Goal: Task Accomplishment & Management: Manage account settings

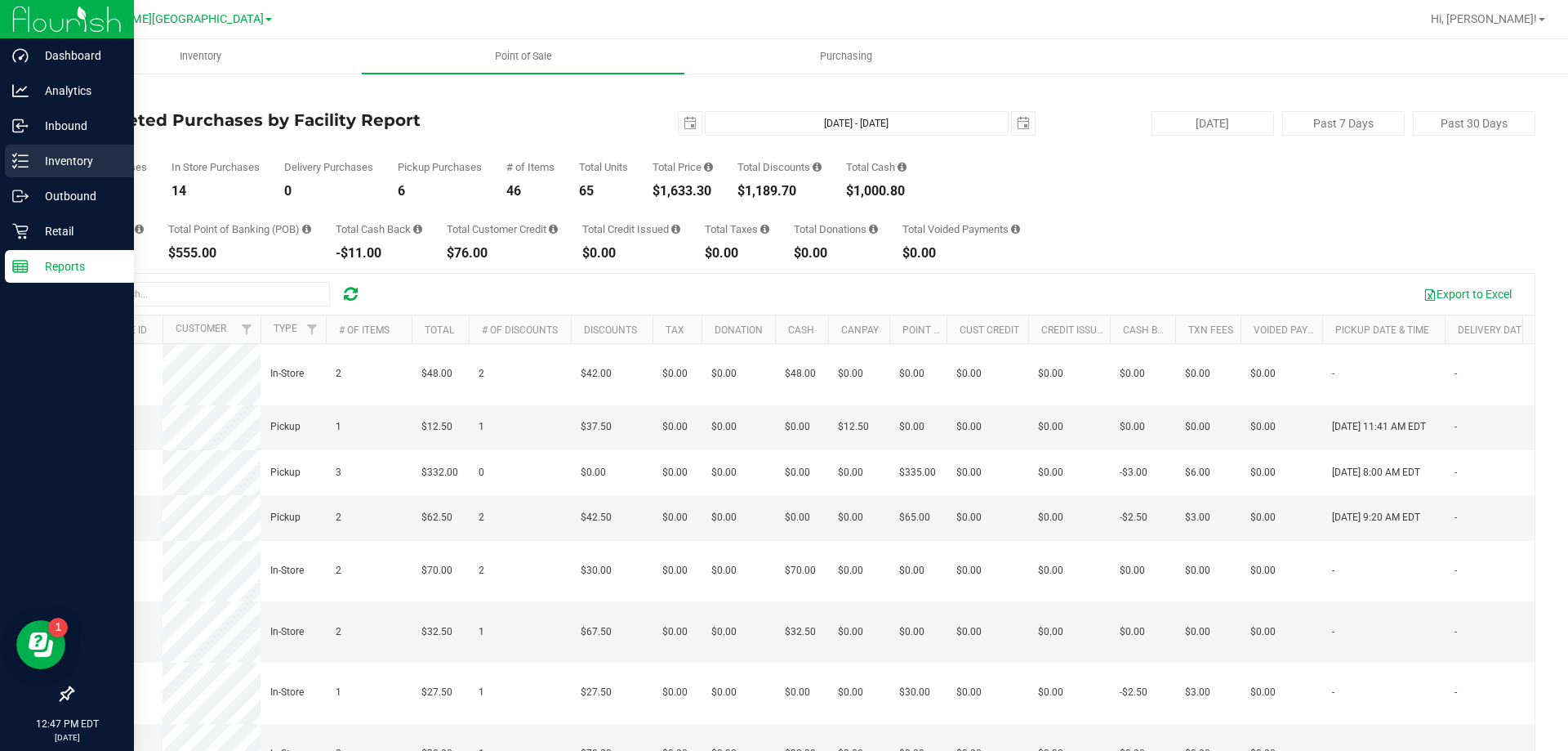
click at [75, 157] on p "Inventory" at bounding box center [78, 161] width 98 height 20
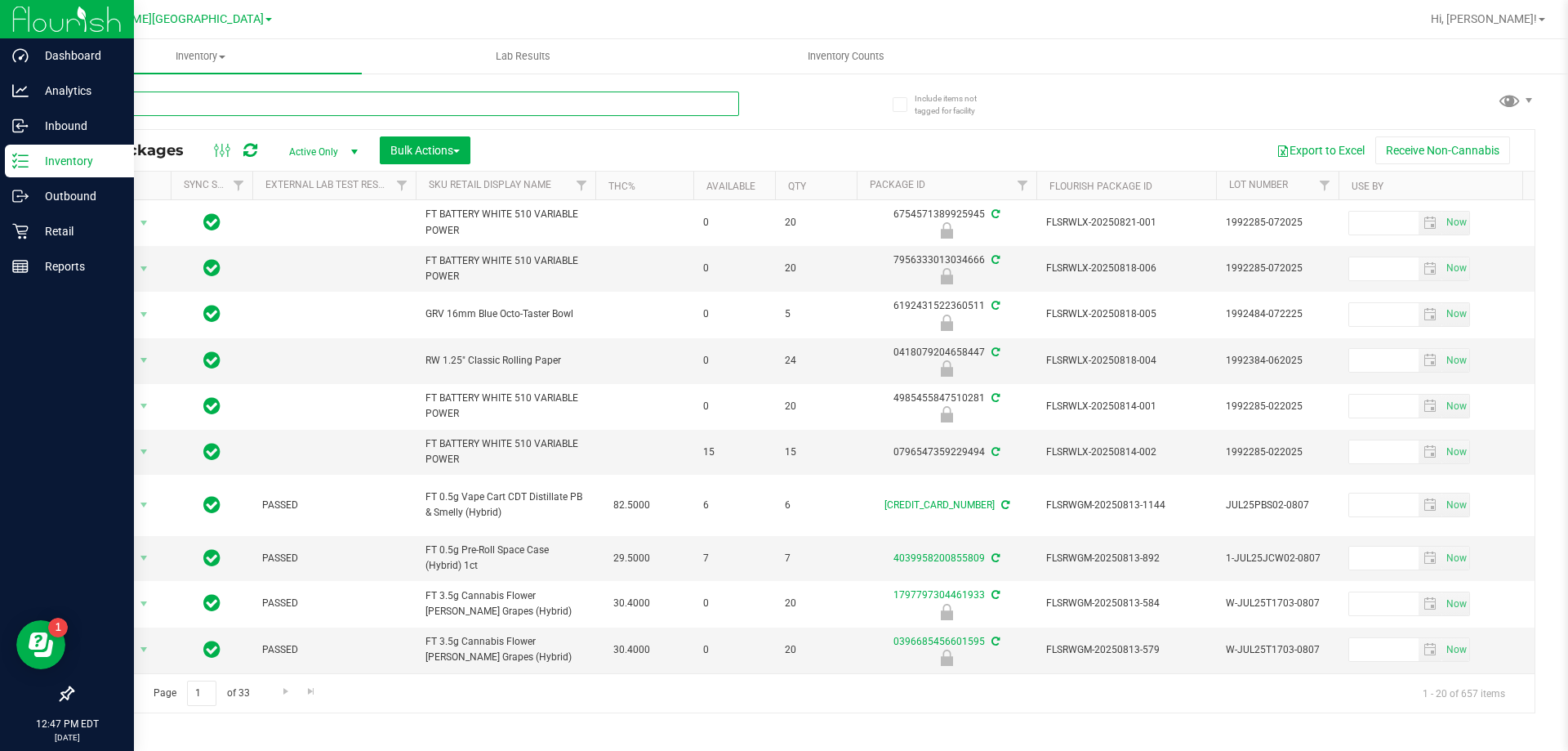
click at [160, 104] on input "text" at bounding box center [405, 103] width 667 height 25
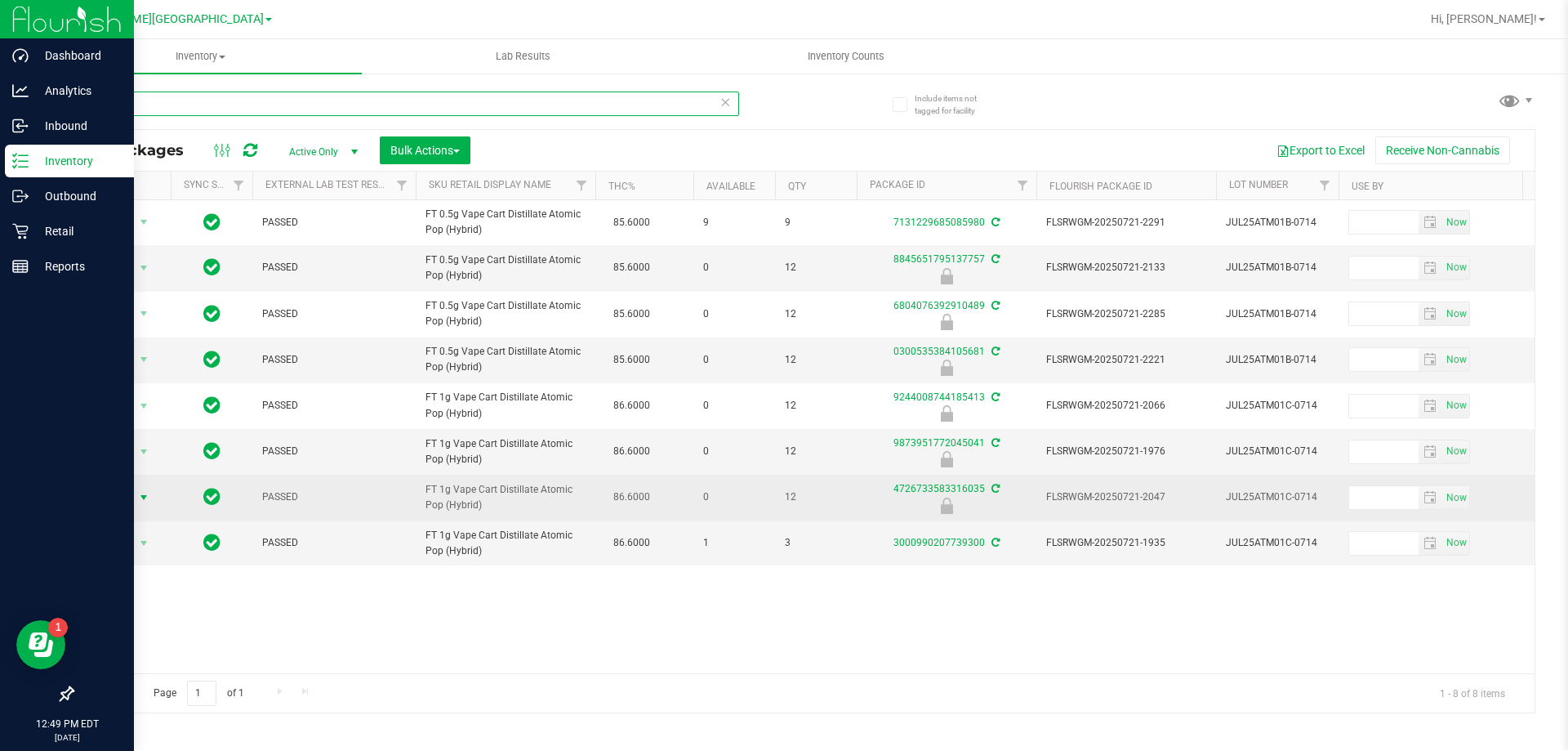
type input "atm"
click at [143, 500] on span "select" at bounding box center [143, 497] width 13 height 13
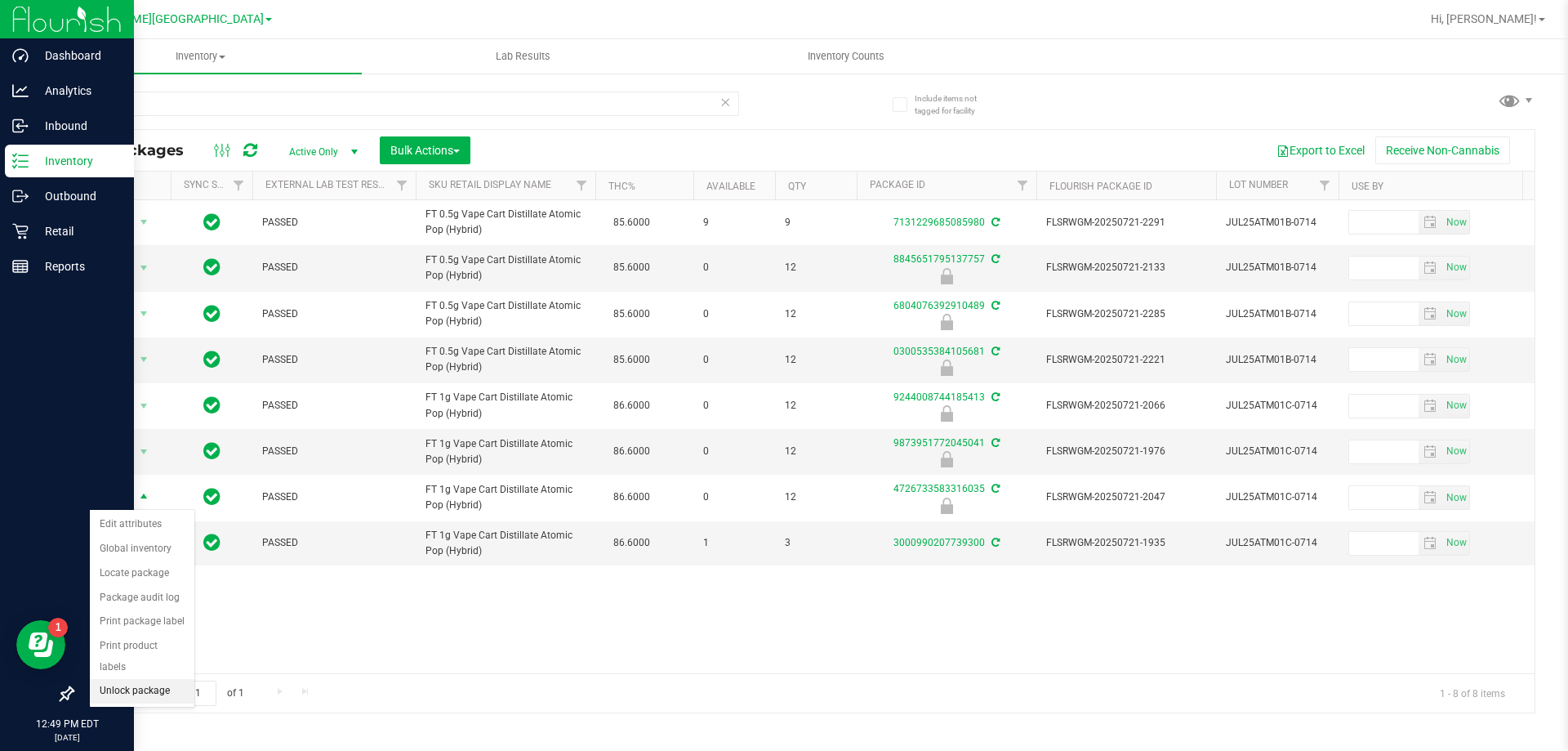
click at [157, 679] on li "Unlock package" at bounding box center [141, 691] width 104 height 25
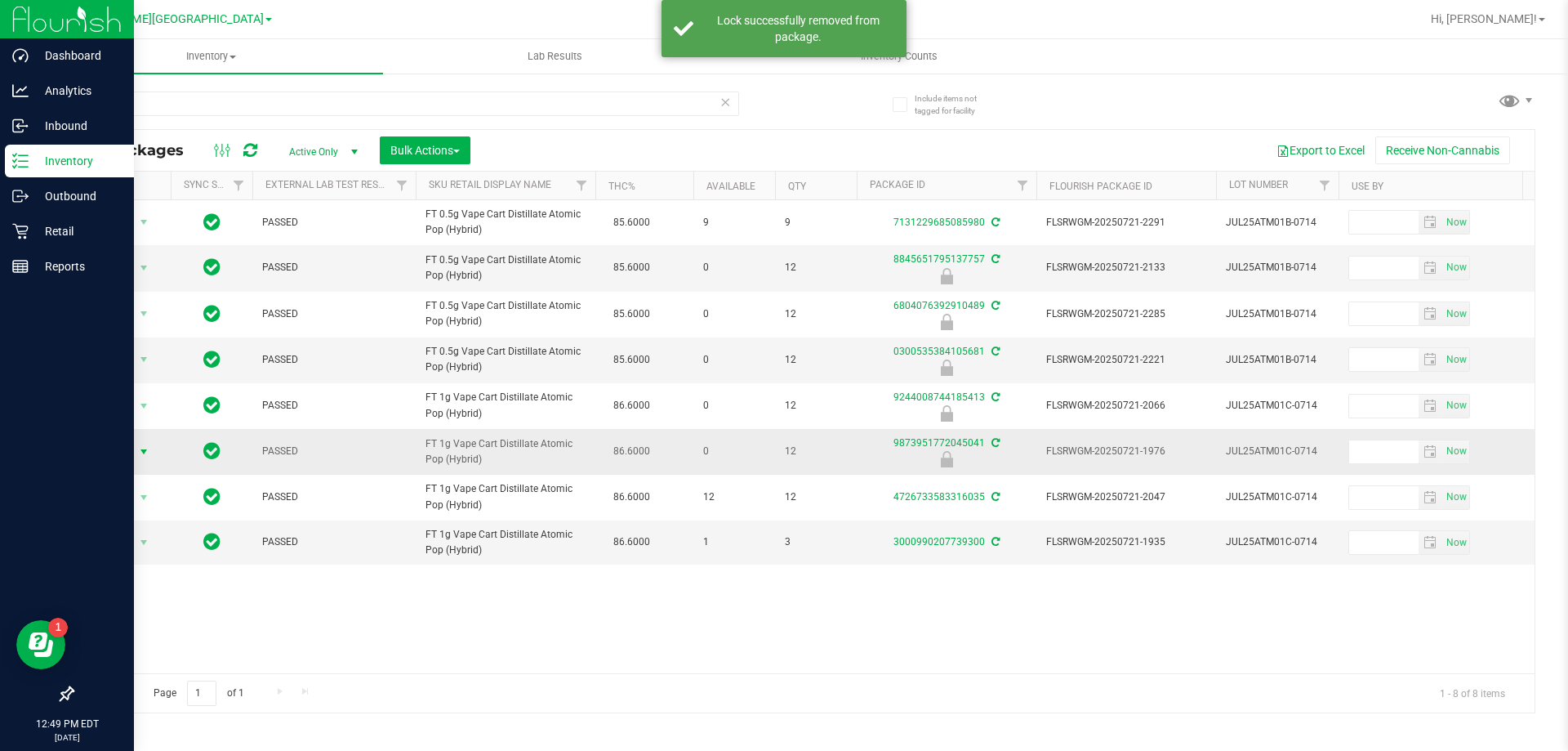
click at [139, 454] on span "select" at bounding box center [143, 451] width 13 height 13
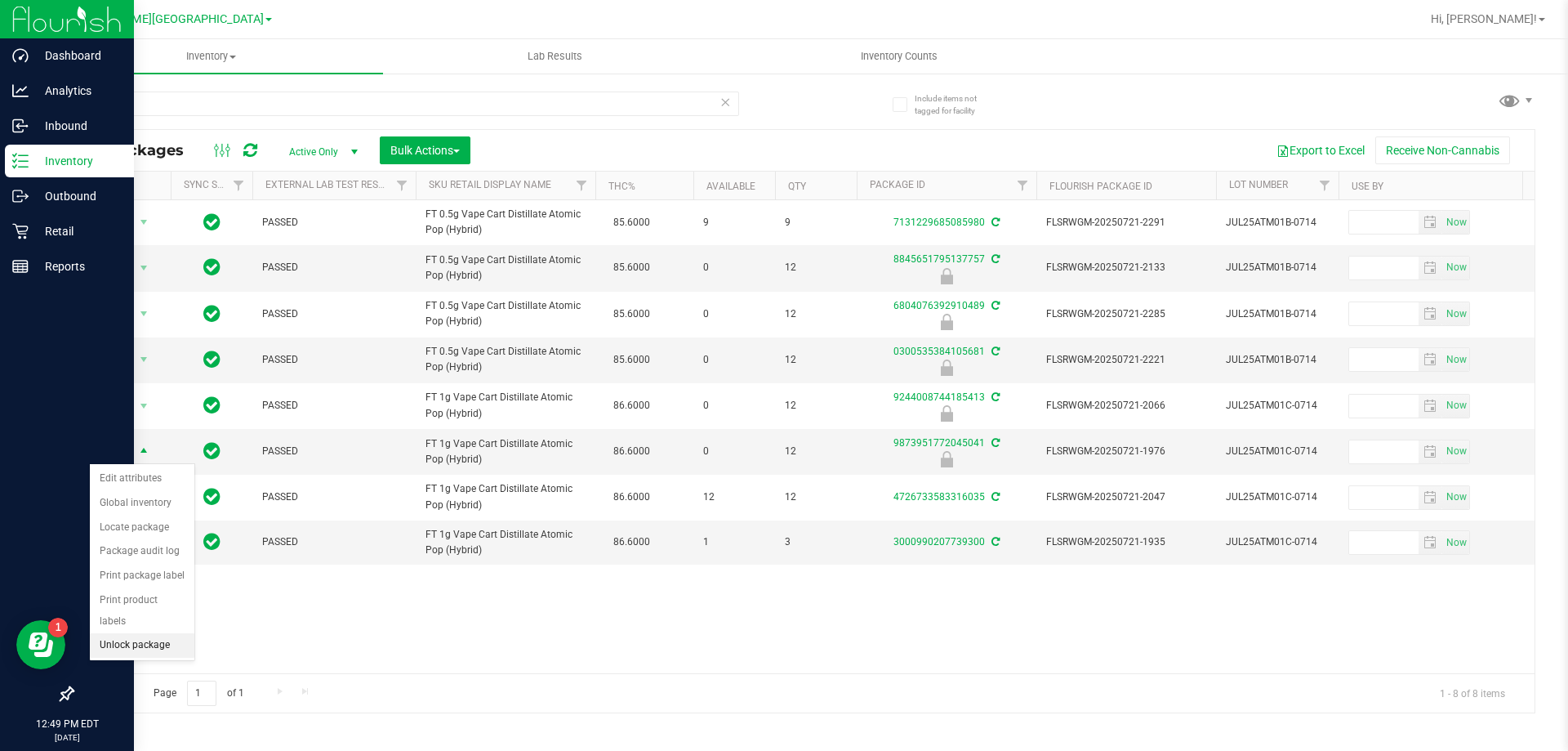
click at [154, 633] on li "Unlock package" at bounding box center [141, 645] width 104 height 25
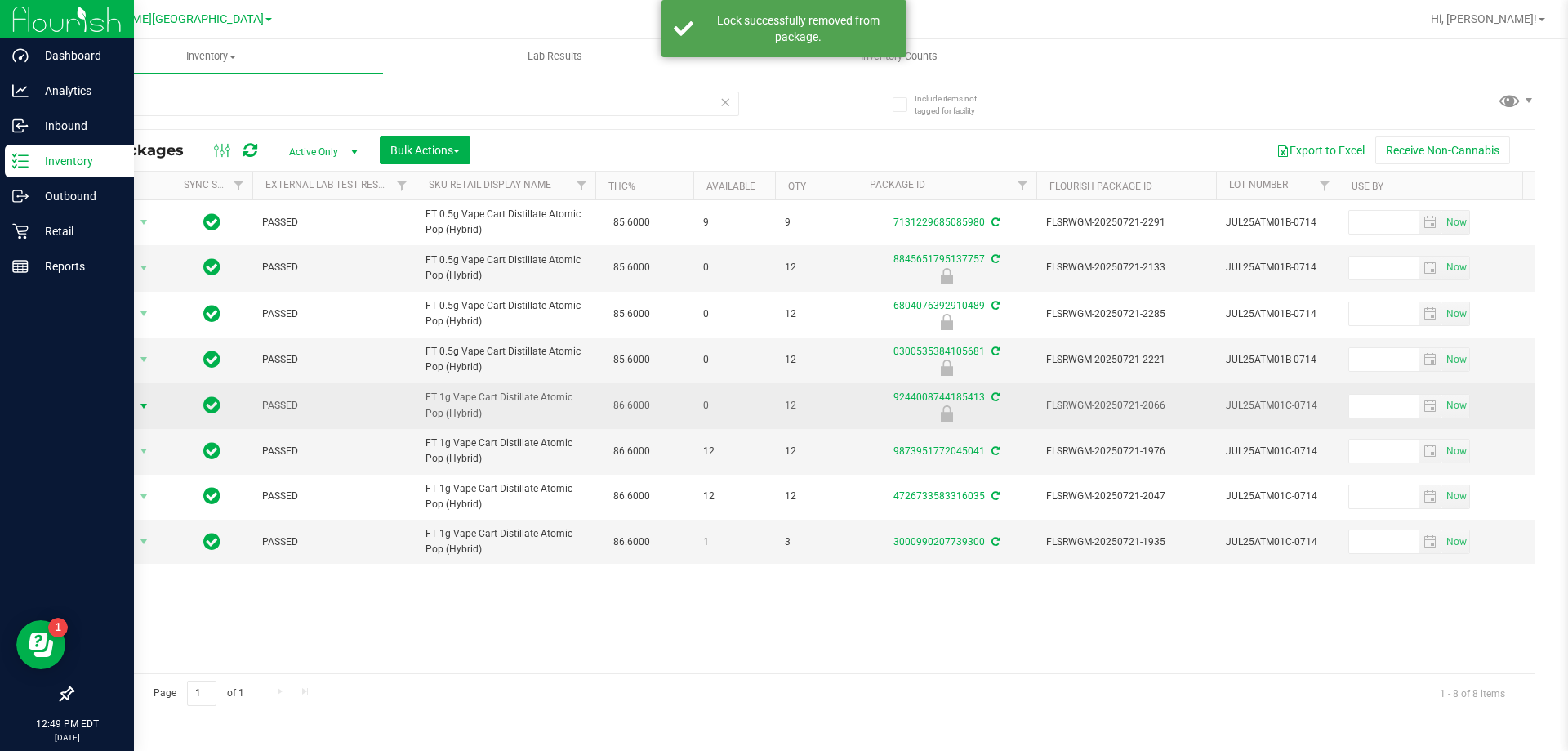
click at [140, 407] on span "select" at bounding box center [143, 406] width 13 height 13
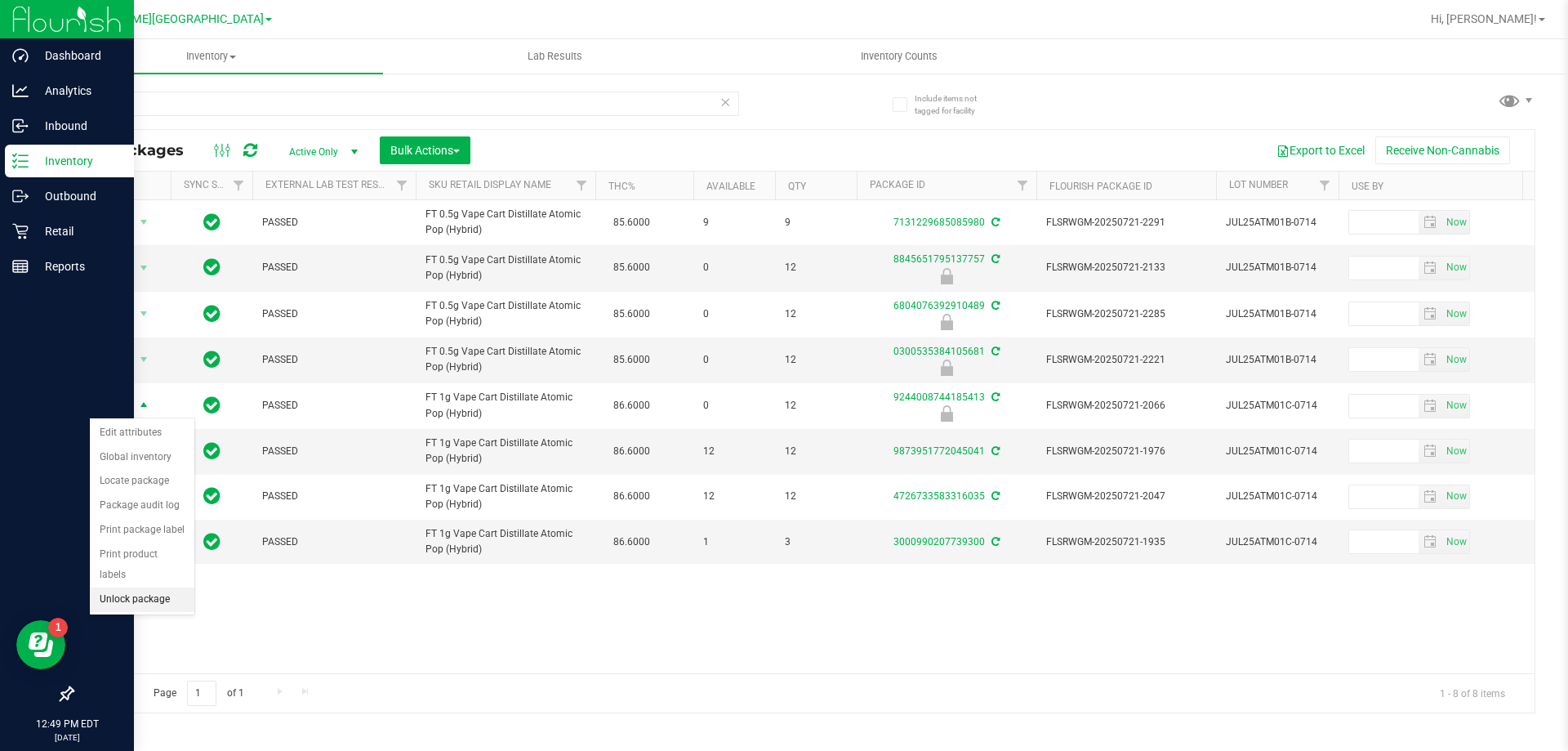
click at [146, 588] on li "Unlock package" at bounding box center [141, 600] width 104 height 25
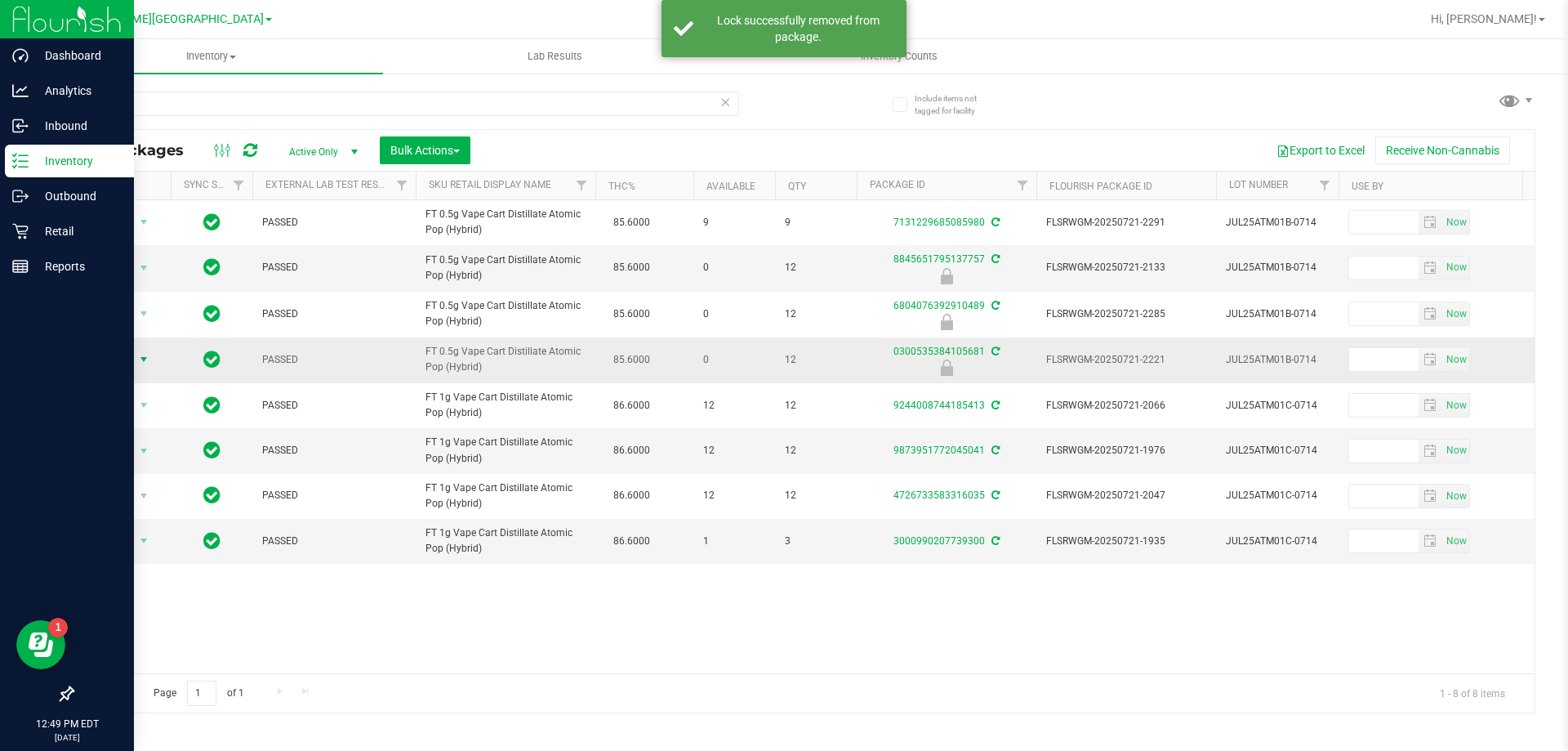
click at [142, 359] on span "select" at bounding box center [143, 359] width 13 height 13
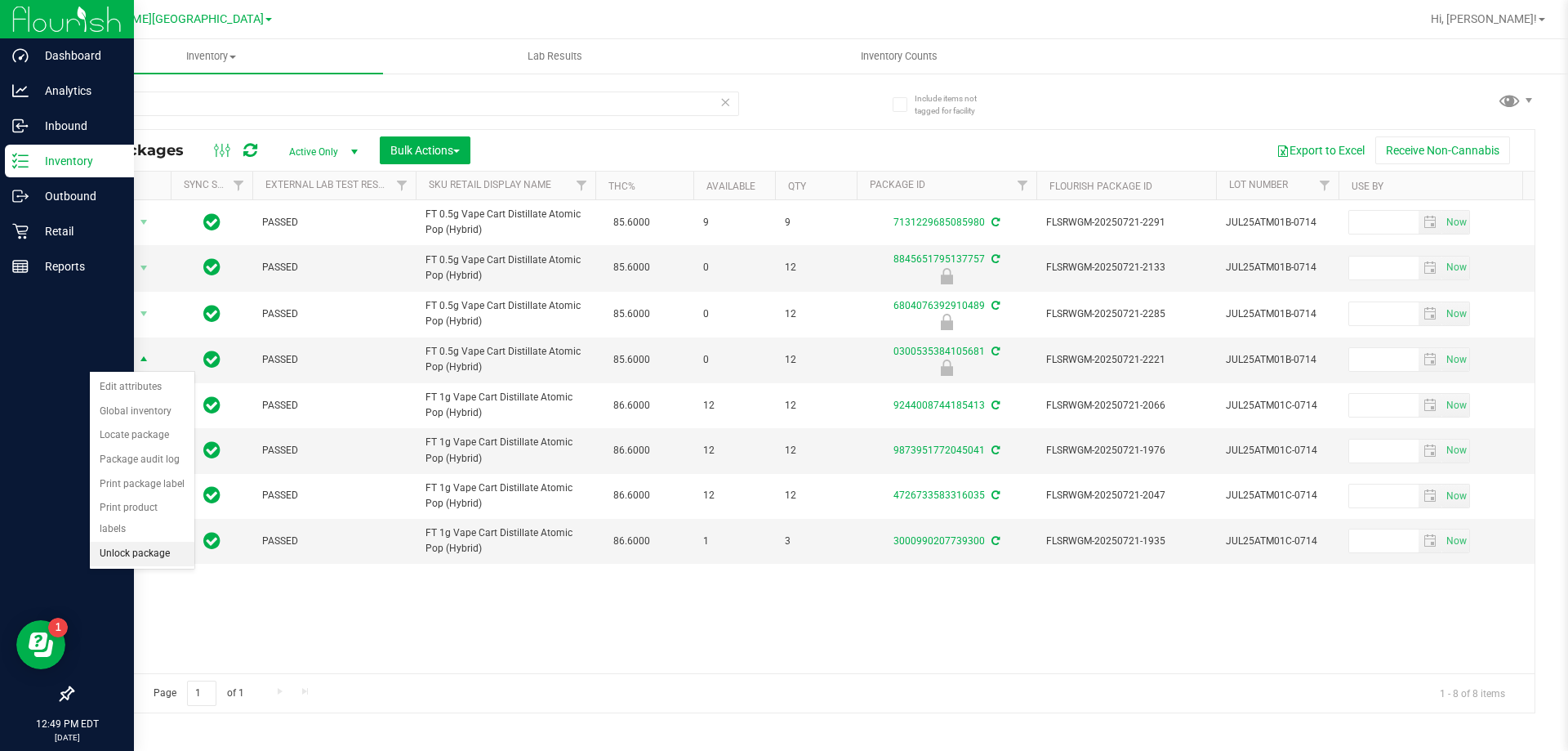
click at [160, 542] on li "Unlock package" at bounding box center [141, 553] width 104 height 25
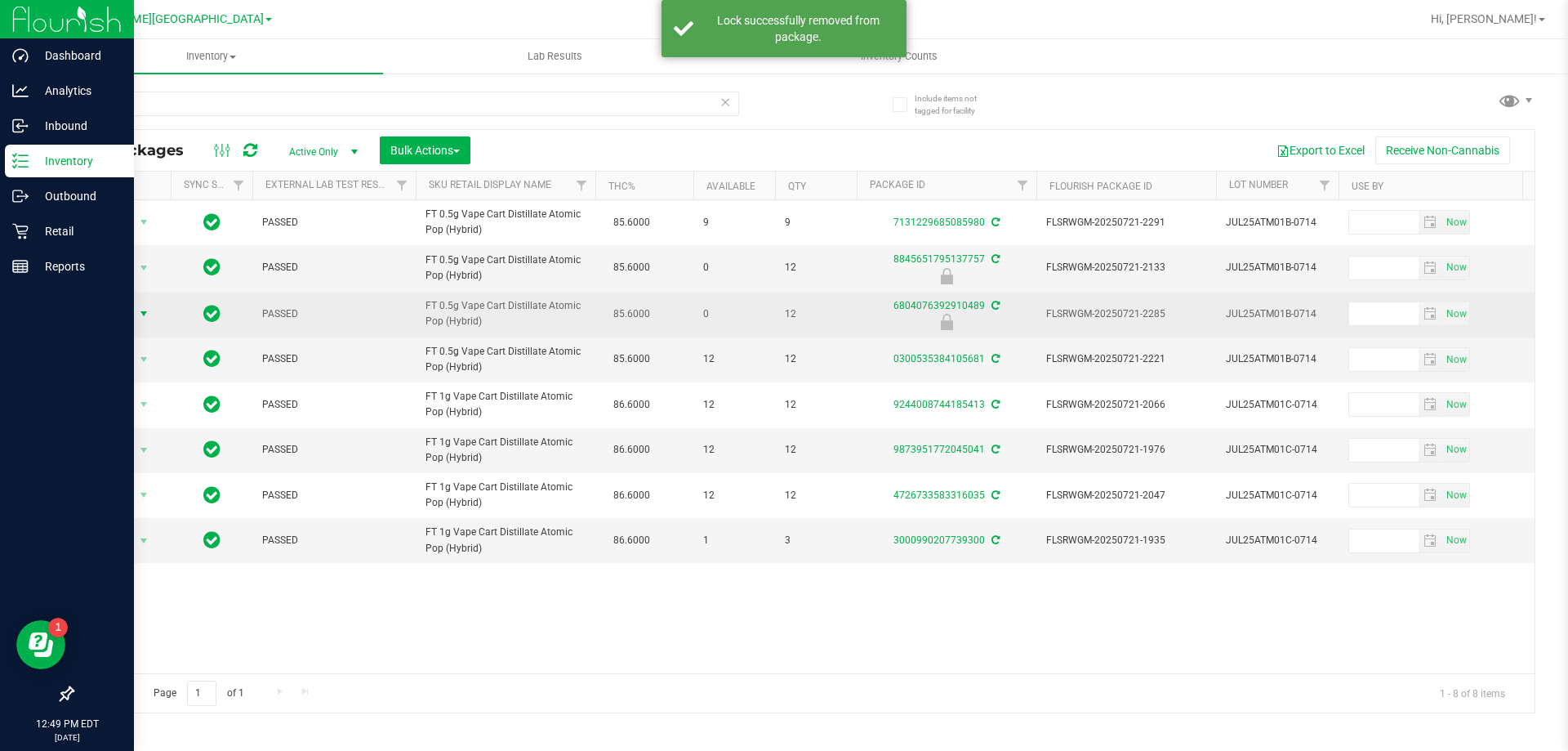
click at [142, 315] on span "select" at bounding box center [143, 314] width 13 height 13
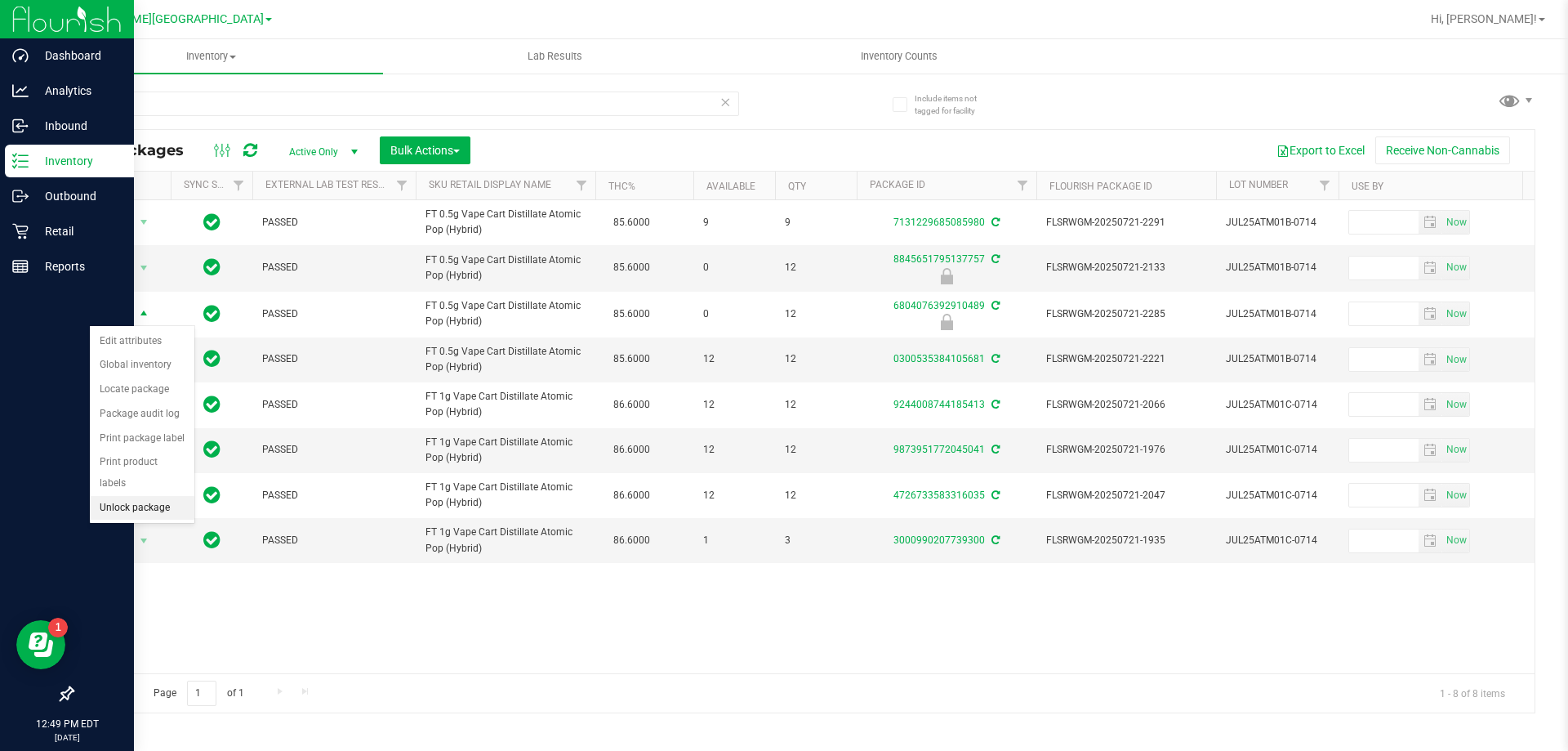
click at [150, 496] on li "Unlock package" at bounding box center [141, 508] width 104 height 25
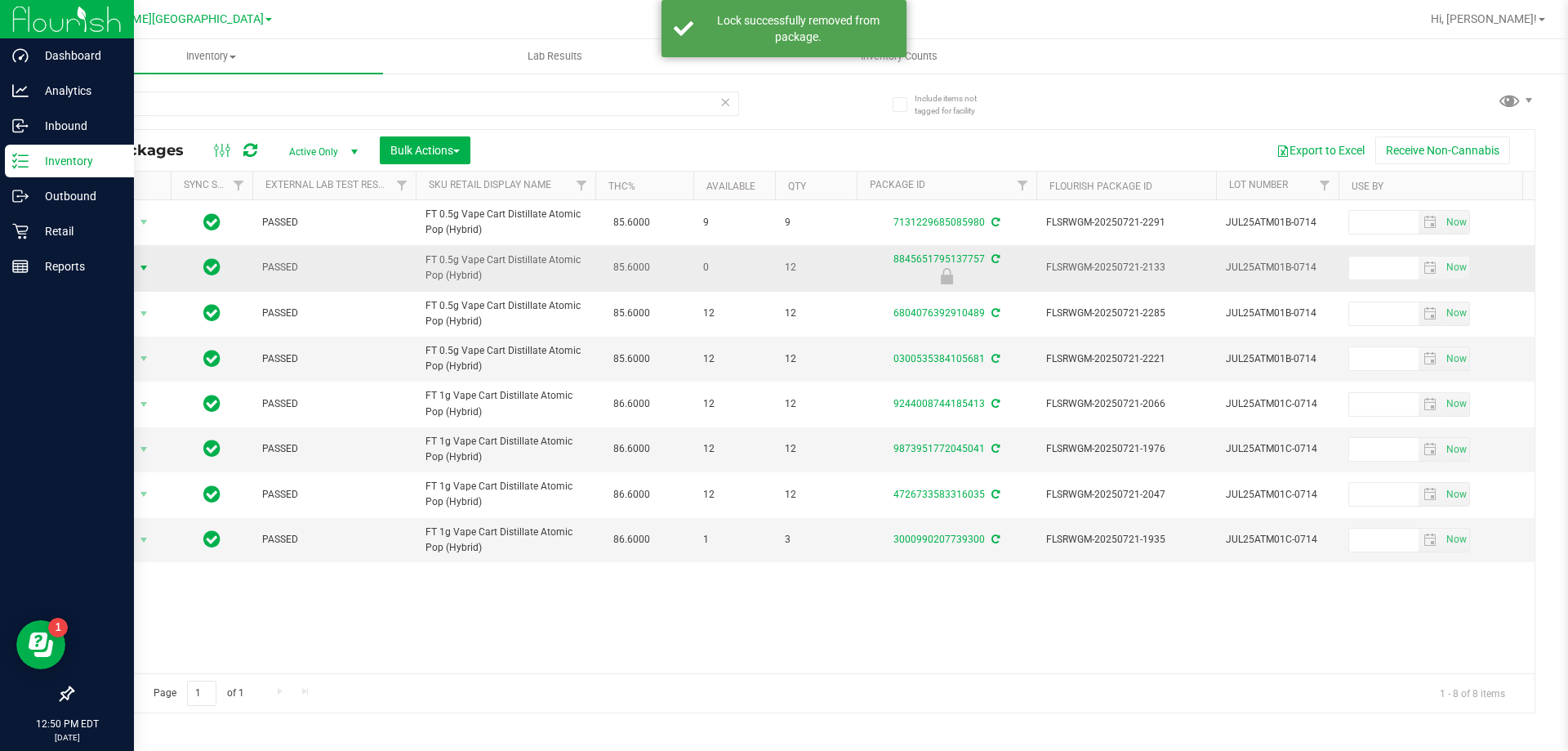
click at [142, 265] on span "select" at bounding box center [143, 267] width 13 height 13
click at [162, 449] on li "Unlock package" at bounding box center [141, 461] width 104 height 25
click at [147, 268] on span "select" at bounding box center [143, 267] width 13 height 13
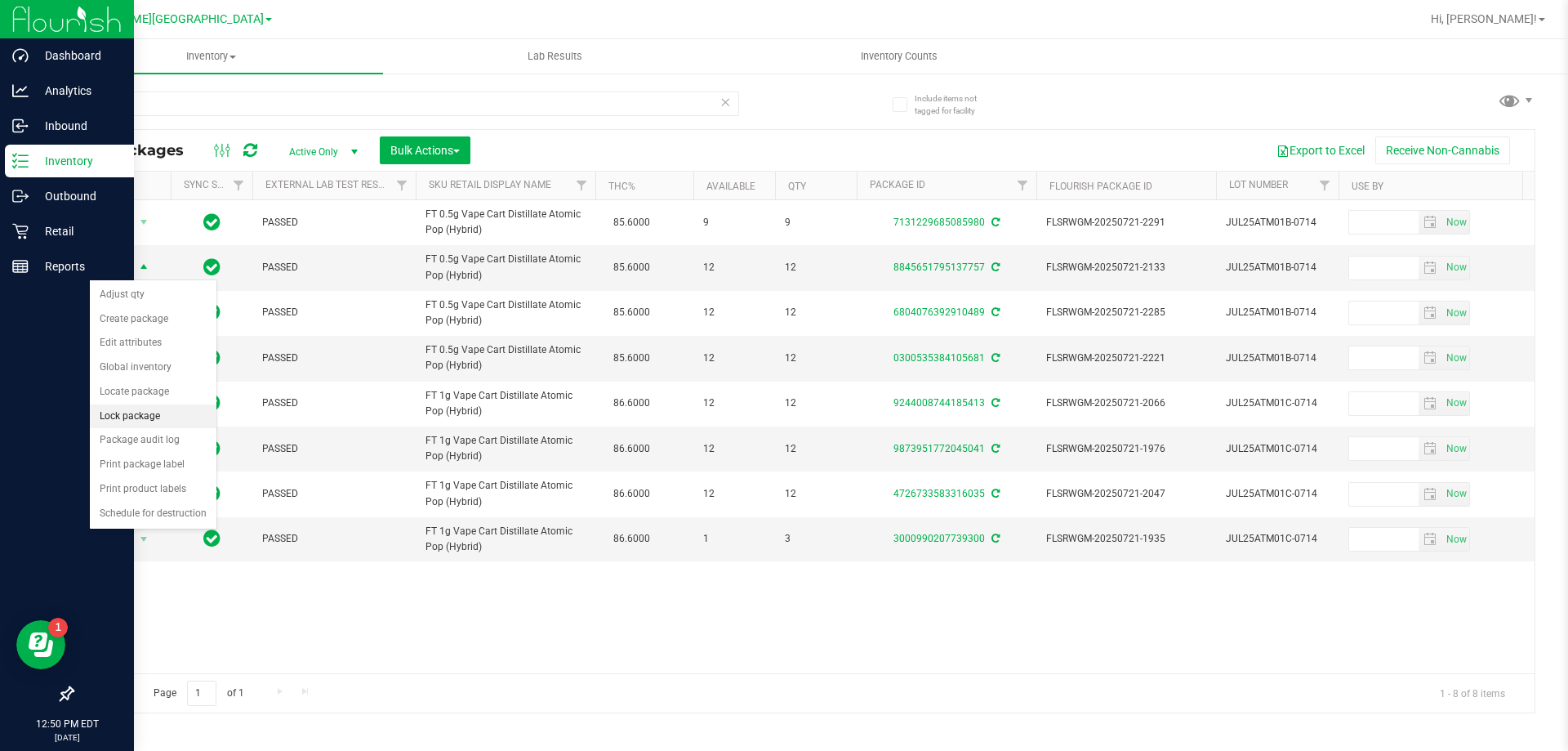
click at [153, 413] on li "Lock package" at bounding box center [152, 417] width 127 height 25
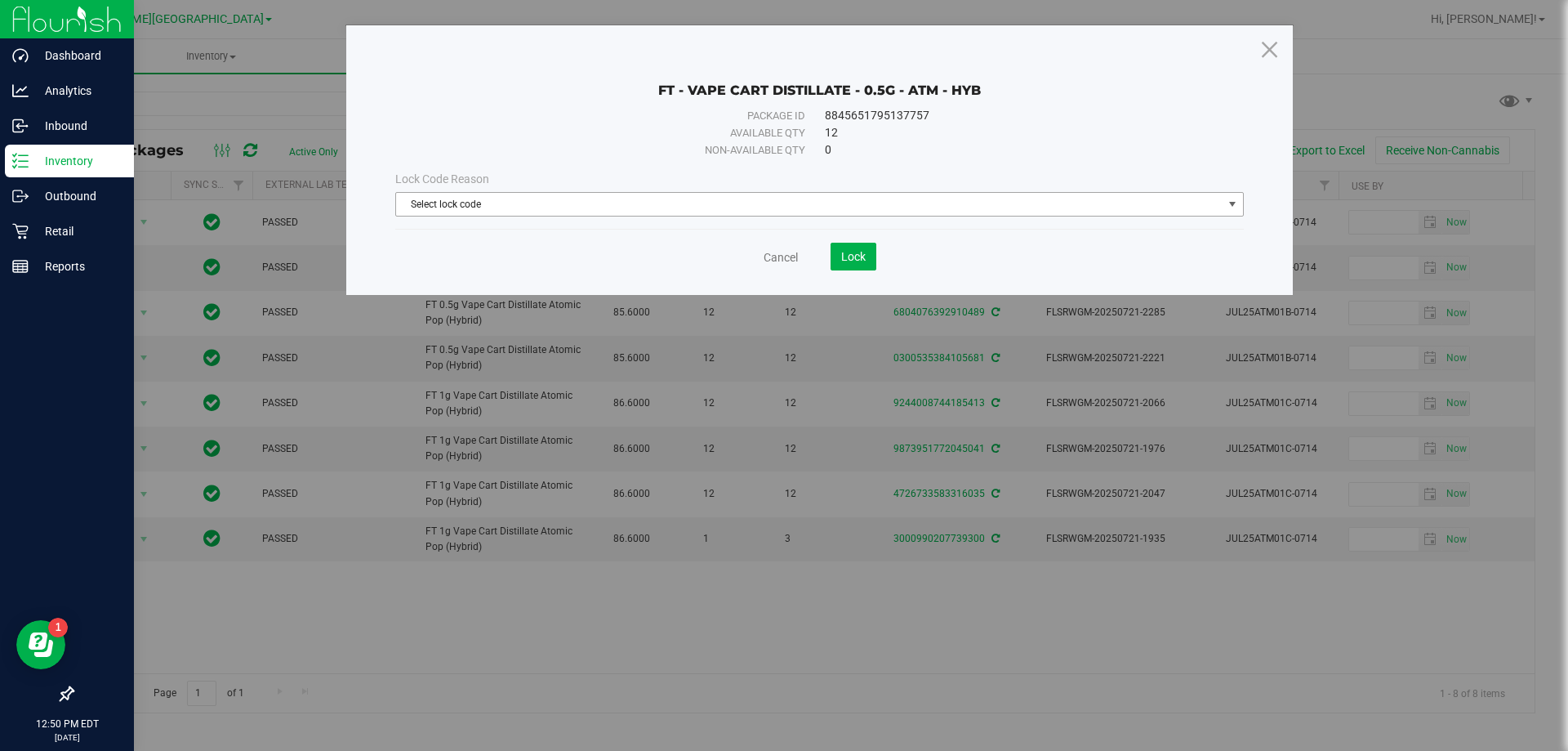
click at [1232, 206] on span "select" at bounding box center [1232, 203] width 13 height 13
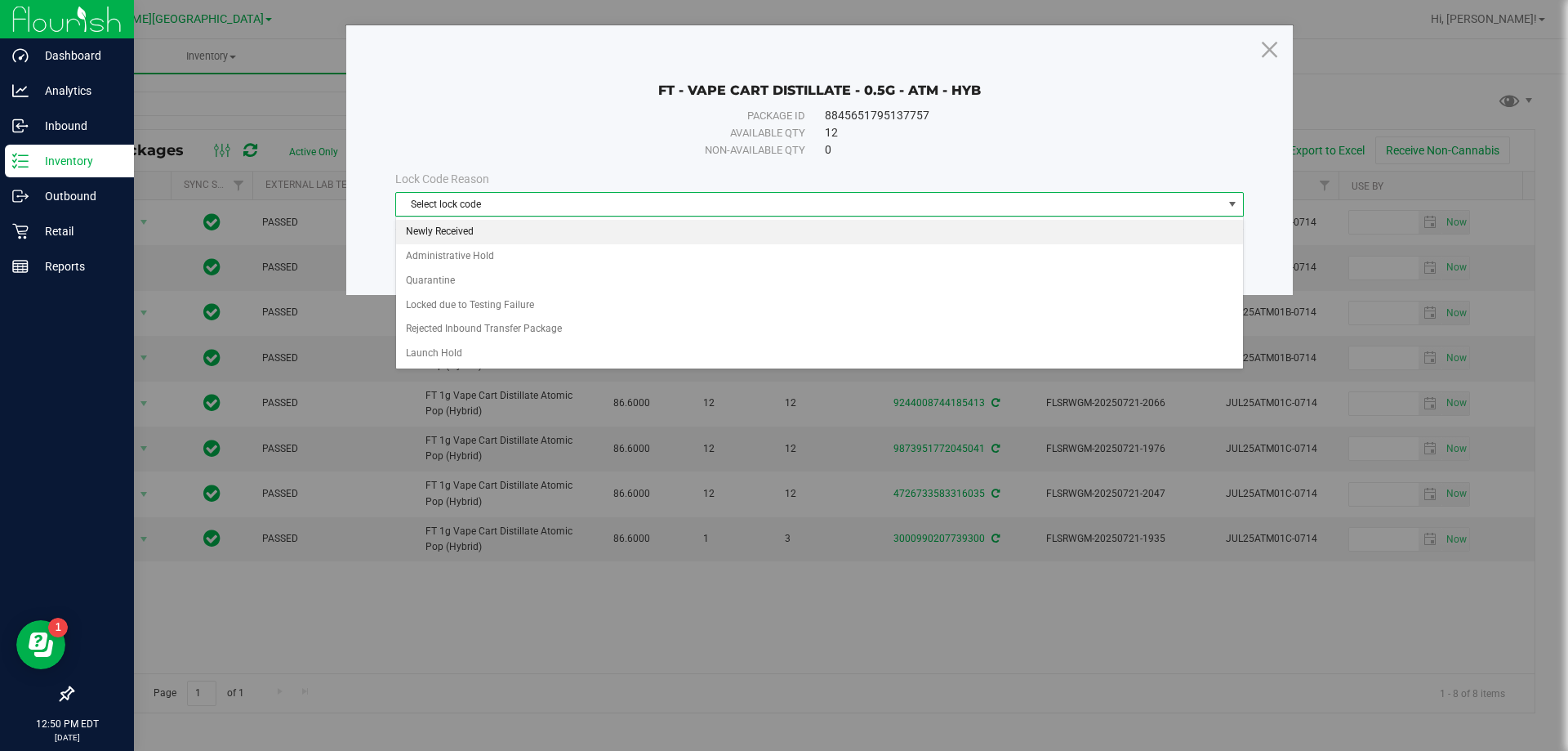
click at [456, 227] on li "Newly Received" at bounding box center [819, 232] width 847 height 25
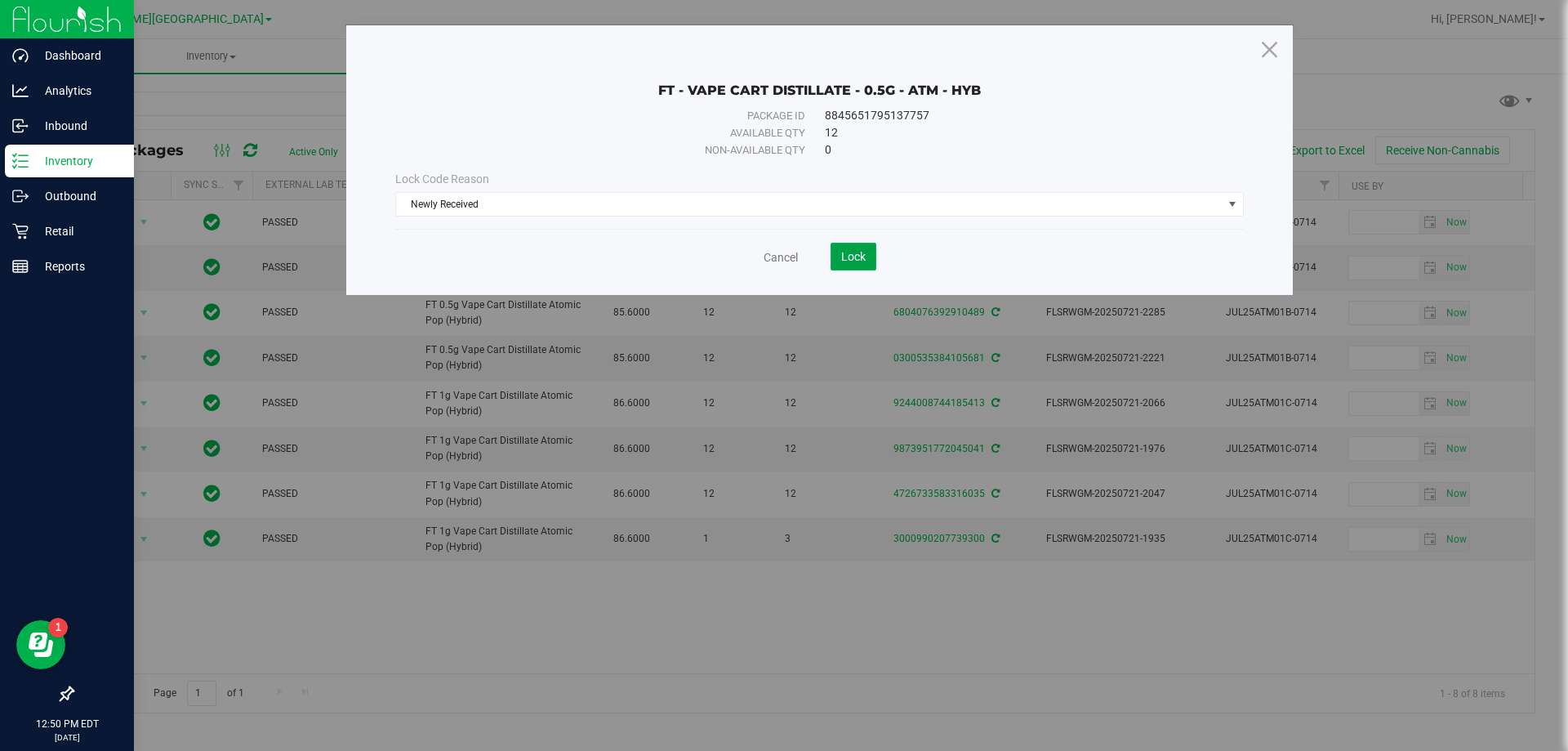
click at [841, 252] on span "Lock" at bounding box center [853, 256] width 25 height 13
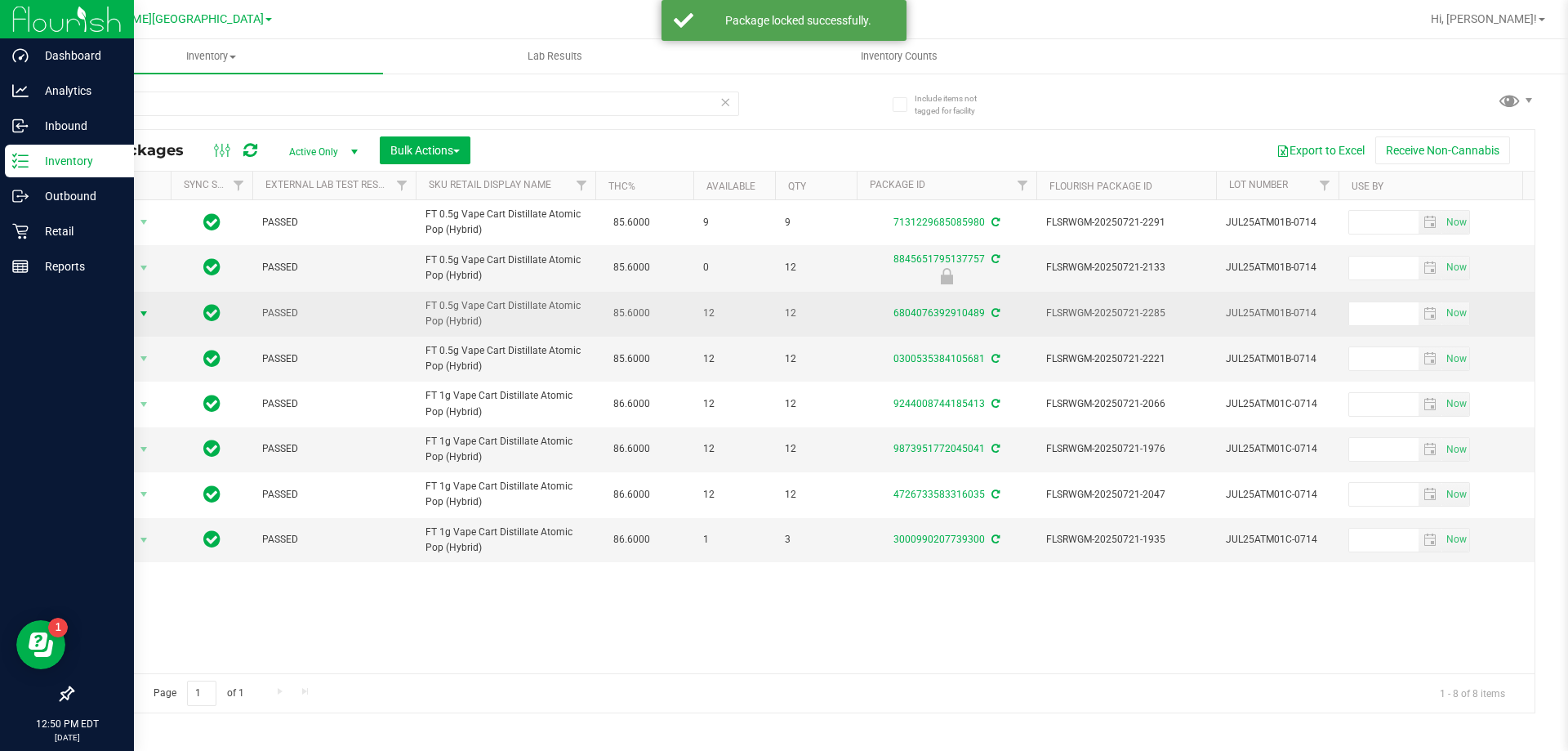
click at [144, 316] on span "select" at bounding box center [143, 314] width 13 height 13
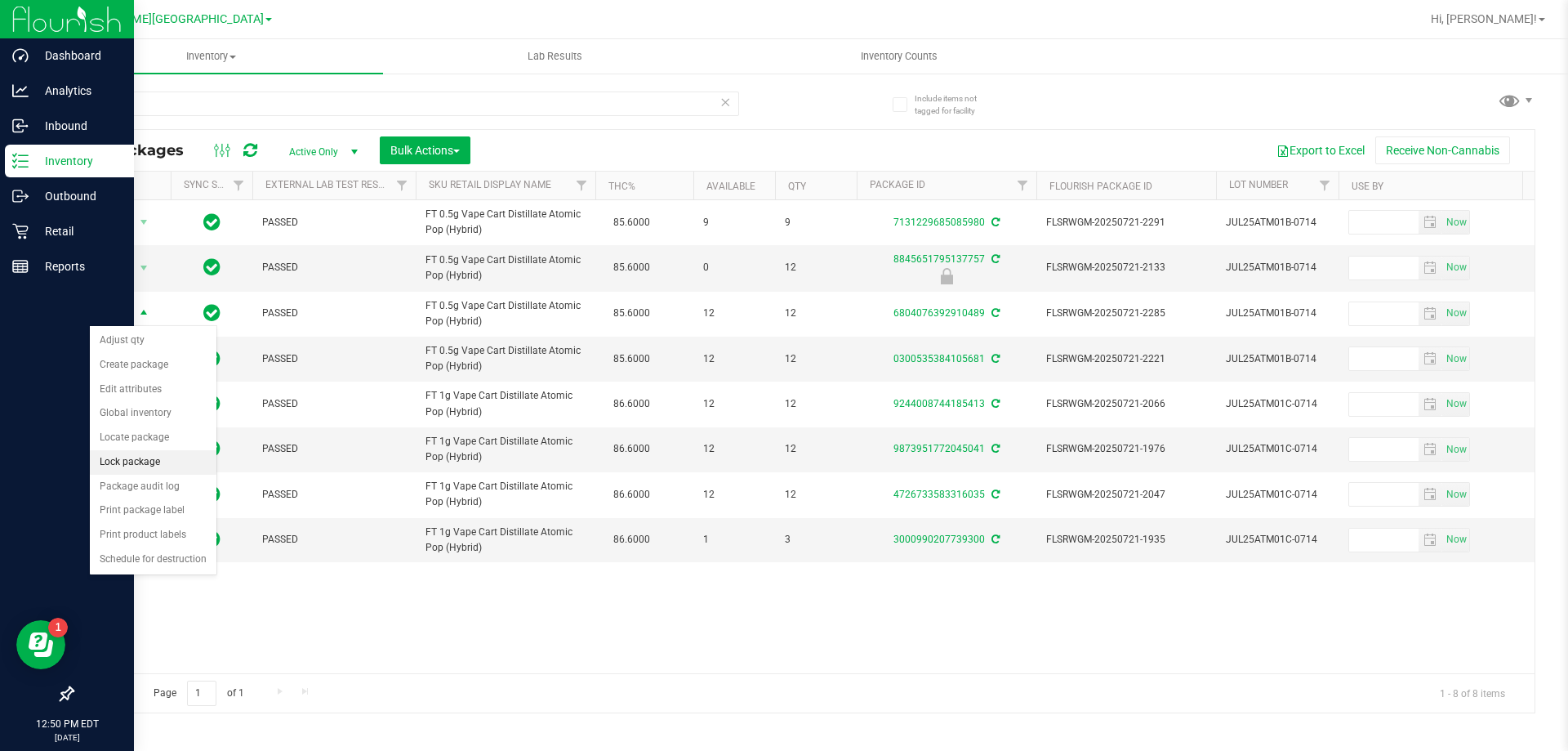
click at [152, 462] on li "Lock package" at bounding box center [152, 462] width 127 height 25
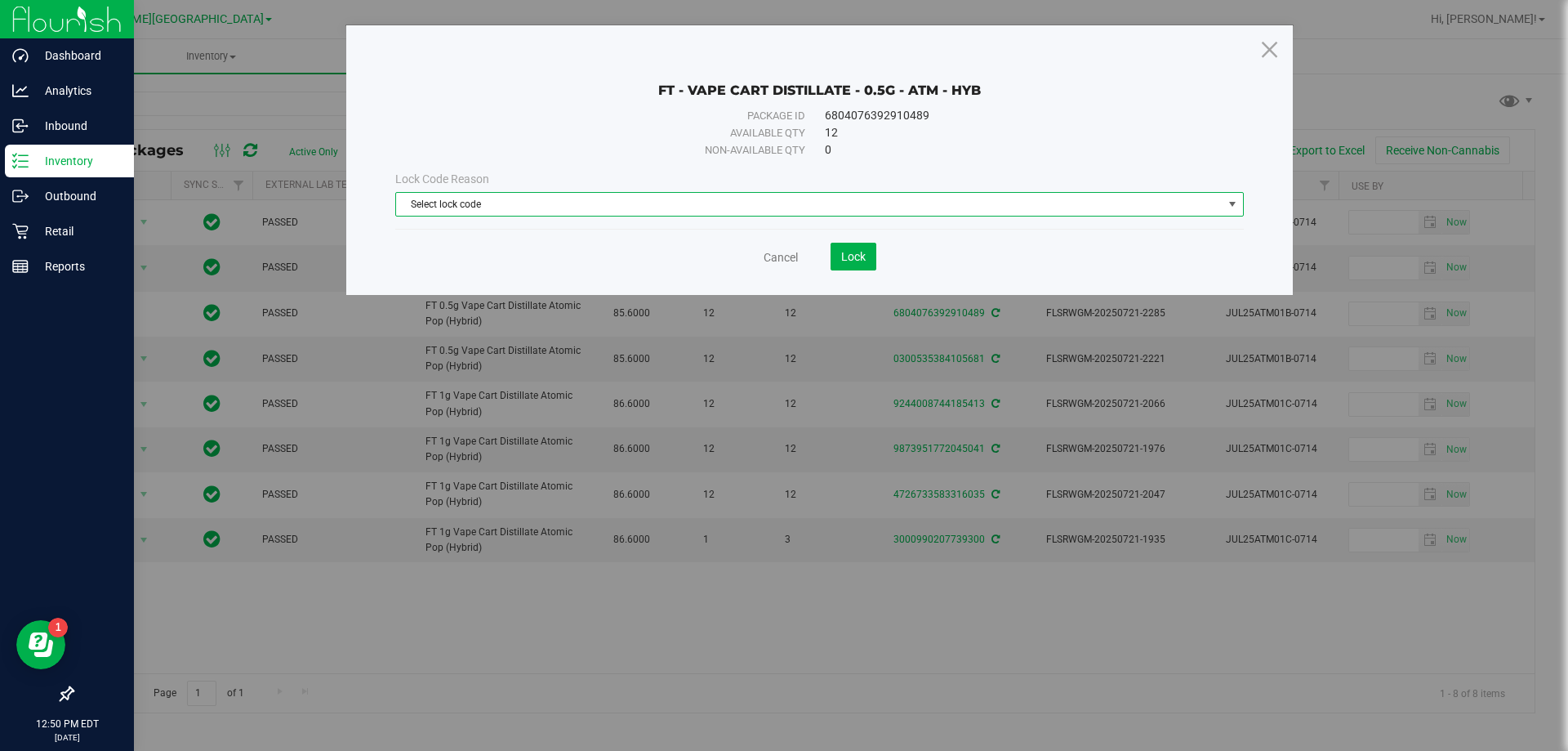
click at [1233, 205] on span "select" at bounding box center [1232, 203] width 13 height 13
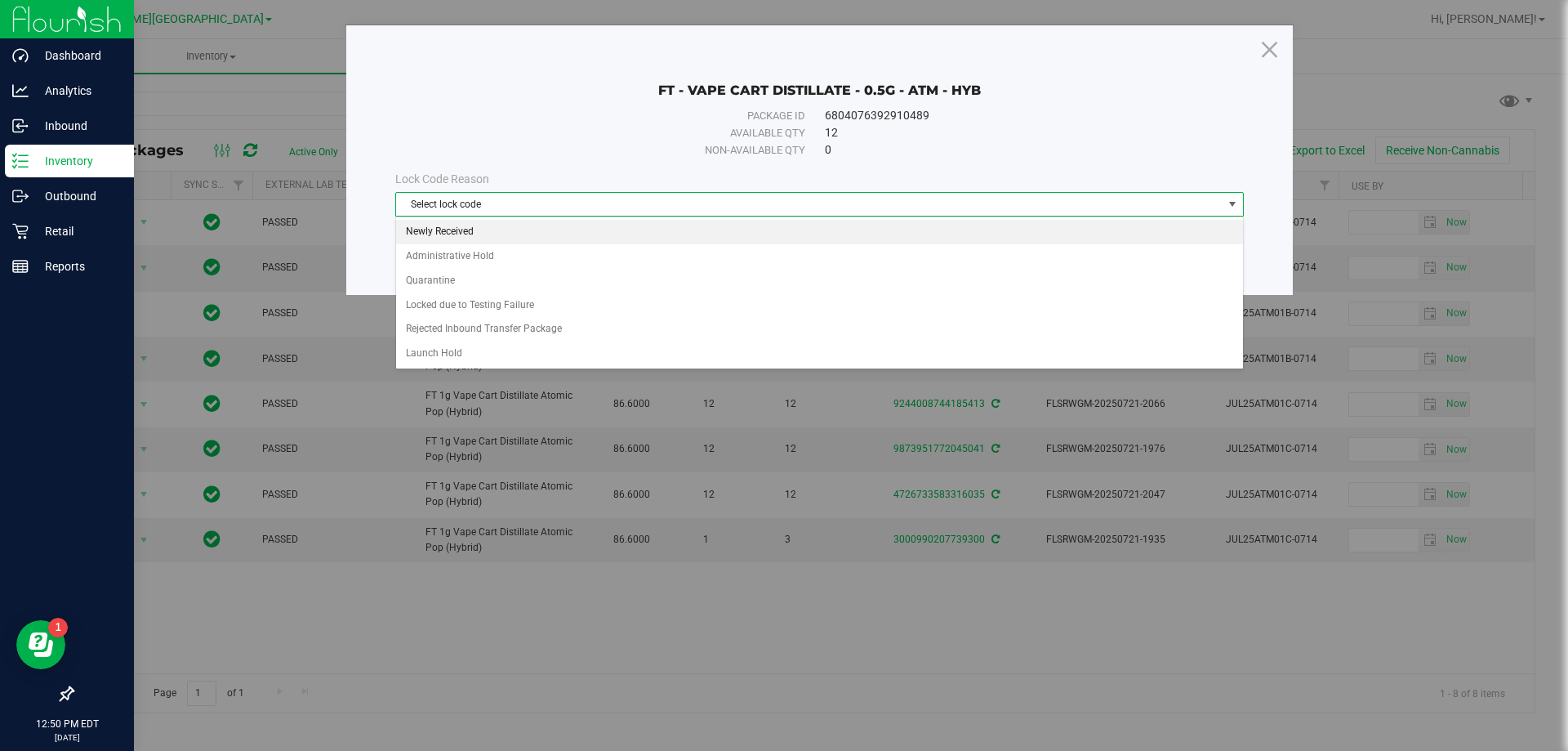
click at [461, 228] on li "Newly Received" at bounding box center [819, 232] width 847 height 25
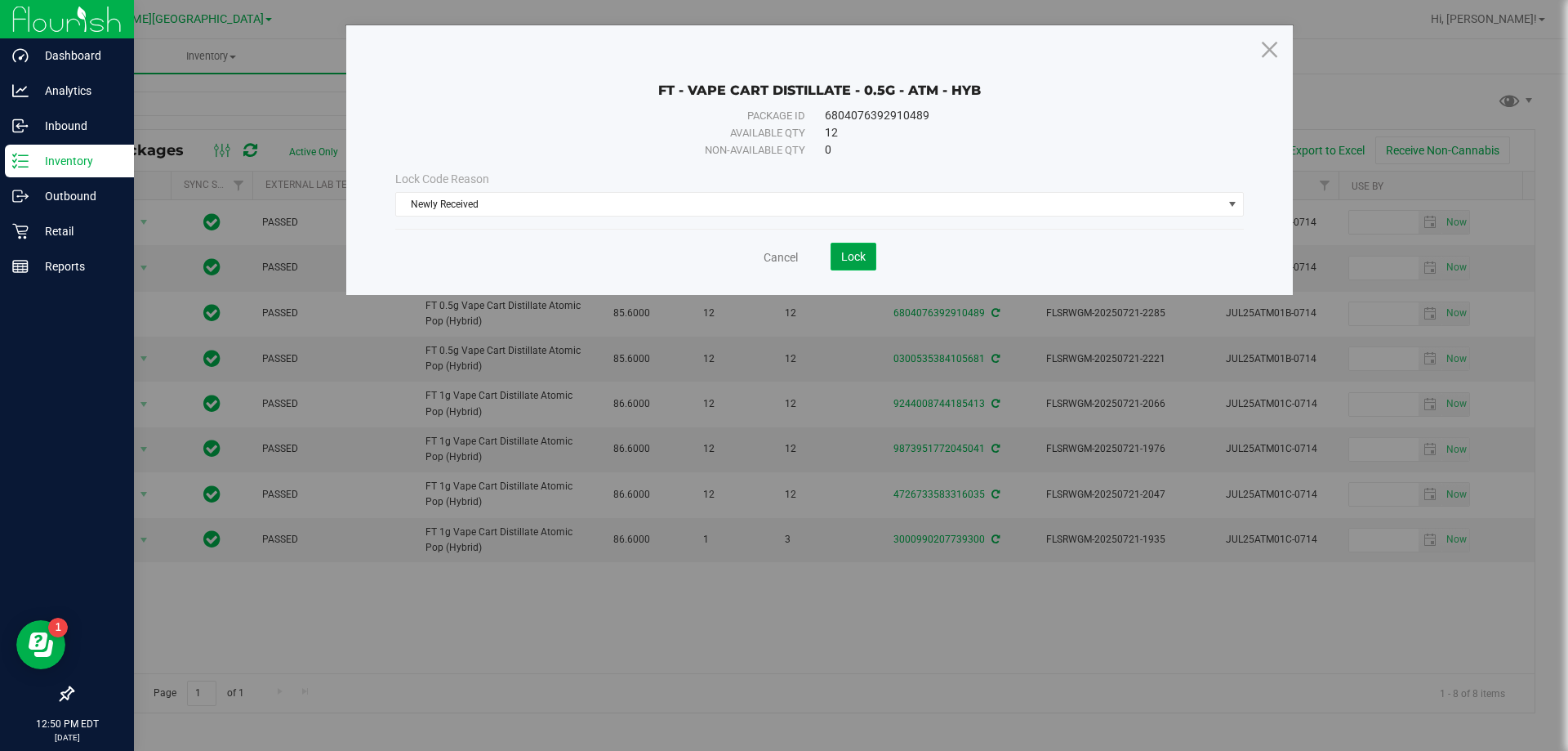
click at [850, 255] on span "Lock" at bounding box center [853, 256] width 25 height 13
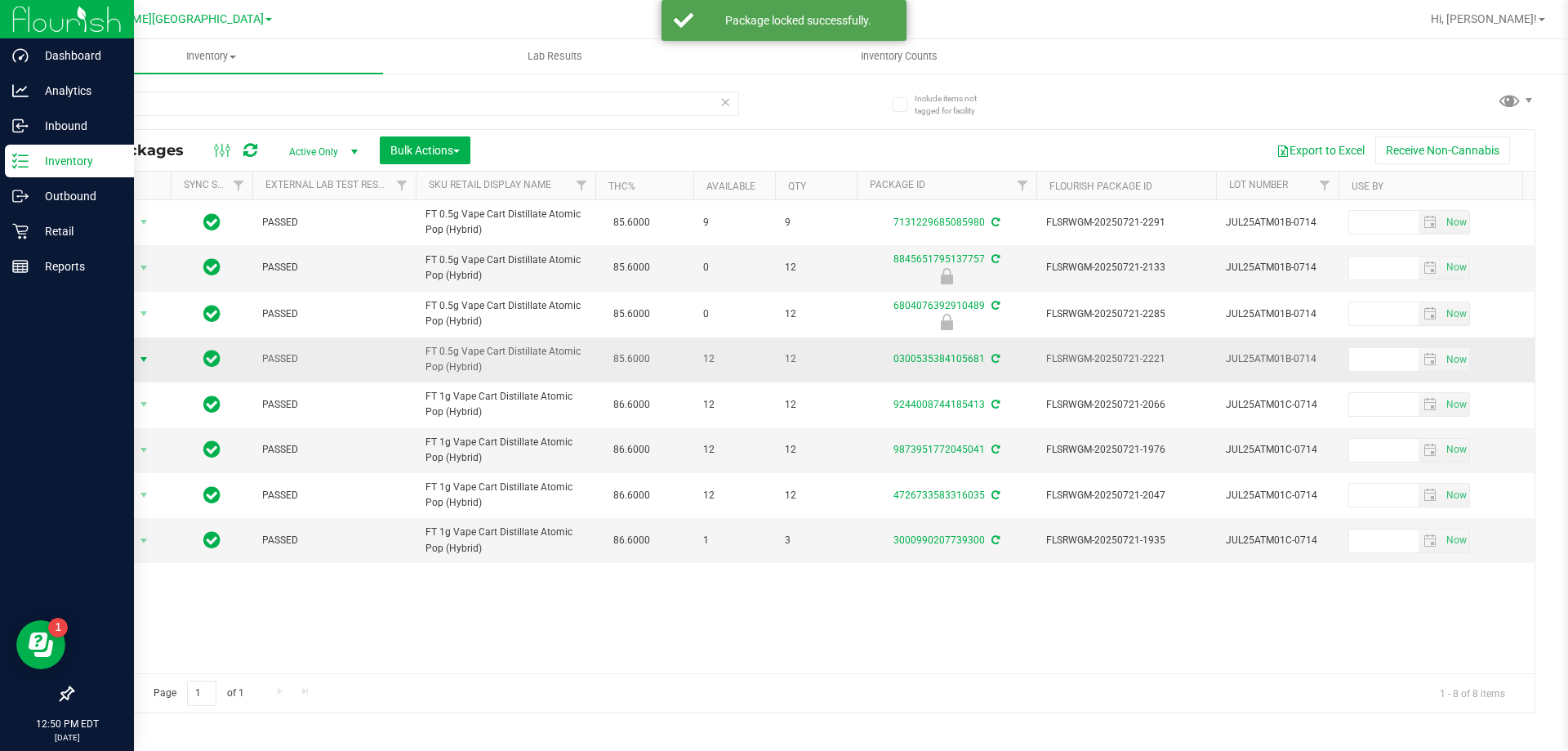
click at [141, 363] on span "select" at bounding box center [143, 359] width 13 height 13
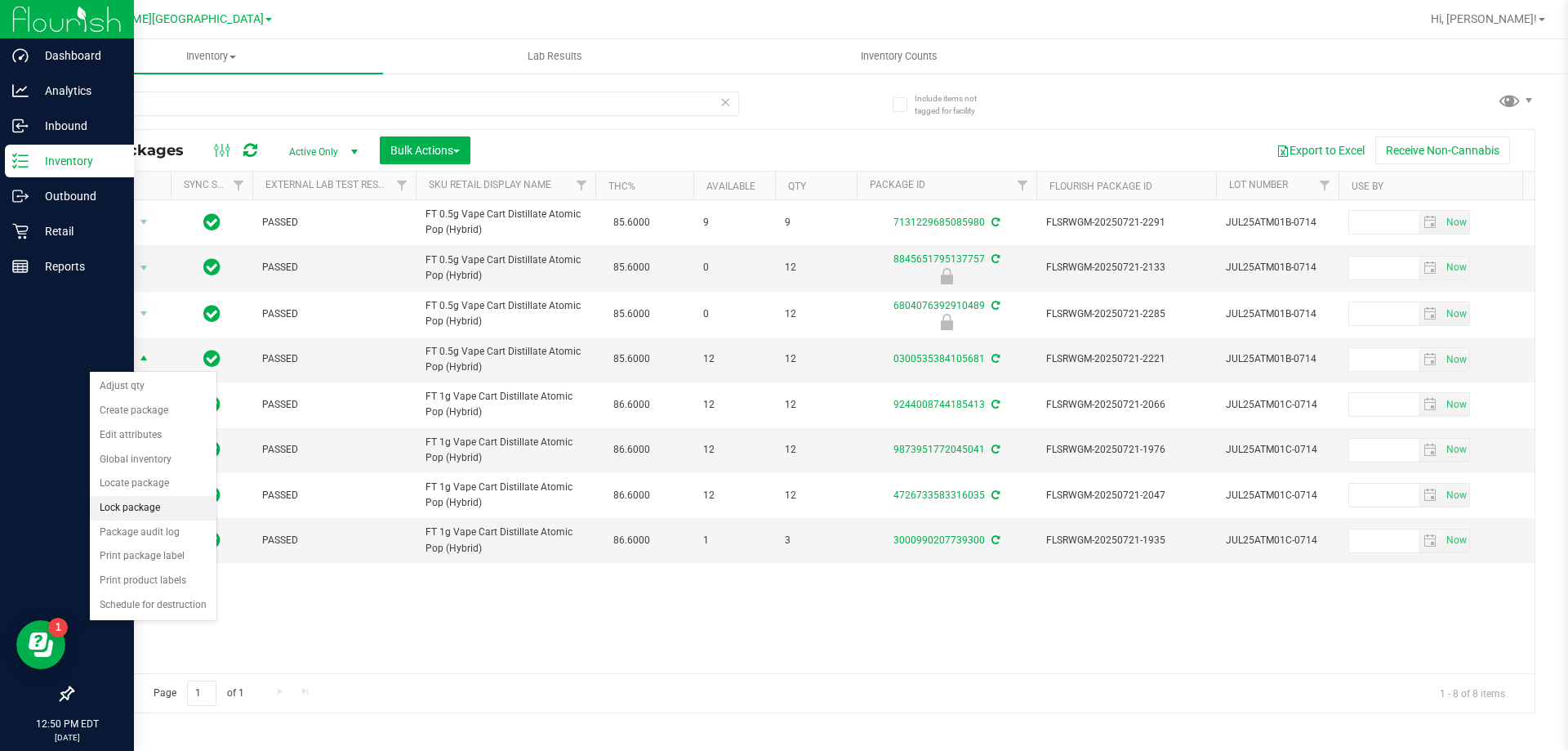
click at [159, 505] on li "Lock package" at bounding box center [152, 508] width 127 height 25
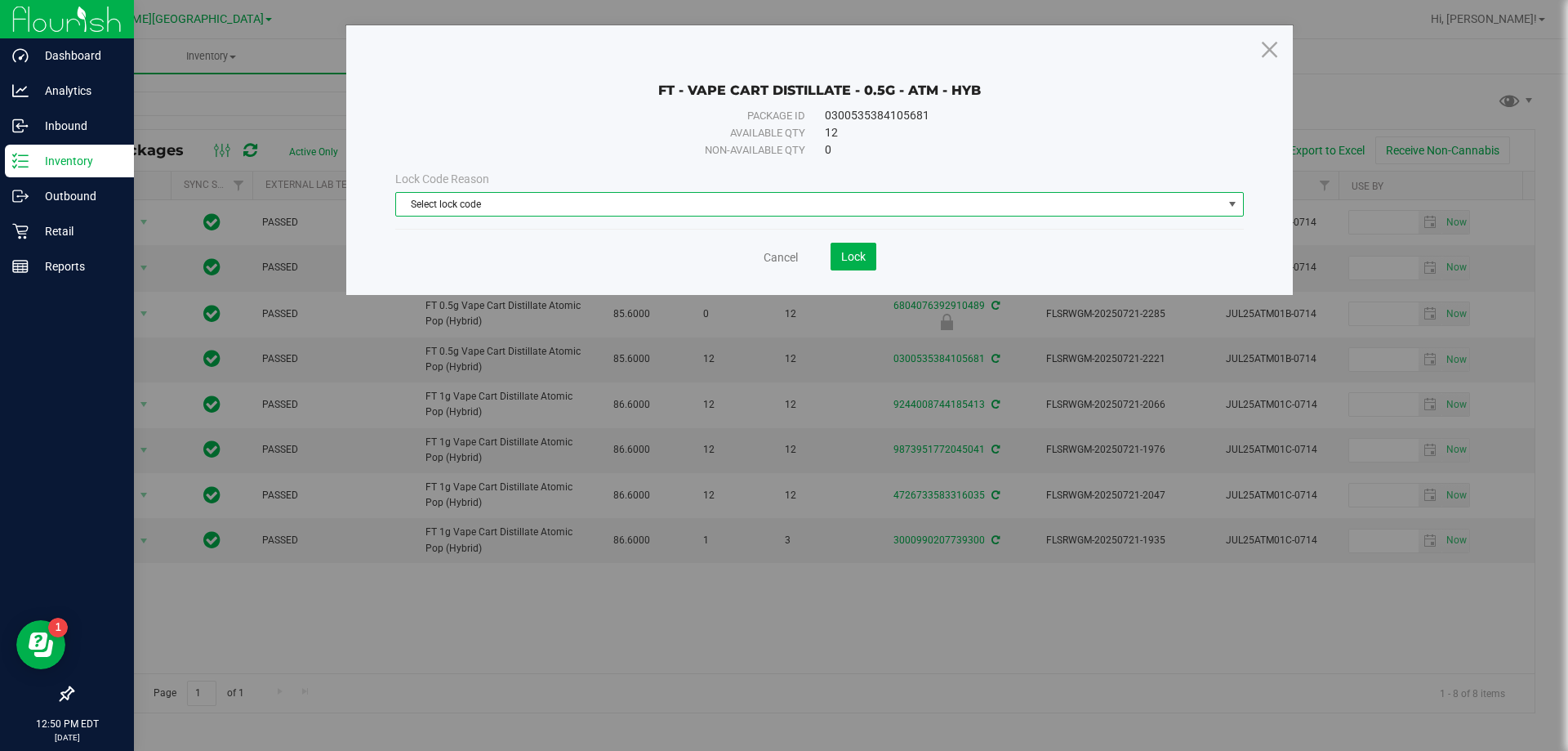
click at [1235, 203] on span "select" at bounding box center [1232, 203] width 13 height 13
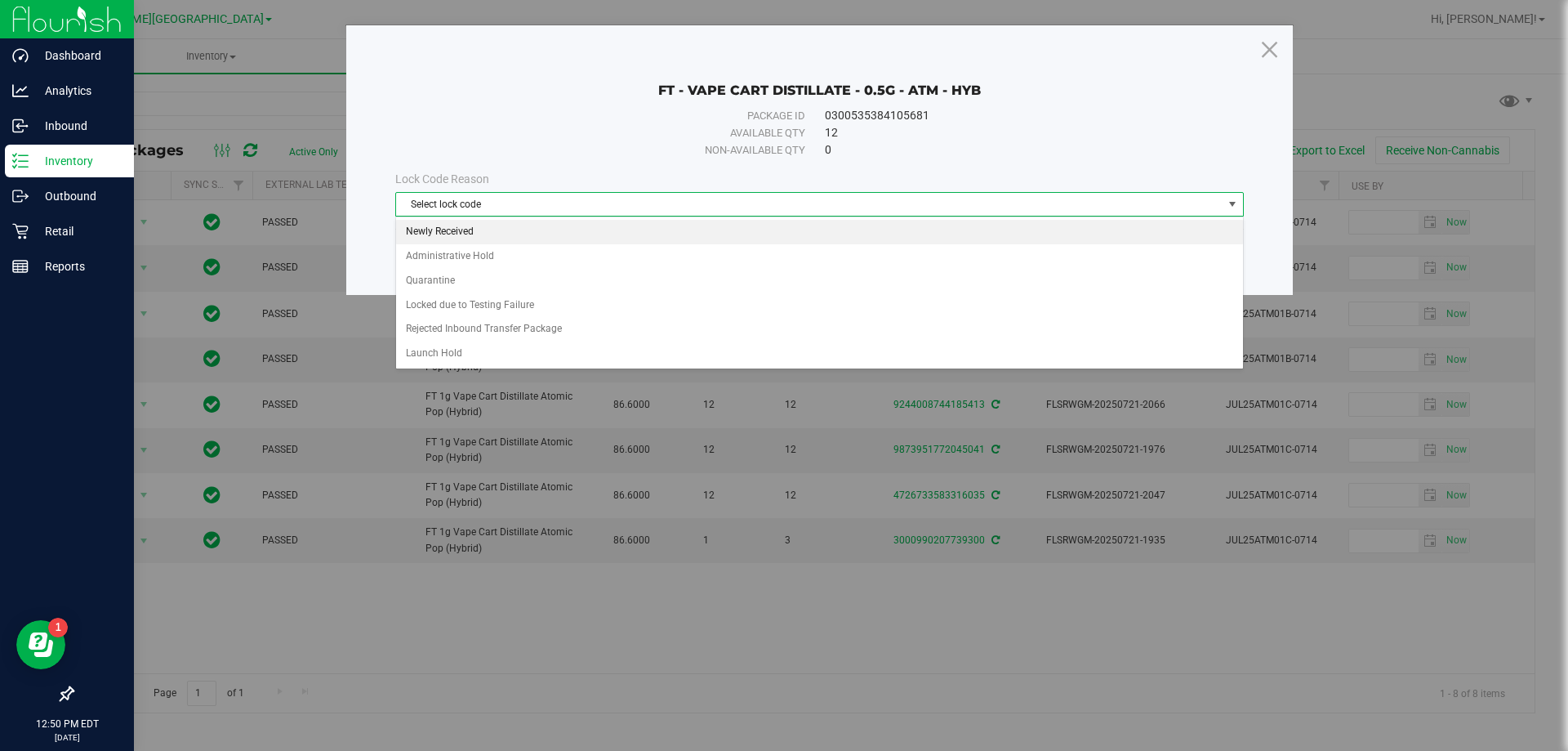
click at [454, 228] on li "Newly Received" at bounding box center [819, 232] width 847 height 25
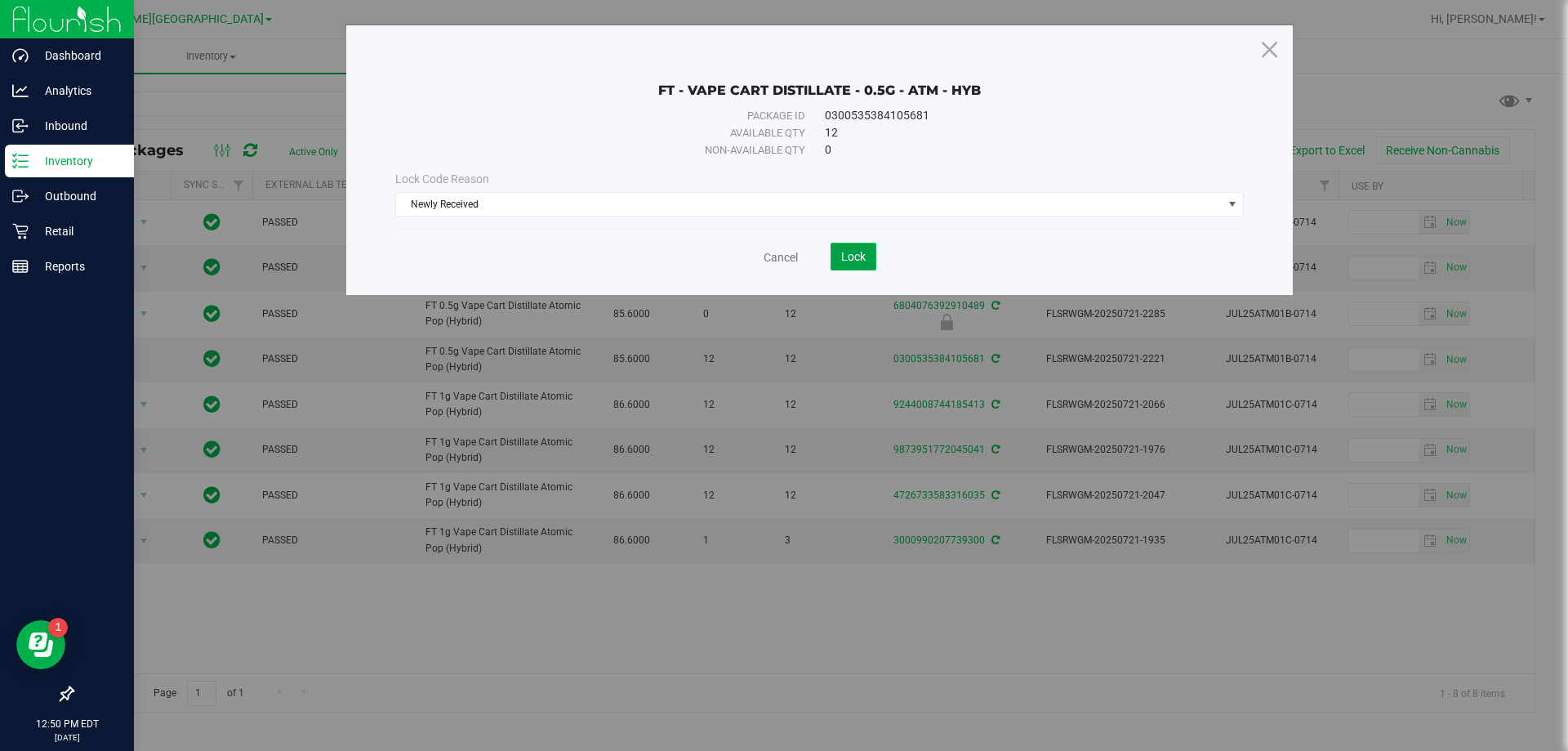
click at [860, 260] on span "Lock" at bounding box center [853, 256] width 25 height 13
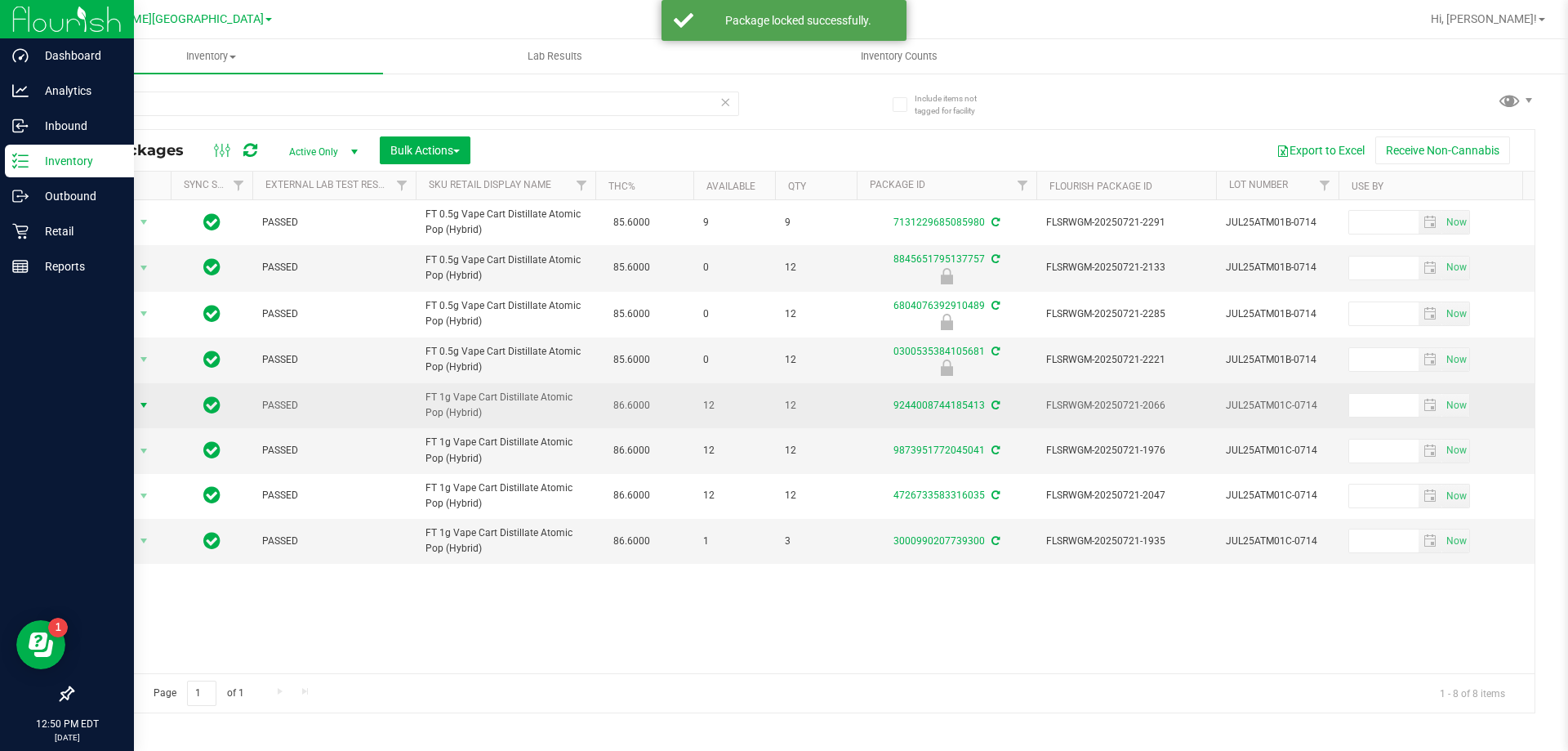
click at [142, 409] on span "select" at bounding box center [143, 405] width 13 height 13
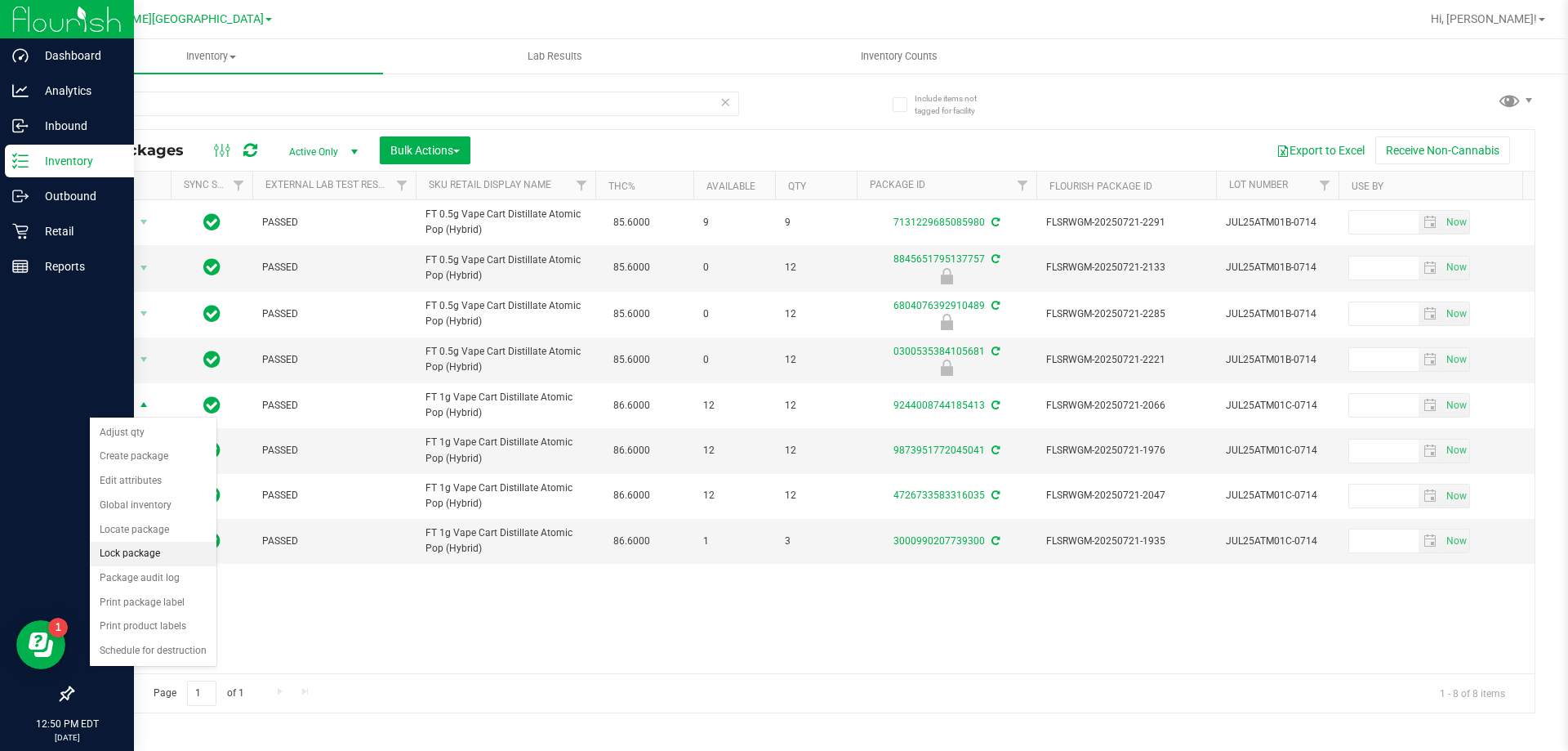
click at [140, 546] on li "Lock package" at bounding box center [152, 553] width 127 height 25
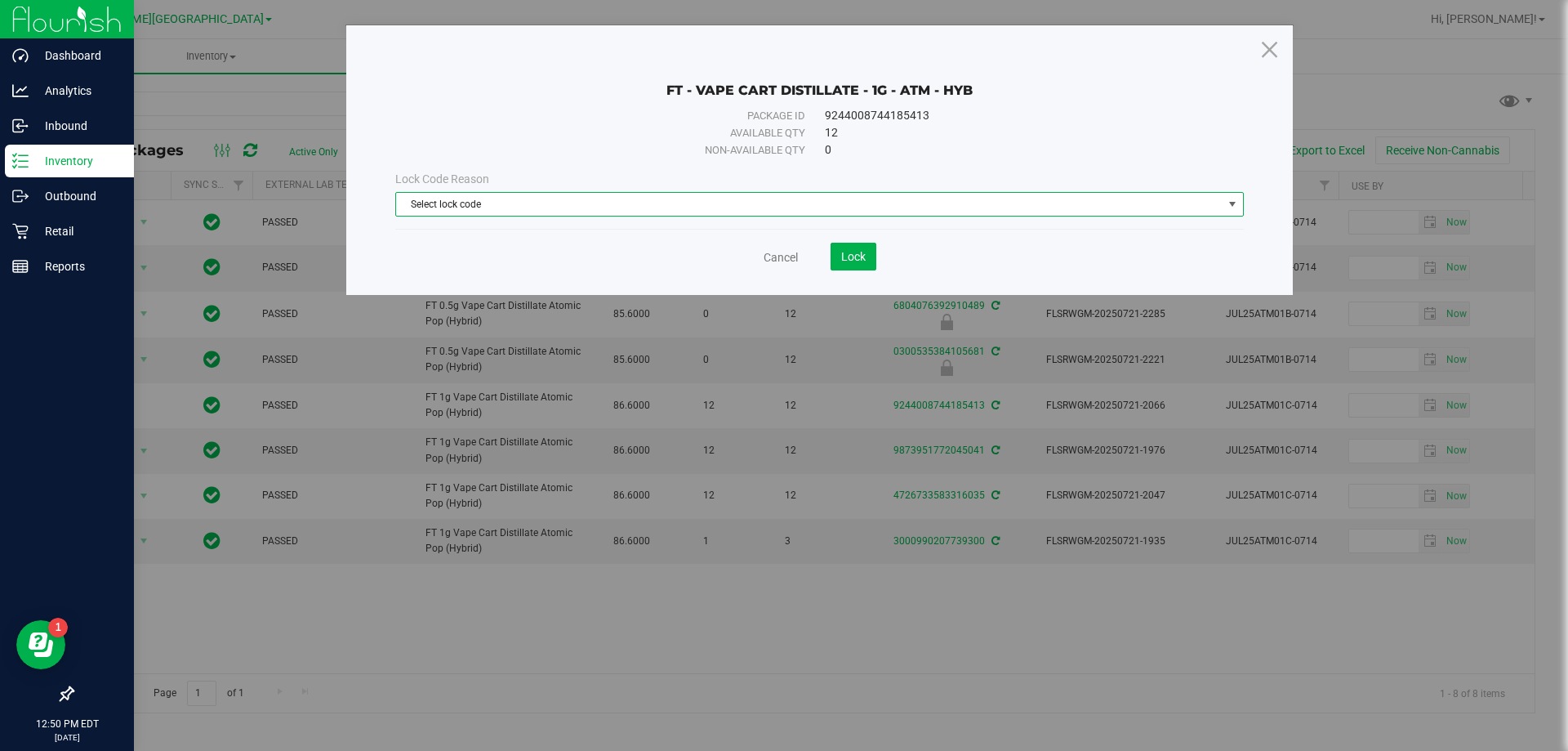
click at [1229, 196] on span "select" at bounding box center [1233, 203] width 21 height 23
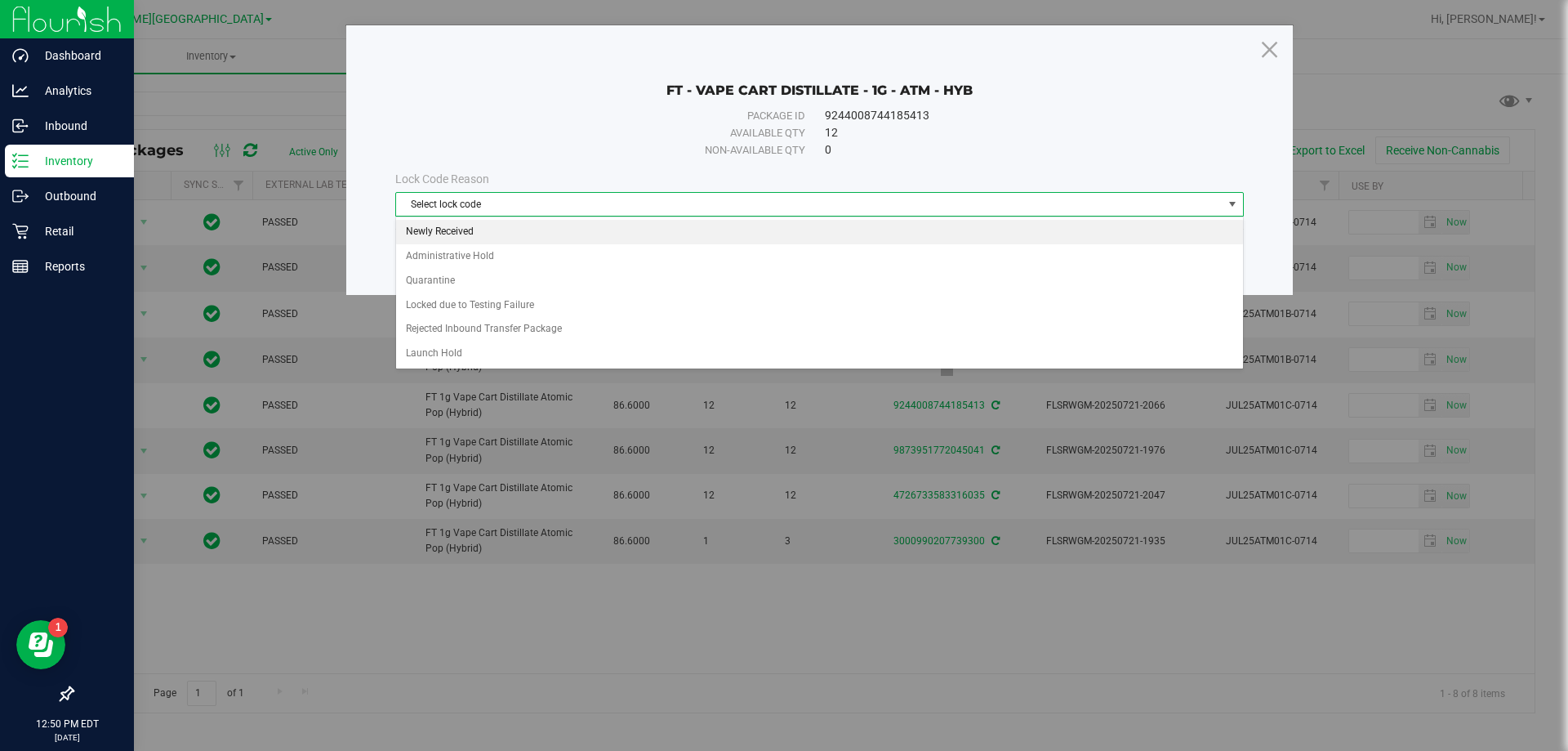
click at [455, 221] on li "Newly Received" at bounding box center [819, 232] width 847 height 25
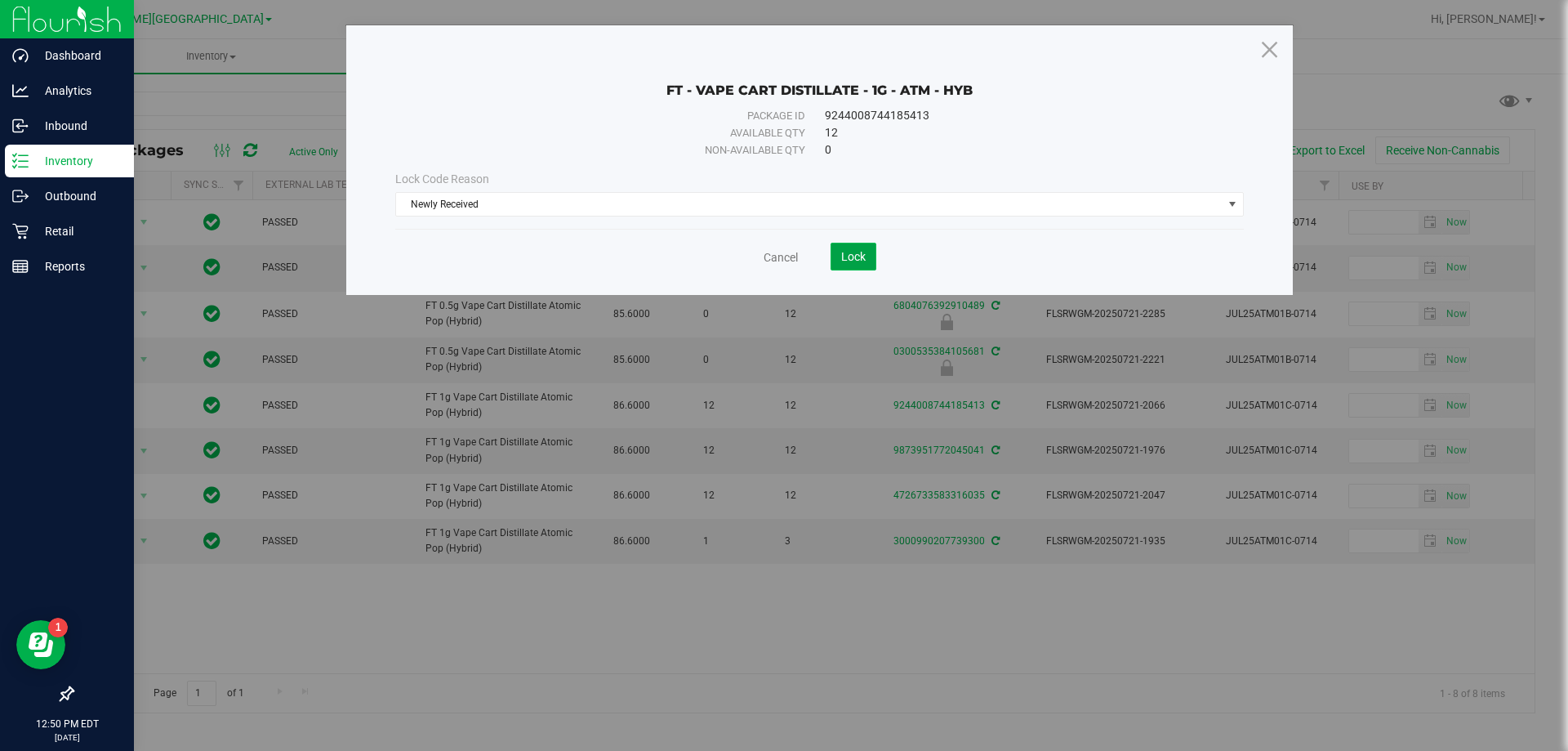
click at [847, 246] on button "Lock" at bounding box center [854, 257] width 46 height 28
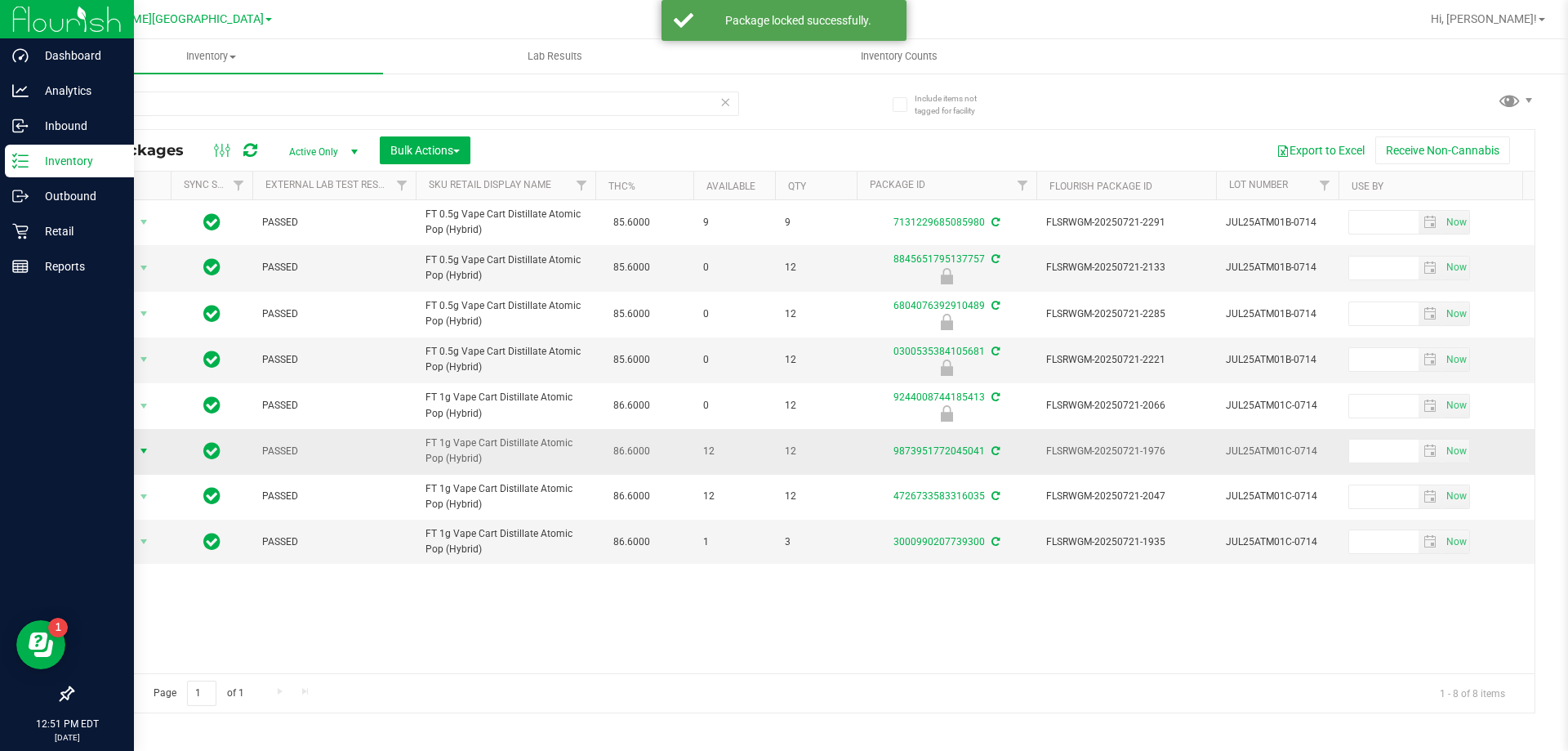
click at [146, 448] on span "select" at bounding box center [143, 450] width 13 height 13
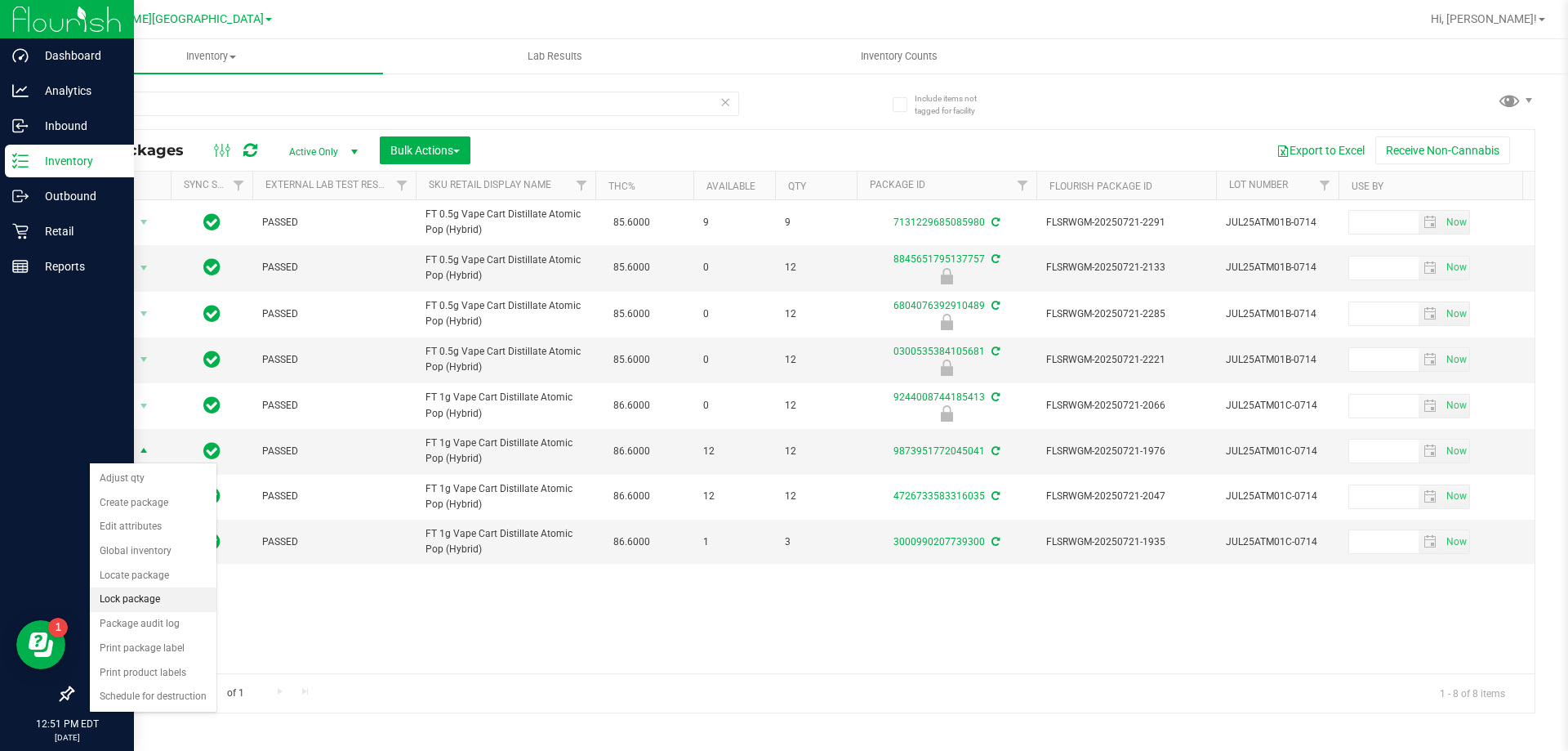
click at [132, 595] on li "Lock package" at bounding box center [152, 600] width 127 height 25
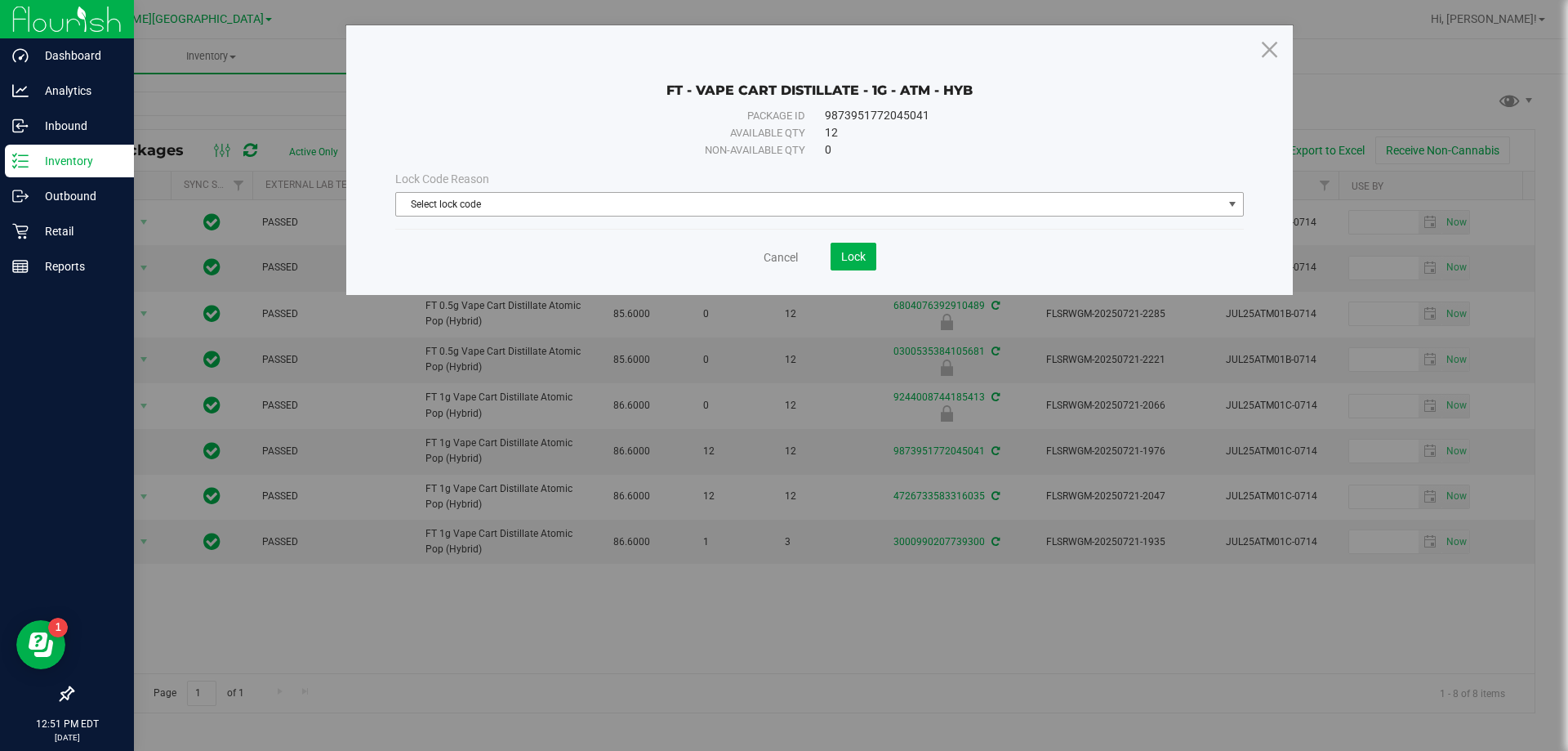
click at [1237, 206] on span "select" at bounding box center [1232, 203] width 13 height 13
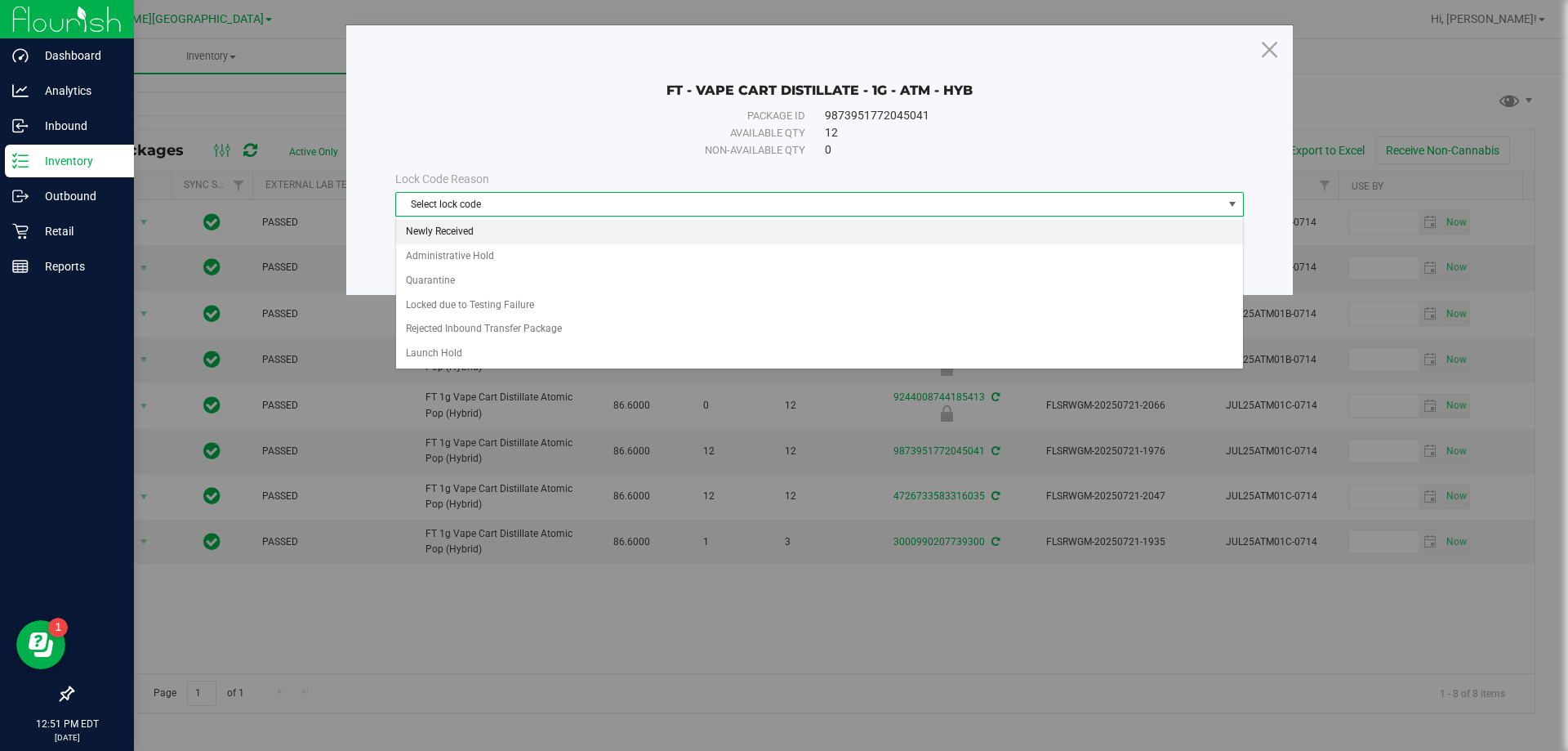
click at [458, 230] on li "Newly Received" at bounding box center [819, 232] width 847 height 25
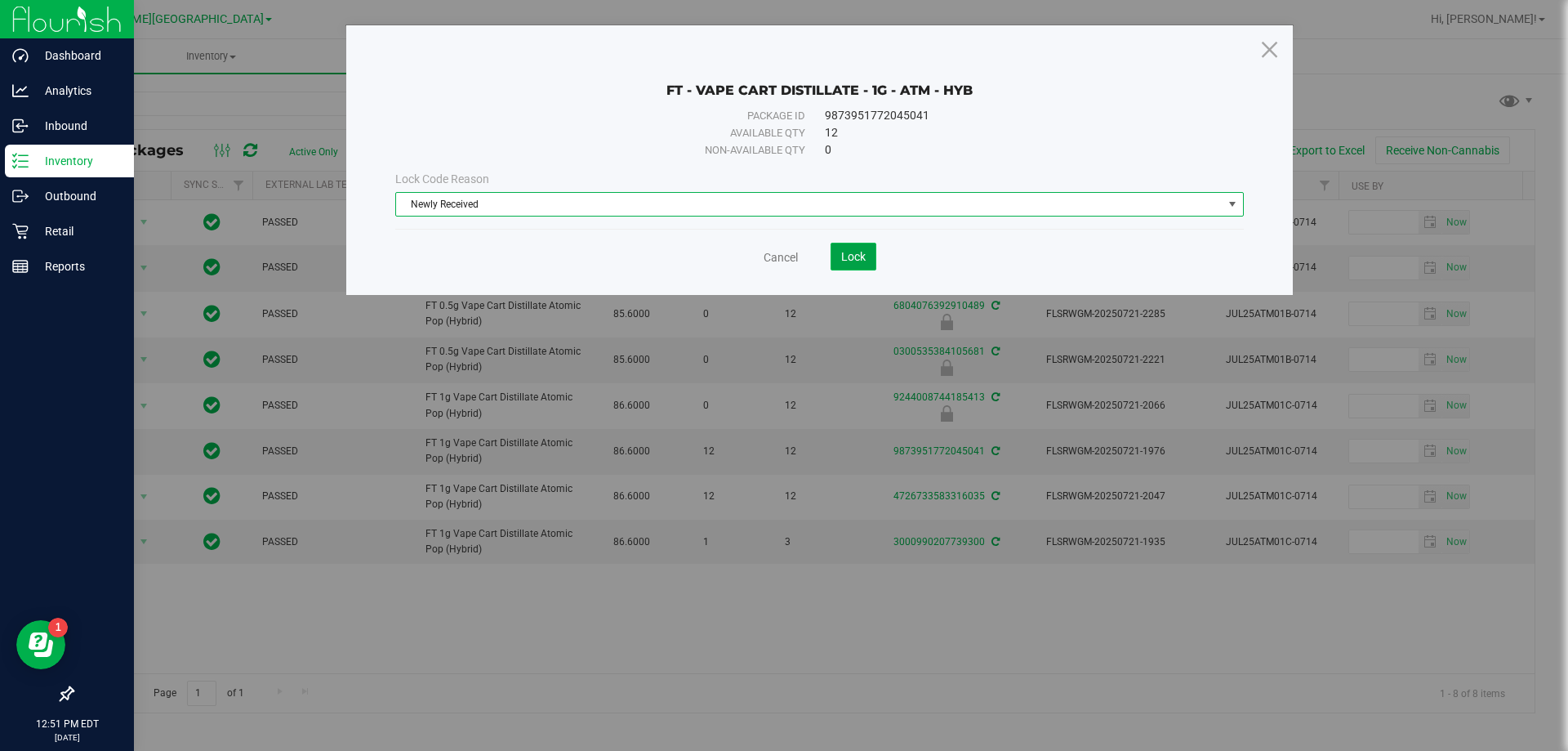
click at [851, 264] on button "Lock" at bounding box center [854, 257] width 46 height 28
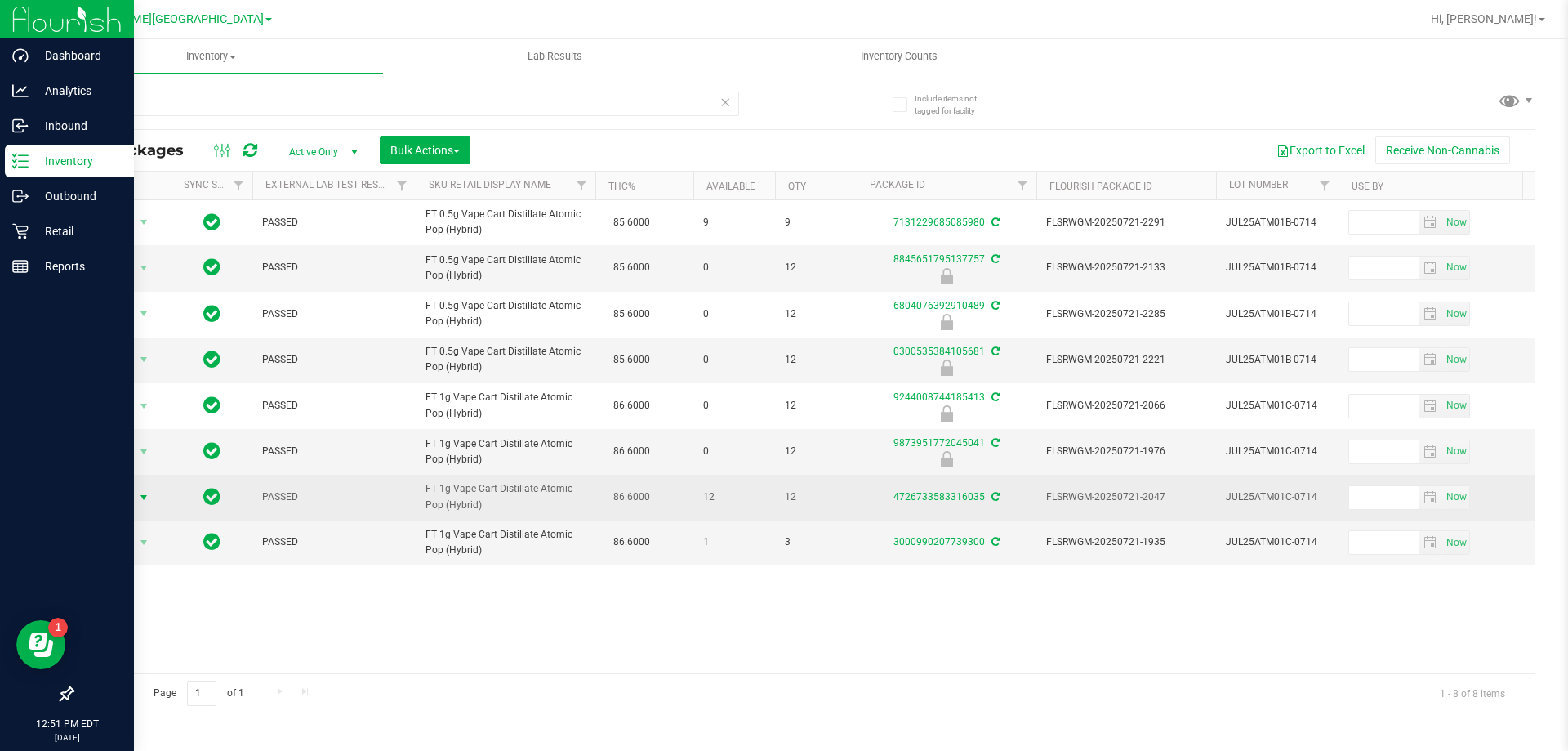
click at [147, 501] on span "select" at bounding box center [143, 497] width 13 height 13
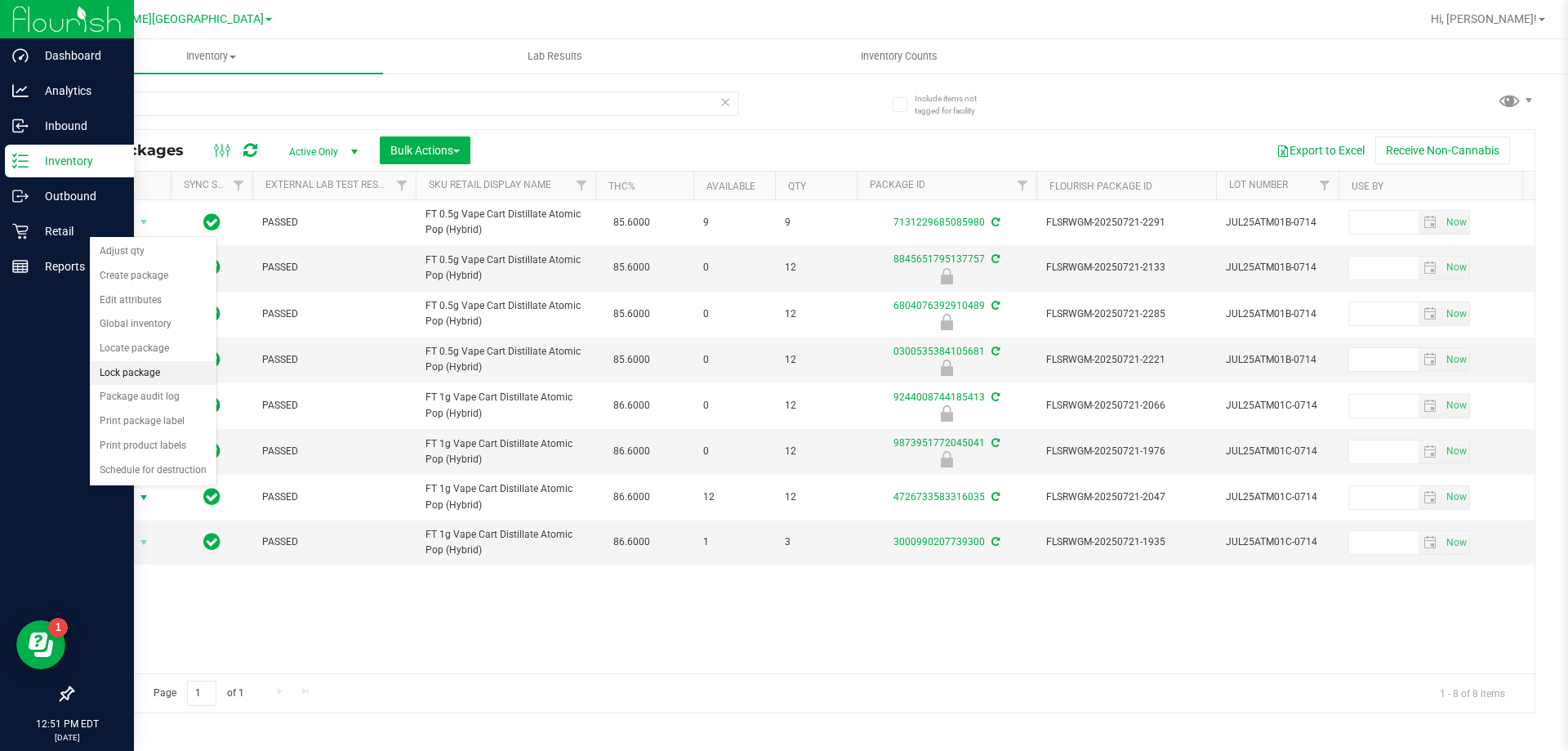
click at [140, 374] on li "Lock package" at bounding box center [152, 373] width 127 height 25
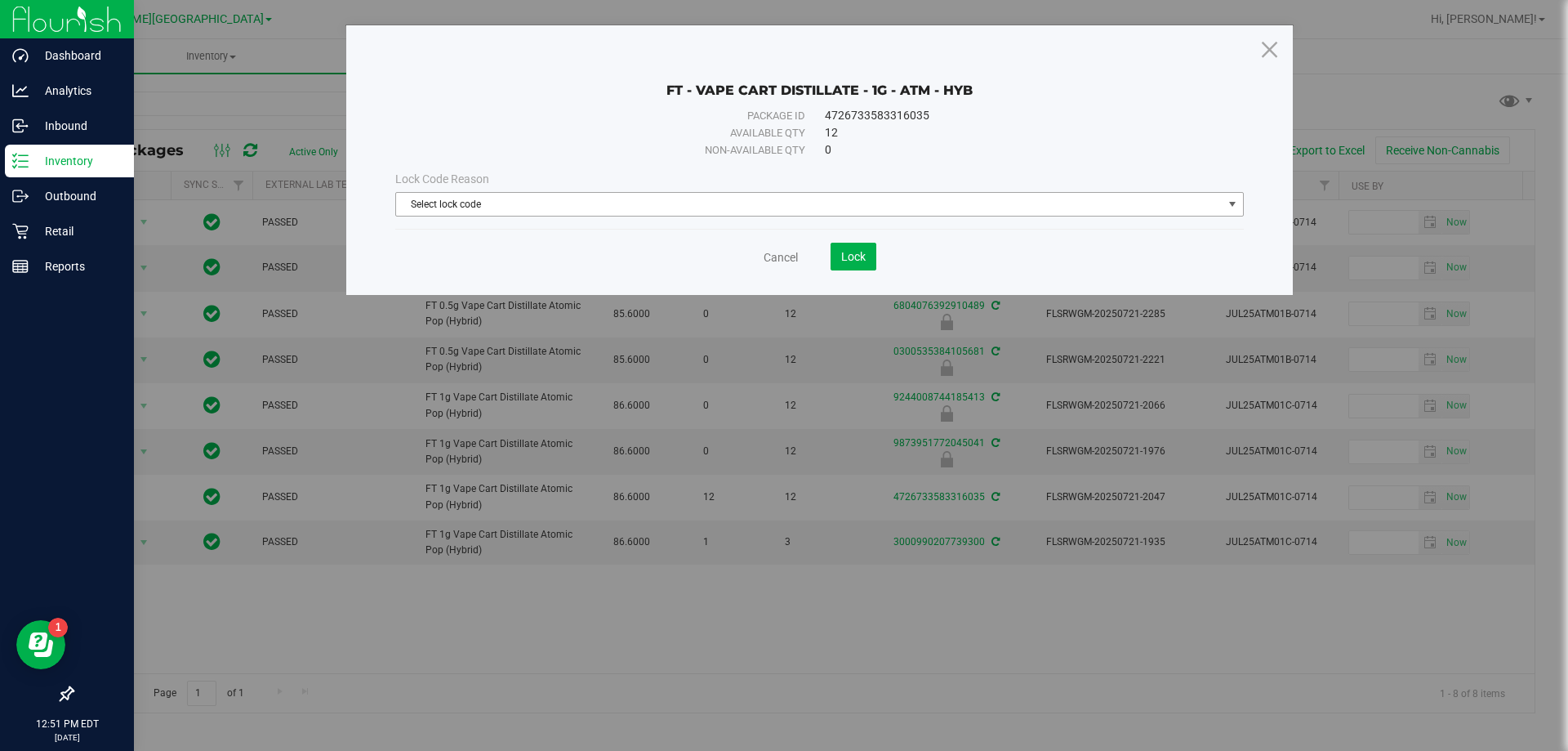
click at [1230, 201] on span "select" at bounding box center [1232, 203] width 13 height 13
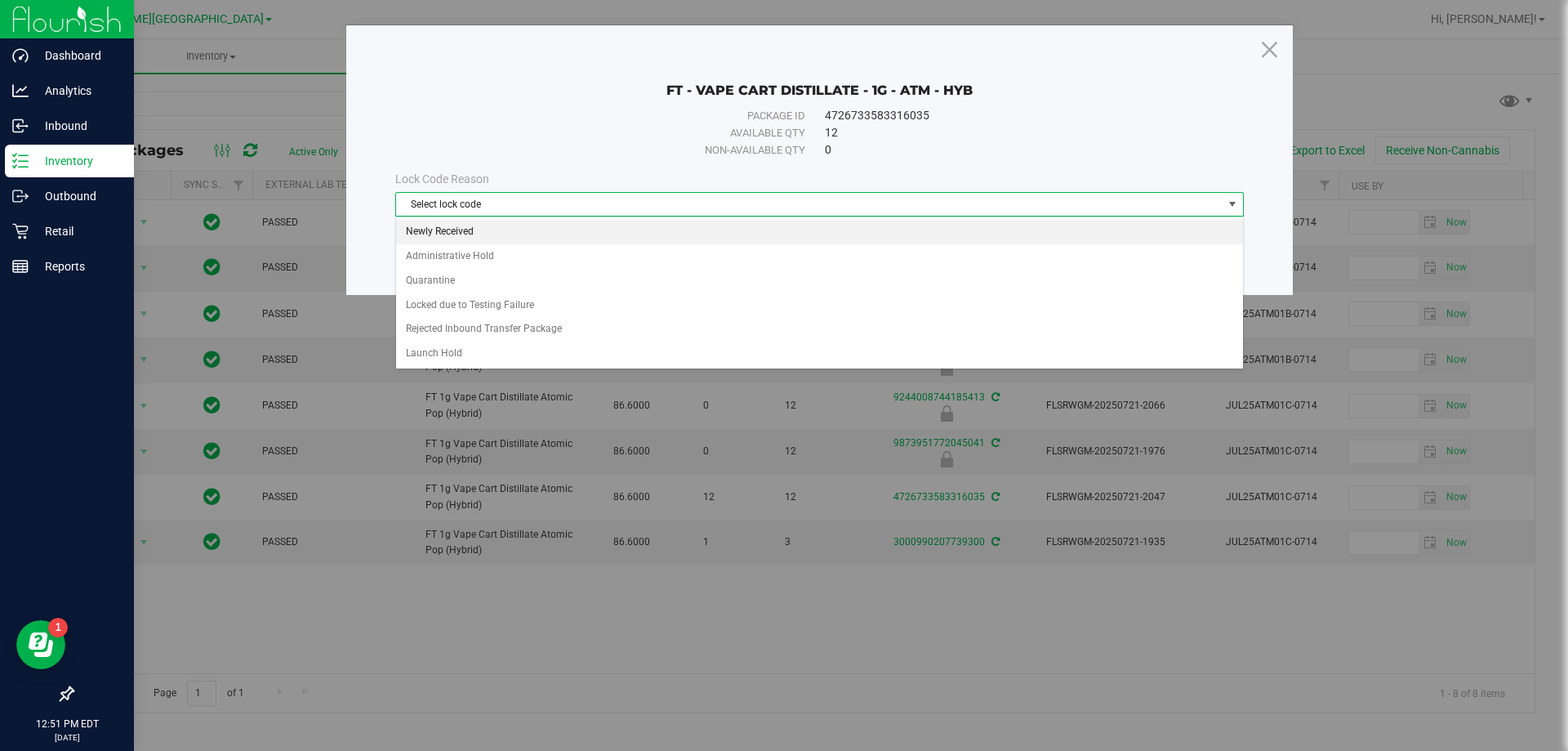
click at [463, 233] on li "Newly Received" at bounding box center [819, 232] width 847 height 25
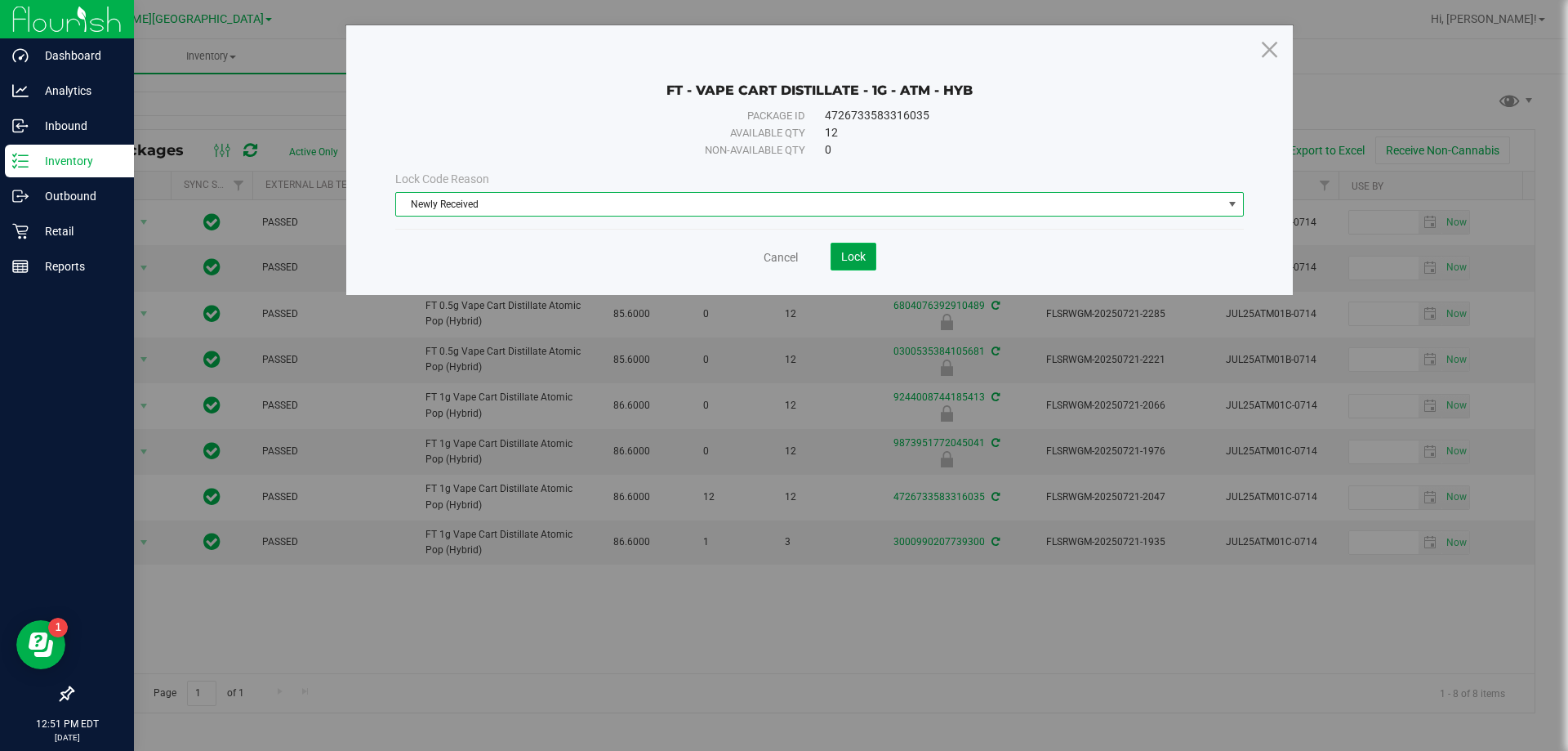
click at [846, 252] on span "Lock" at bounding box center [853, 256] width 25 height 13
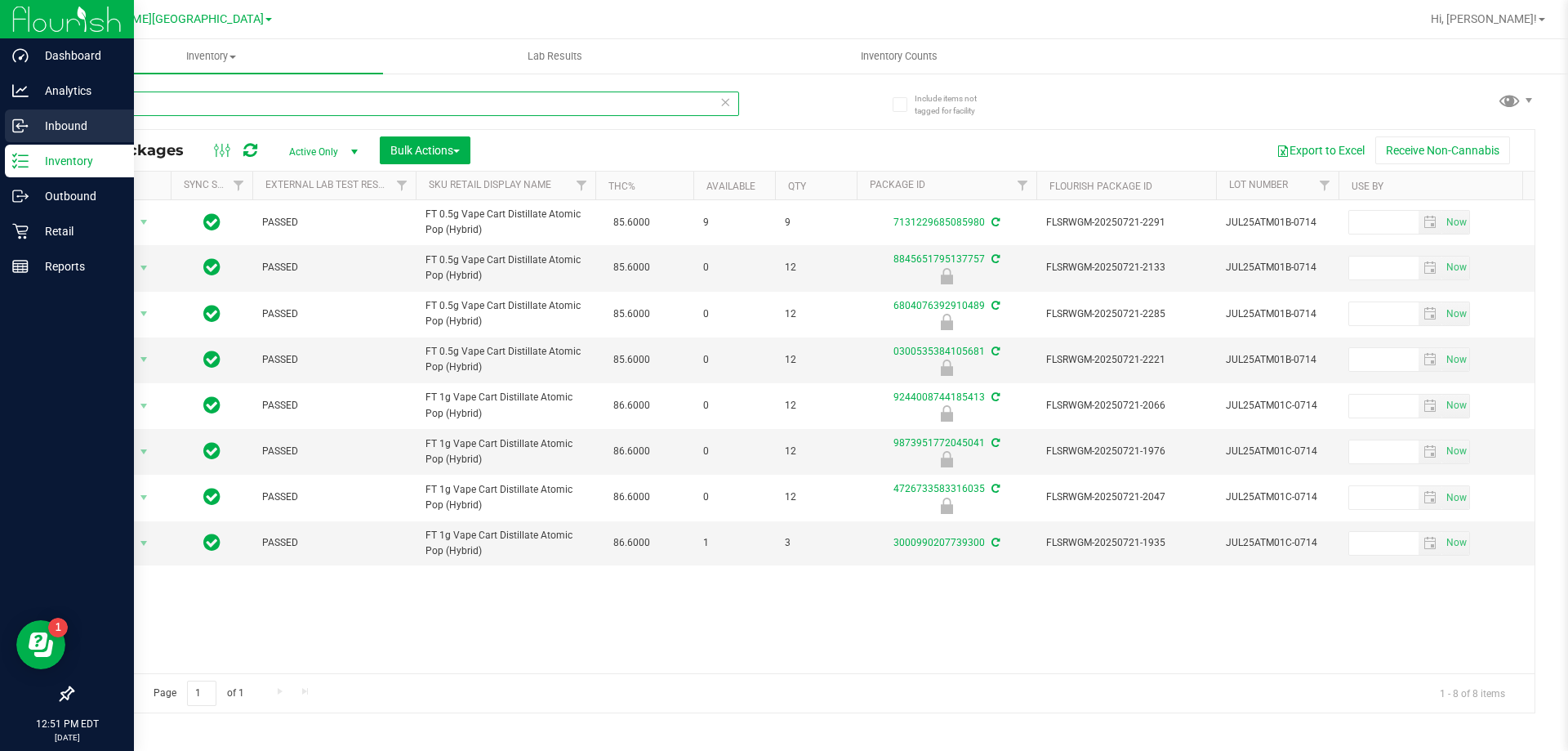
drag, startPoint x: 141, startPoint y: 102, endPoint x: 0, endPoint y: 123, distance: 142.6
click at [0, 123] on div "Dashboard Analytics Inbound Inventory Outbound Retail Reports 12:51 PM EDT [DAT…" at bounding box center [784, 376] width 1568 height 751
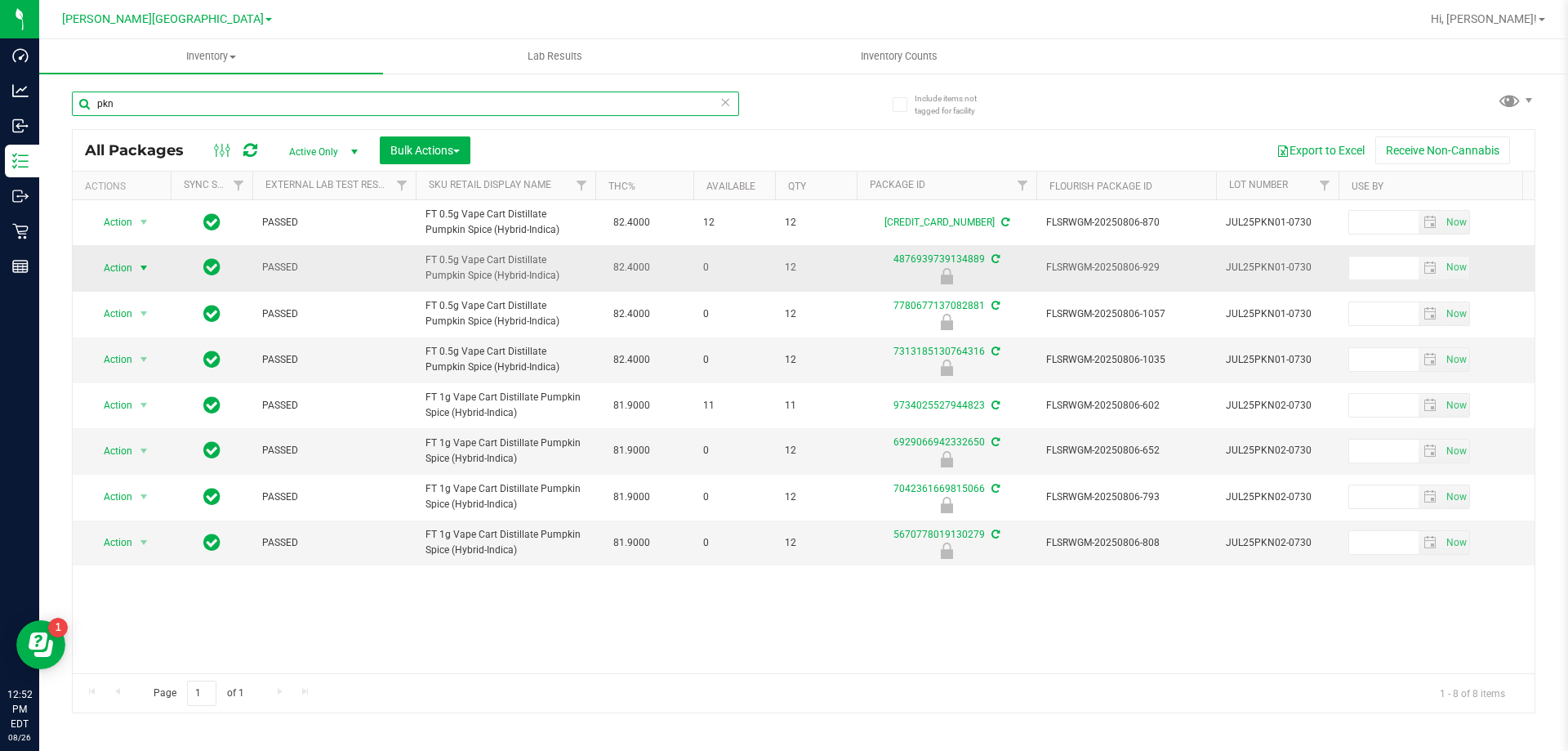
type input "pkn"
click at [144, 269] on span "select" at bounding box center [143, 267] width 13 height 13
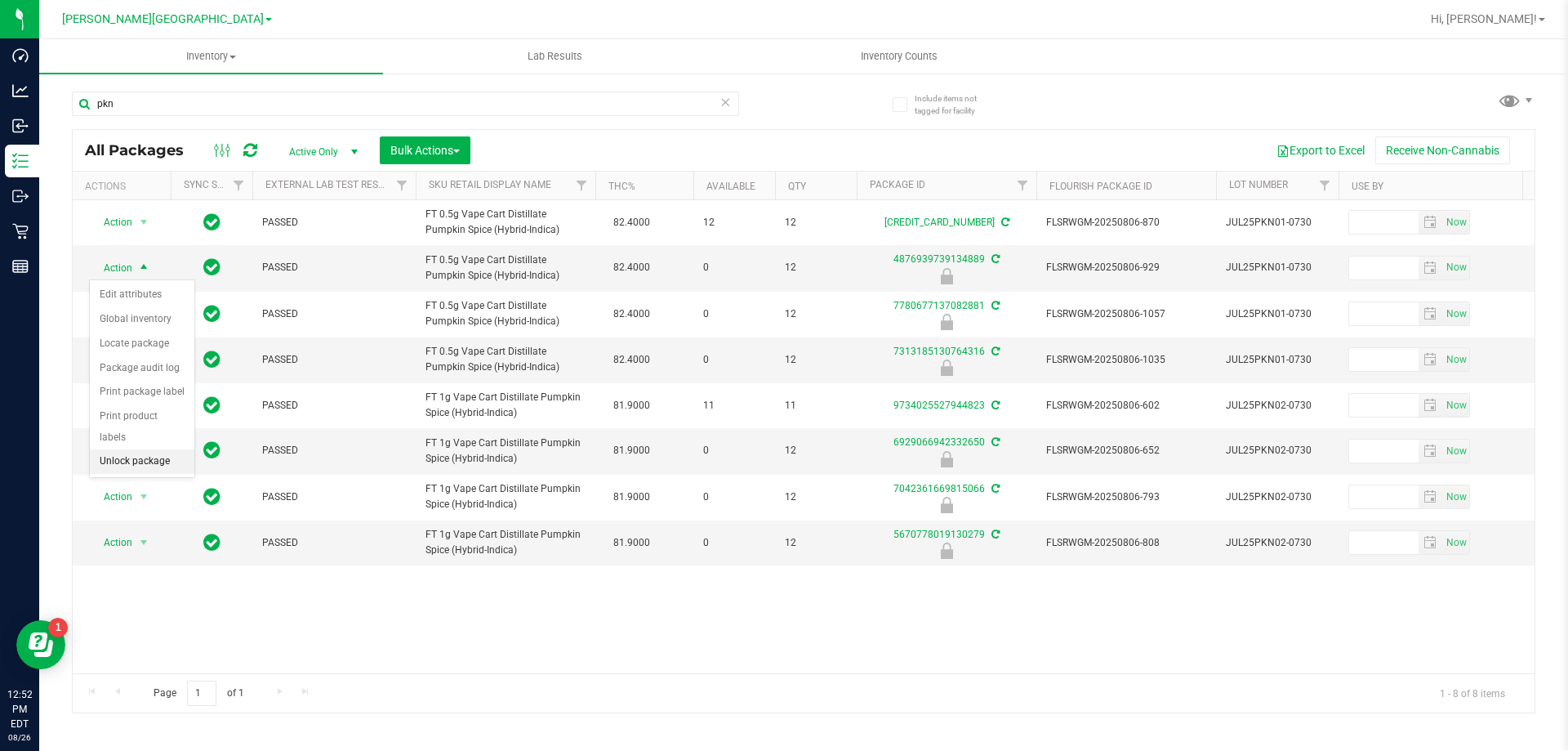
click at [161, 449] on li "Unlock package" at bounding box center [141, 461] width 104 height 25
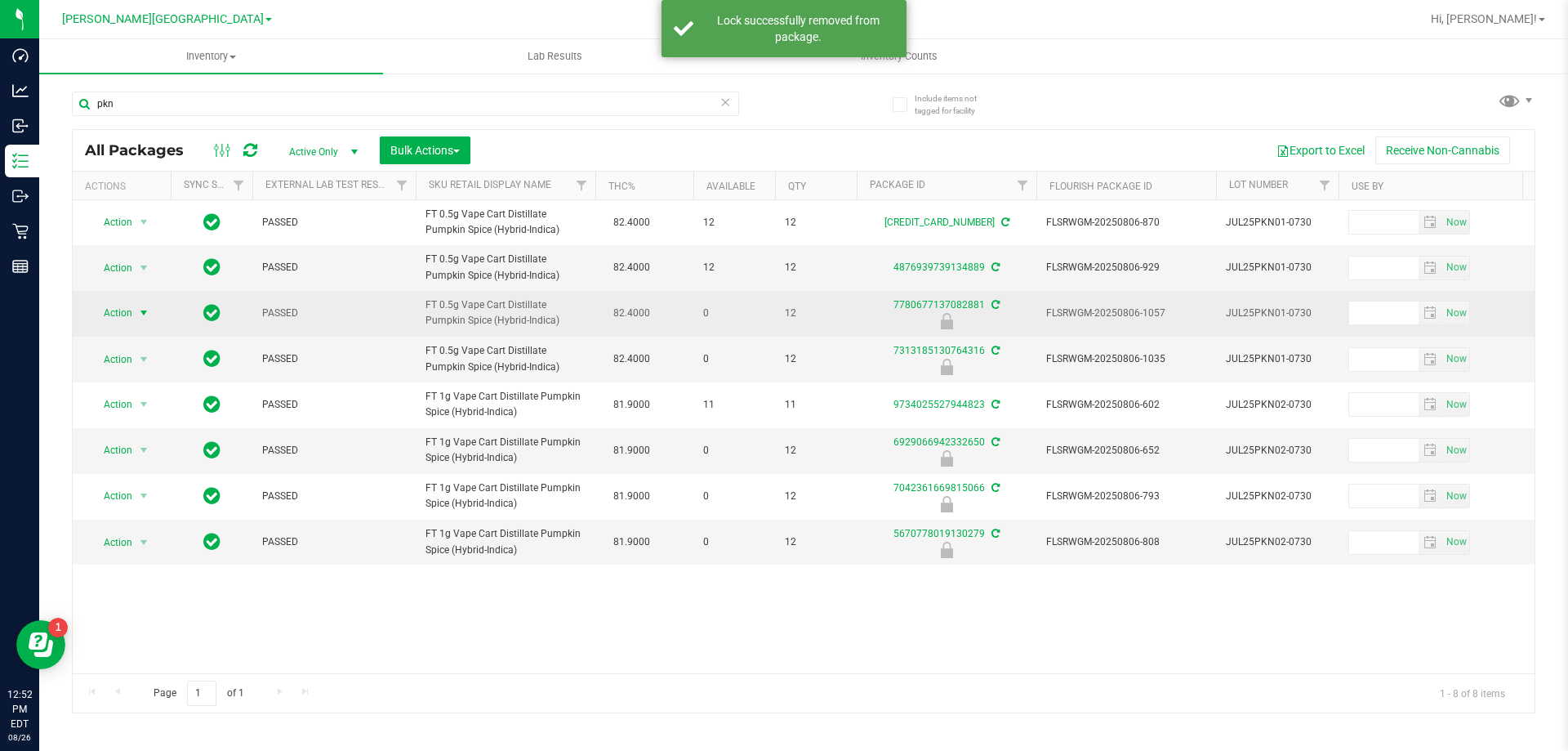
click at [138, 318] on span "select" at bounding box center [143, 313] width 13 height 13
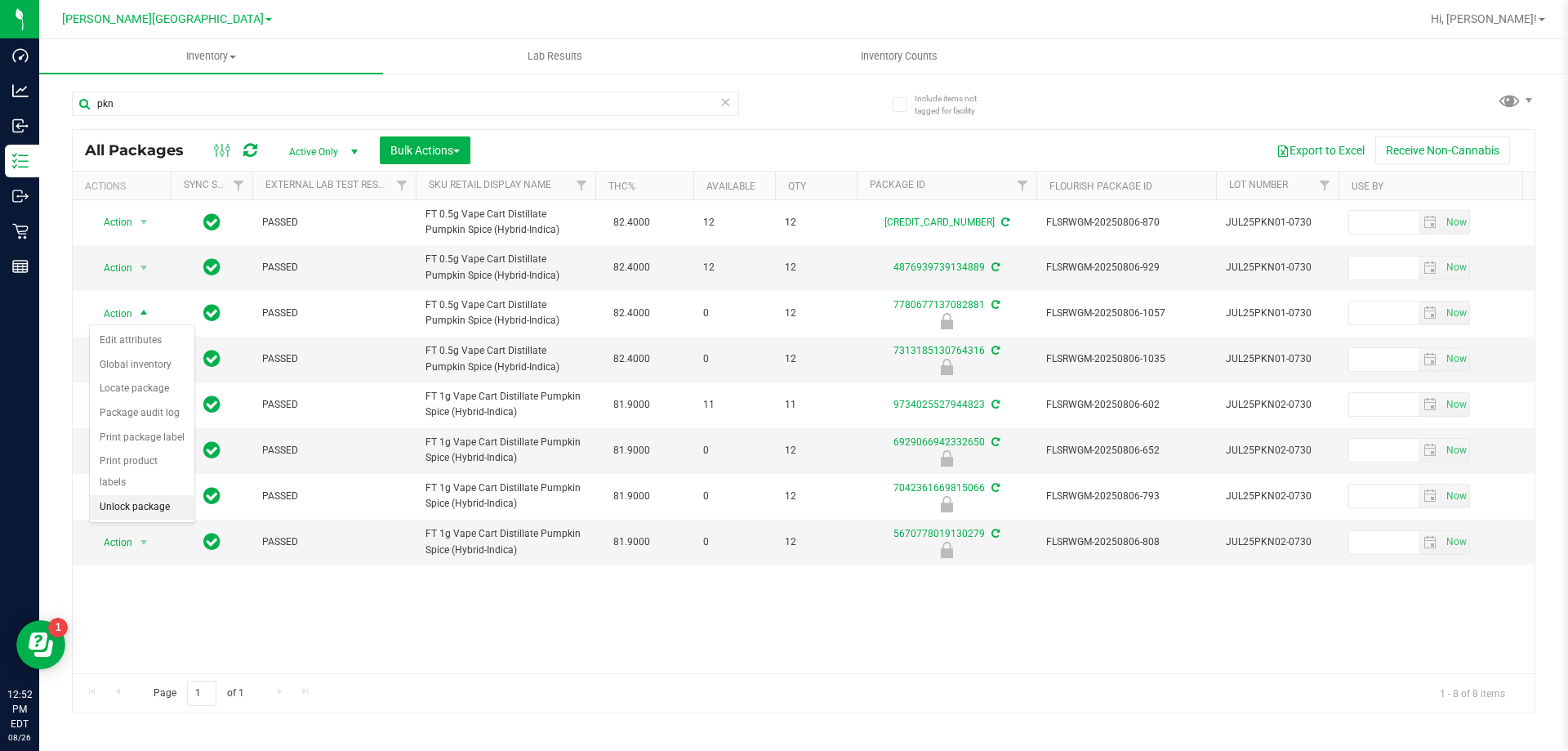
click at [138, 495] on li "Unlock package" at bounding box center [141, 507] width 104 height 25
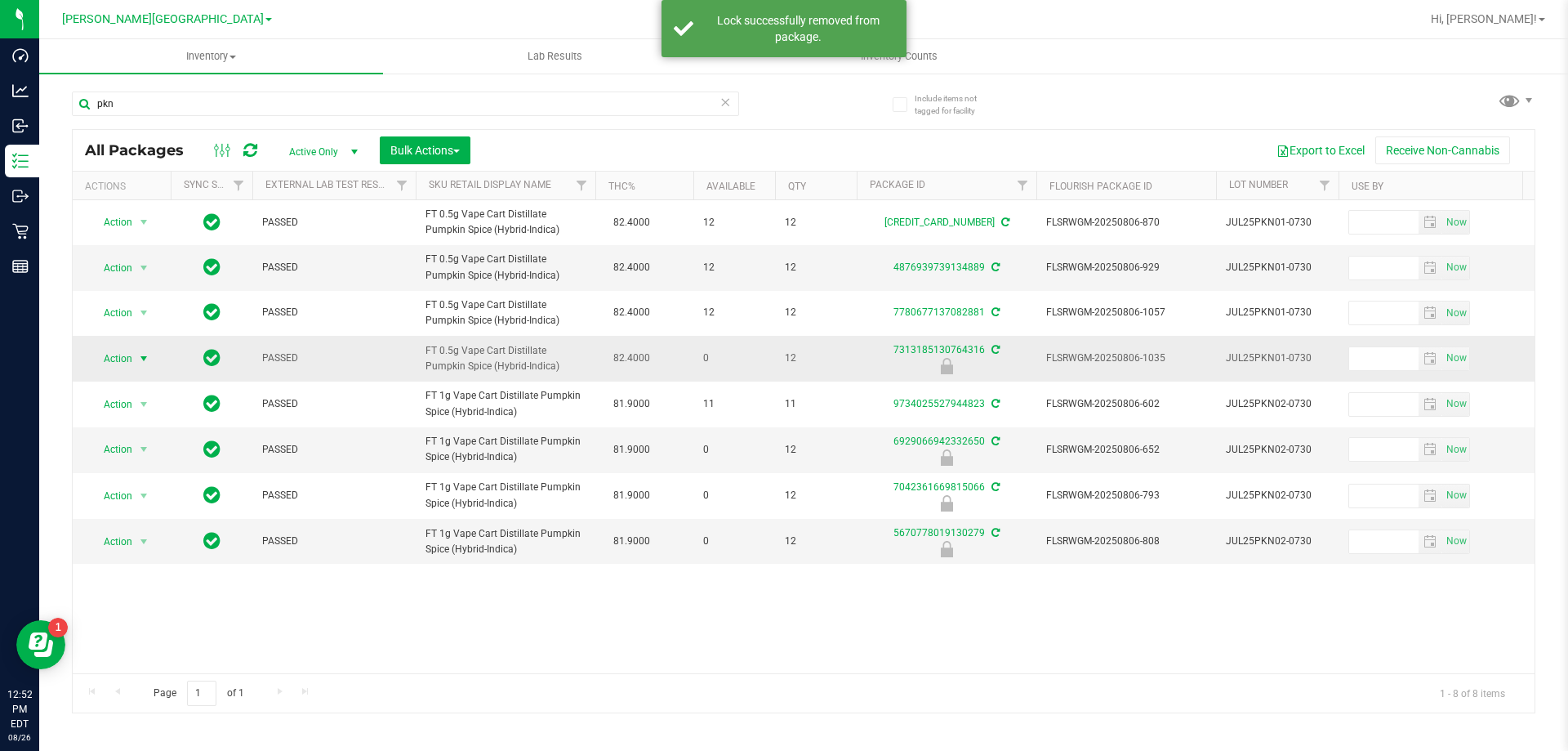
click at [139, 361] on span "select" at bounding box center [143, 358] width 13 height 13
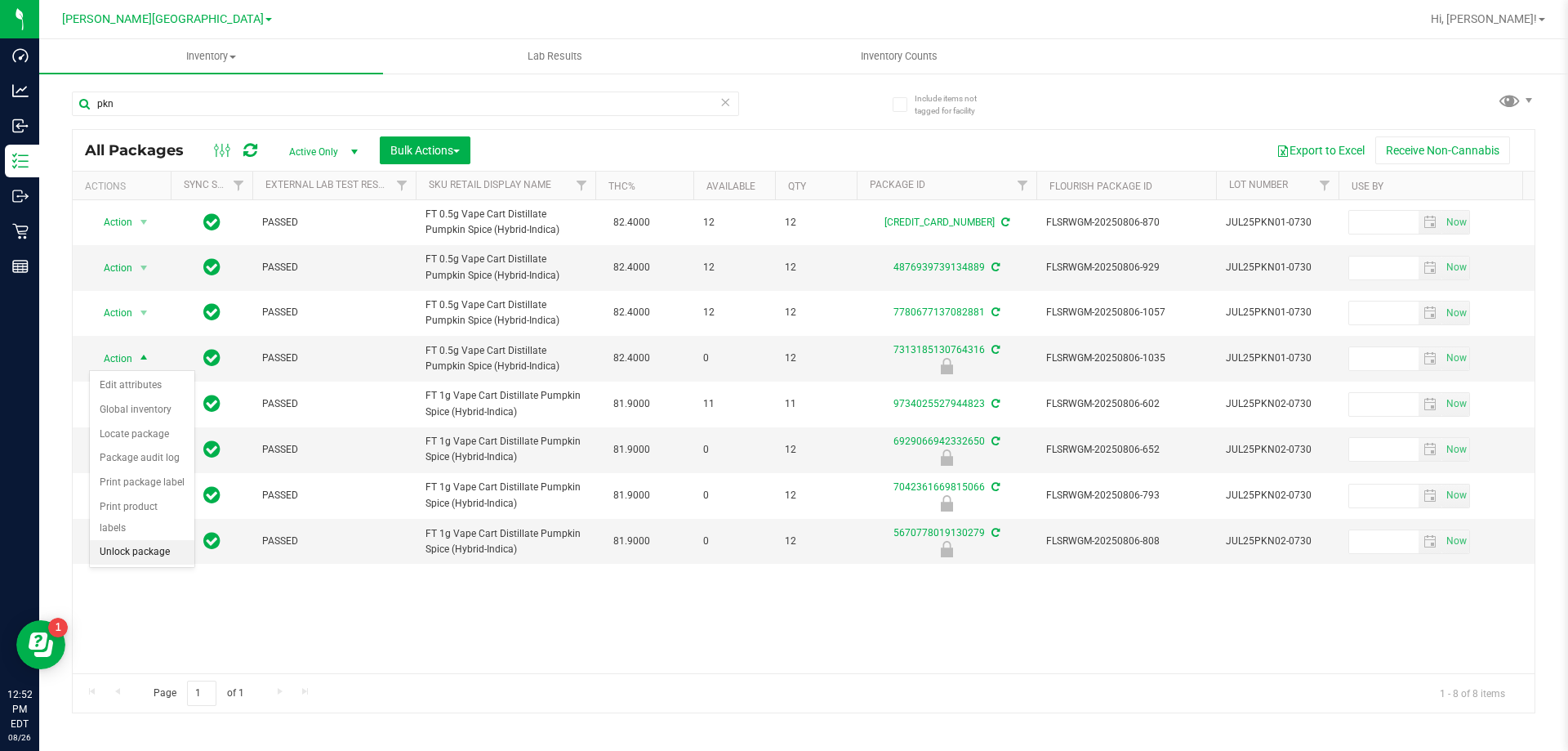
click at [152, 541] on li "Unlock package" at bounding box center [141, 552] width 104 height 25
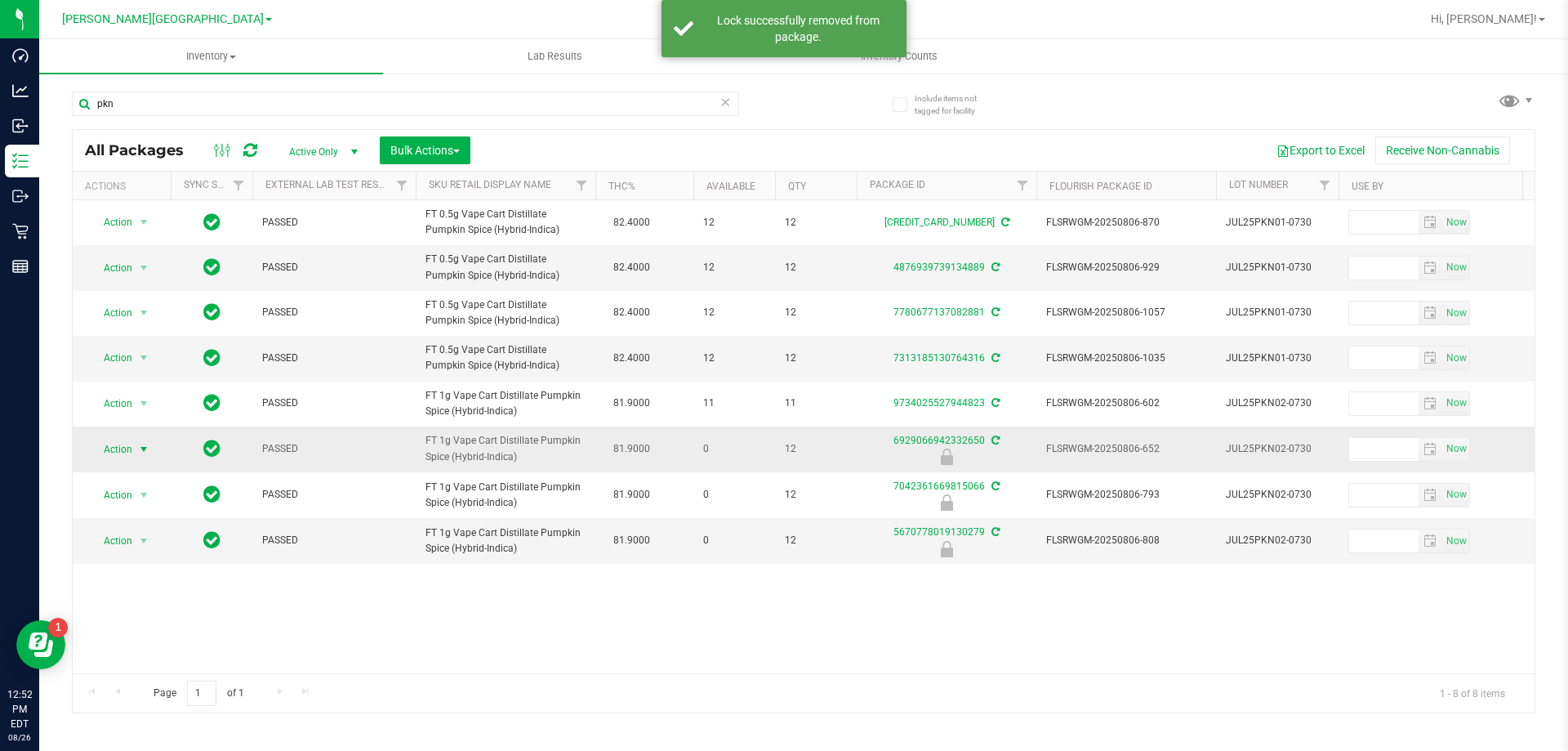
click at [139, 452] on span "select" at bounding box center [143, 449] width 13 height 13
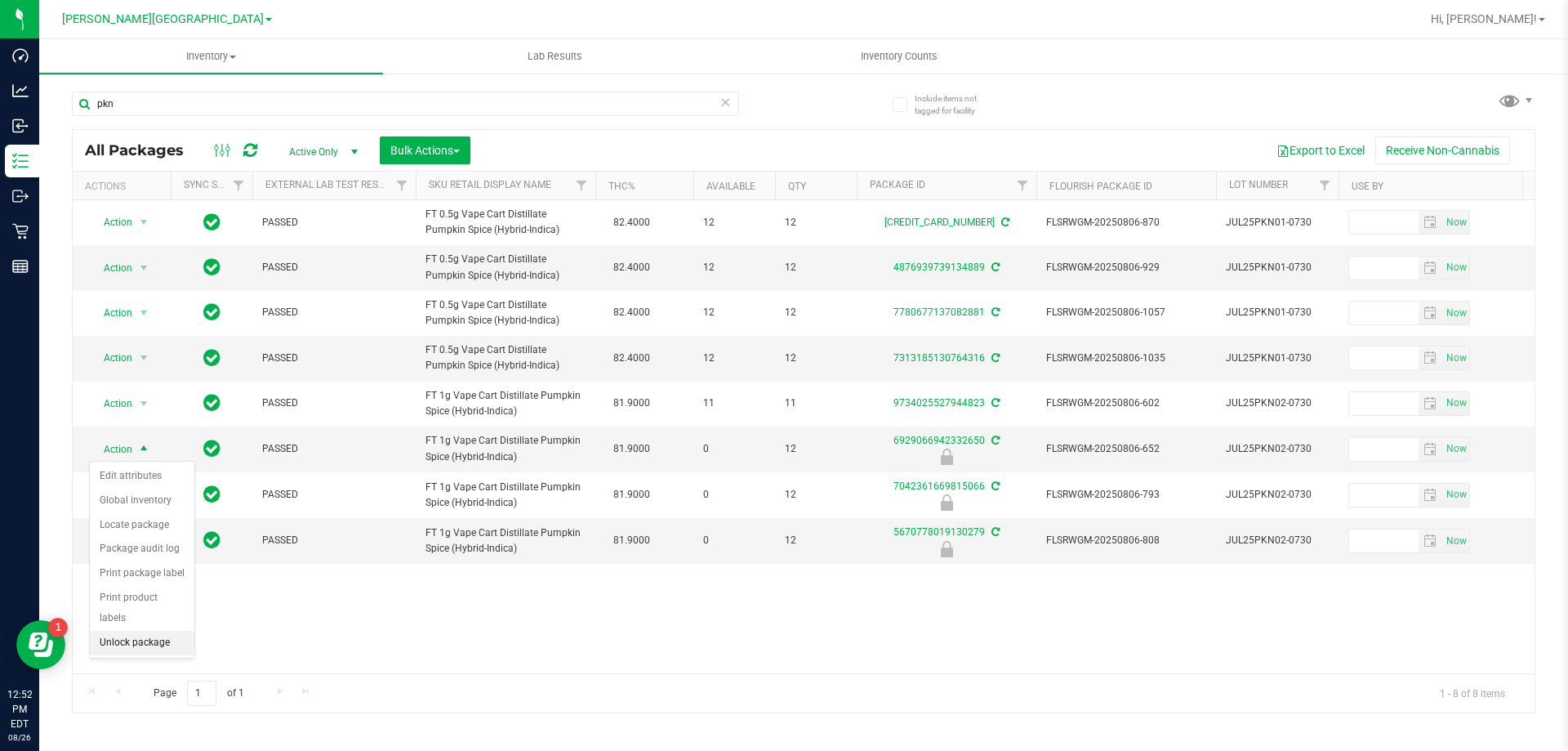
click at [157, 631] on li "Unlock package" at bounding box center [141, 643] width 104 height 25
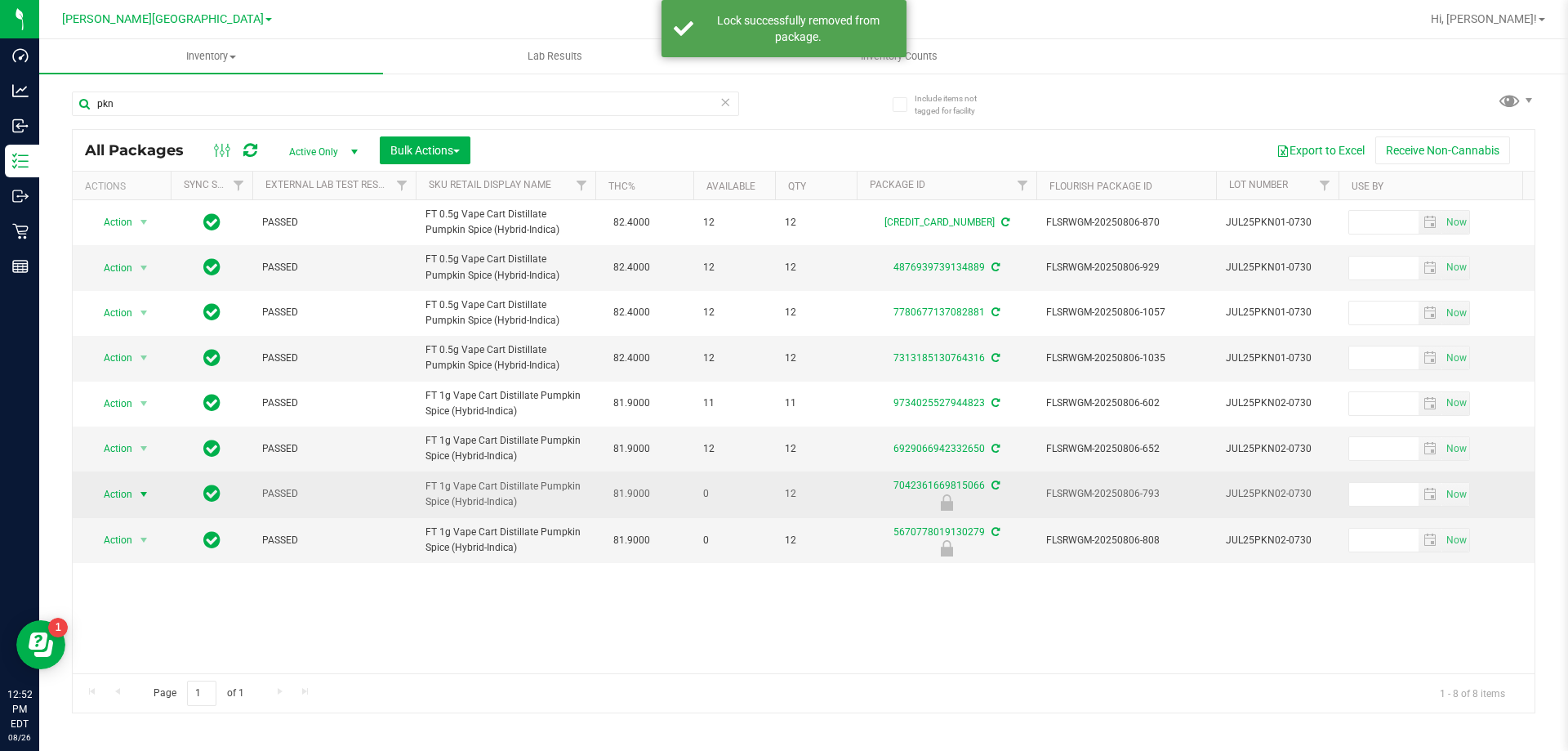
click at [138, 491] on span "select" at bounding box center [143, 493] width 13 height 13
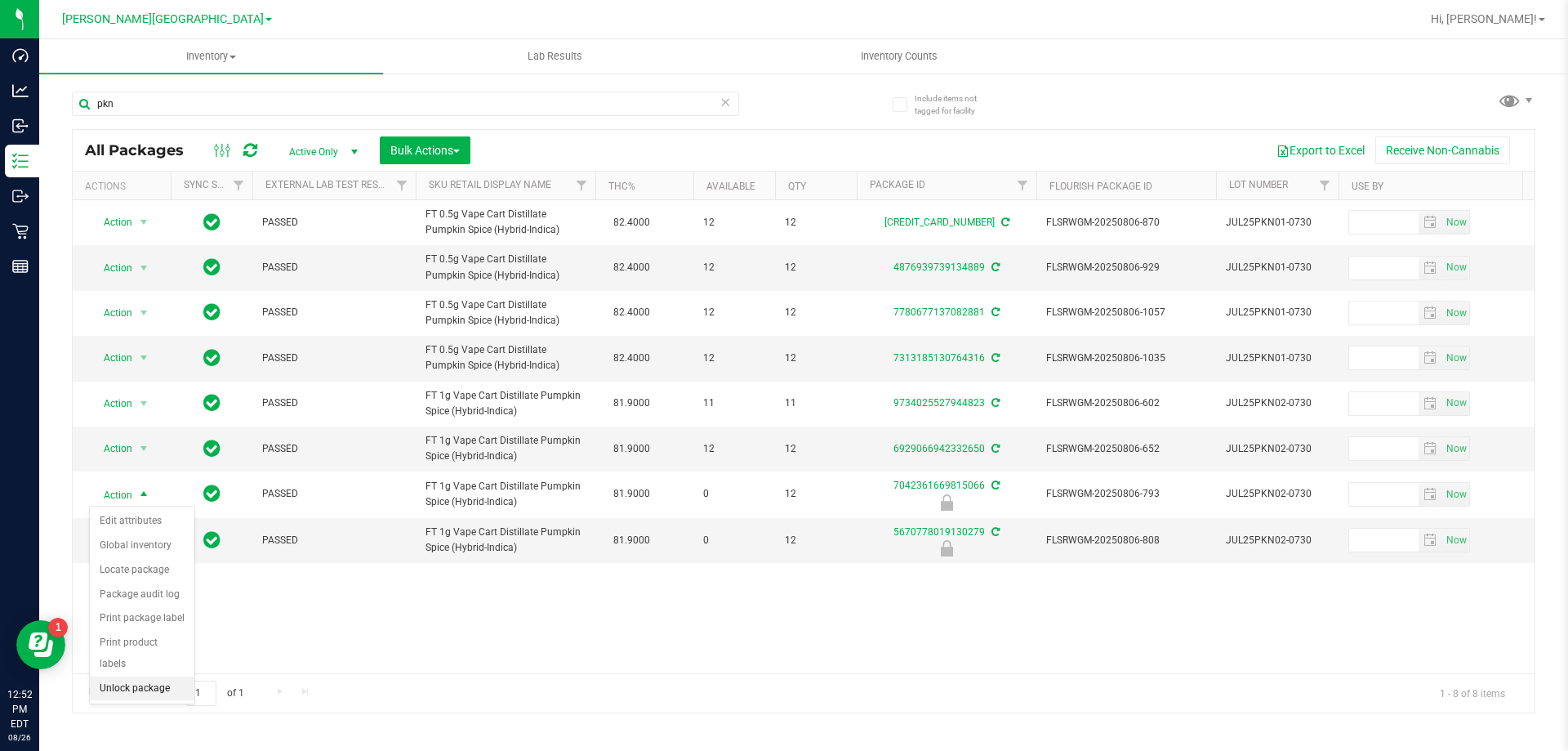
click at [157, 676] on li "Unlock package" at bounding box center [141, 688] width 104 height 25
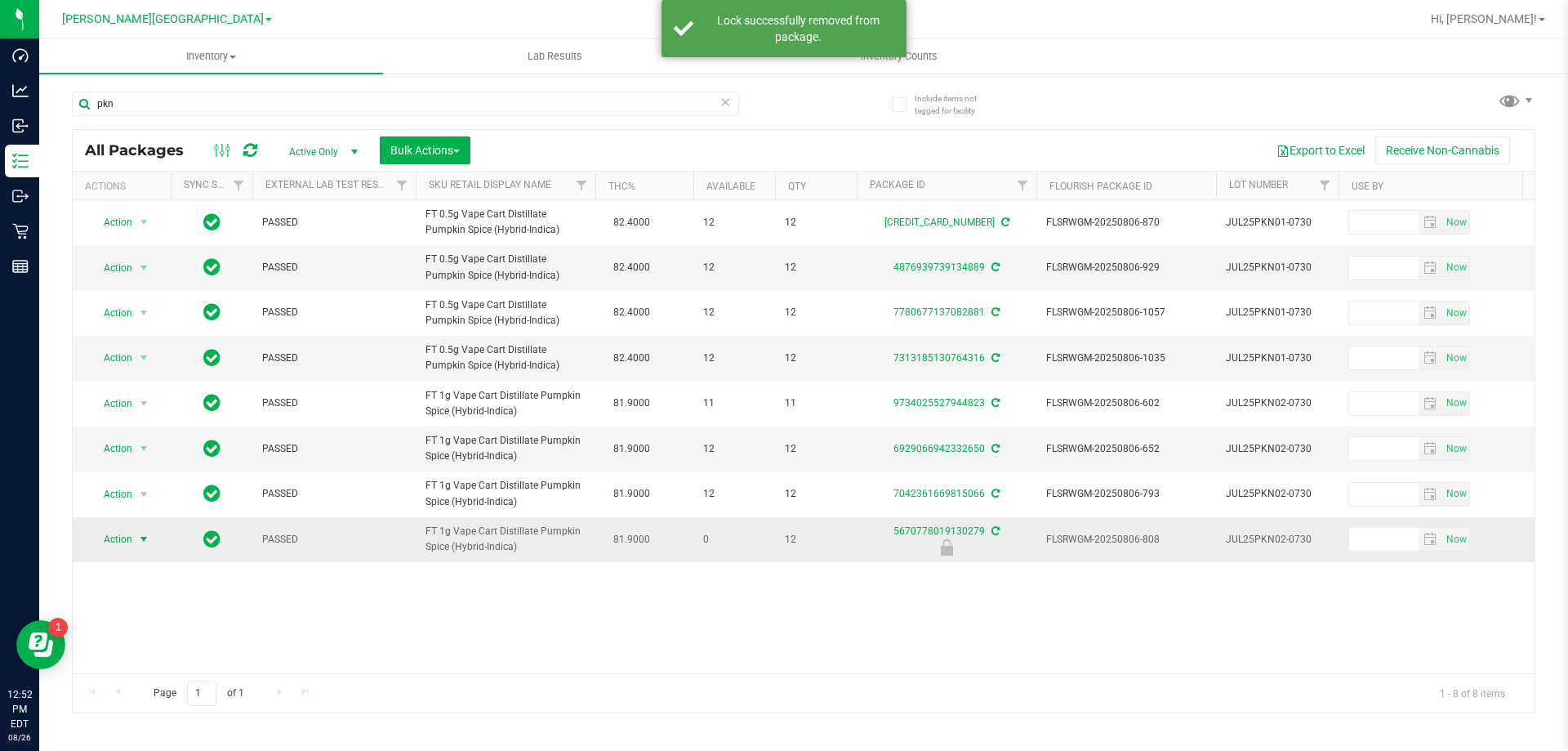
click at [142, 540] on span "select" at bounding box center [143, 539] width 13 height 13
click at [155, 722] on li "Unlock package" at bounding box center [141, 733] width 104 height 25
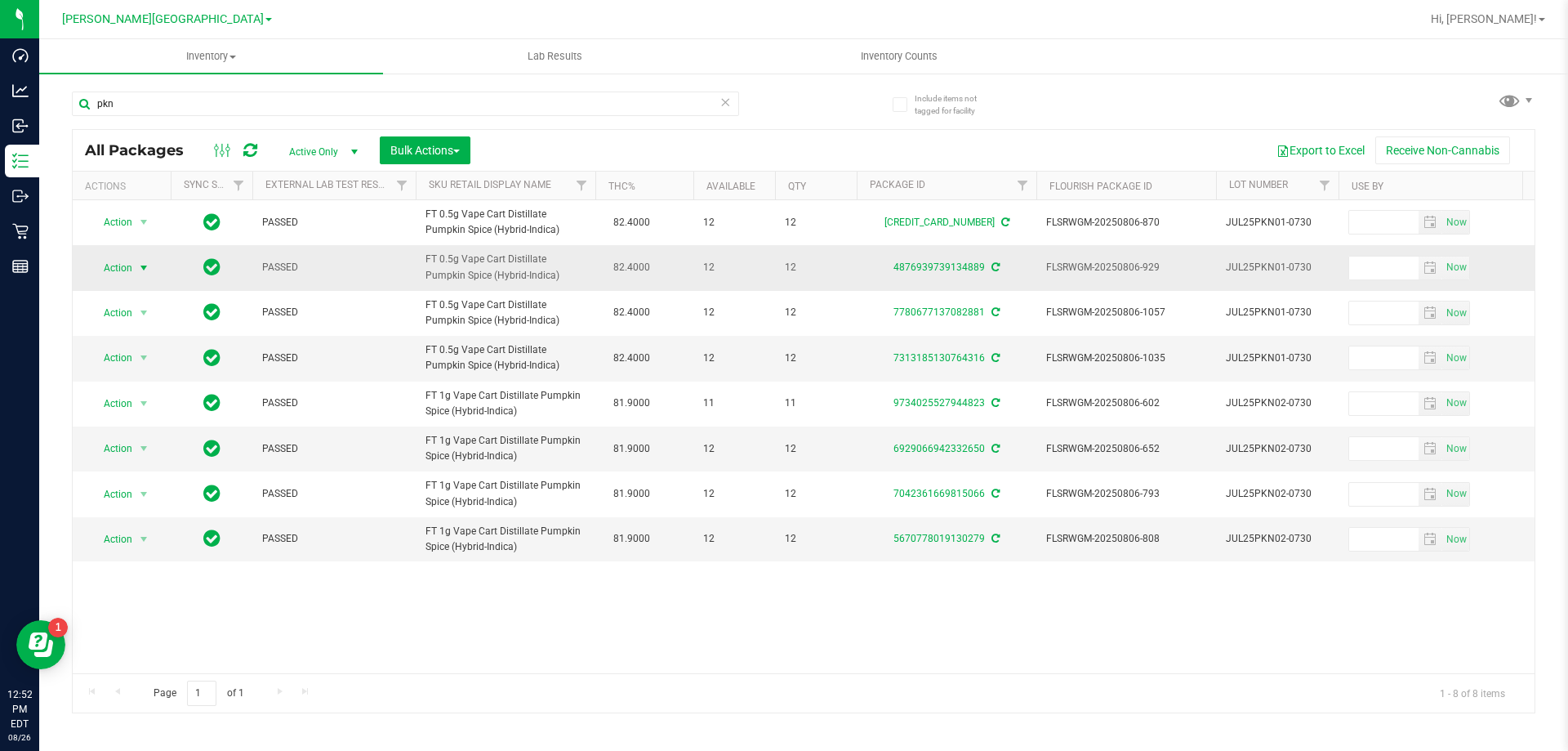
click at [146, 269] on span "select" at bounding box center [143, 267] width 13 height 13
click at [148, 414] on li "Lock package" at bounding box center [152, 417] width 127 height 25
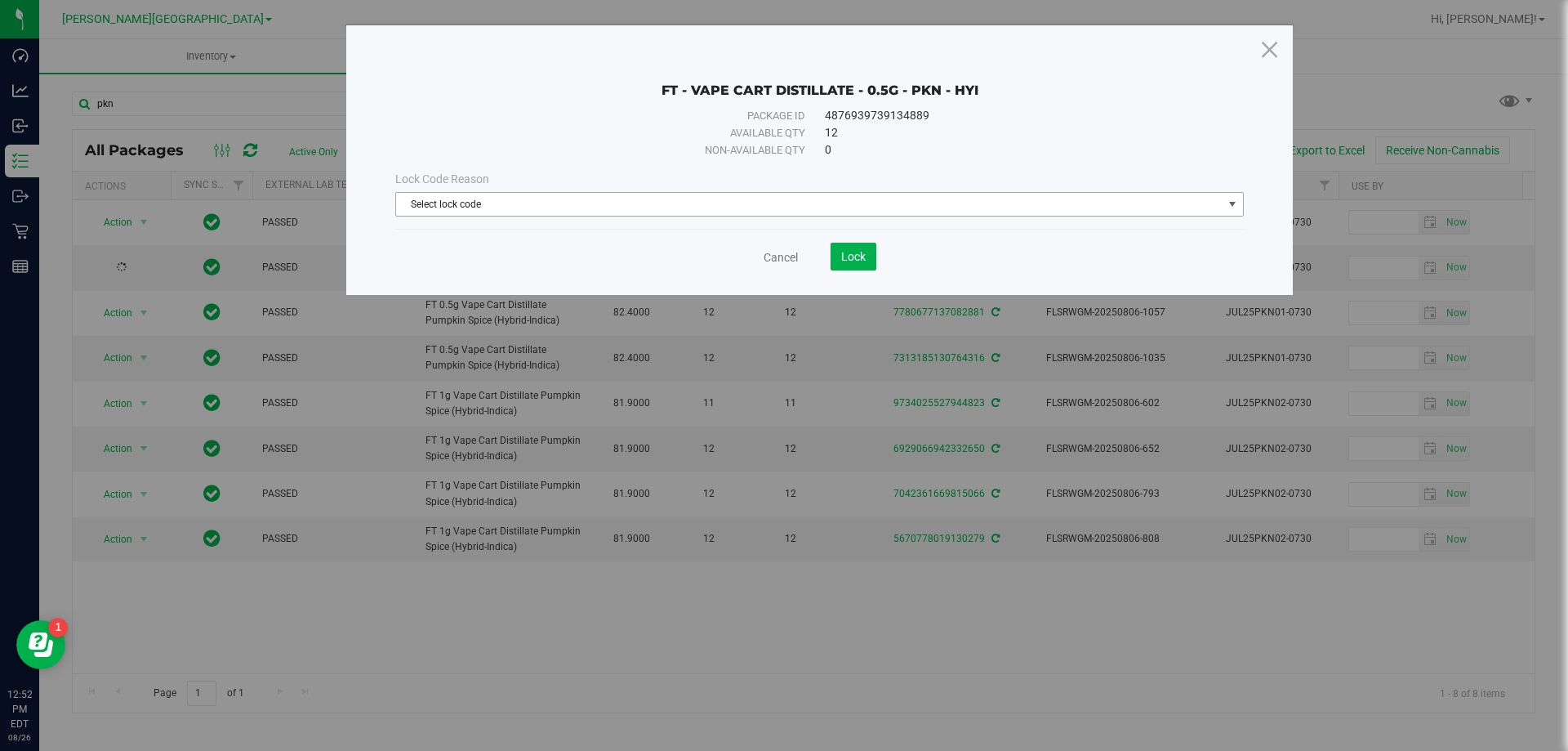
click at [1233, 206] on span "select" at bounding box center [1232, 203] width 13 height 13
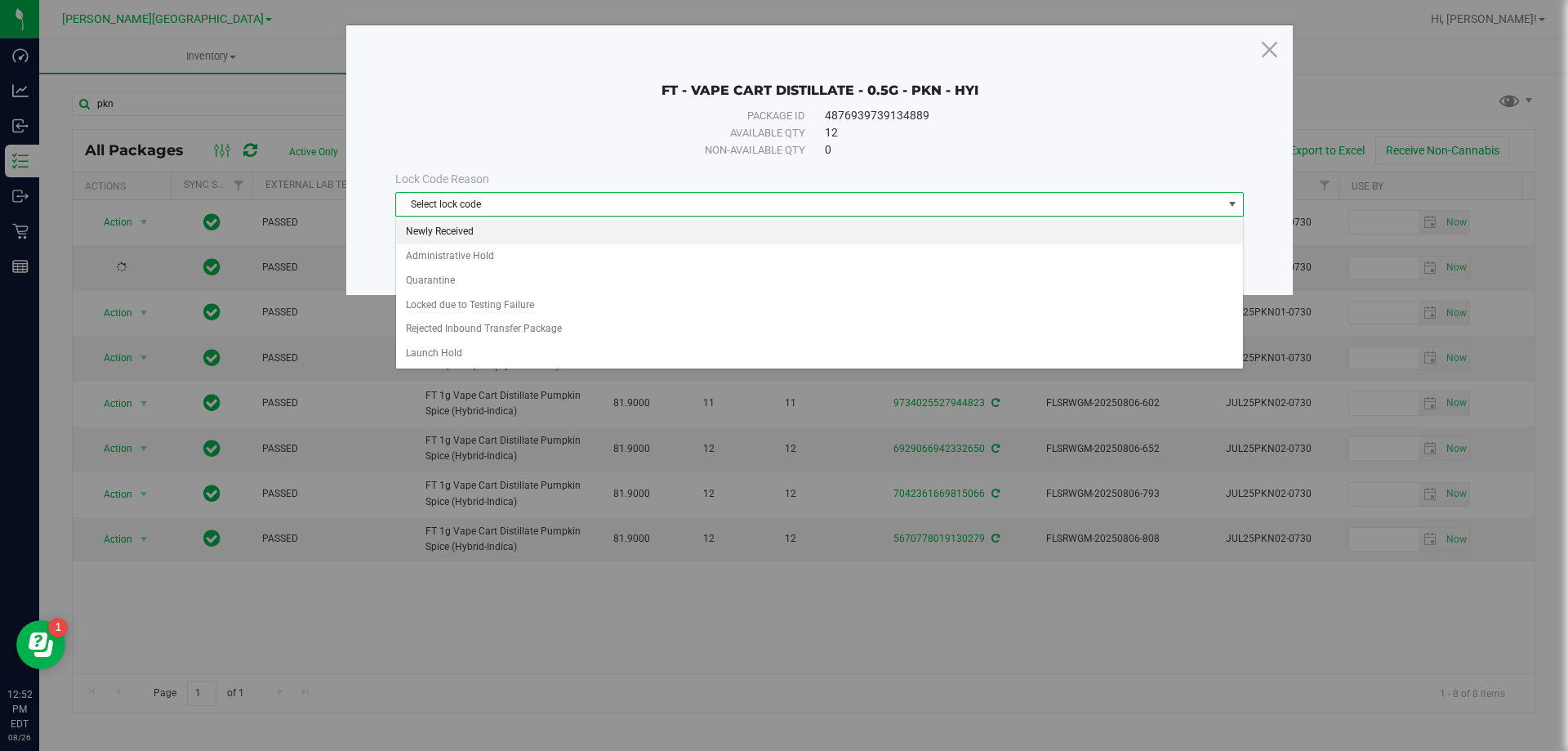
click at [468, 222] on li "Newly Received" at bounding box center [819, 232] width 847 height 25
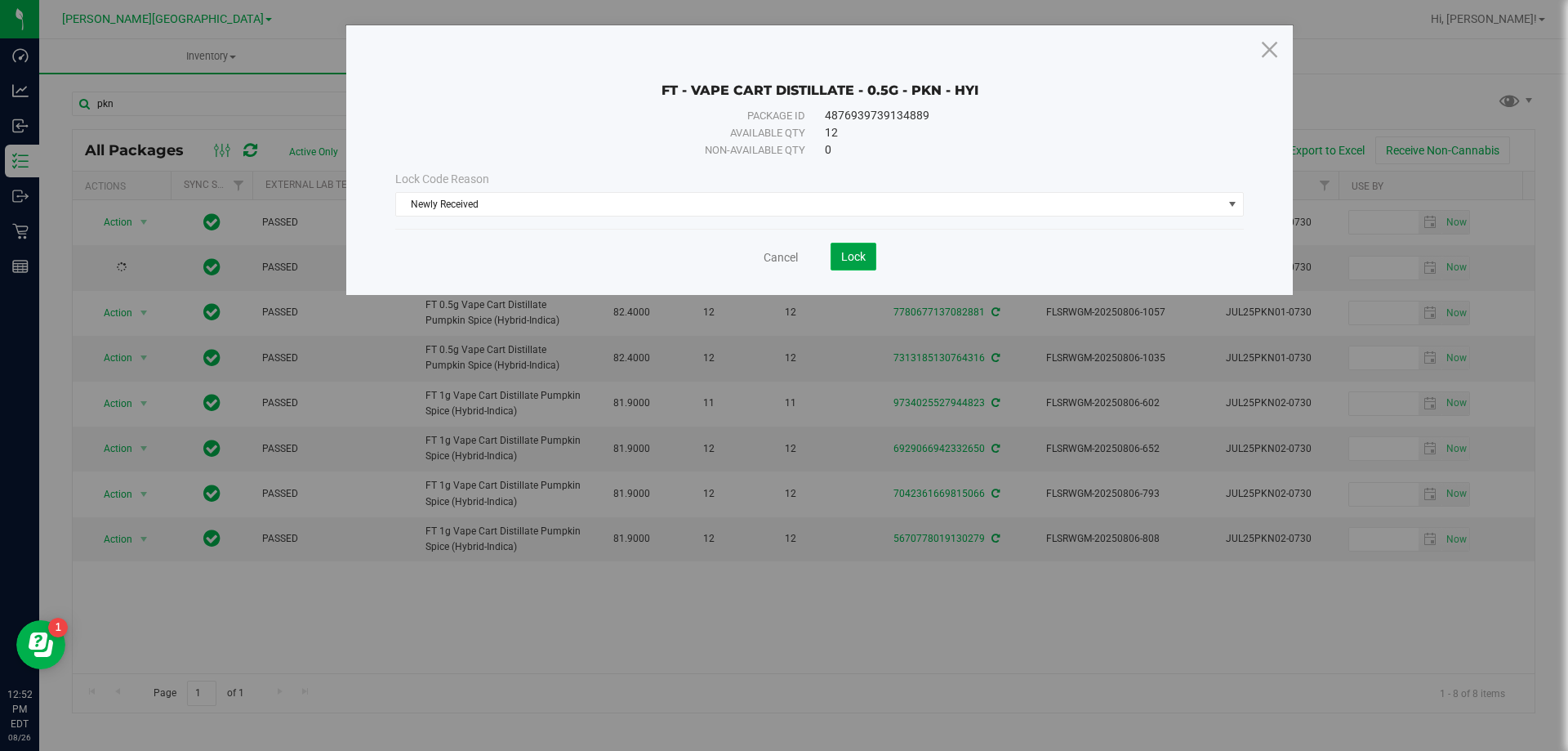
click at [851, 264] on button "Lock" at bounding box center [854, 257] width 46 height 28
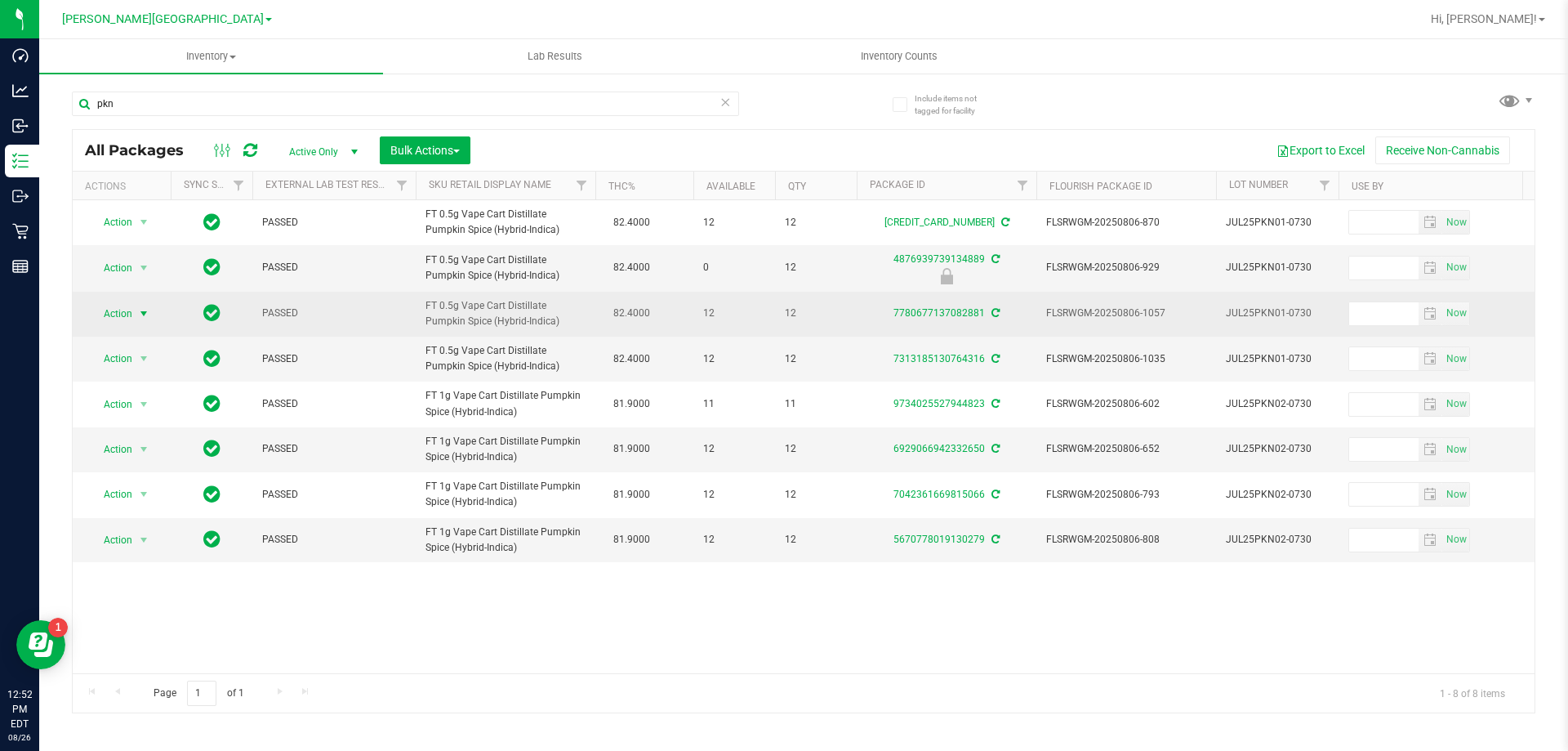
click at [142, 317] on span "select" at bounding box center [143, 314] width 13 height 13
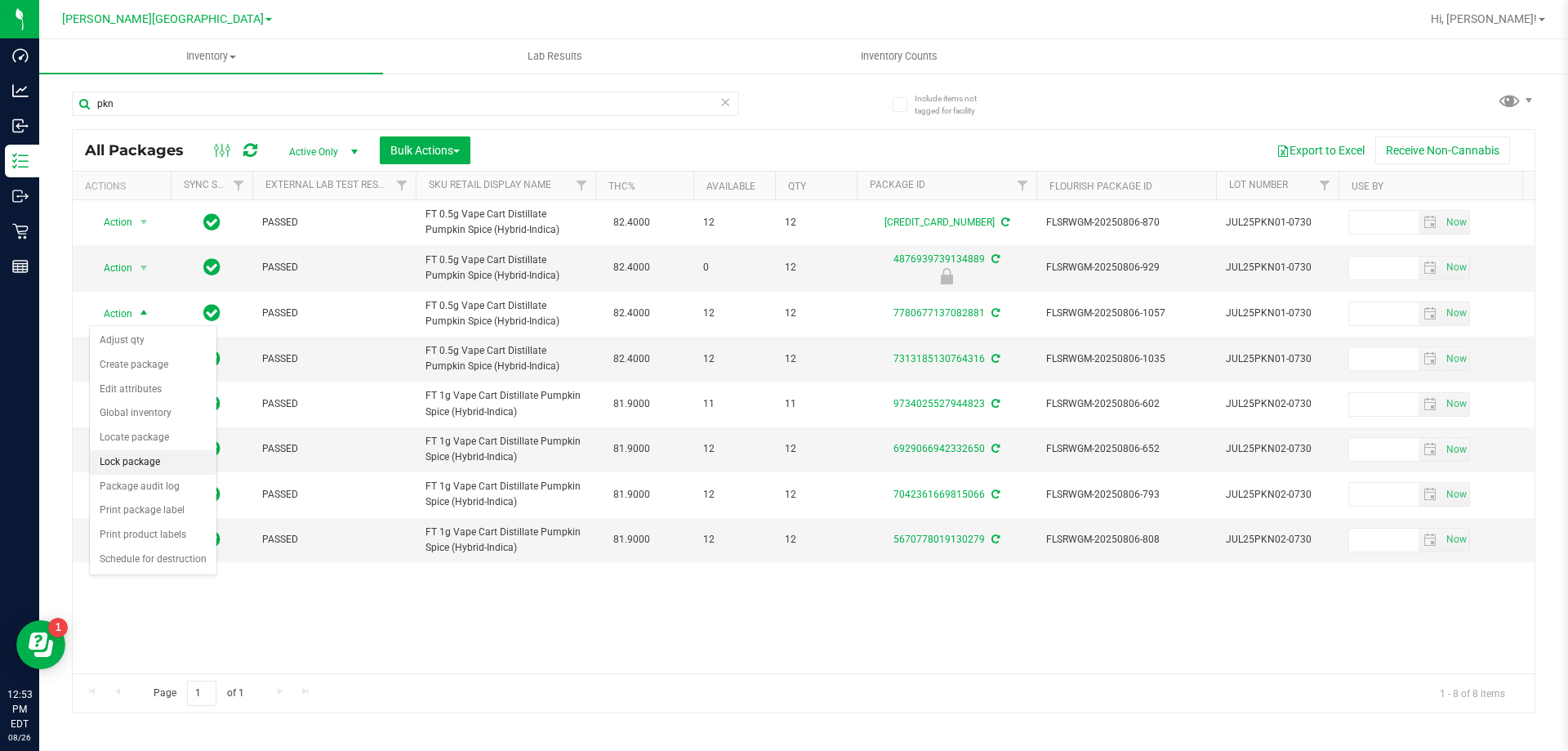
click at [157, 463] on li "Lock package" at bounding box center [152, 462] width 127 height 25
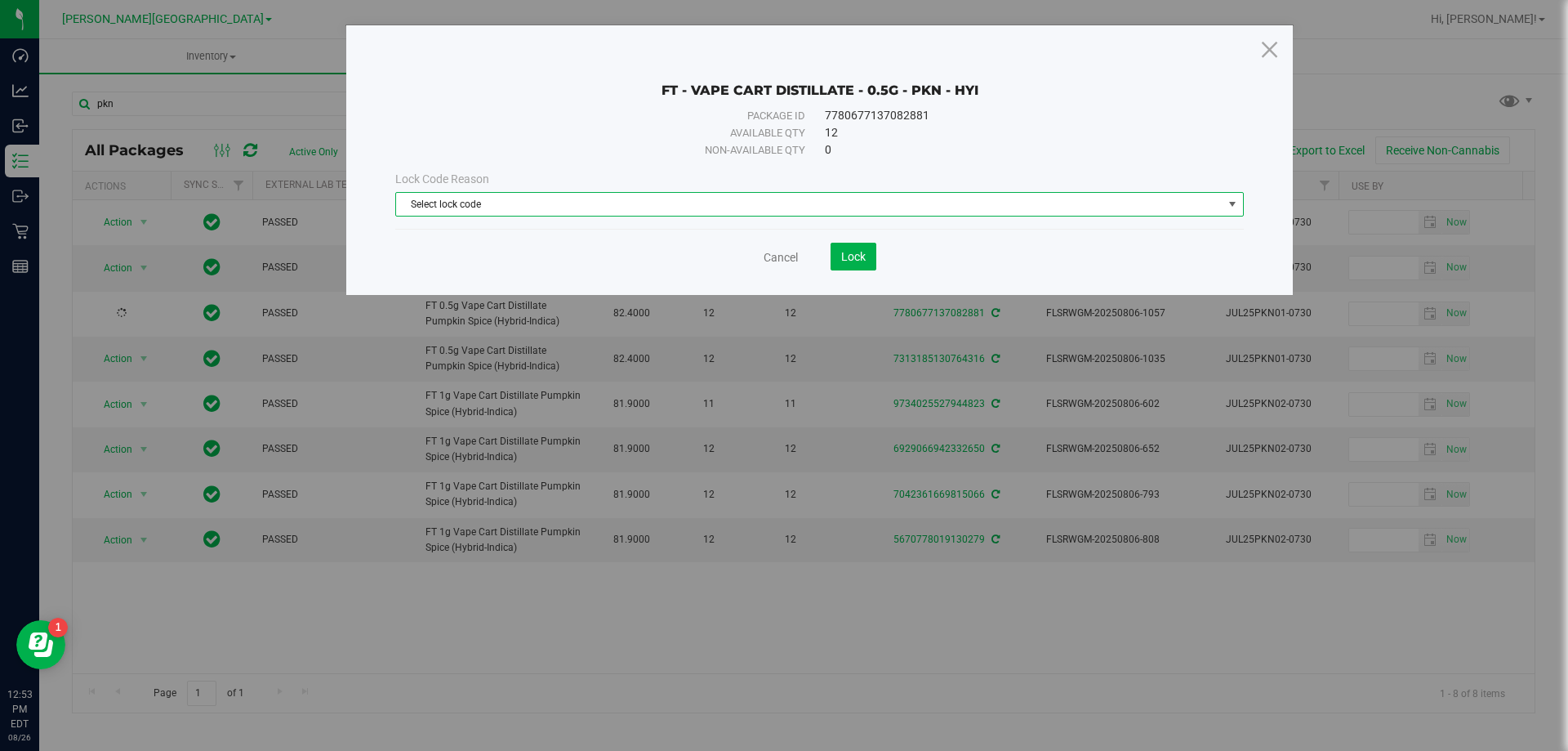
click at [1236, 194] on span "select" at bounding box center [1233, 203] width 21 height 23
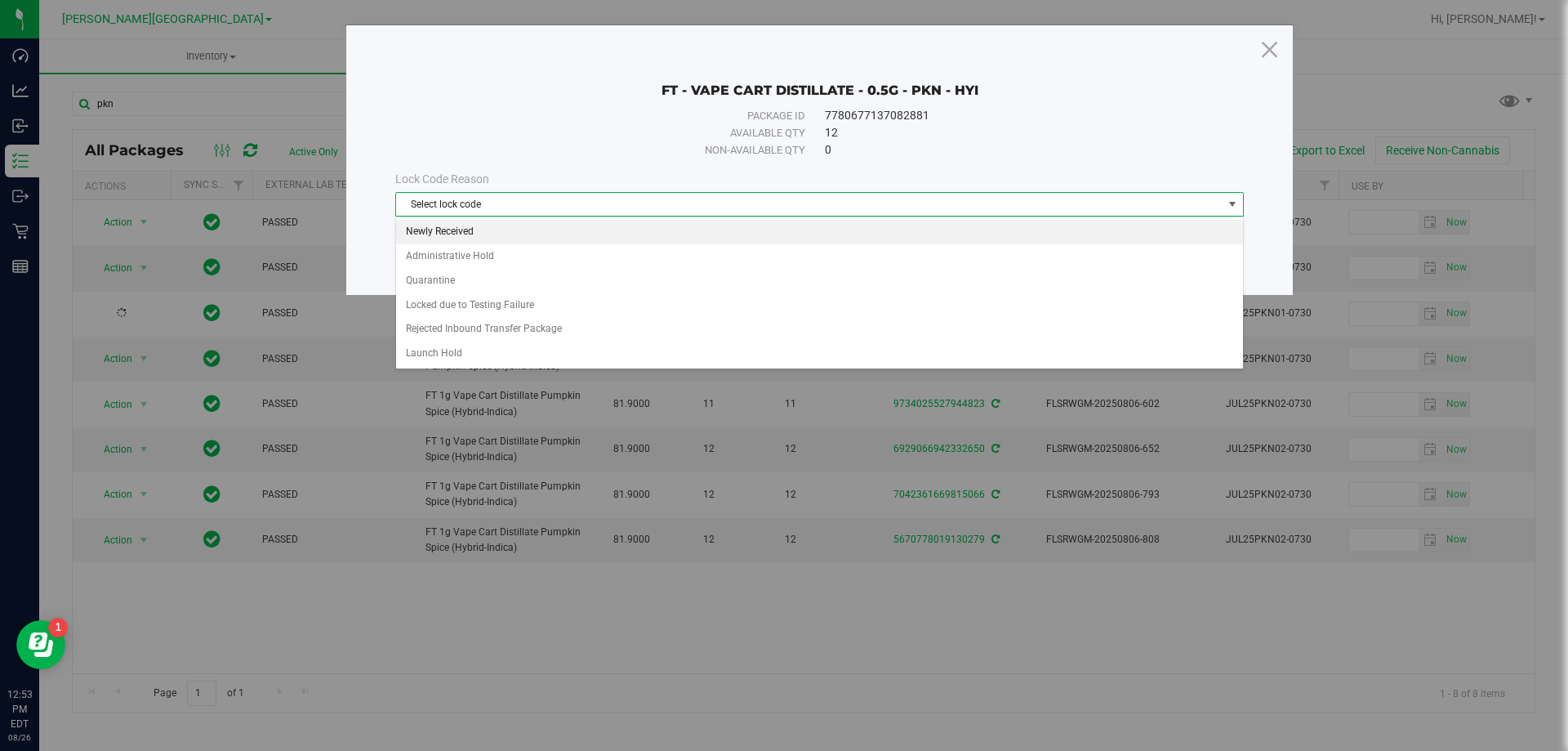
click at [473, 228] on li "Newly Received" at bounding box center [819, 232] width 847 height 25
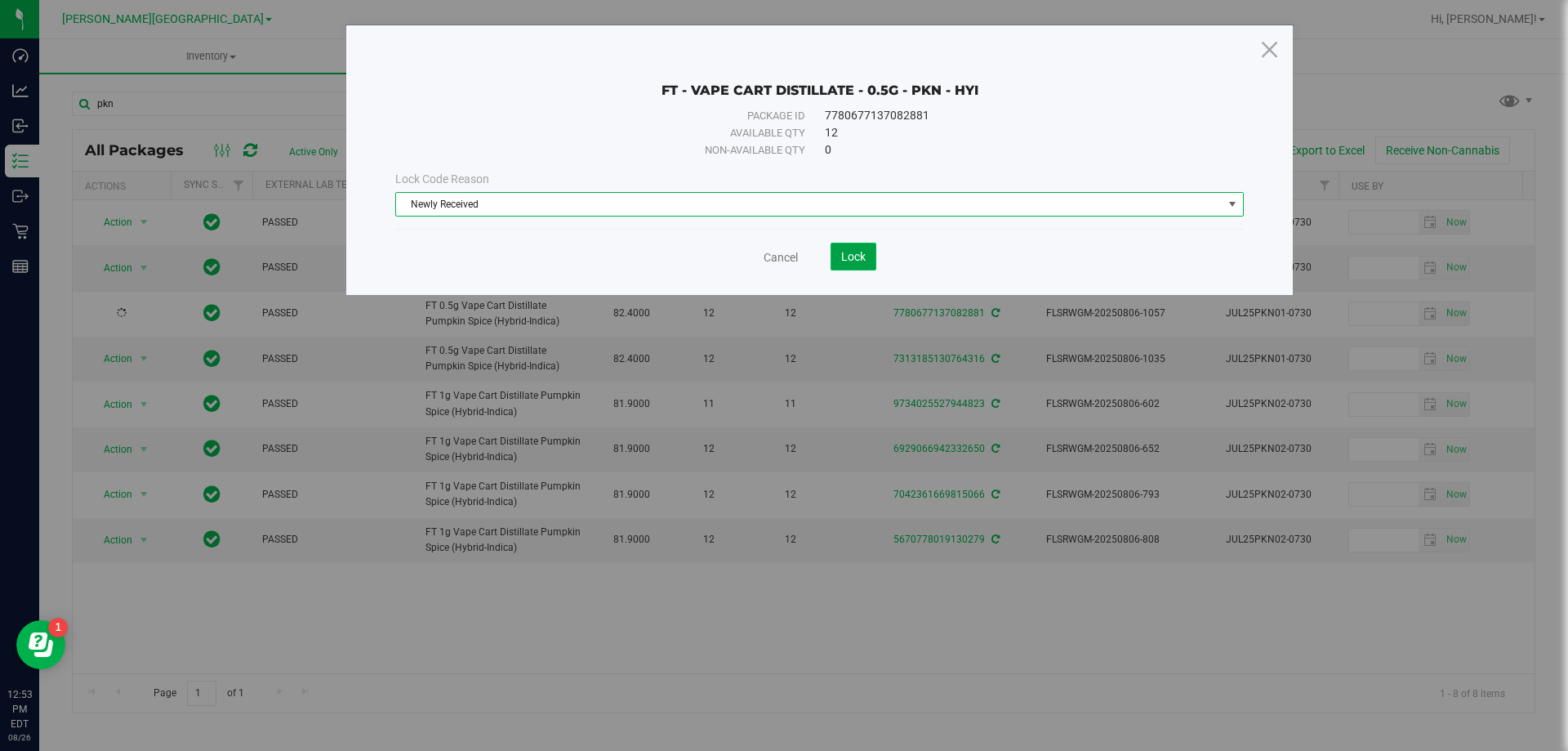
click at [863, 259] on span "Lock" at bounding box center [853, 256] width 25 height 13
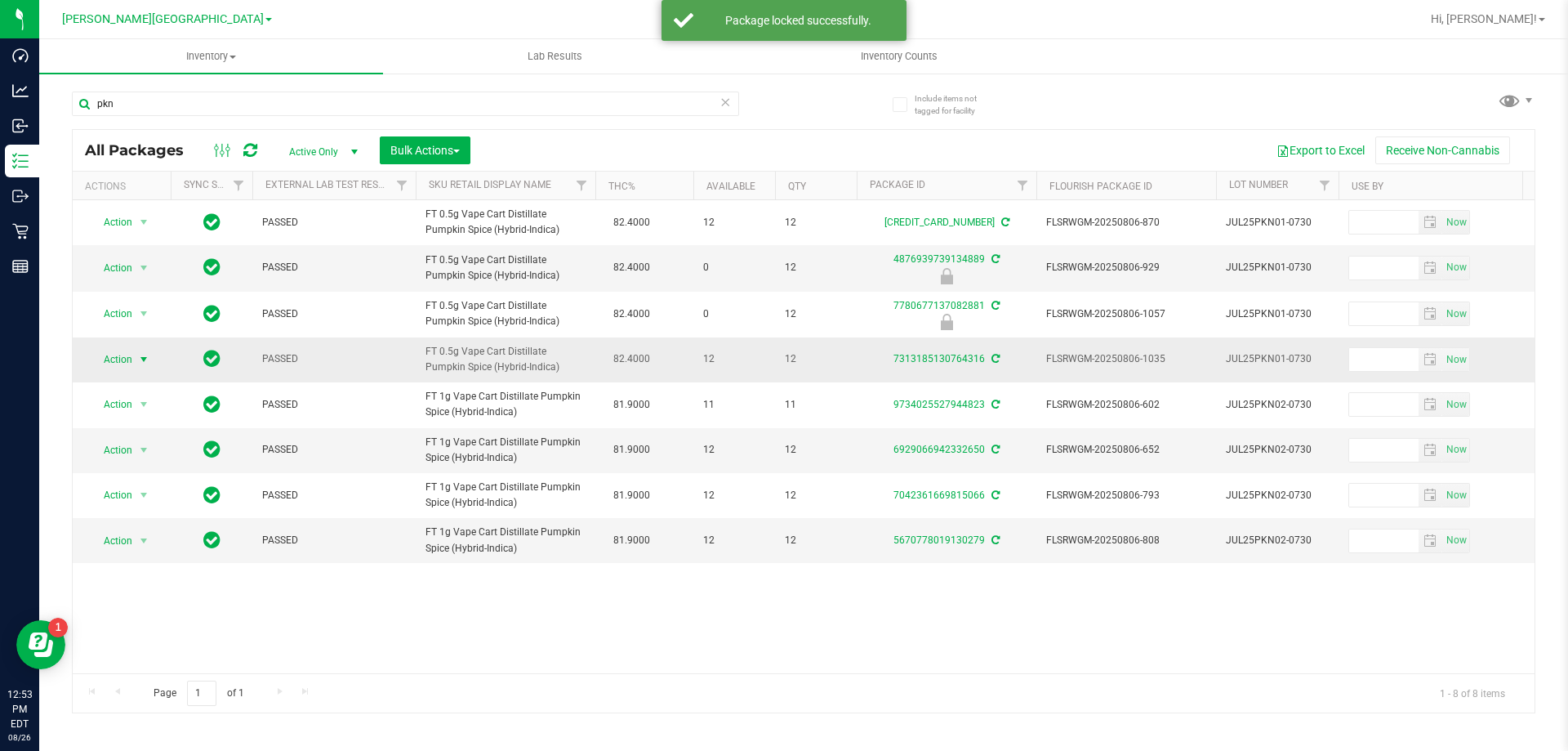
click at [146, 359] on span "select" at bounding box center [143, 359] width 13 height 13
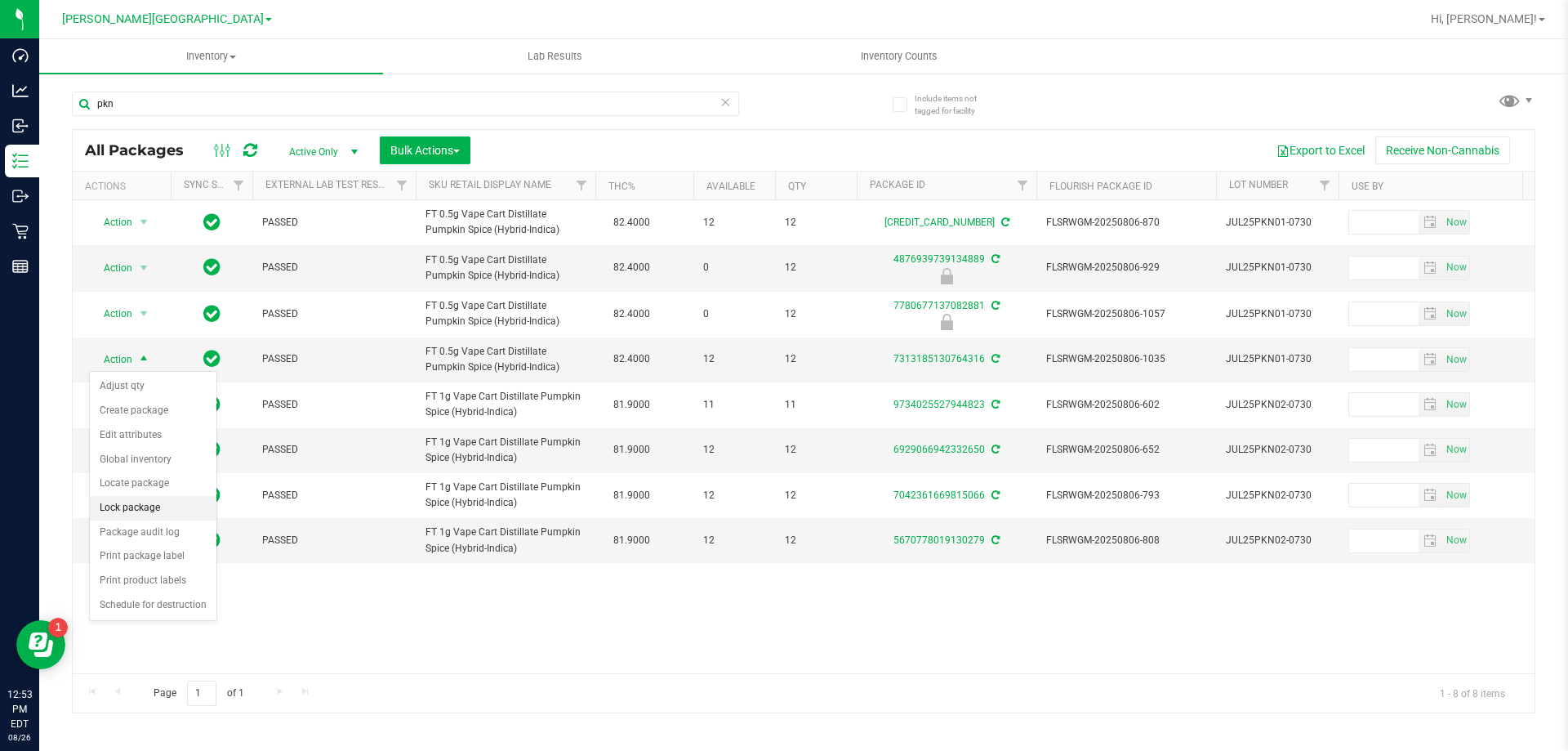
click at [143, 502] on li "Lock package" at bounding box center [152, 508] width 127 height 25
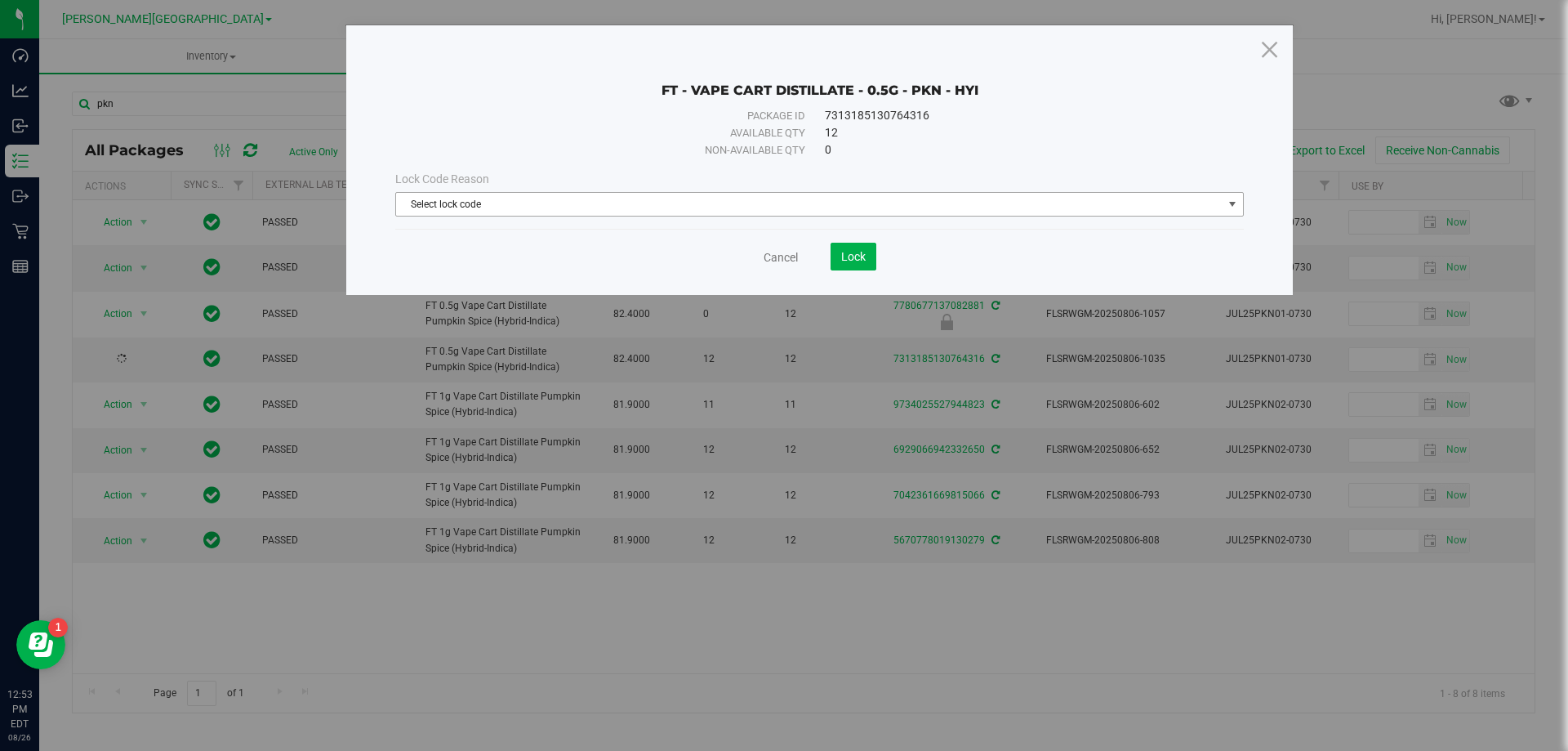
click at [1228, 209] on span "select" at bounding box center [1232, 203] width 13 height 13
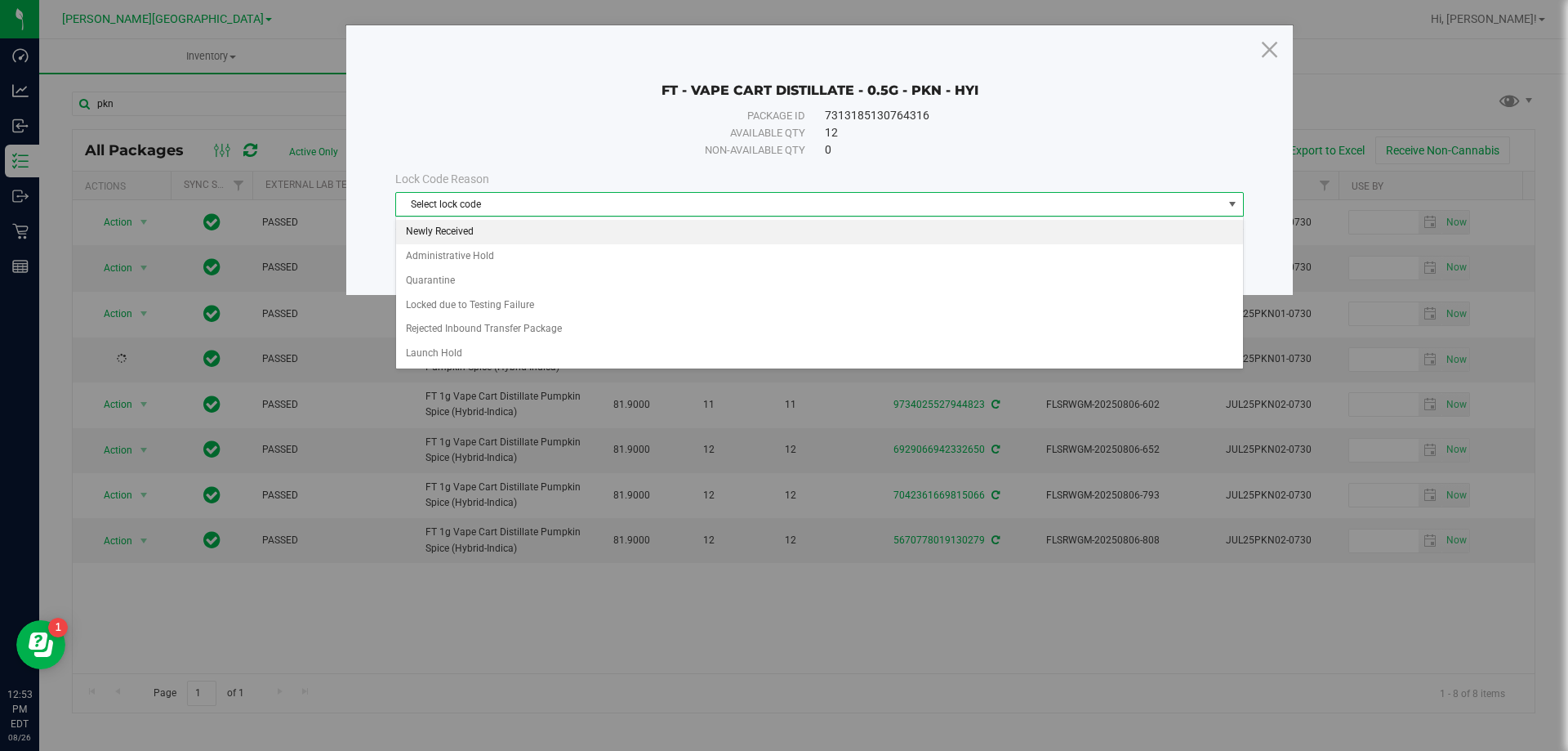
click at [454, 229] on li "Newly Received" at bounding box center [819, 232] width 847 height 25
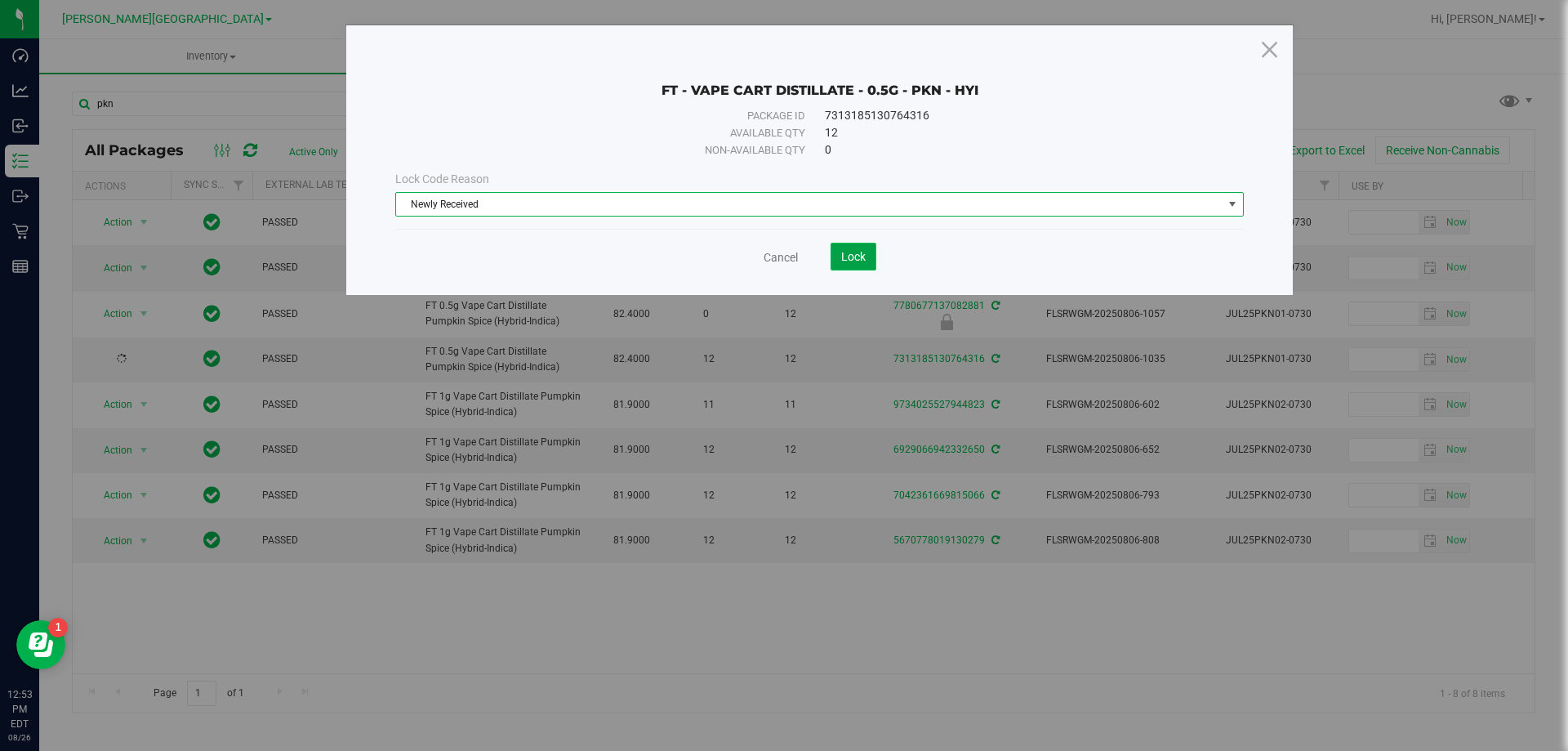
click at [847, 258] on span "Lock" at bounding box center [853, 256] width 25 height 13
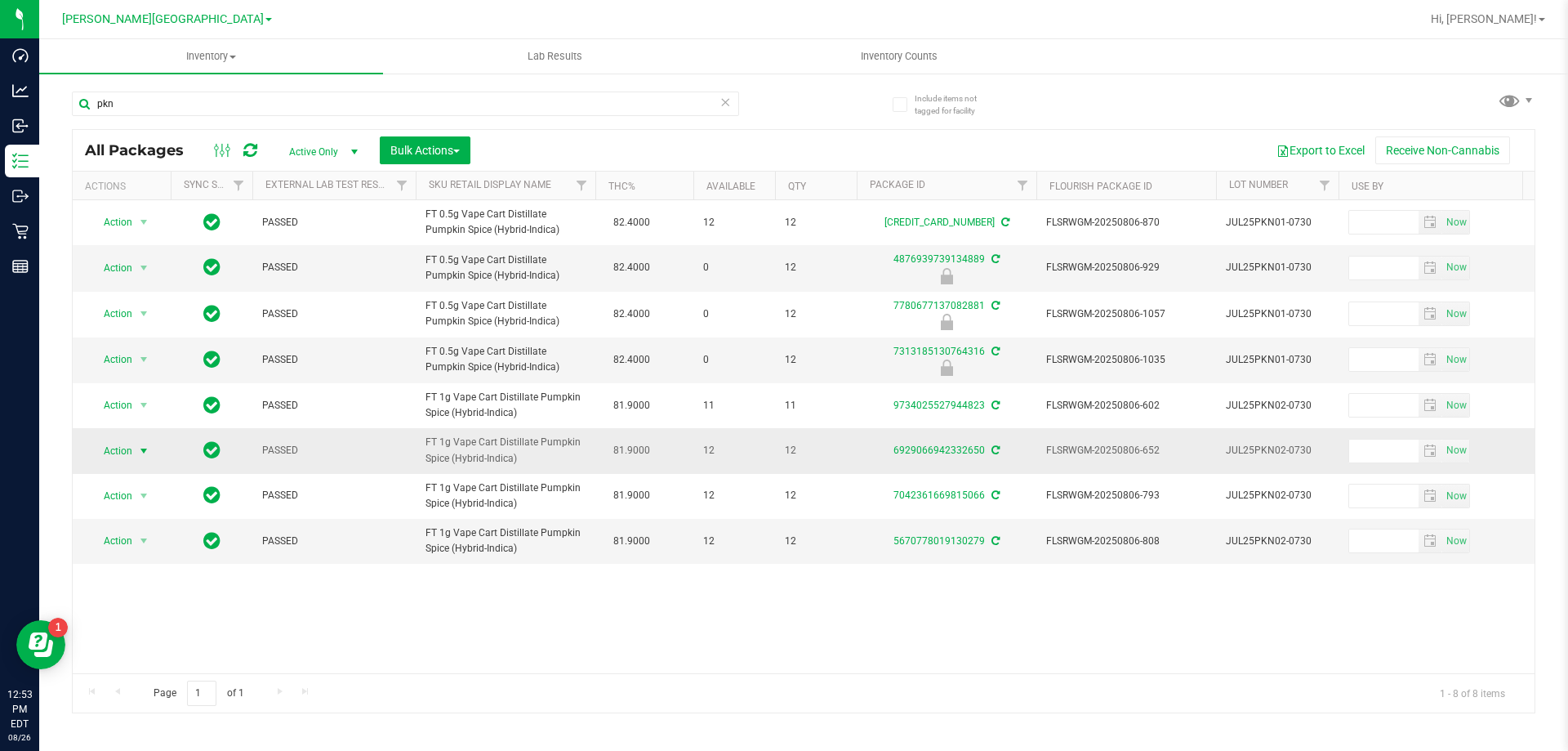
click at [142, 448] on span "select" at bounding box center [143, 450] width 13 height 13
click at [145, 601] on li "Lock package" at bounding box center [152, 600] width 127 height 25
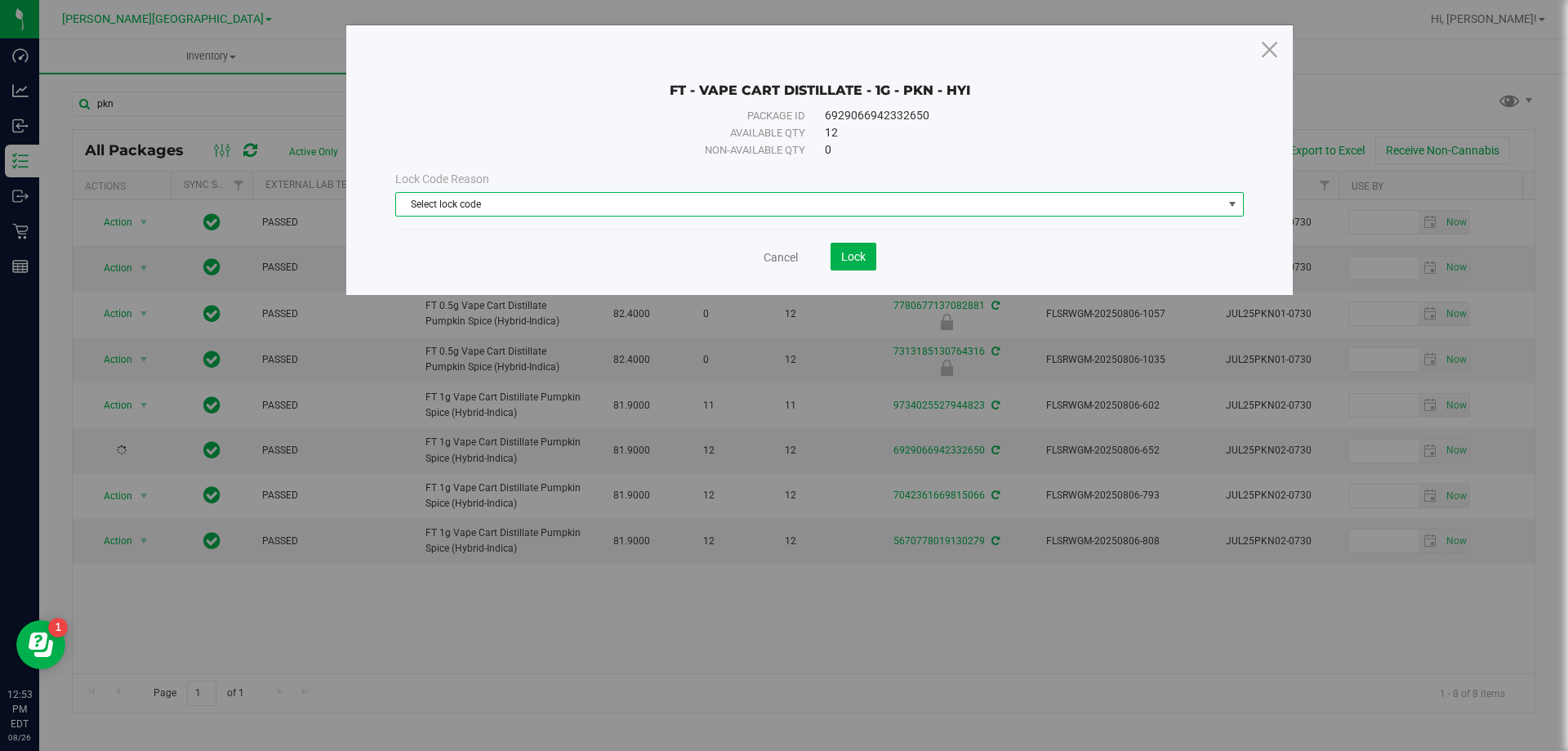
click at [1232, 201] on span "select" at bounding box center [1232, 203] width 13 height 13
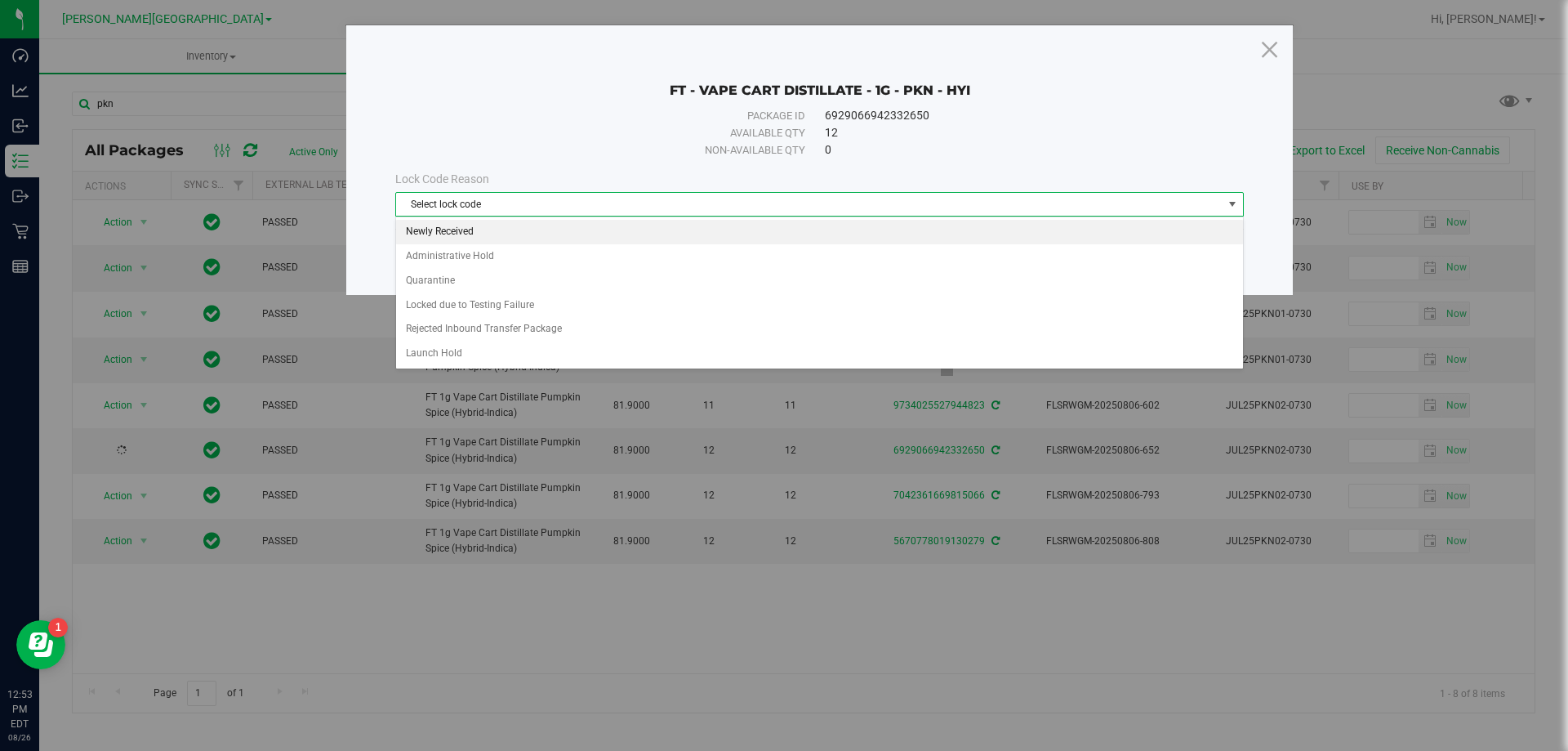
click at [452, 235] on li "Newly Received" at bounding box center [819, 232] width 847 height 25
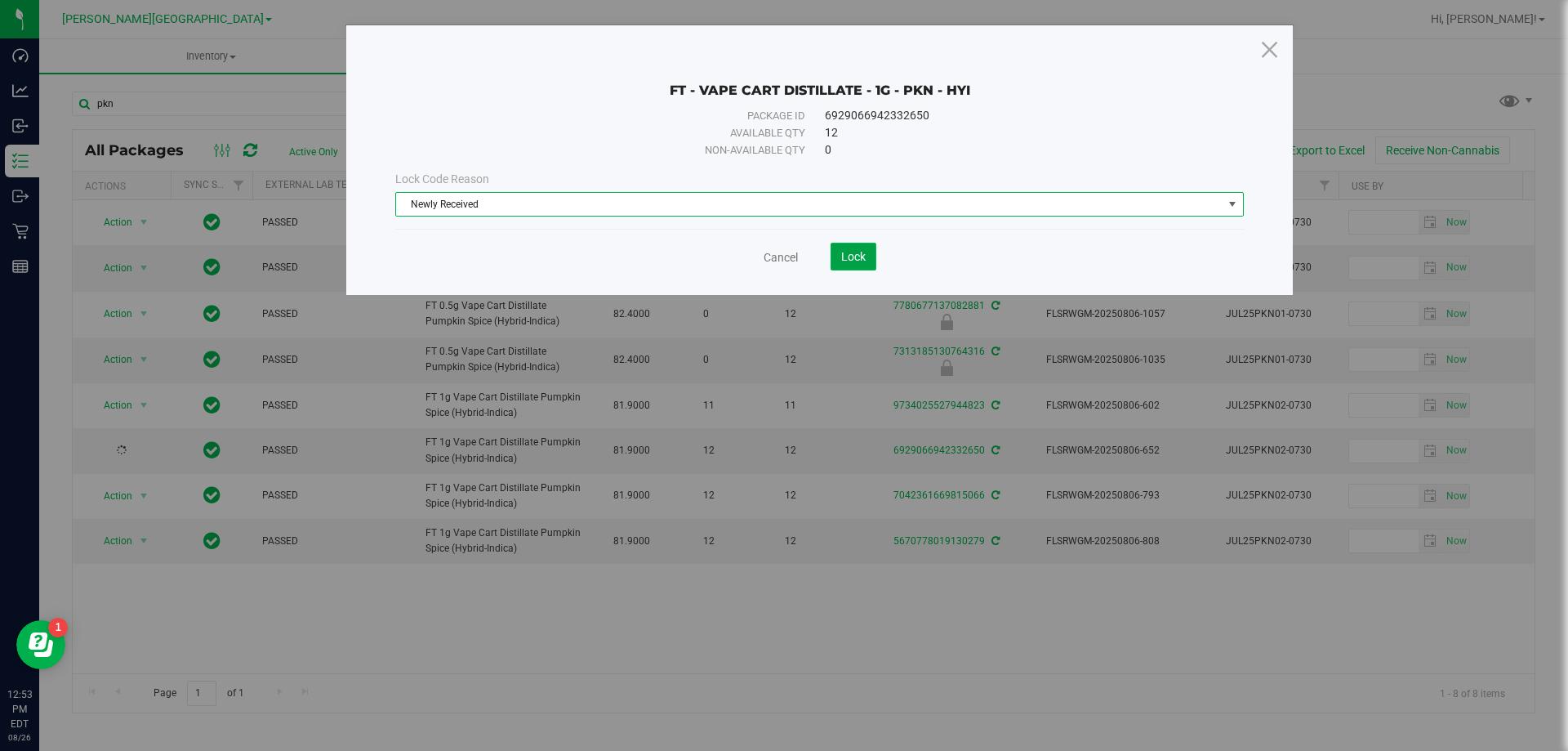
click at [845, 254] on span "Lock" at bounding box center [853, 256] width 25 height 13
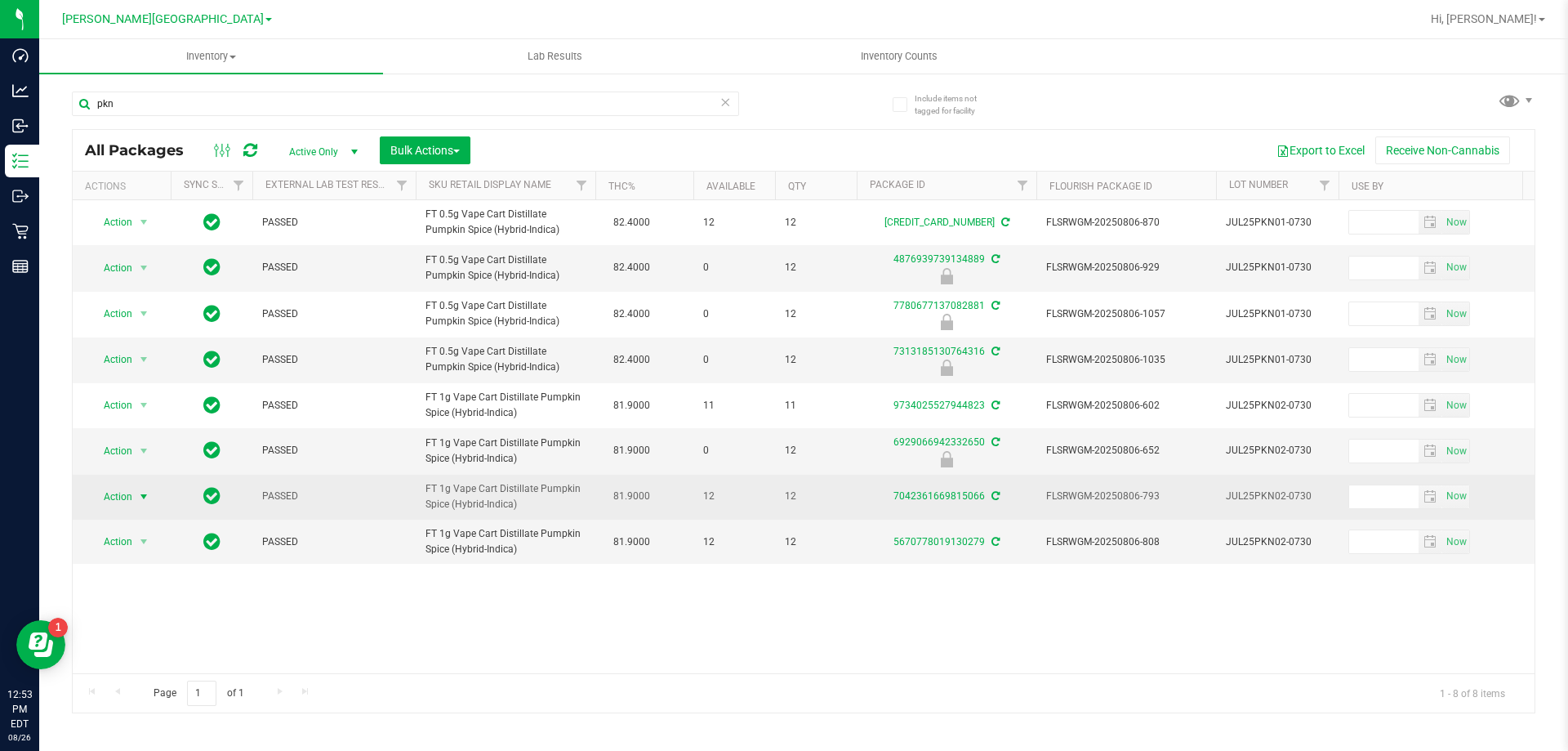
click at [139, 492] on span "select" at bounding box center [143, 496] width 13 height 13
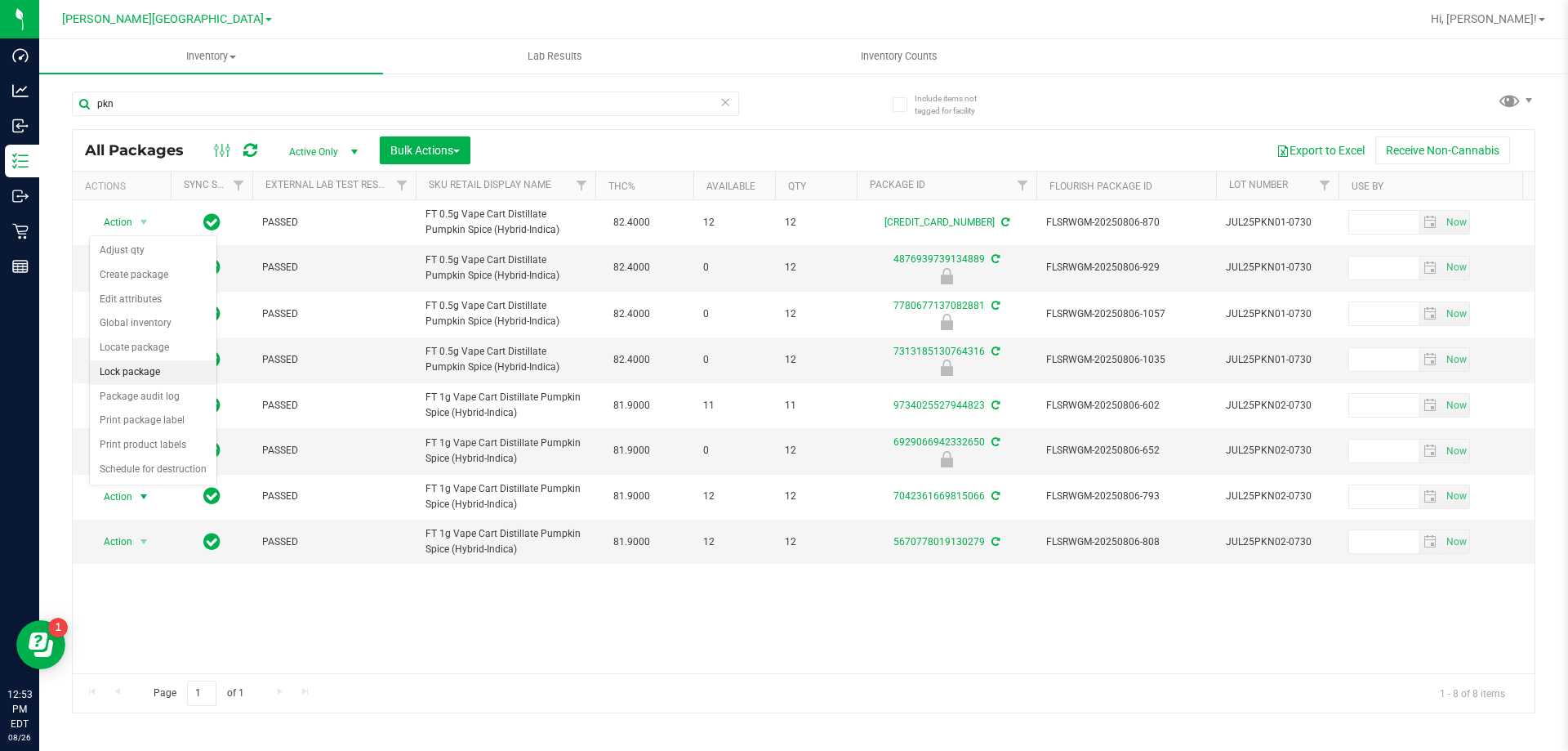
click at [167, 370] on li "Lock package" at bounding box center [152, 373] width 127 height 25
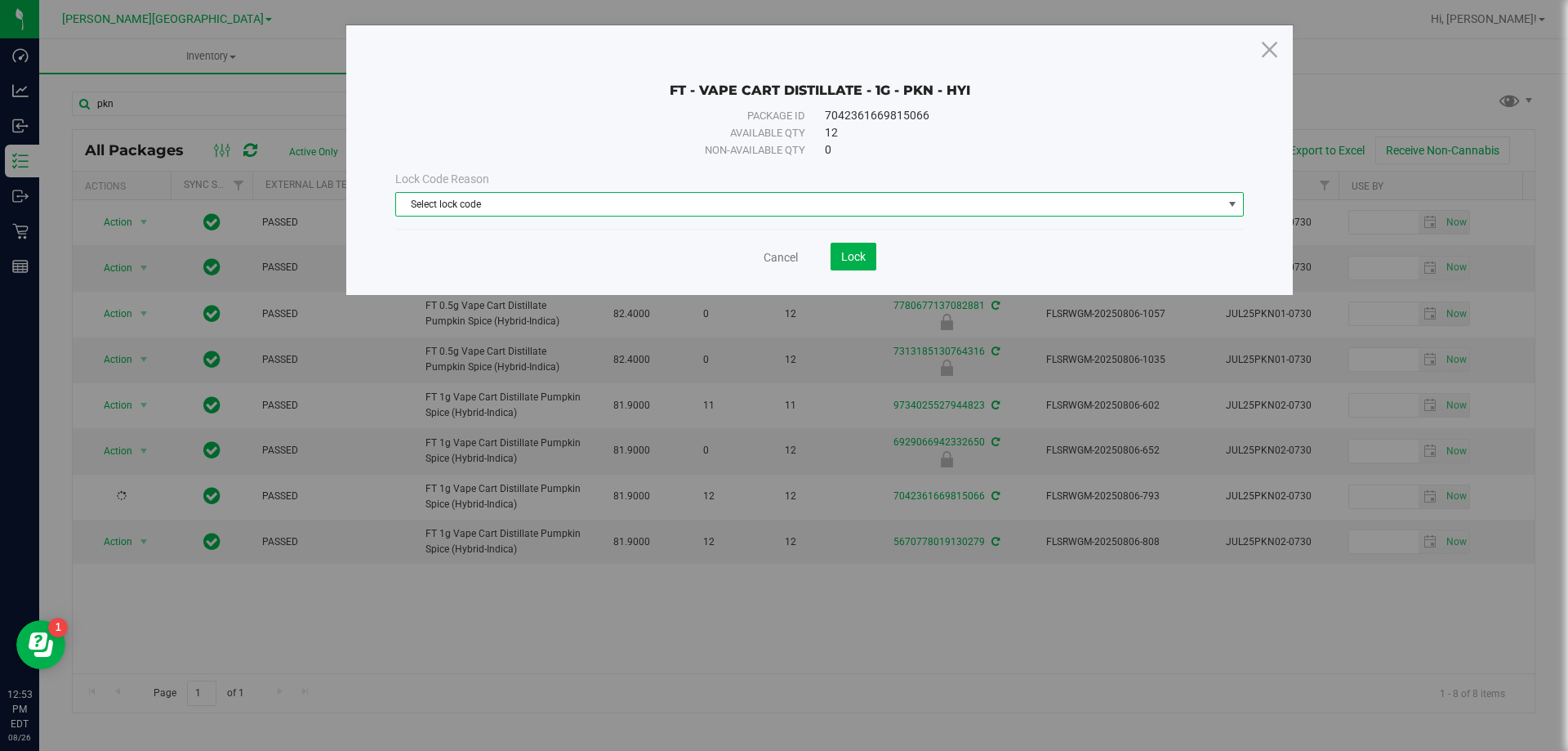
click at [1238, 205] on span "select" at bounding box center [1232, 203] width 13 height 13
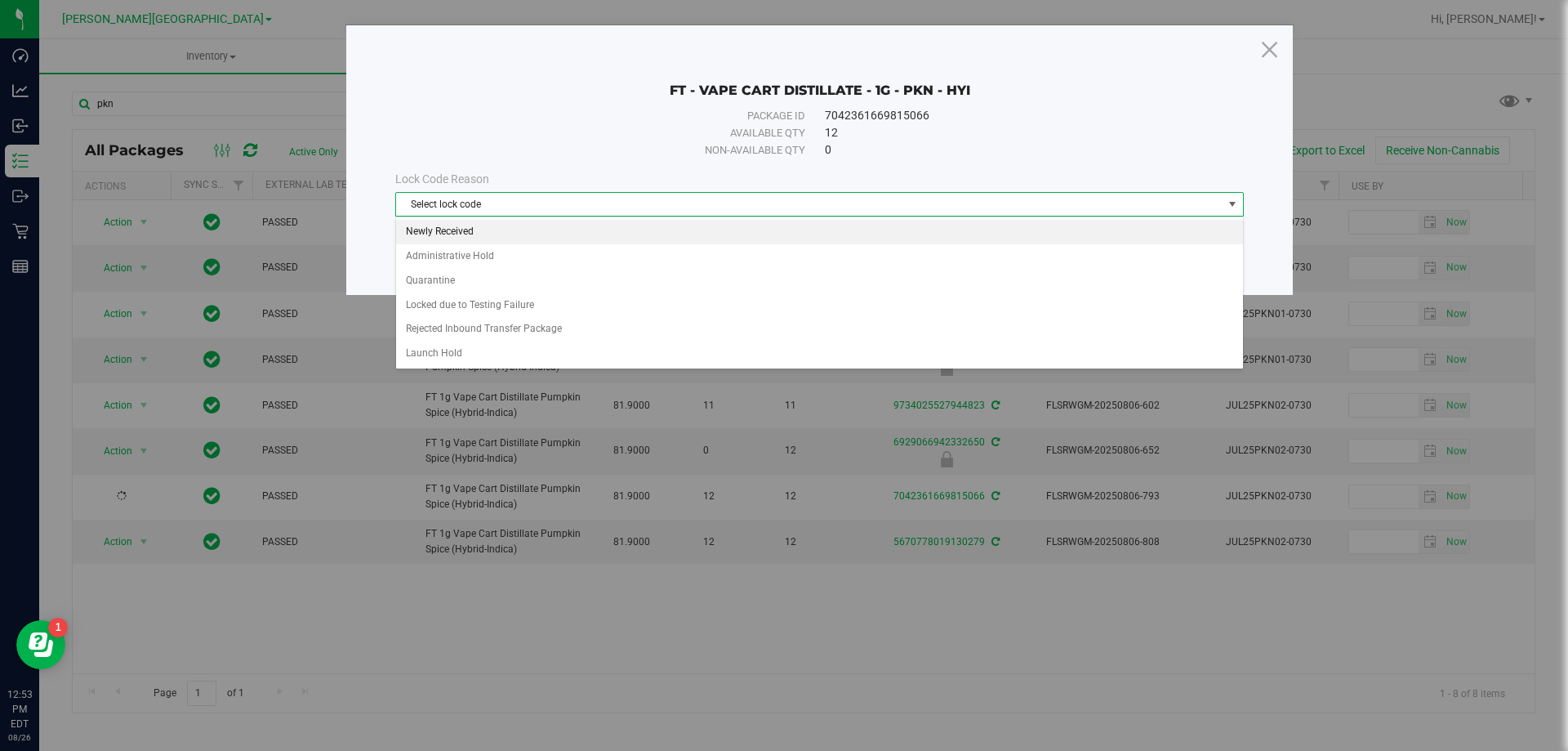
click at [465, 230] on li "Newly Received" at bounding box center [819, 232] width 847 height 25
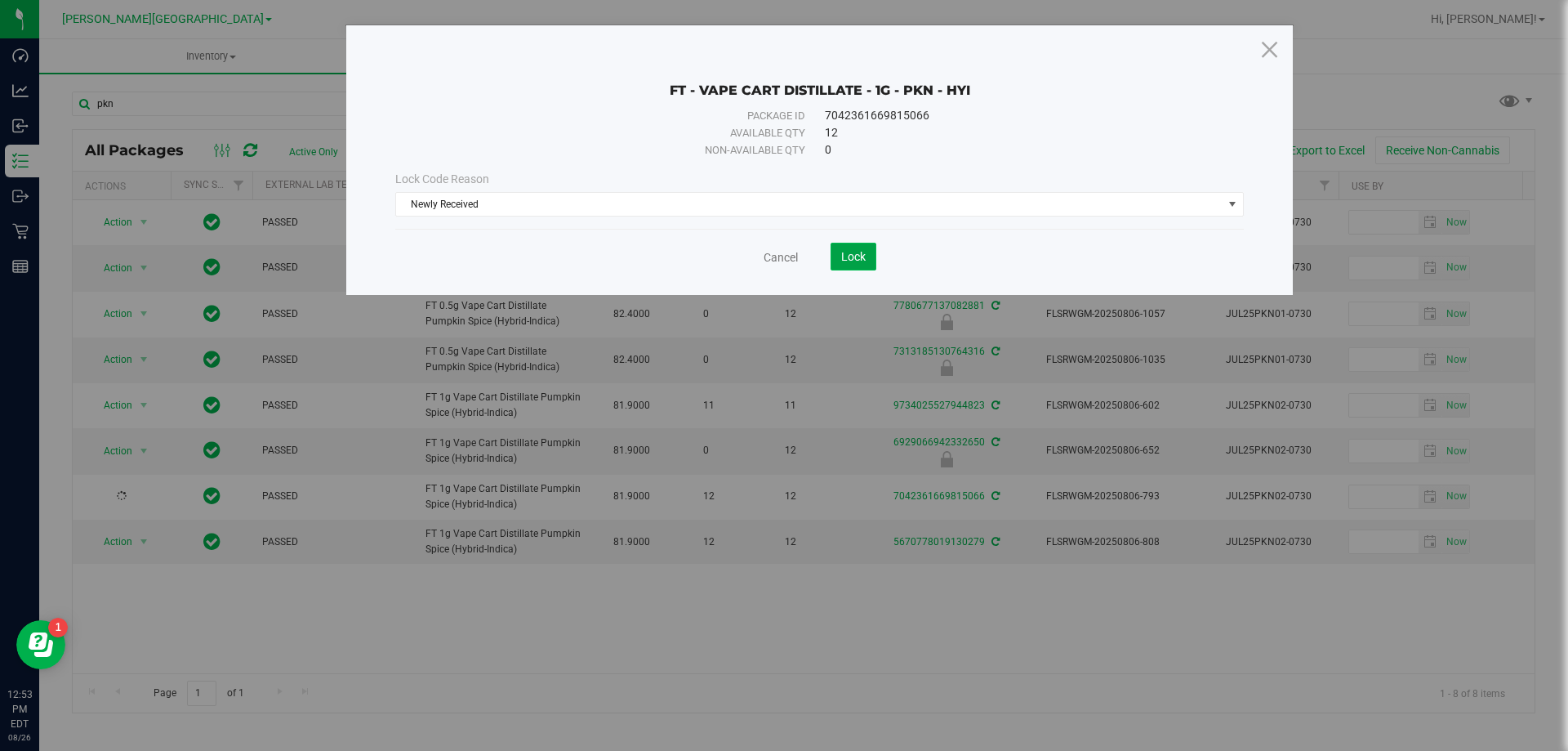
click at [850, 257] on span "Lock" at bounding box center [853, 256] width 25 height 13
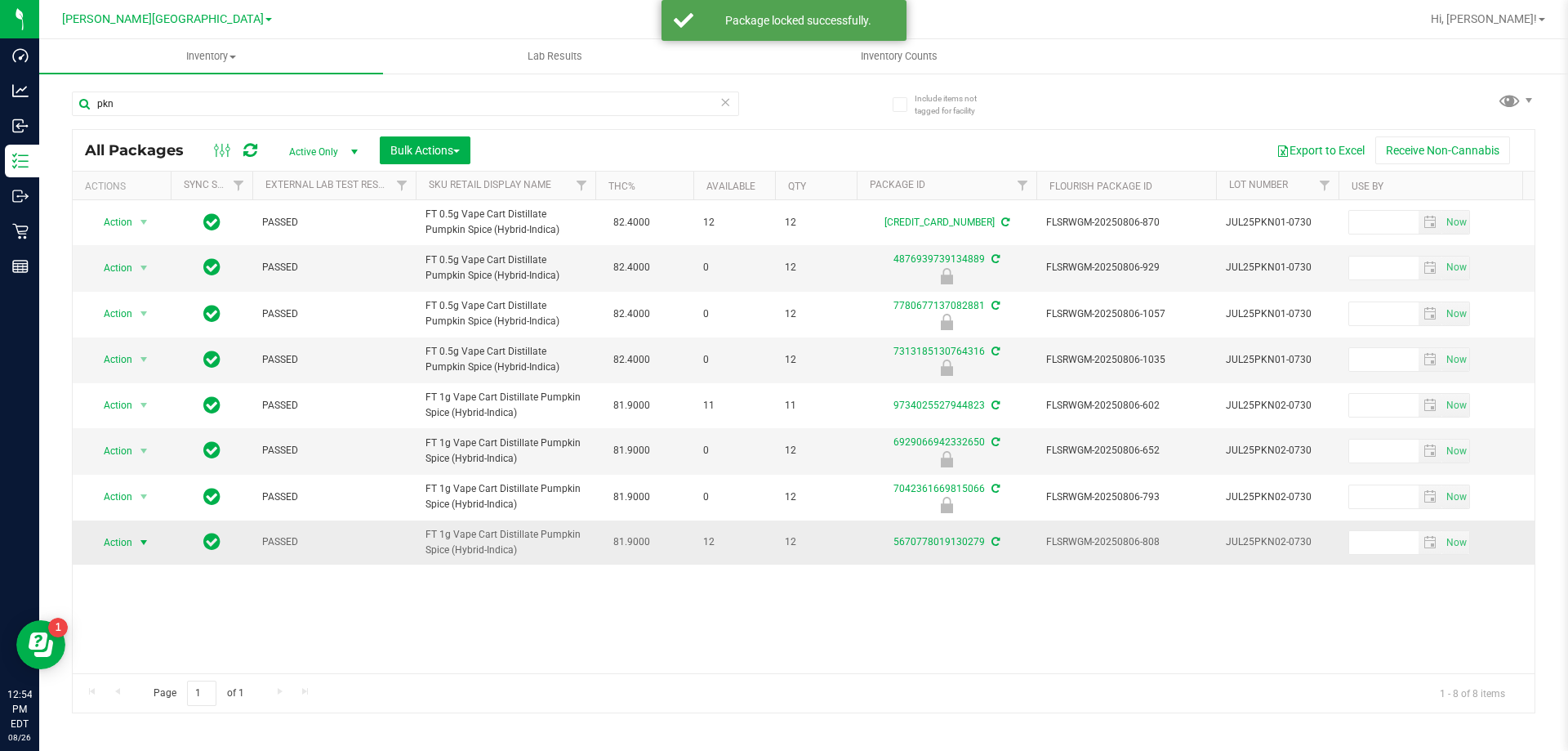
click at [143, 542] on span "select" at bounding box center [143, 542] width 13 height 13
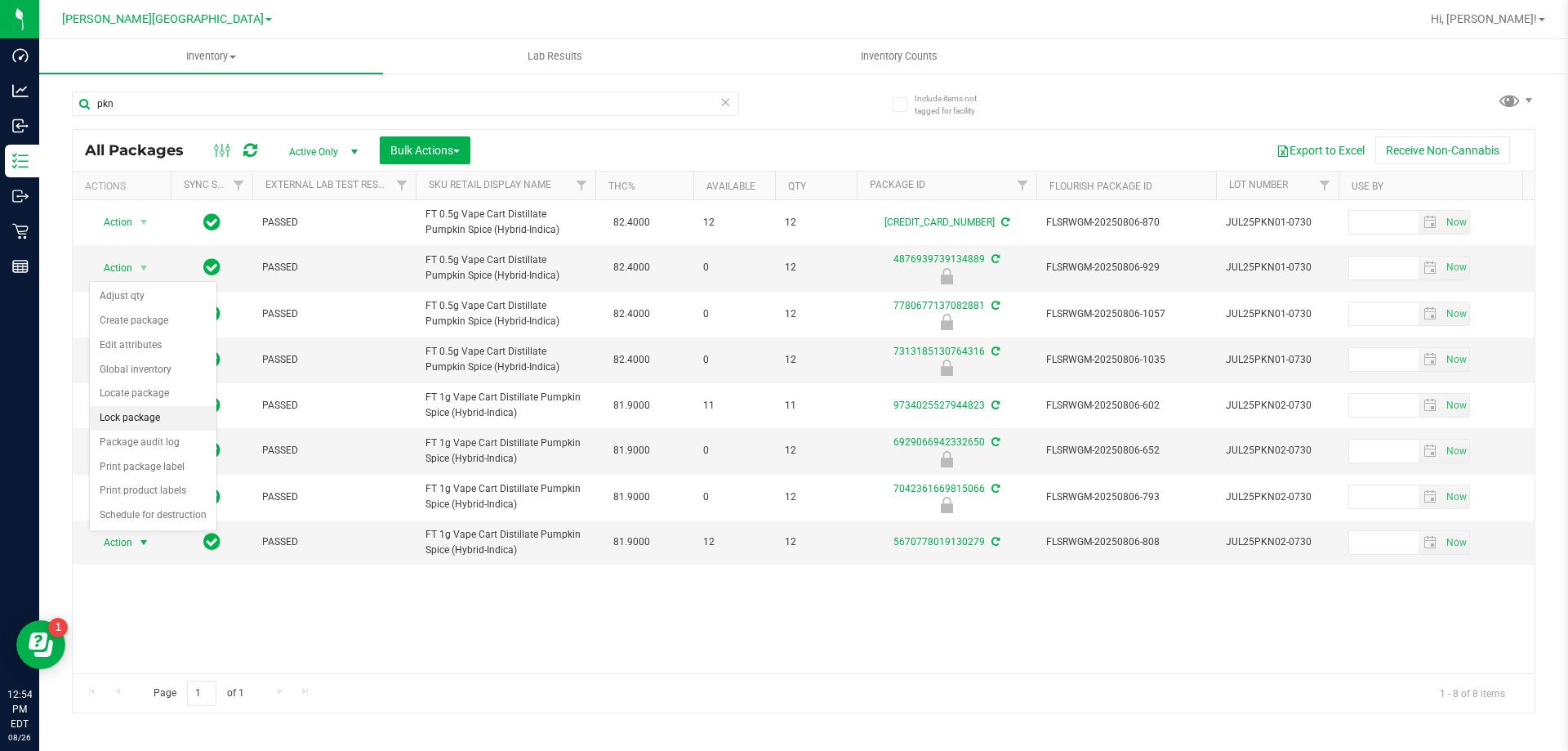
click at [165, 416] on li "Lock package" at bounding box center [152, 418] width 127 height 25
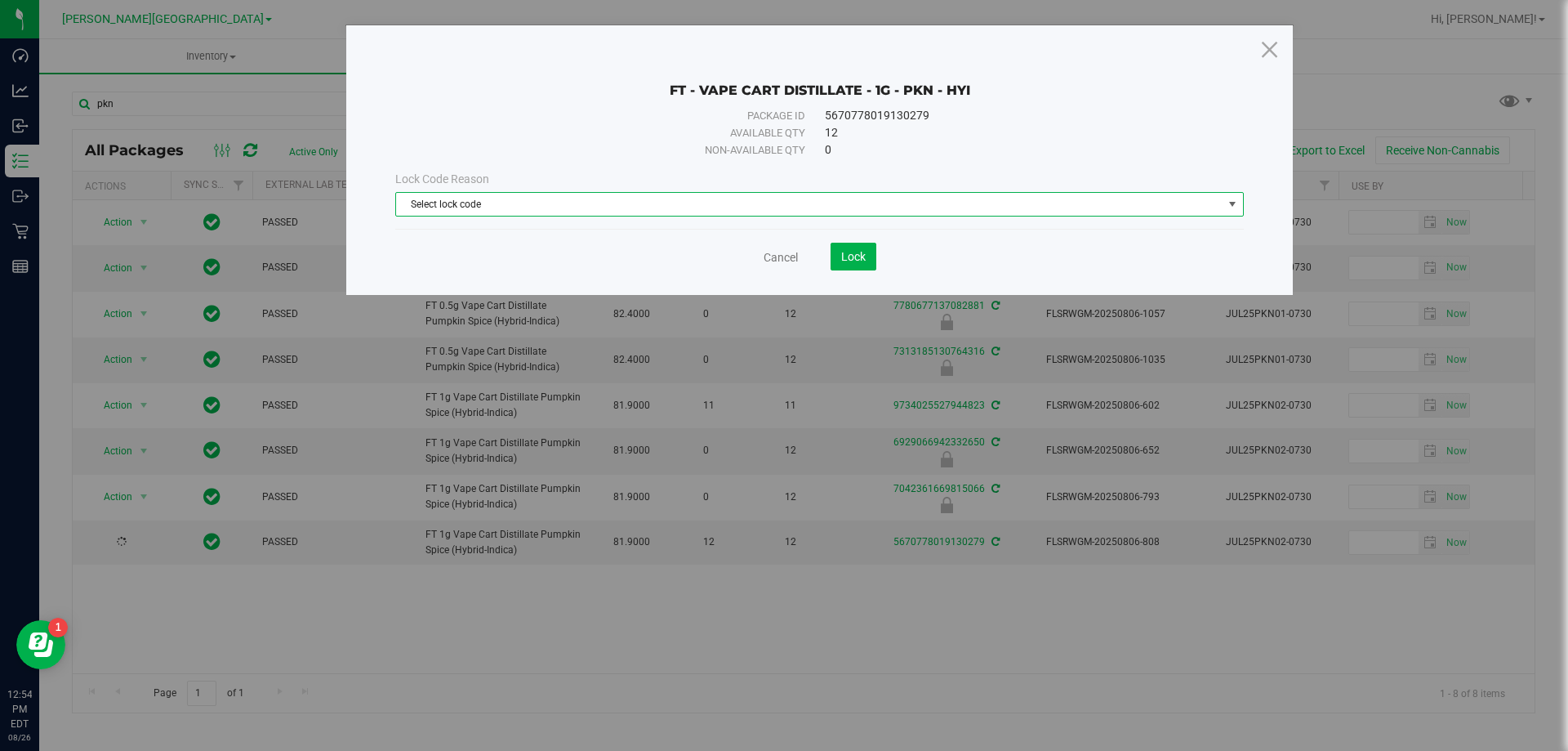
click at [1235, 202] on span "select" at bounding box center [1232, 203] width 13 height 13
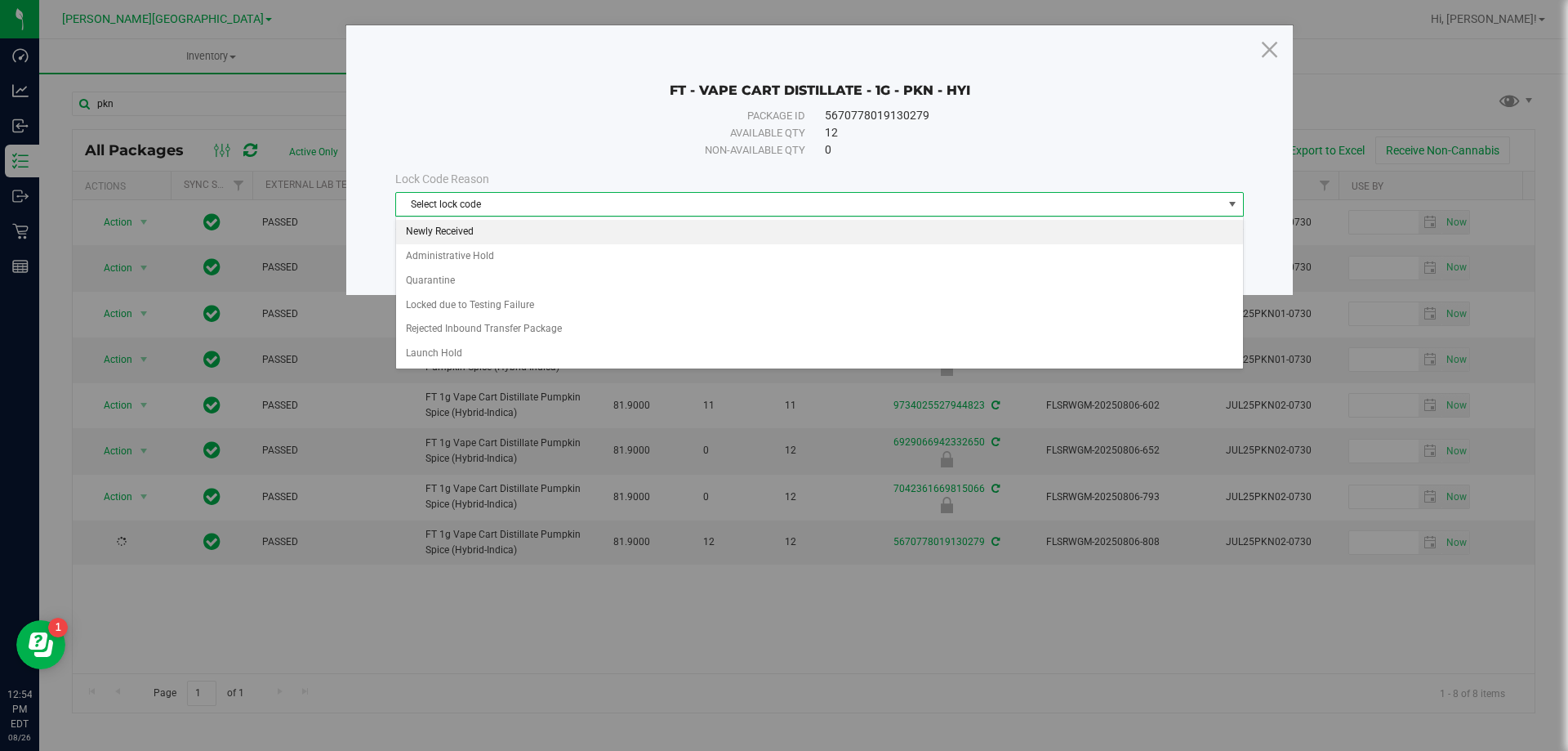
click at [458, 234] on li "Newly Received" at bounding box center [819, 232] width 847 height 25
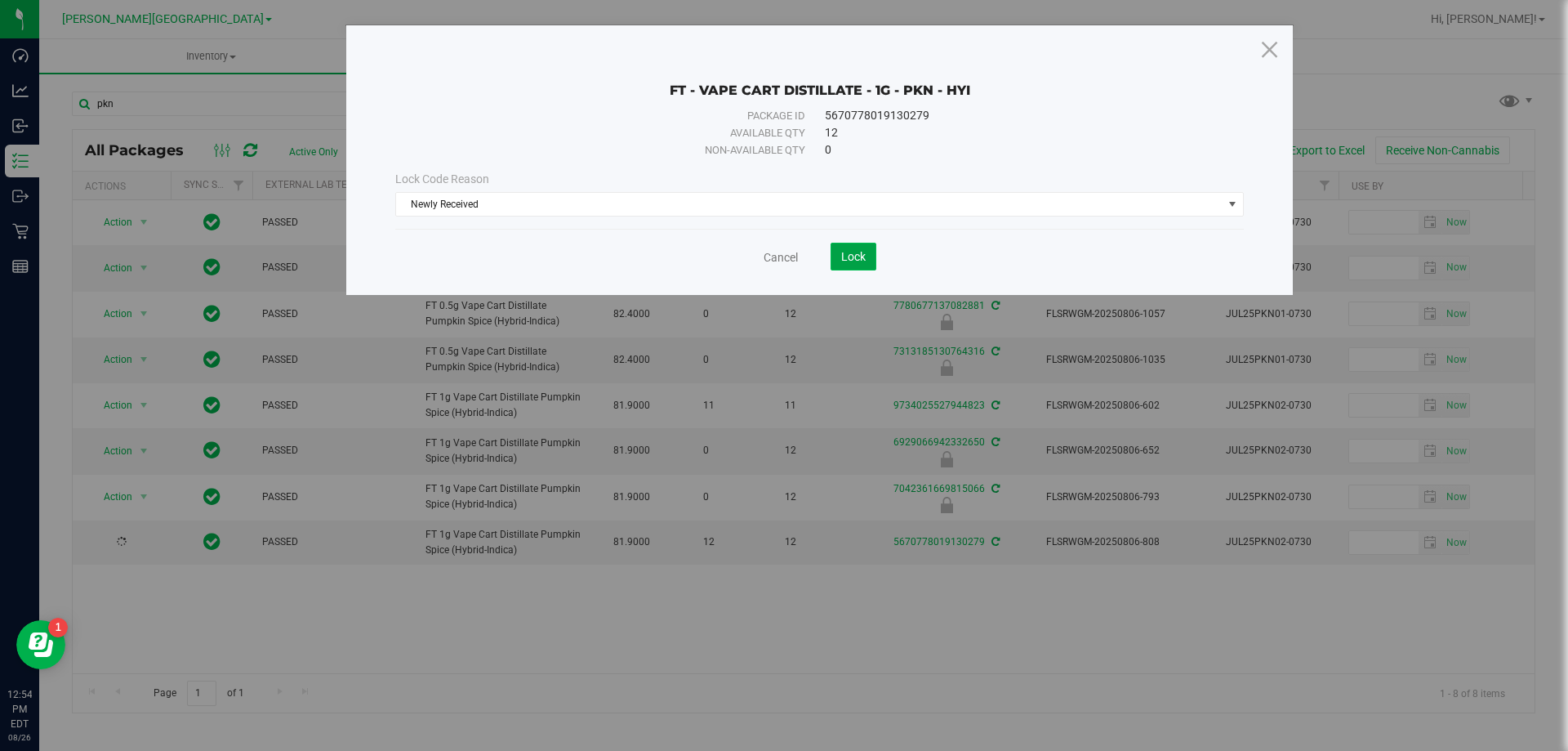
click at [857, 253] on span "Lock" at bounding box center [853, 256] width 25 height 13
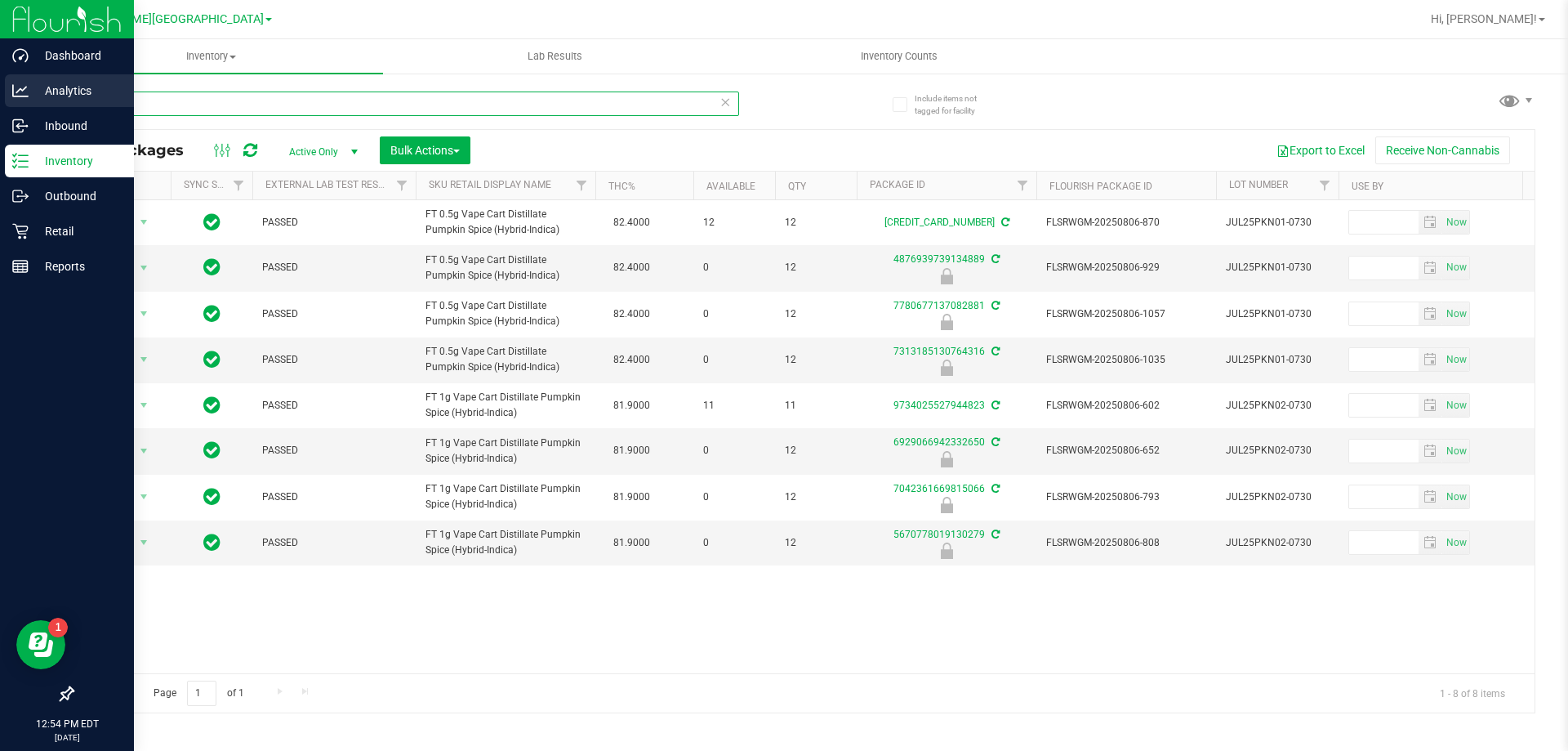
drag, startPoint x: 139, startPoint y: 97, endPoint x: 0, endPoint y: 76, distance: 140.6
click at [0, 76] on div "Dashboard Analytics Inbound Inventory Outbound Retail Reports 12:54 PM EDT [DAT…" at bounding box center [784, 376] width 1568 height 751
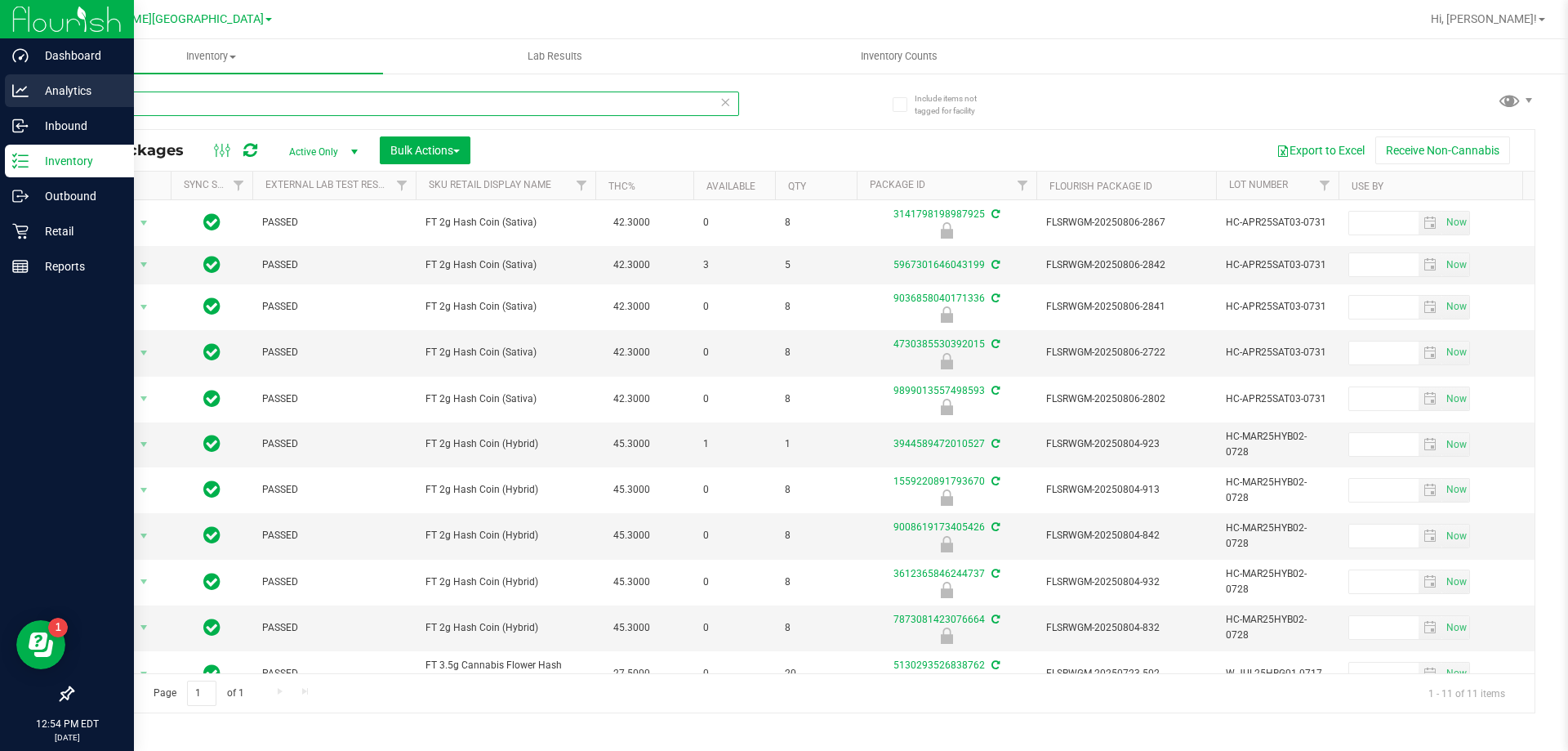
type input "hash"
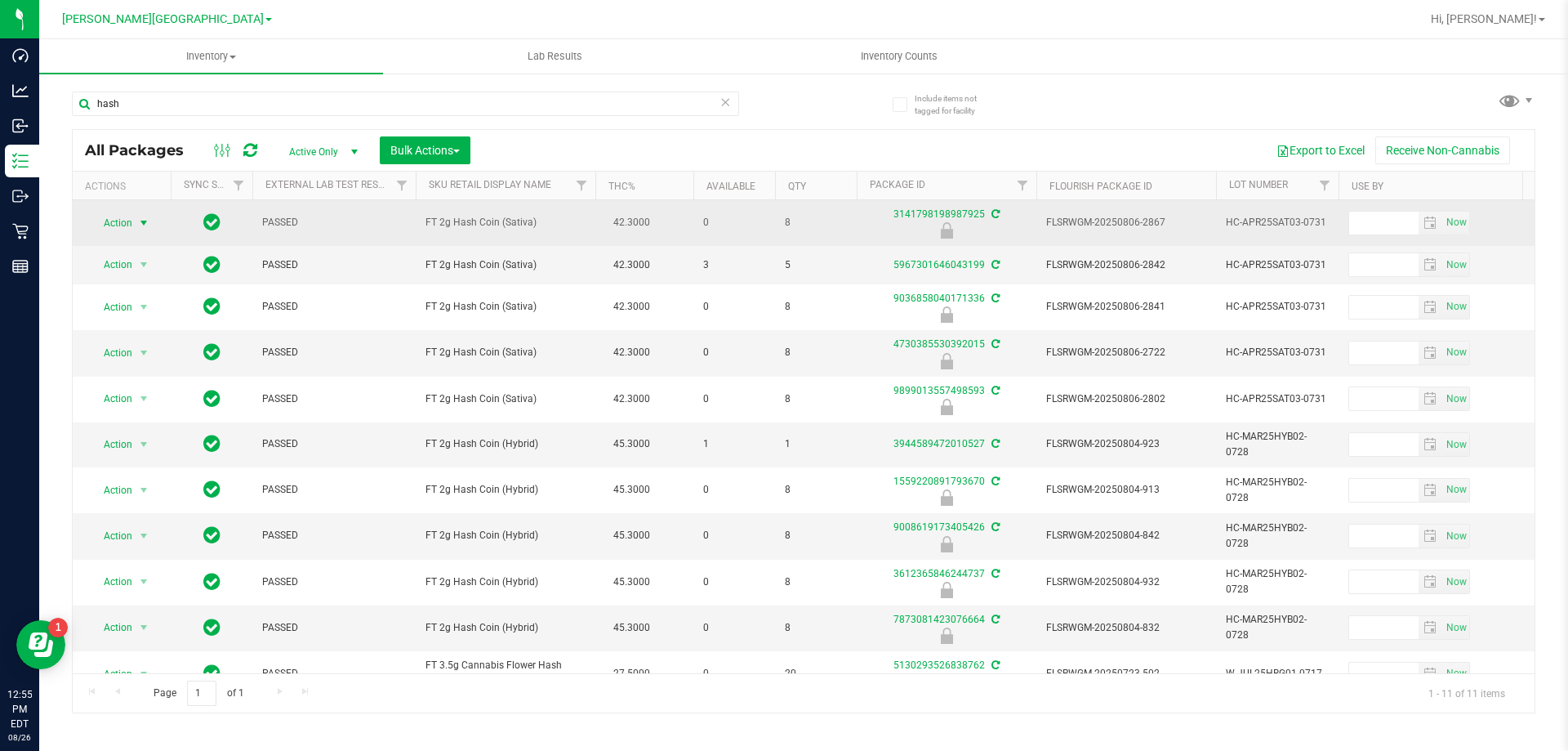
click at [145, 222] on span "select" at bounding box center [143, 222] width 13 height 13
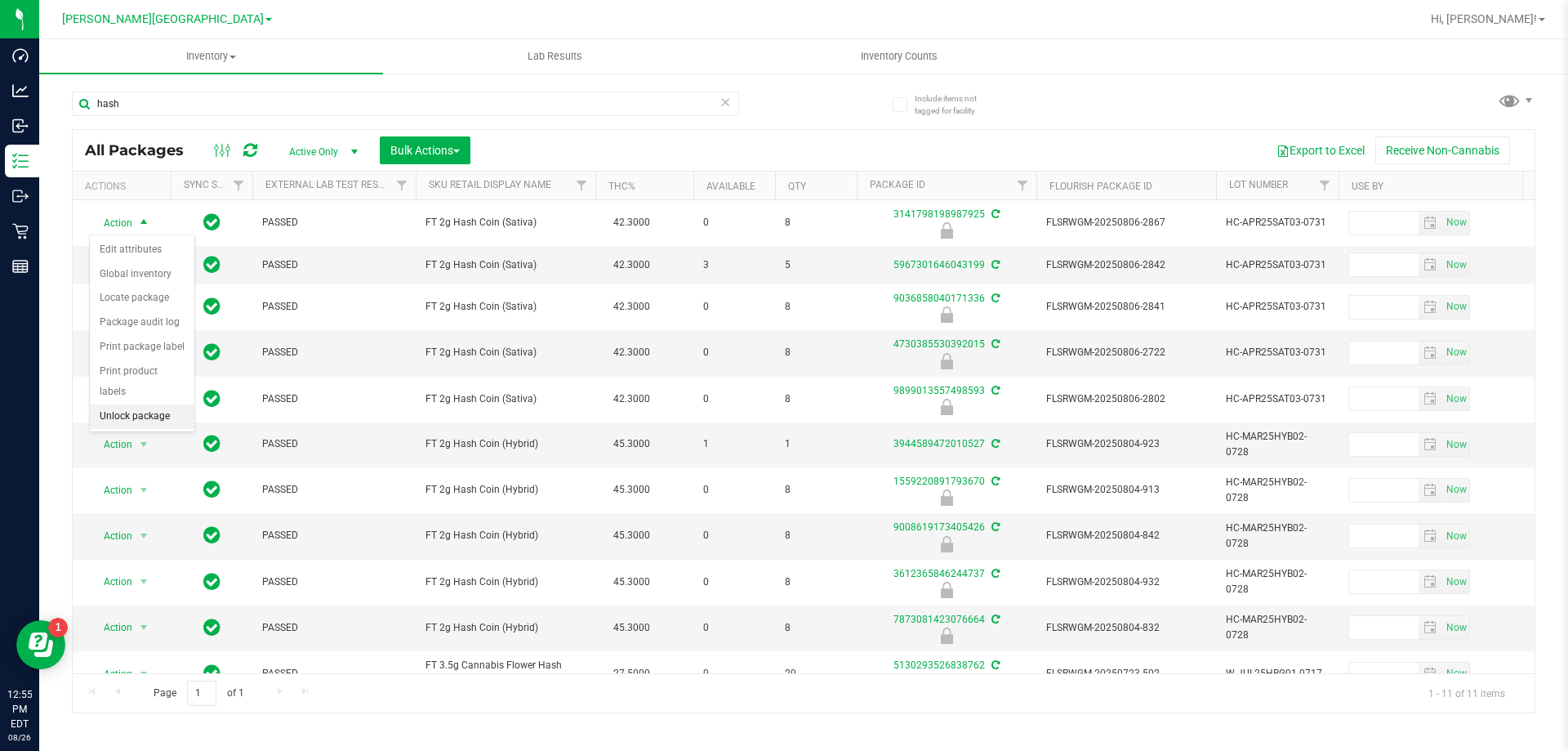
click at [162, 405] on li "Unlock package" at bounding box center [141, 417] width 104 height 25
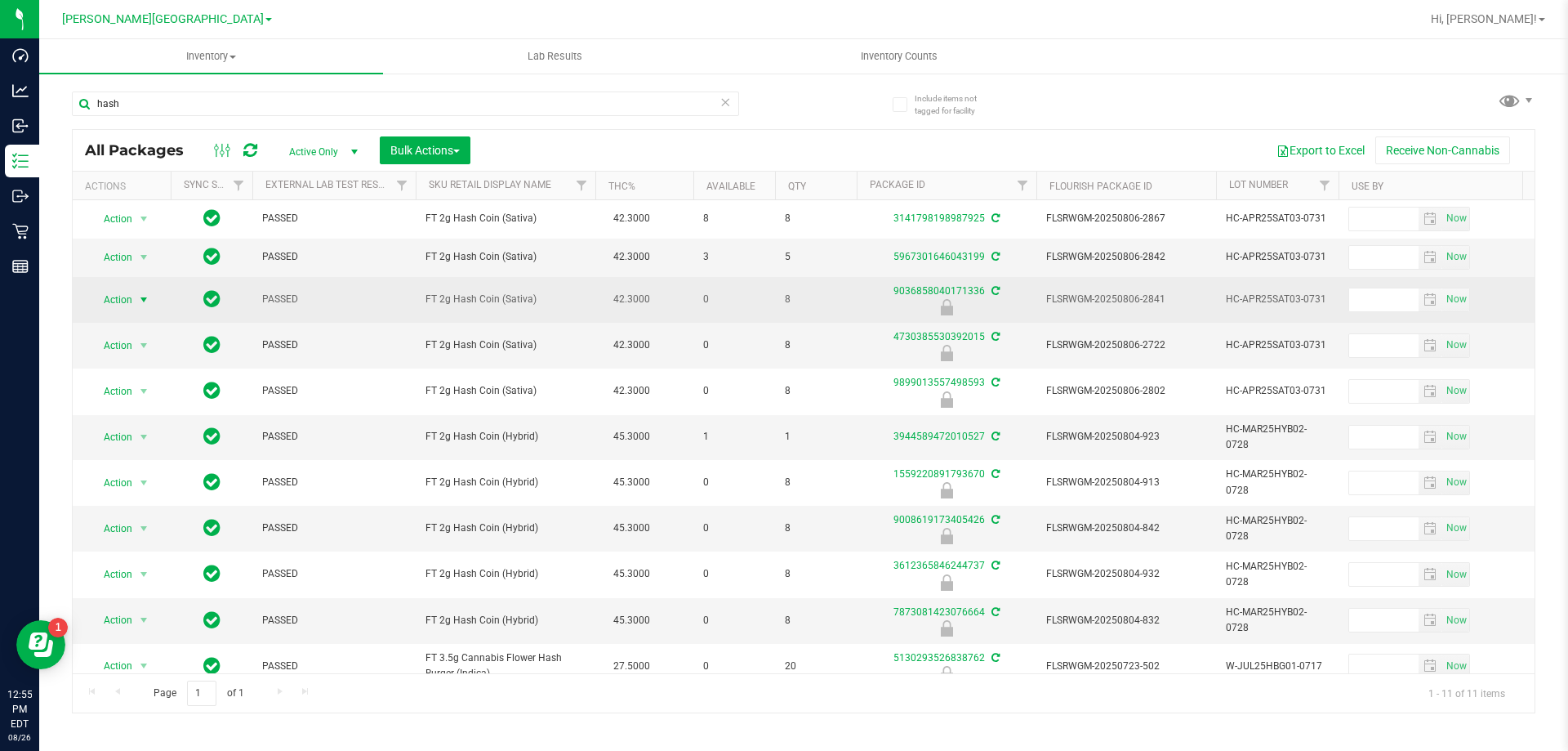
click at [145, 298] on span "select" at bounding box center [143, 299] width 13 height 13
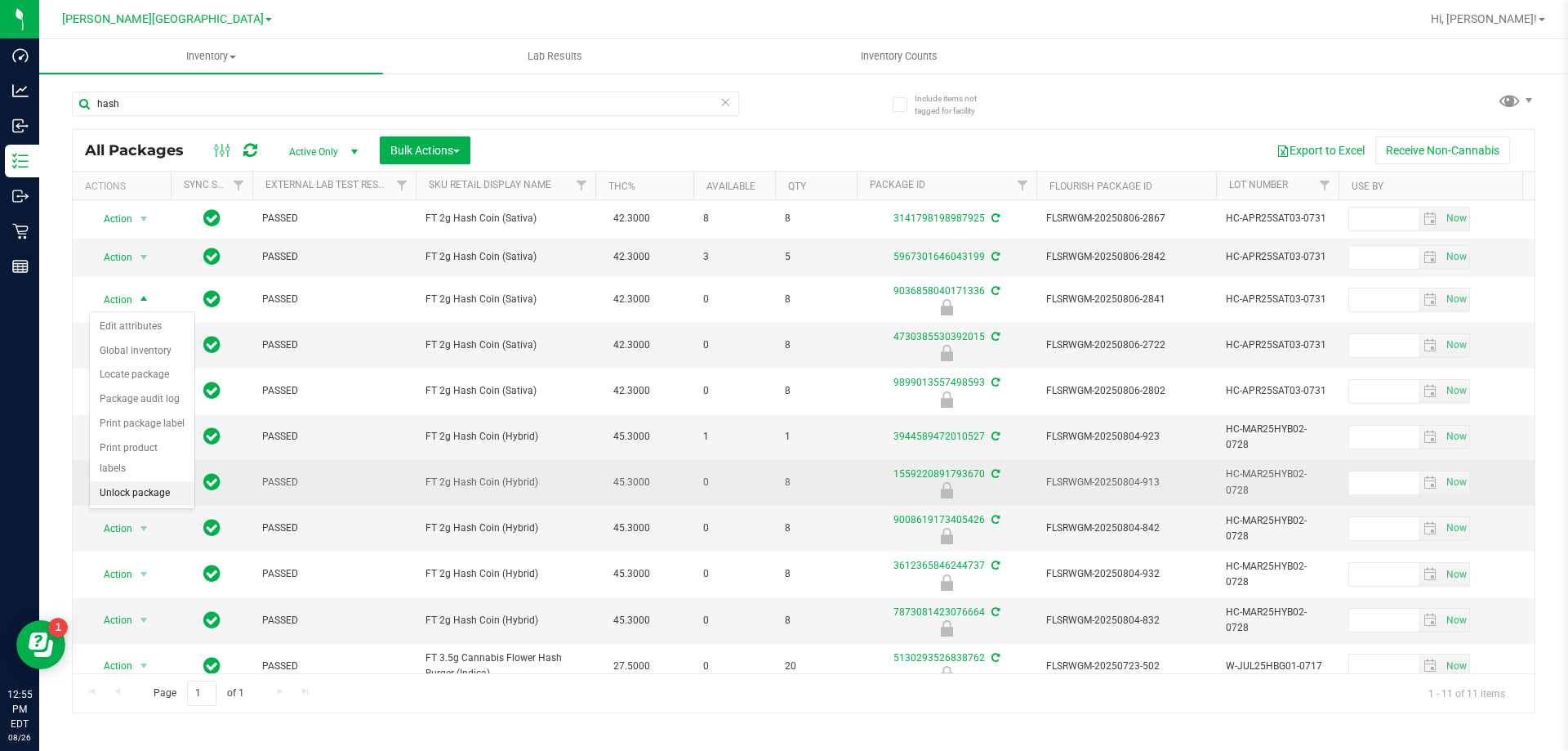
click at [146, 482] on li "Unlock package" at bounding box center [141, 493] width 104 height 25
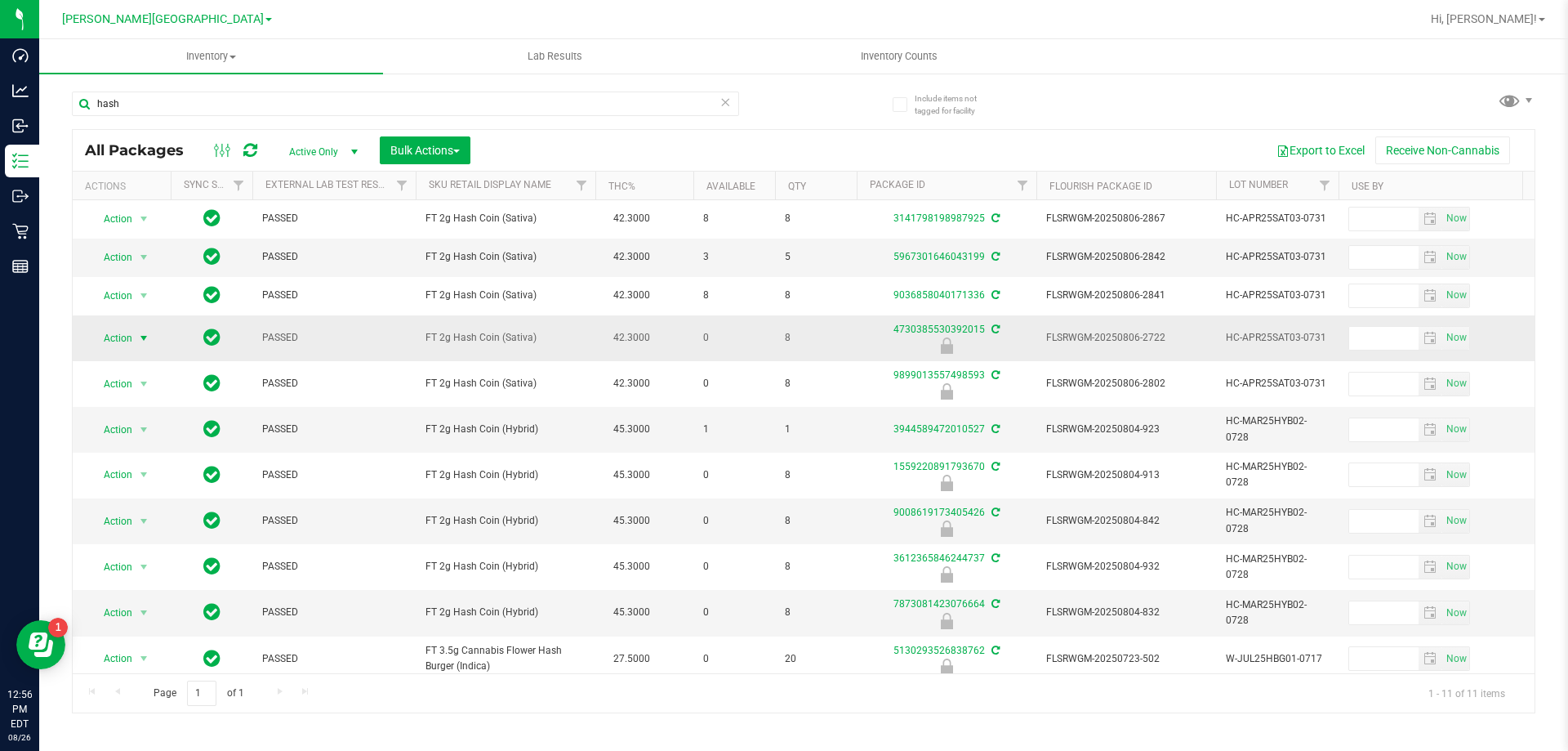
click at [143, 338] on span "select" at bounding box center [143, 338] width 13 height 13
click at [152, 520] on li "Unlock package" at bounding box center [141, 532] width 104 height 25
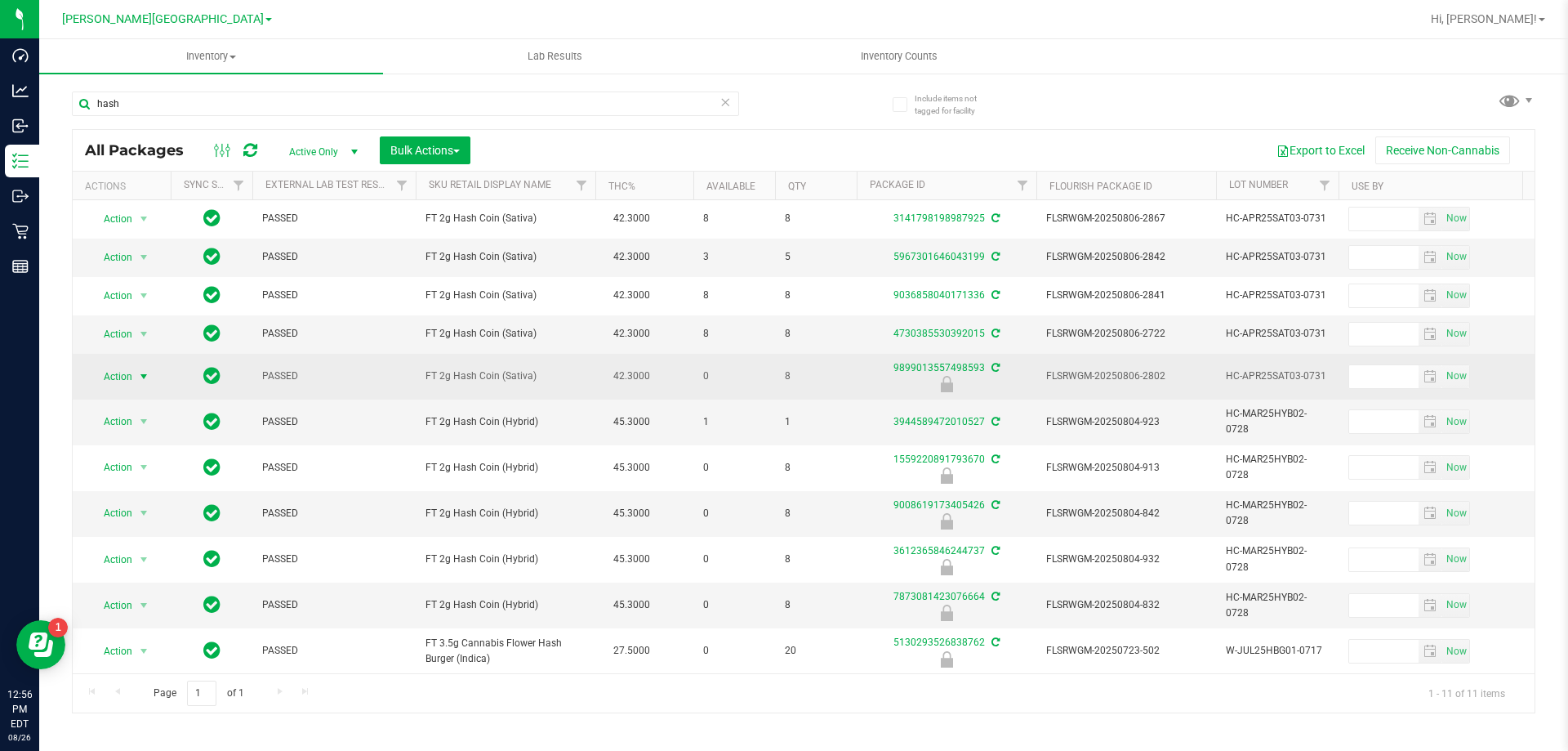
click at [137, 377] on span "select" at bounding box center [143, 376] width 21 height 23
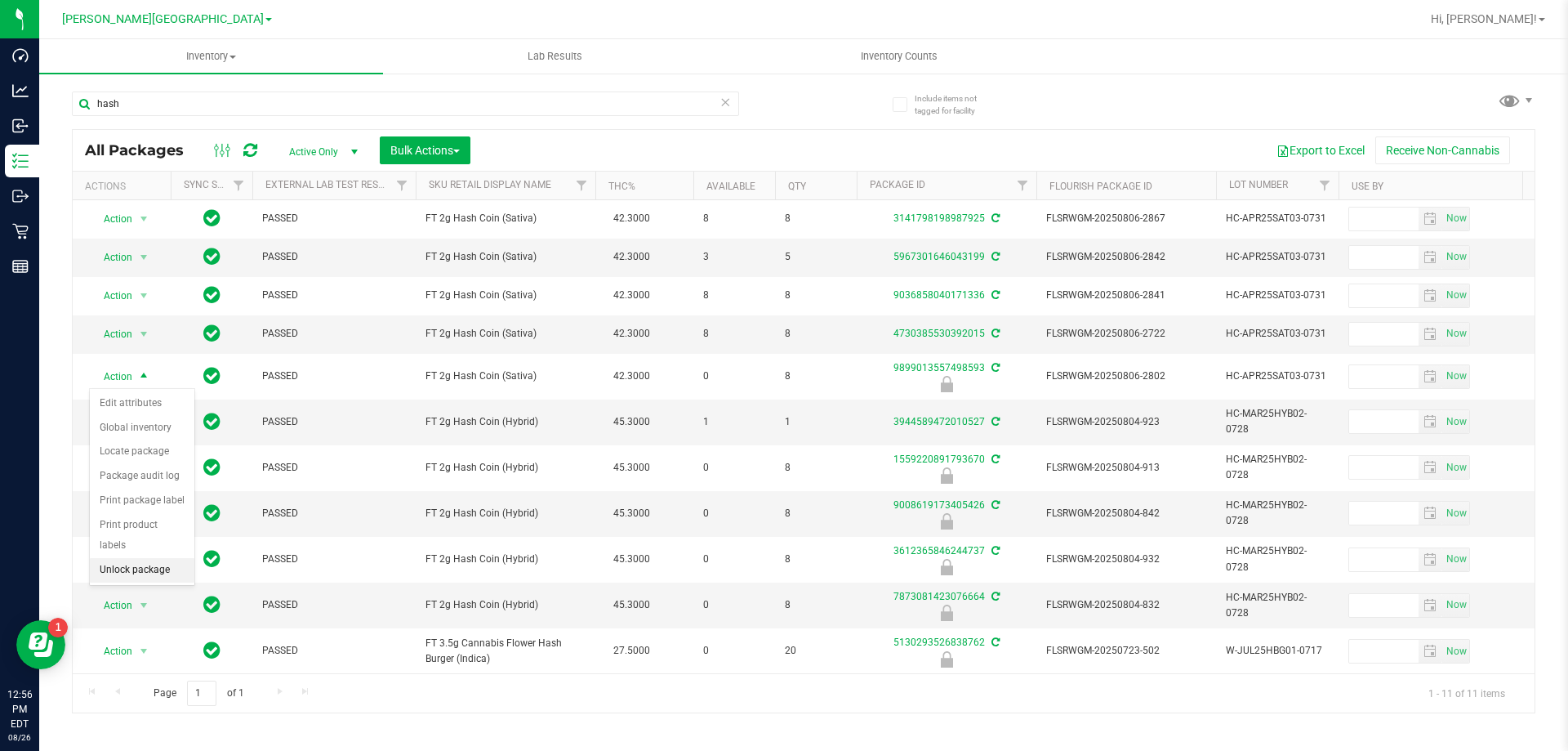
click at [150, 558] on li "Unlock package" at bounding box center [141, 570] width 104 height 25
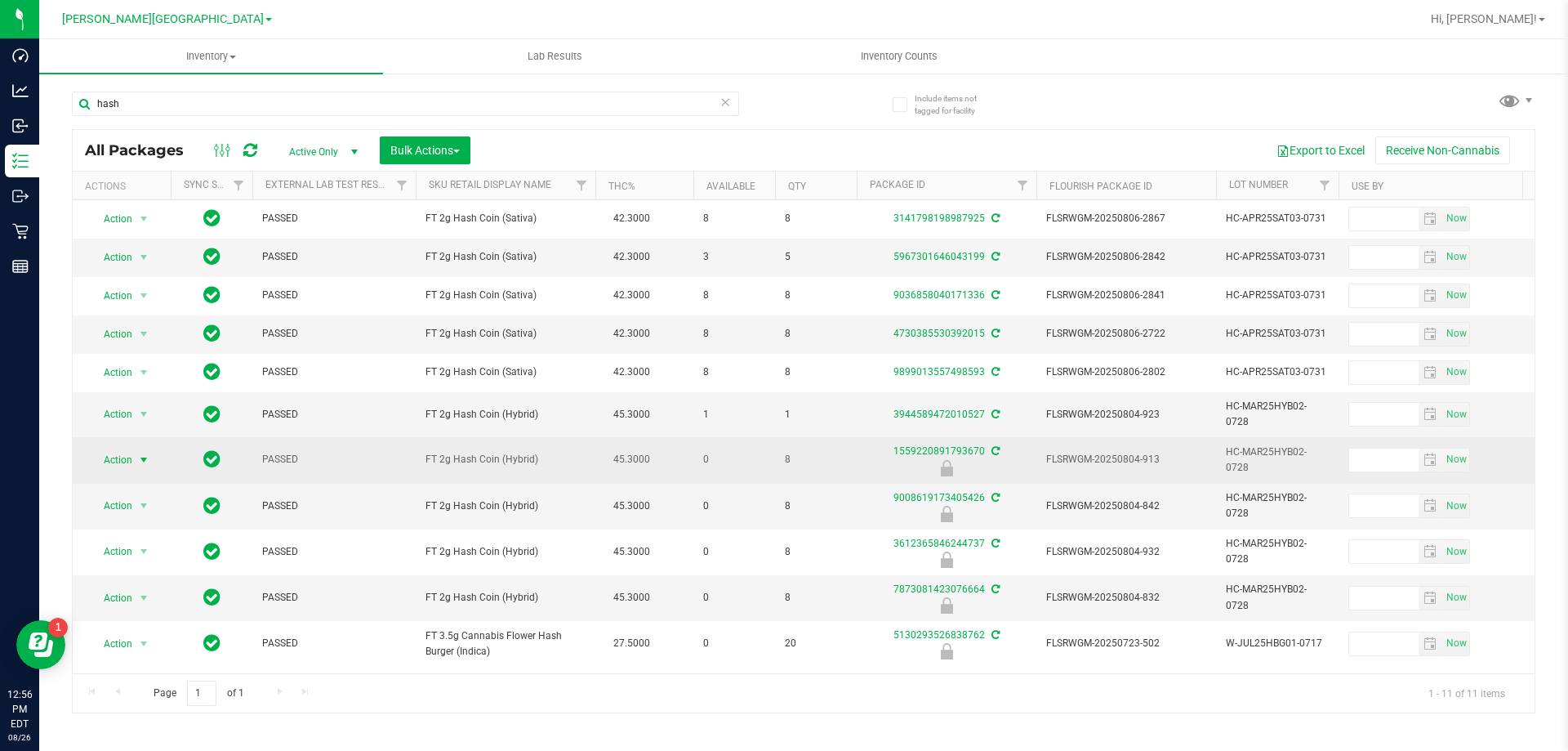
click at [146, 453] on span "select" at bounding box center [143, 459] width 13 height 13
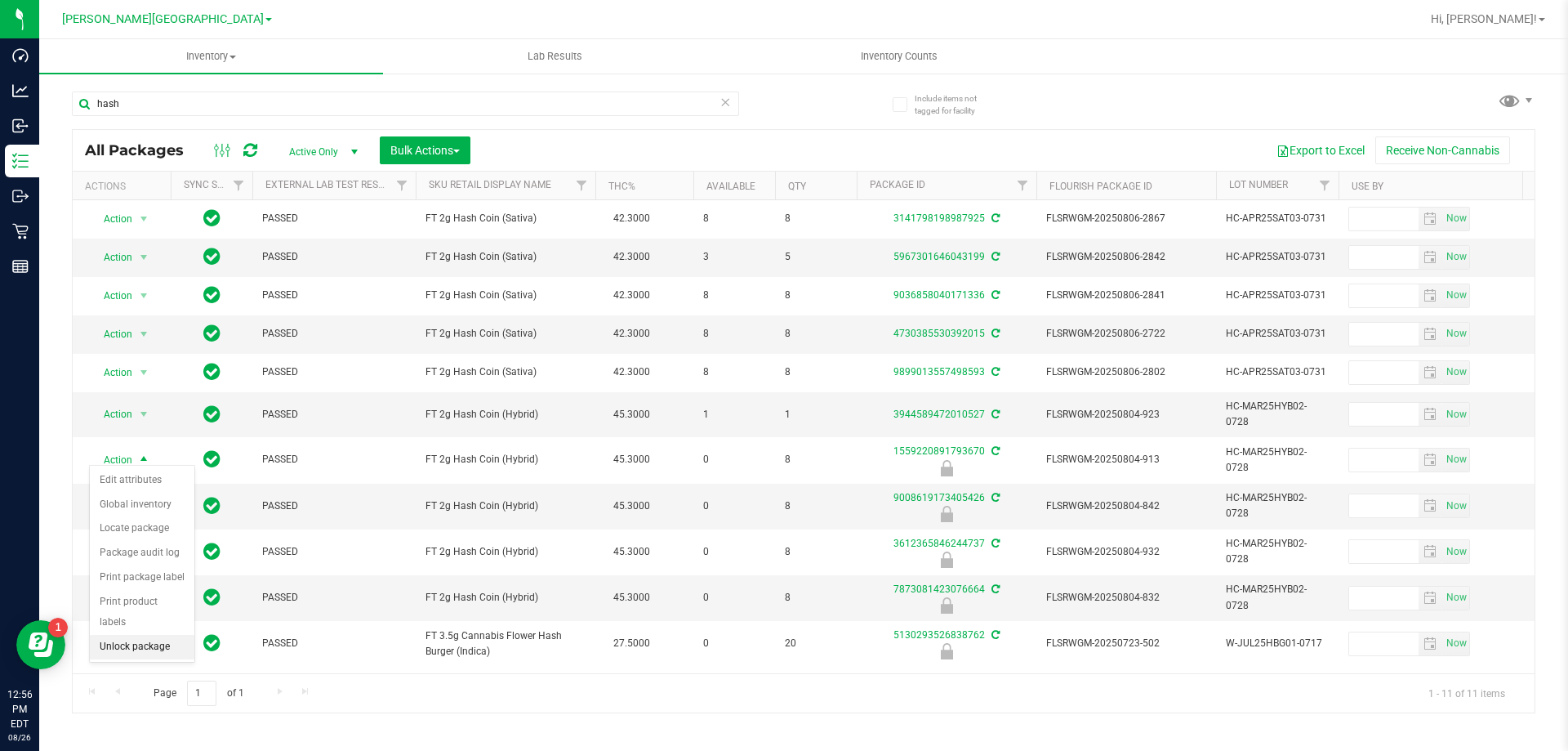
click at [163, 635] on li "Unlock package" at bounding box center [141, 647] width 104 height 25
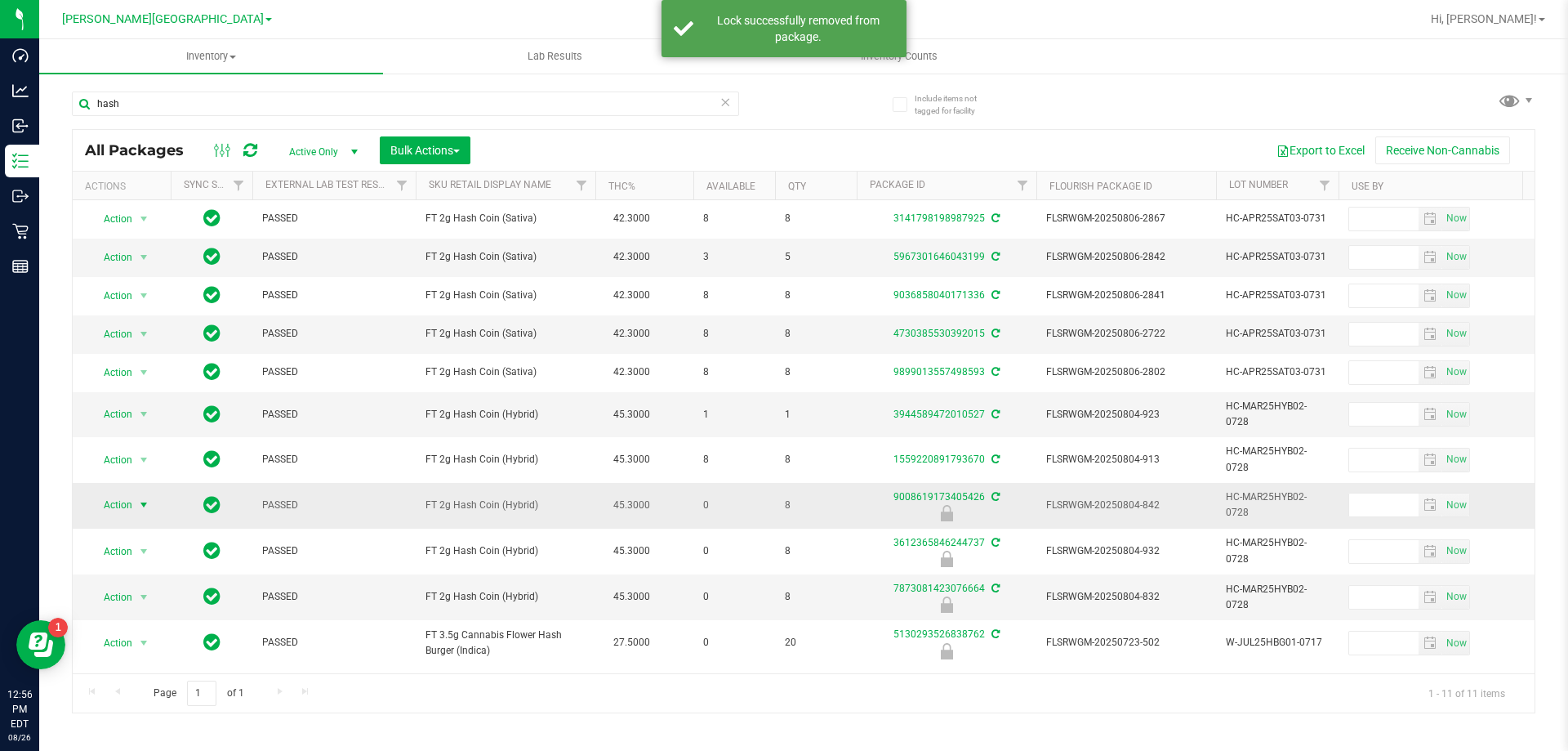
click at [149, 498] on span "select" at bounding box center [143, 504] width 13 height 13
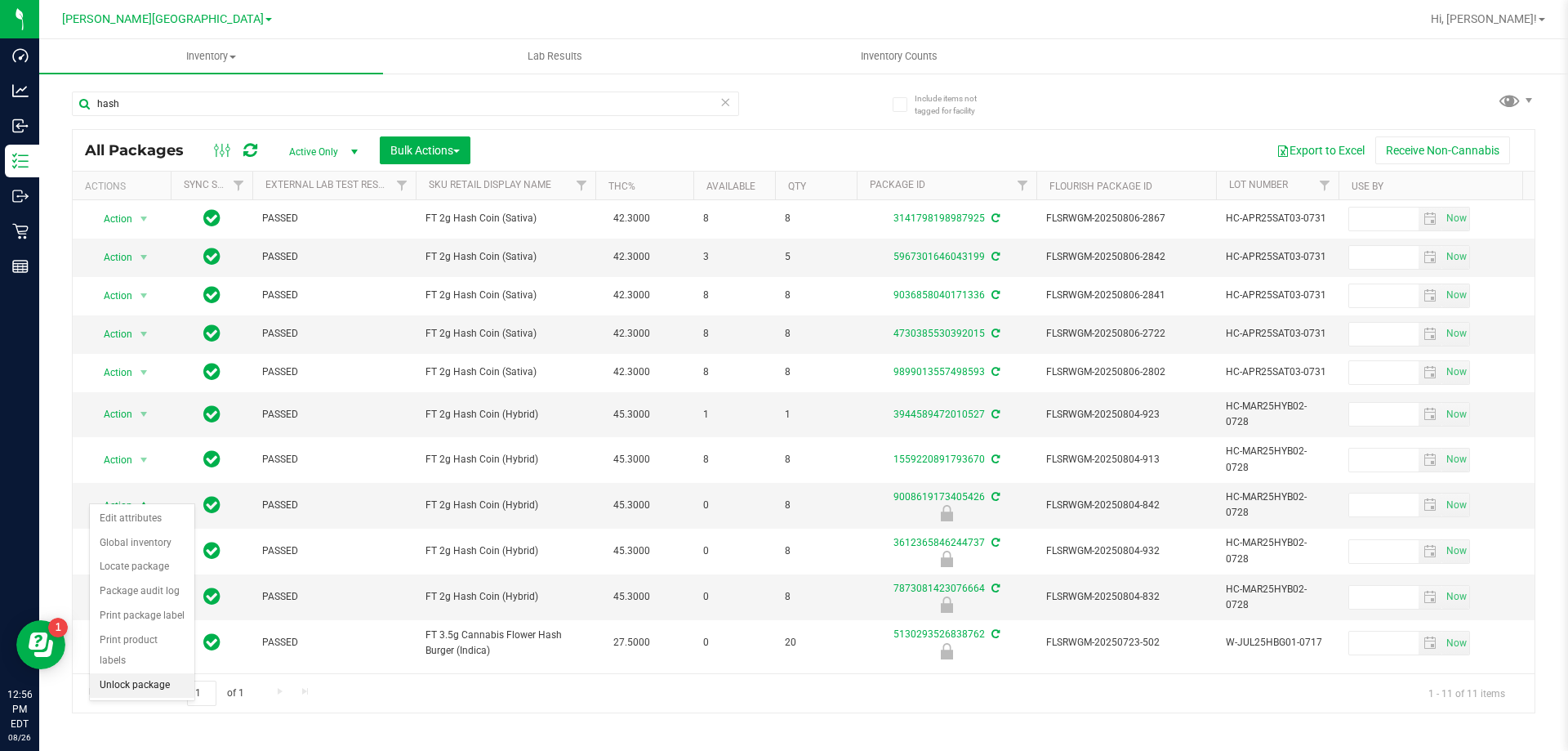
click at [159, 673] on li "Unlock package" at bounding box center [141, 685] width 104 height 25
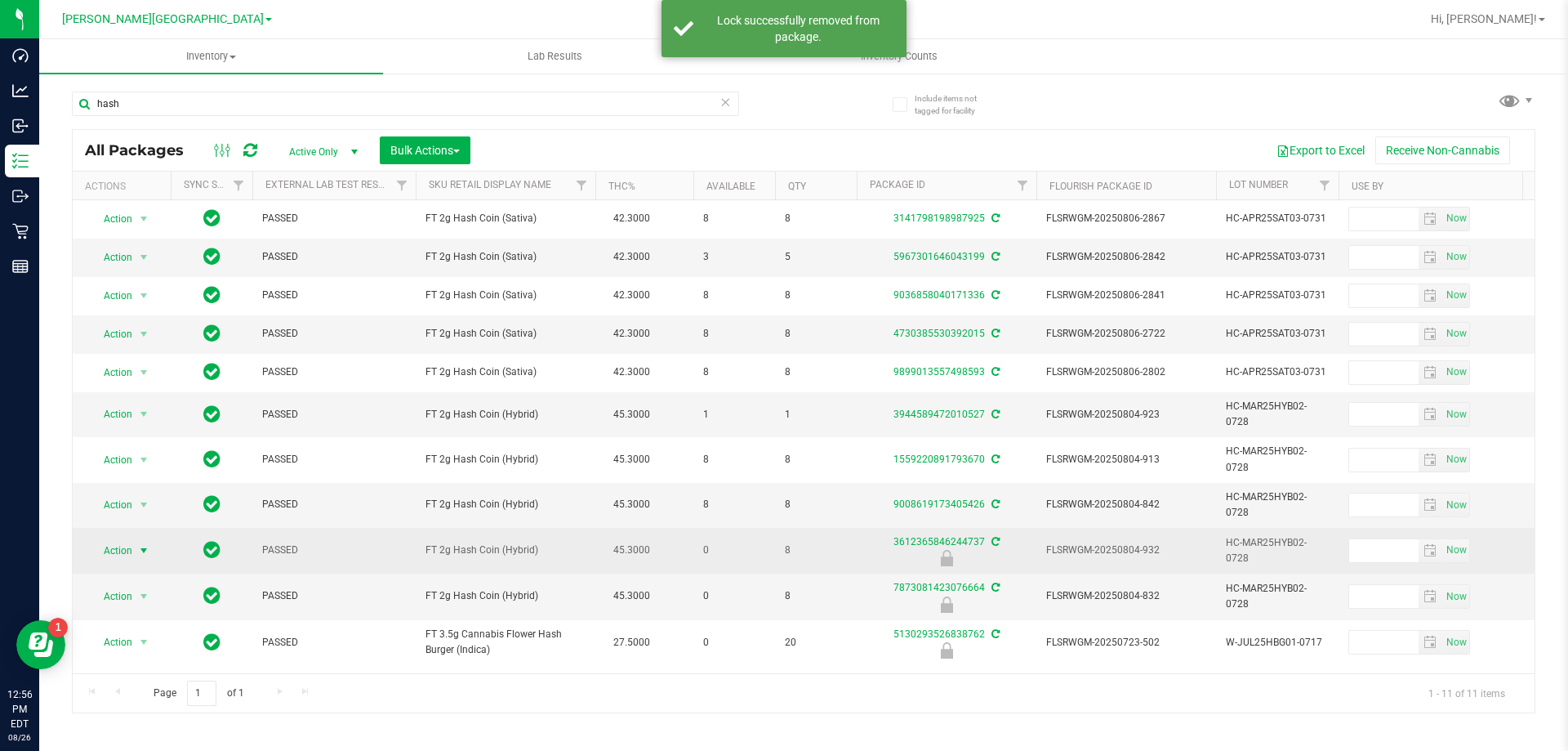
click at [140, 545] on span "select" at bounding box center [143, 550] width 13 height 13
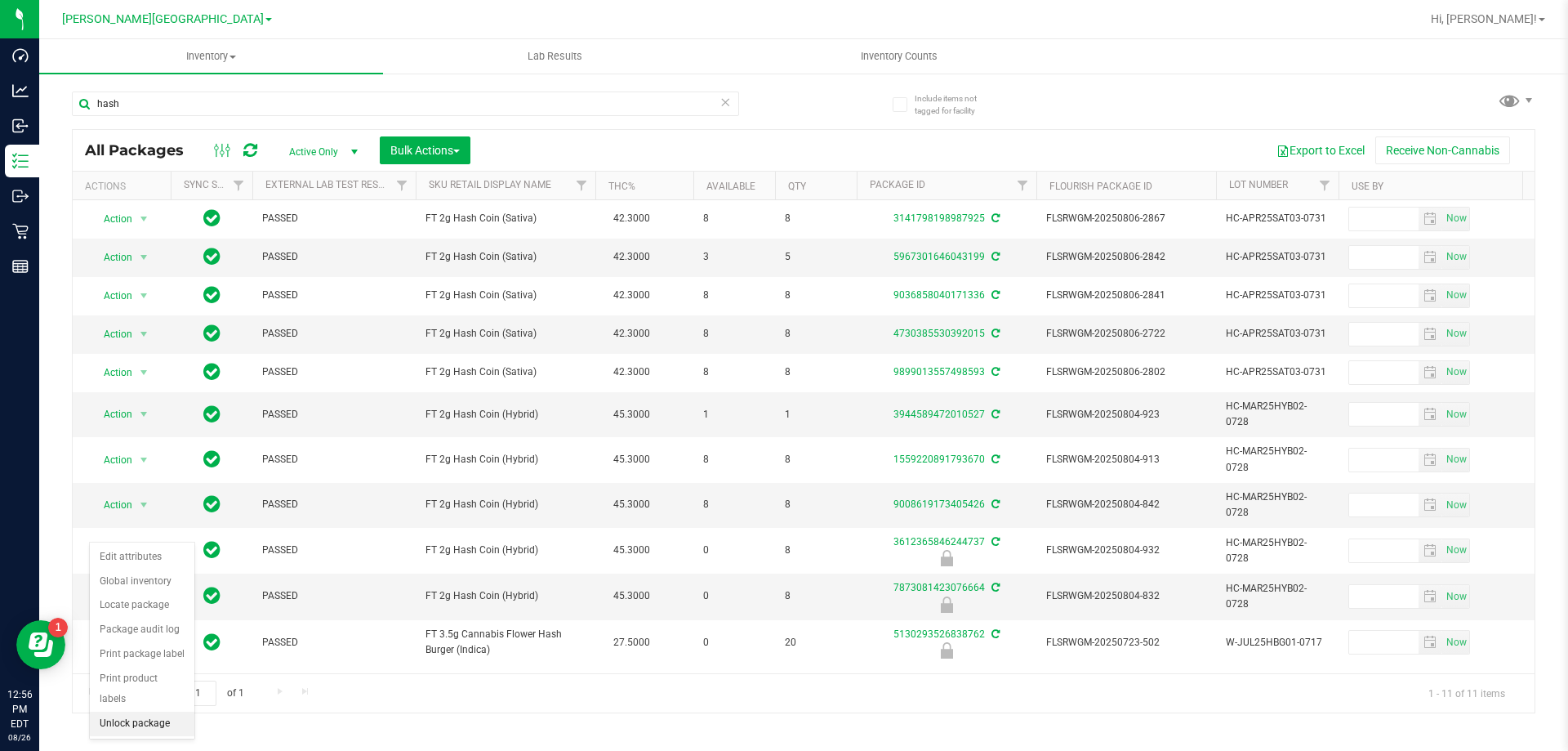
click at [154, 712] on li "Unlock package" at bounding box center [141, 723] width 104 height 25
click at [141, 589] on span "select" at bounding box center [143, 595] width 13 height 13
click at [137, 550] on li "Unlock package" at bounding box center [141, 562] width 104 height 25
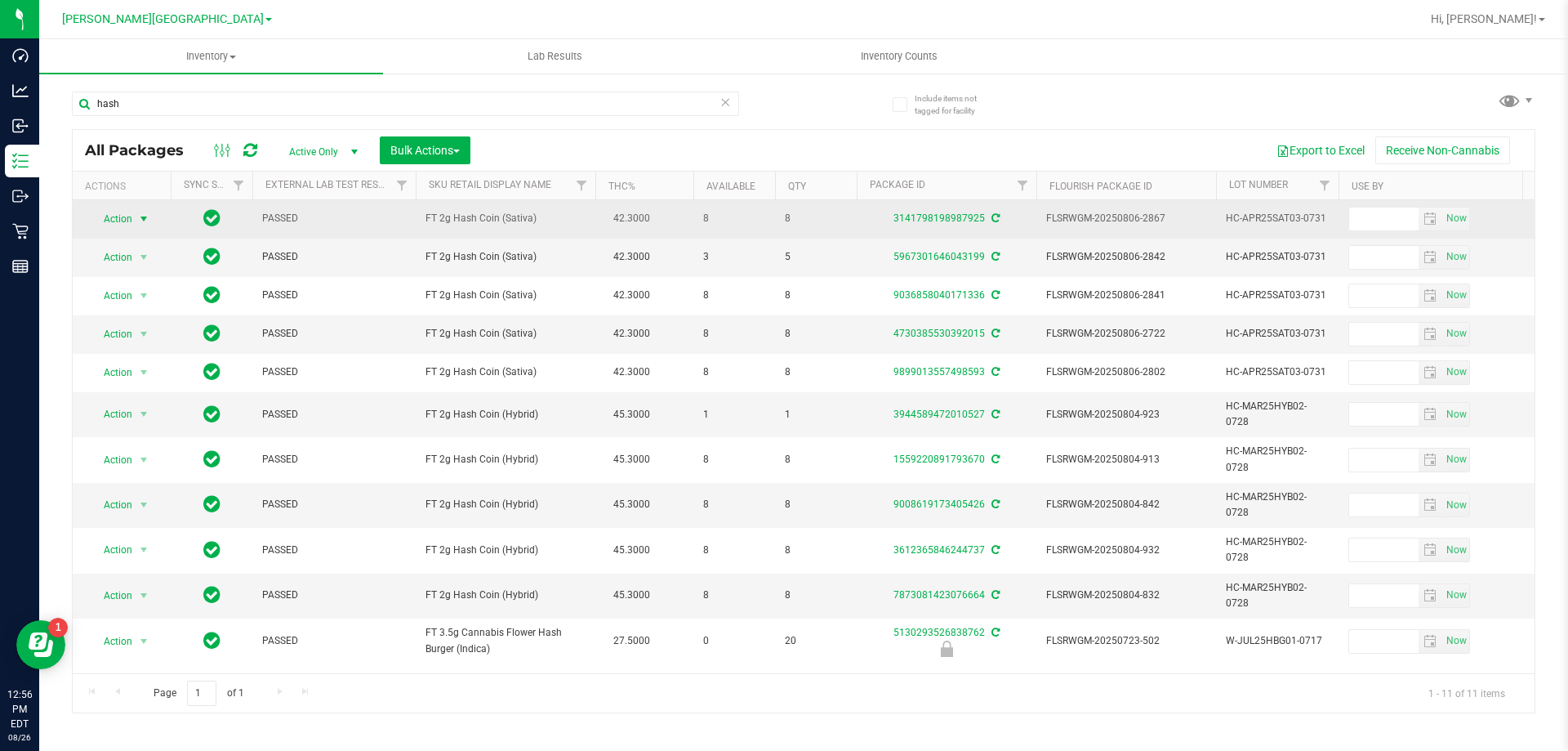
click at [144, 222] on span "select" at bounding box center [143, 218] width 13 height 13
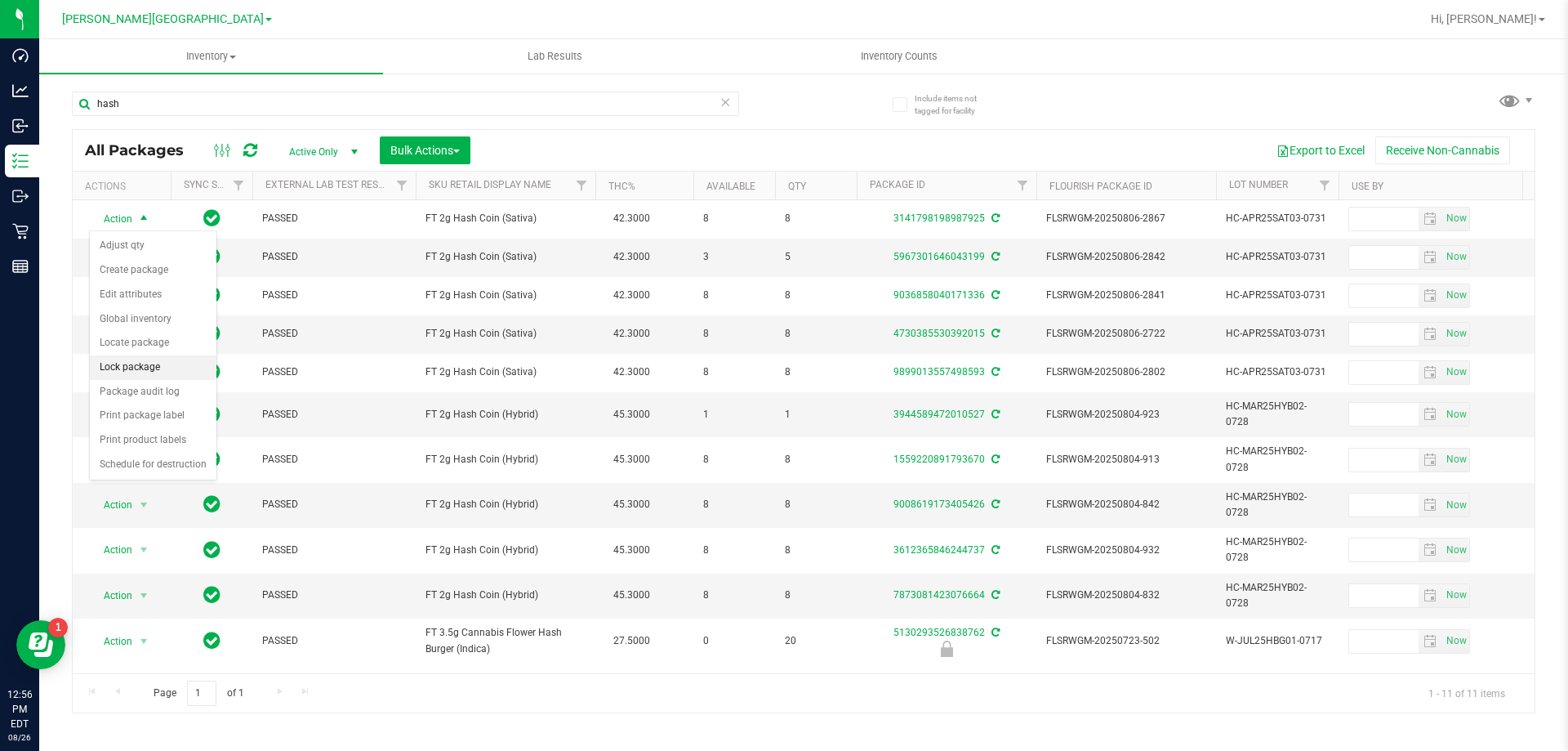
click at [152, 364] on li "Lock package" at bounding box center [152, 368] width 127 height 25
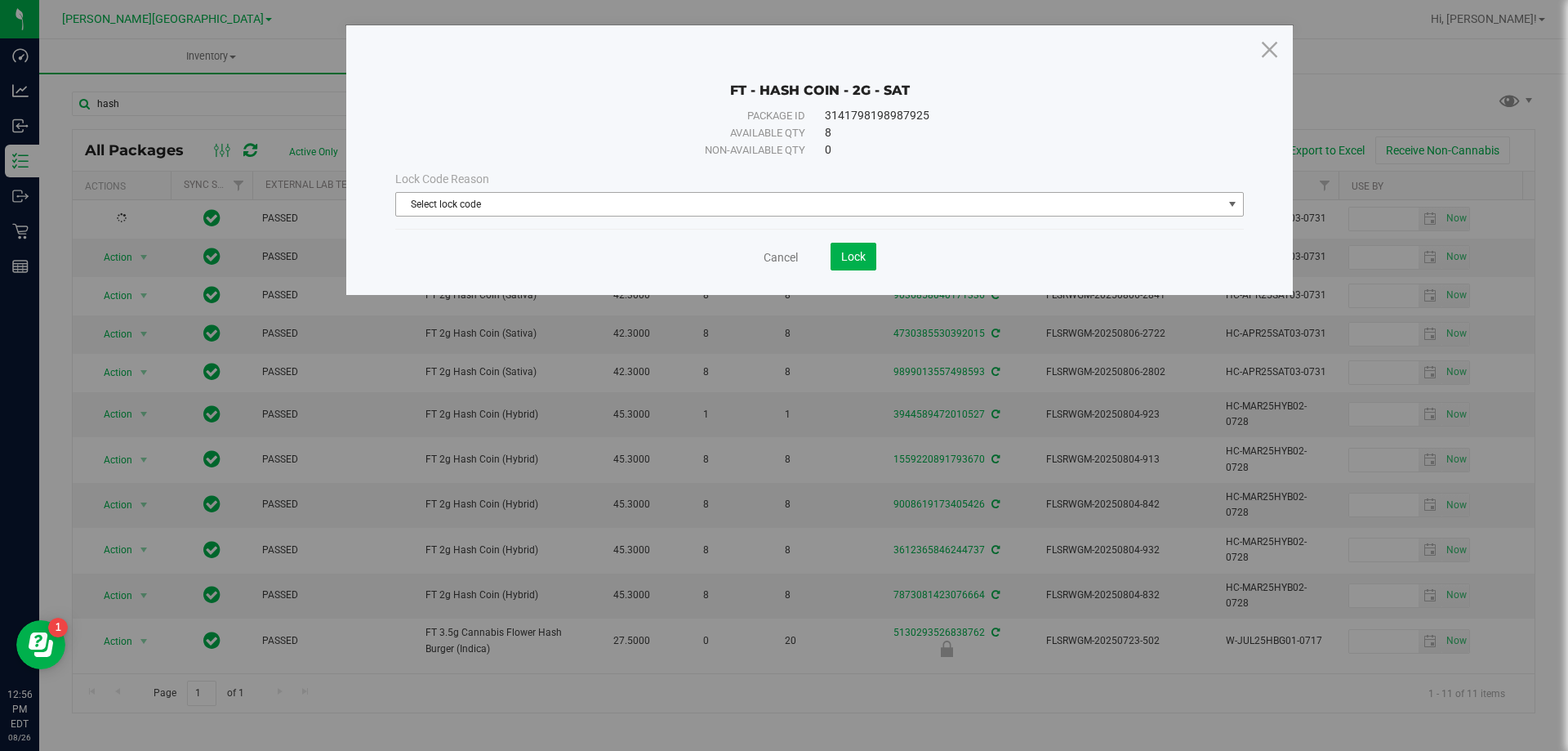
click at [1233, 202] on span "select" at bounding box center [1232, 203] width 13 height 13
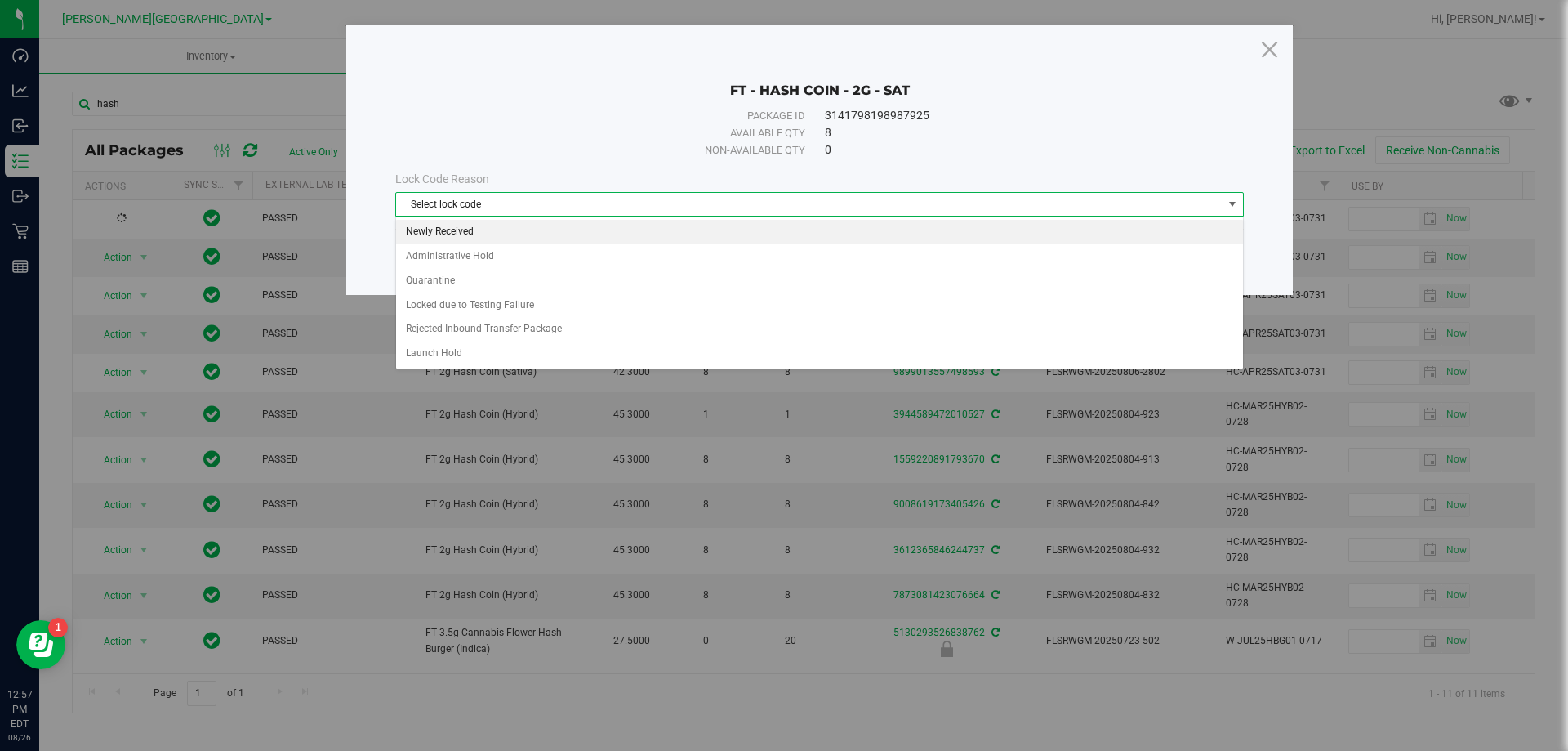
click at [466, 230] on li "Newly Received" at bounding box center [819, 232] width 847 height 25
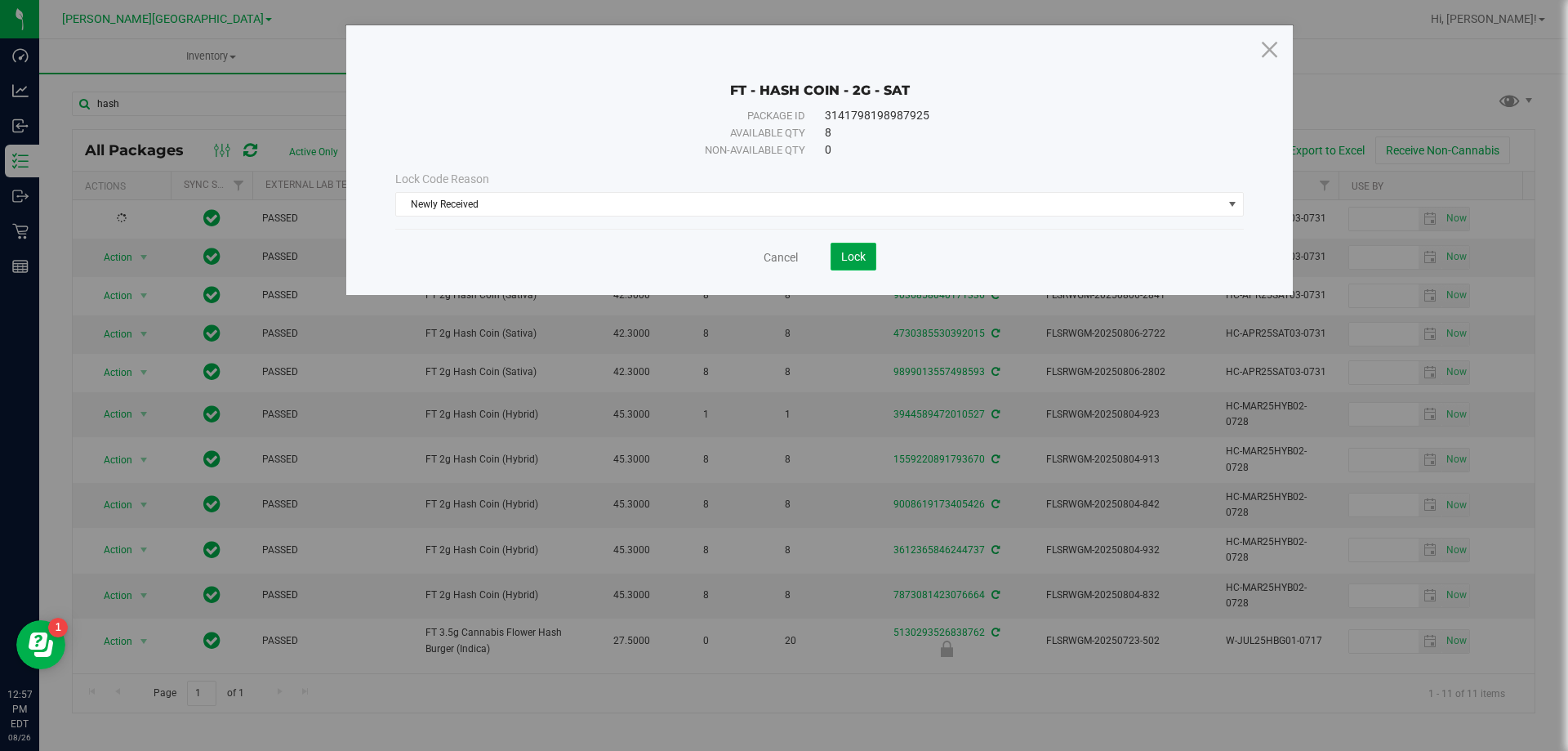
click at [853, 262] on span "Lock" at bounding box center [853, 256] width 25 height 13
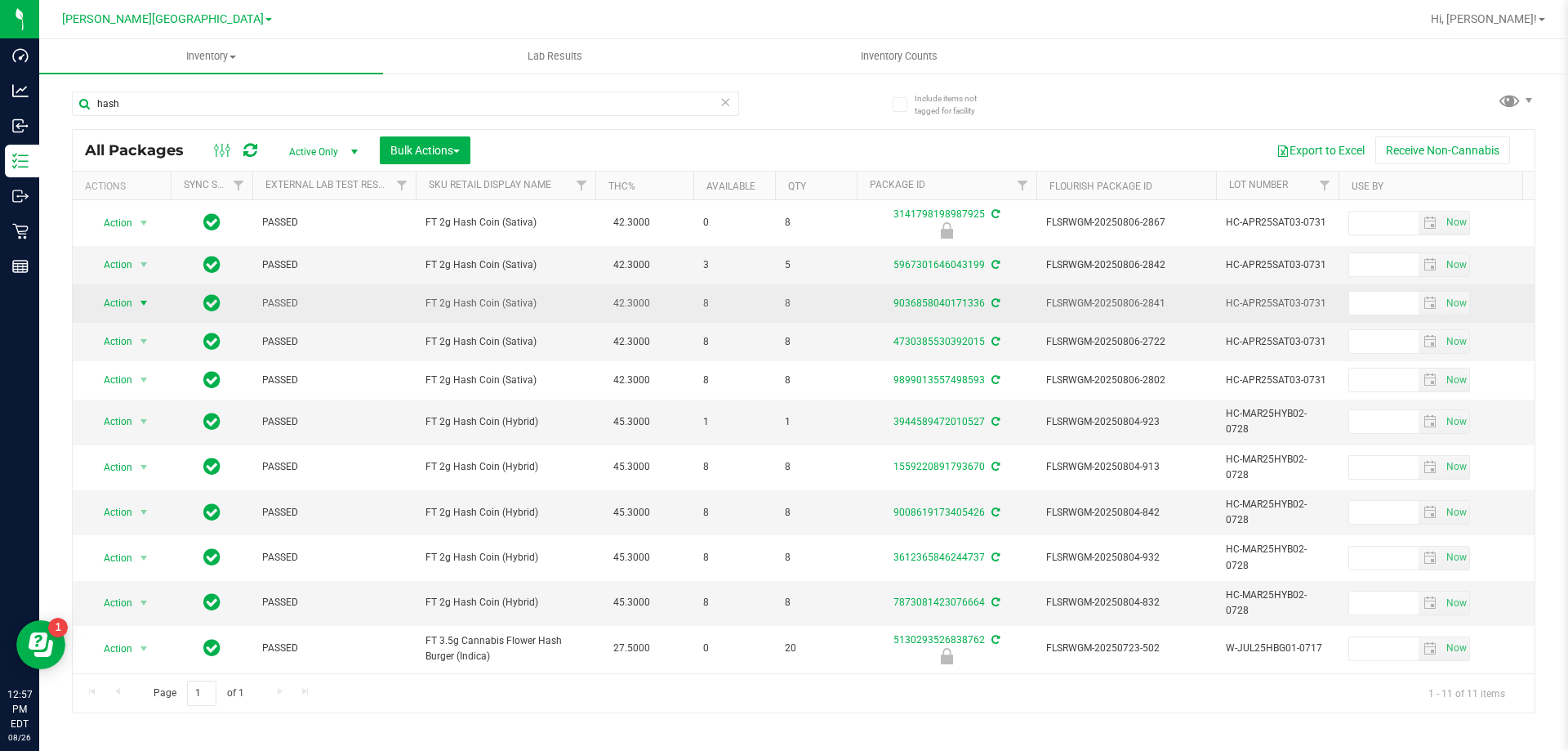
click at [142, 300] on span "select" at bounding box center [143, 303] width 13 height 13
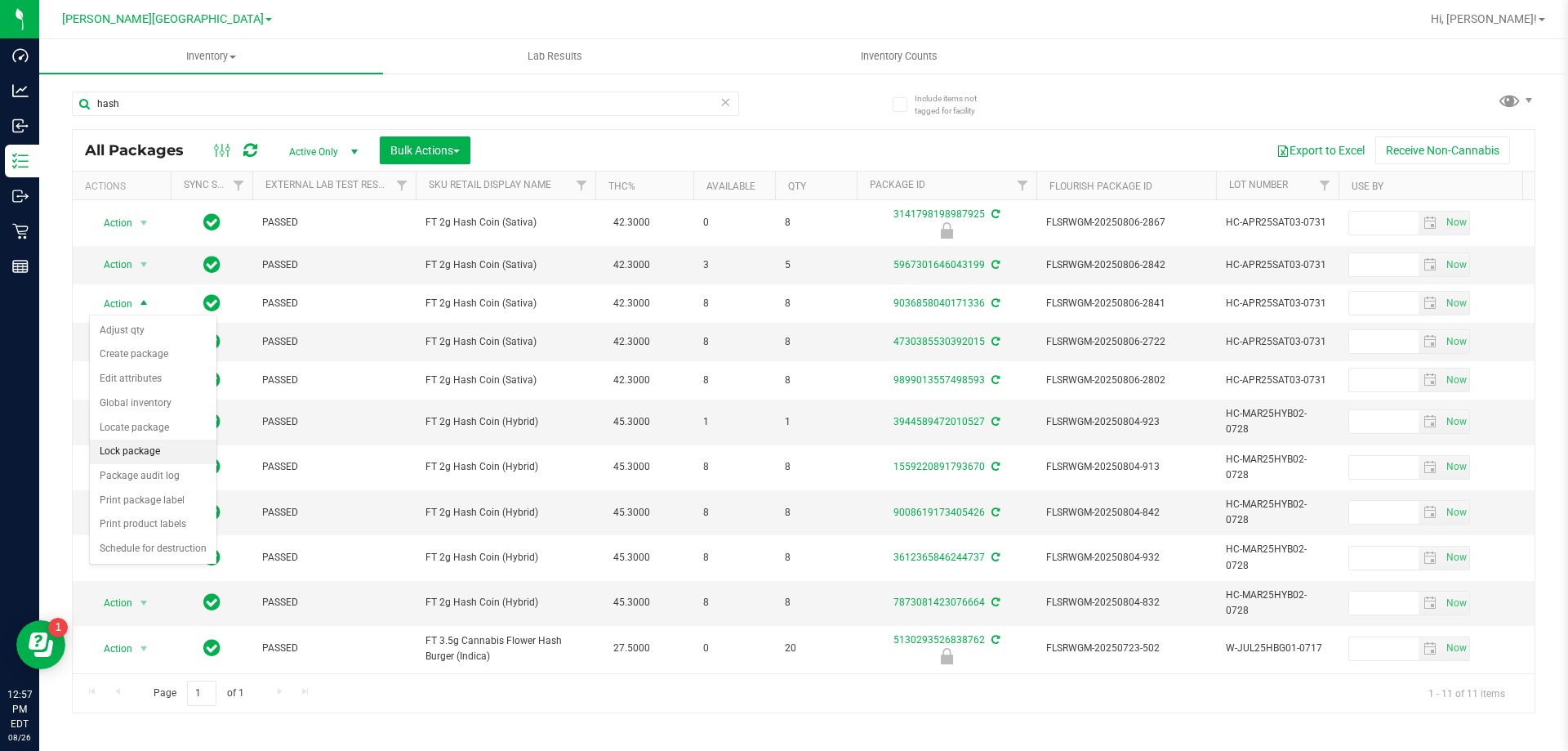
click at [161, 457] on li "Lock package" at bounding box center [152, 451] width 127 height 25
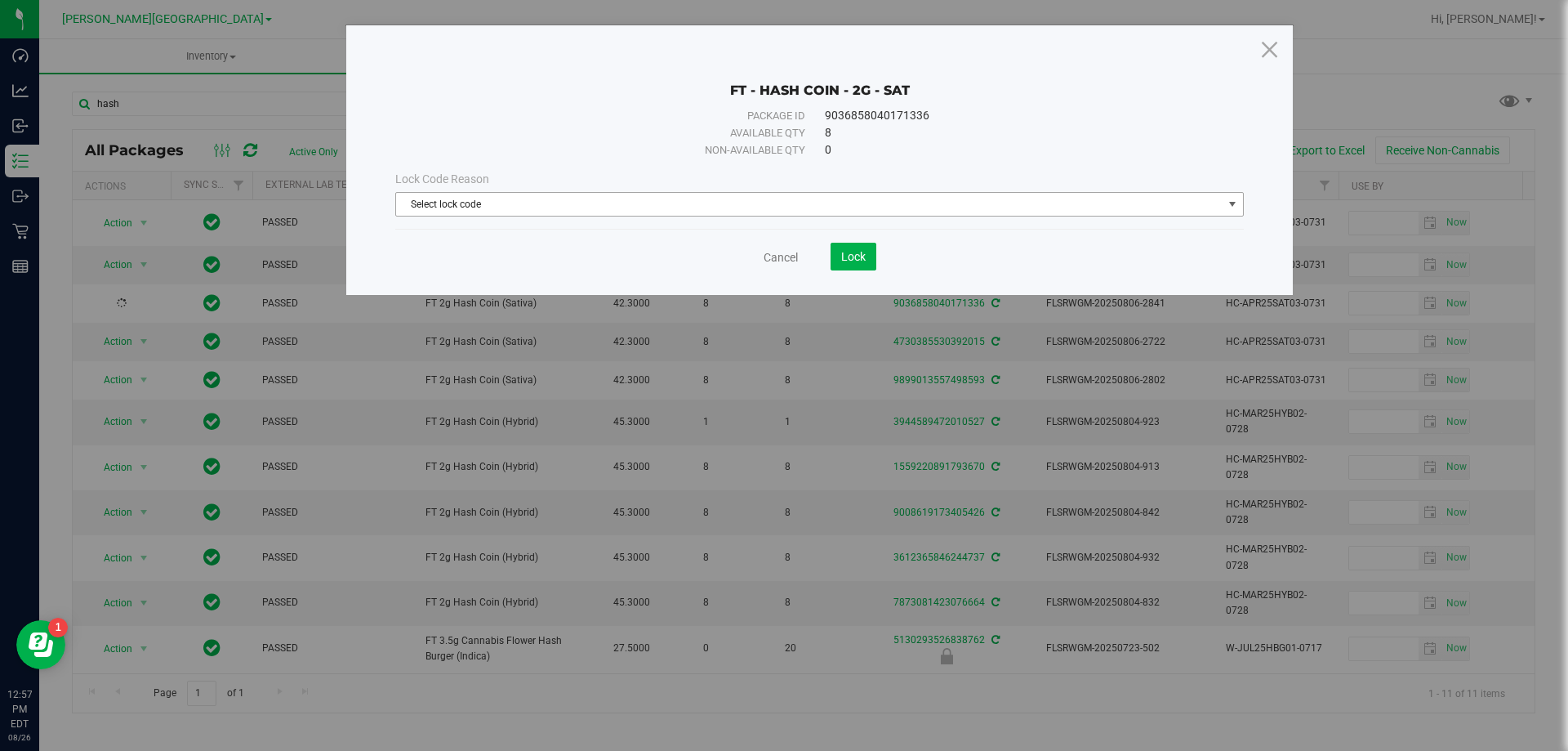
click at [1234, 206] on span "select" at bounding box center [1232, 203] width 13 height 13
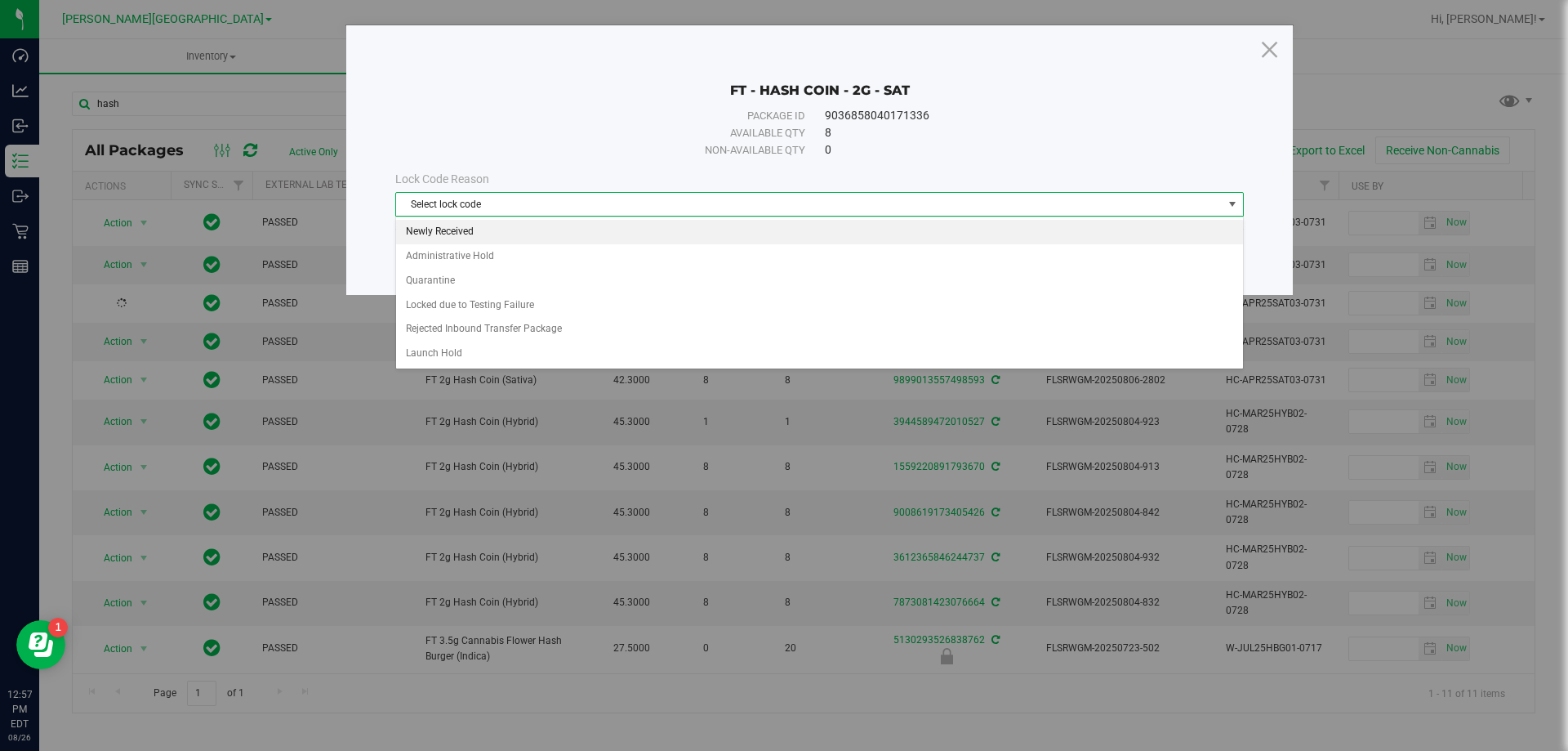
click at [458, 228] on li "Newly Received" at bounding box center [819, 232] width 847 height 25
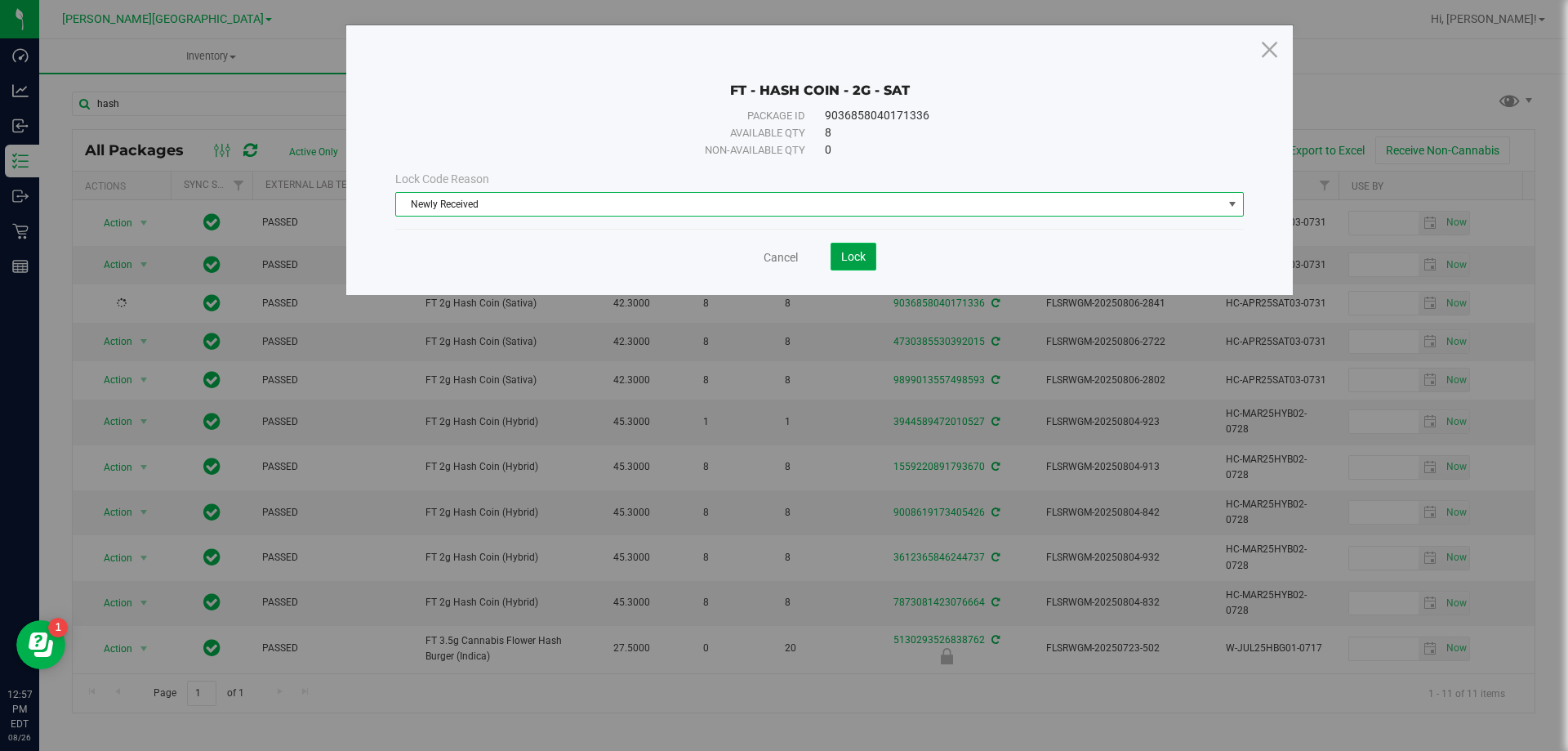
click at [860, 259] on span "Lock" at bounding box center [853, 256] width 25 height 13
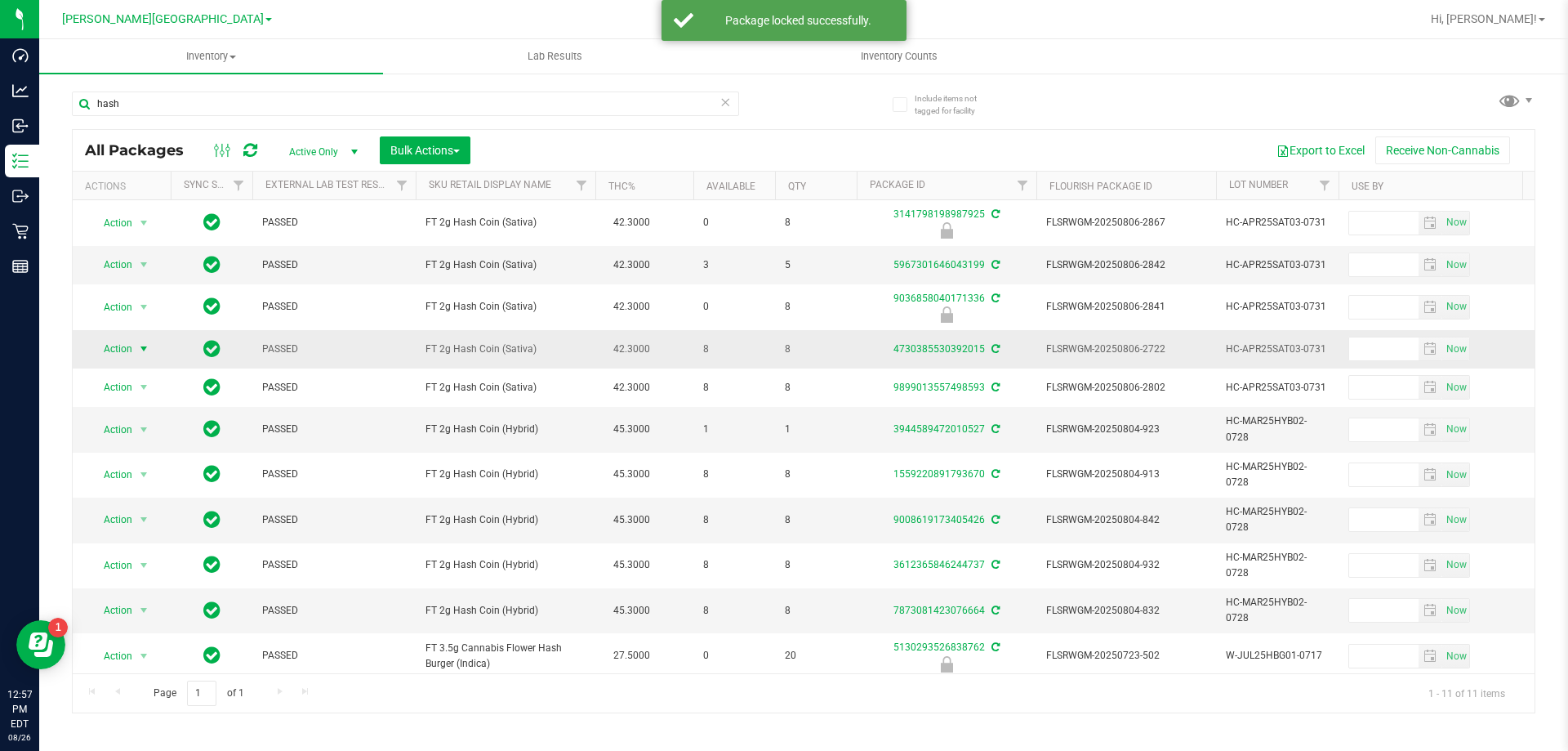
click at [146, 347] on span "select" at bounding box center [143, 348] width 13 height 13
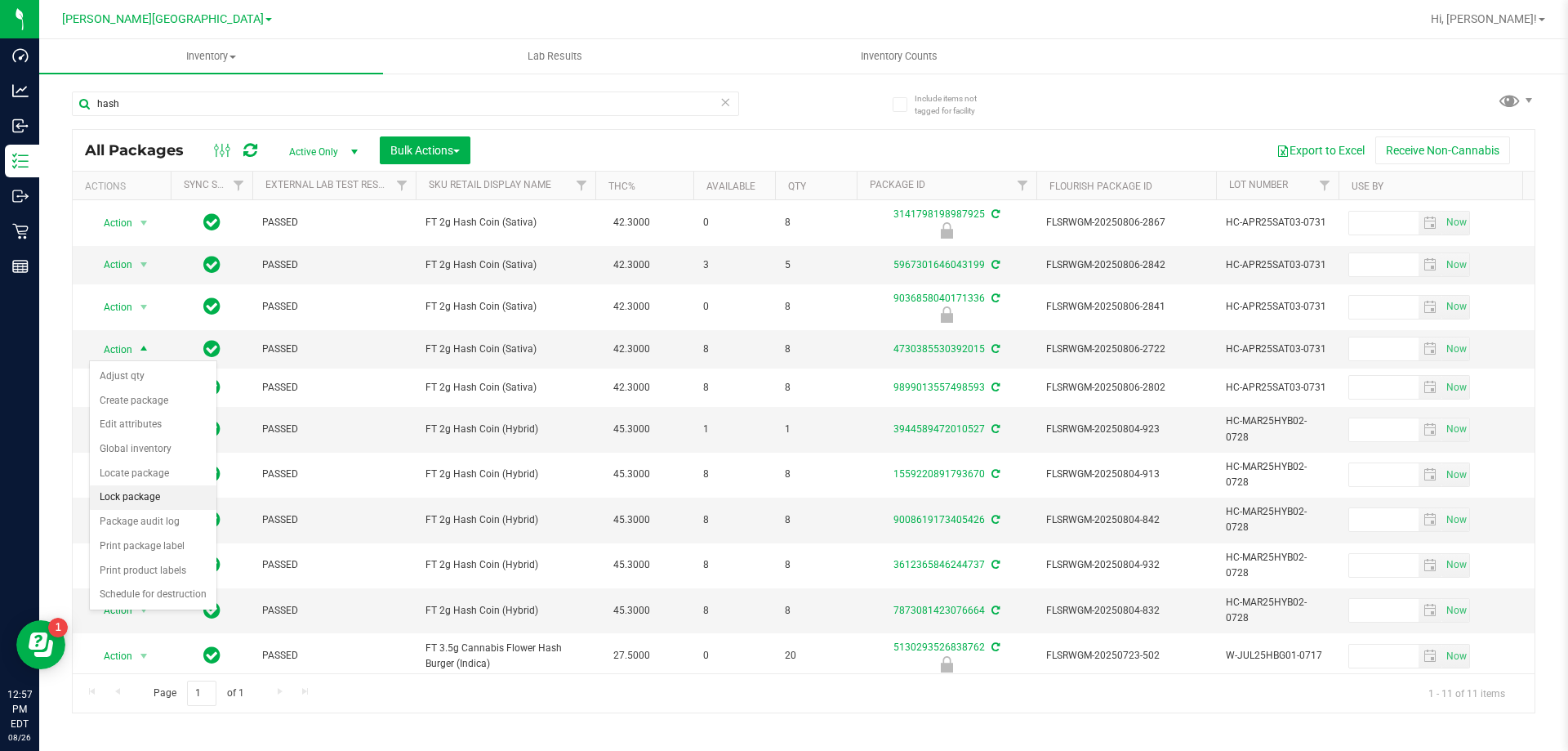
click at [157, 503] on li "Lock package" at bounding box center [152, 497] width 127 height 25
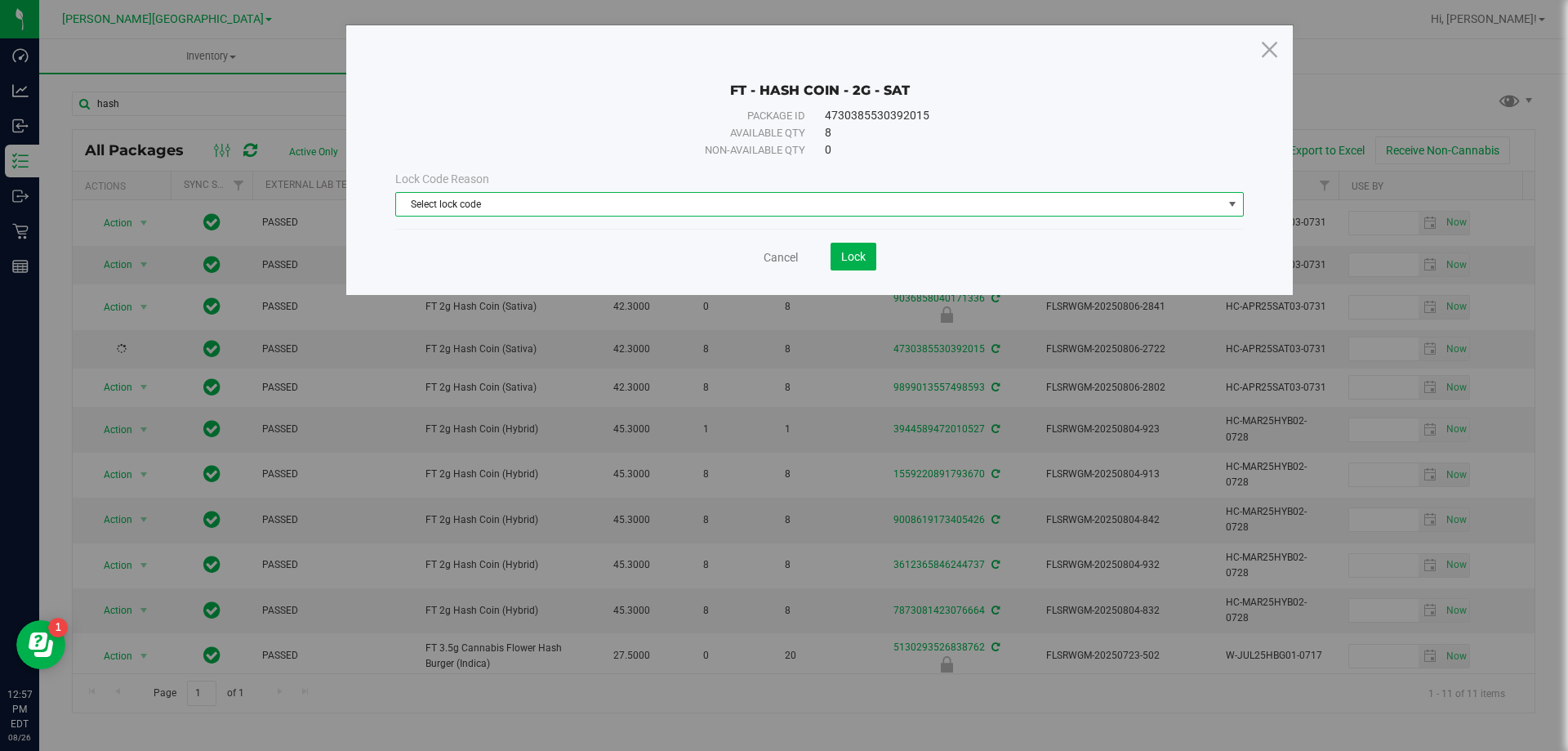
click at [1235, 204] on span "select" at bounding box center [1232, 203] width 13 height 13
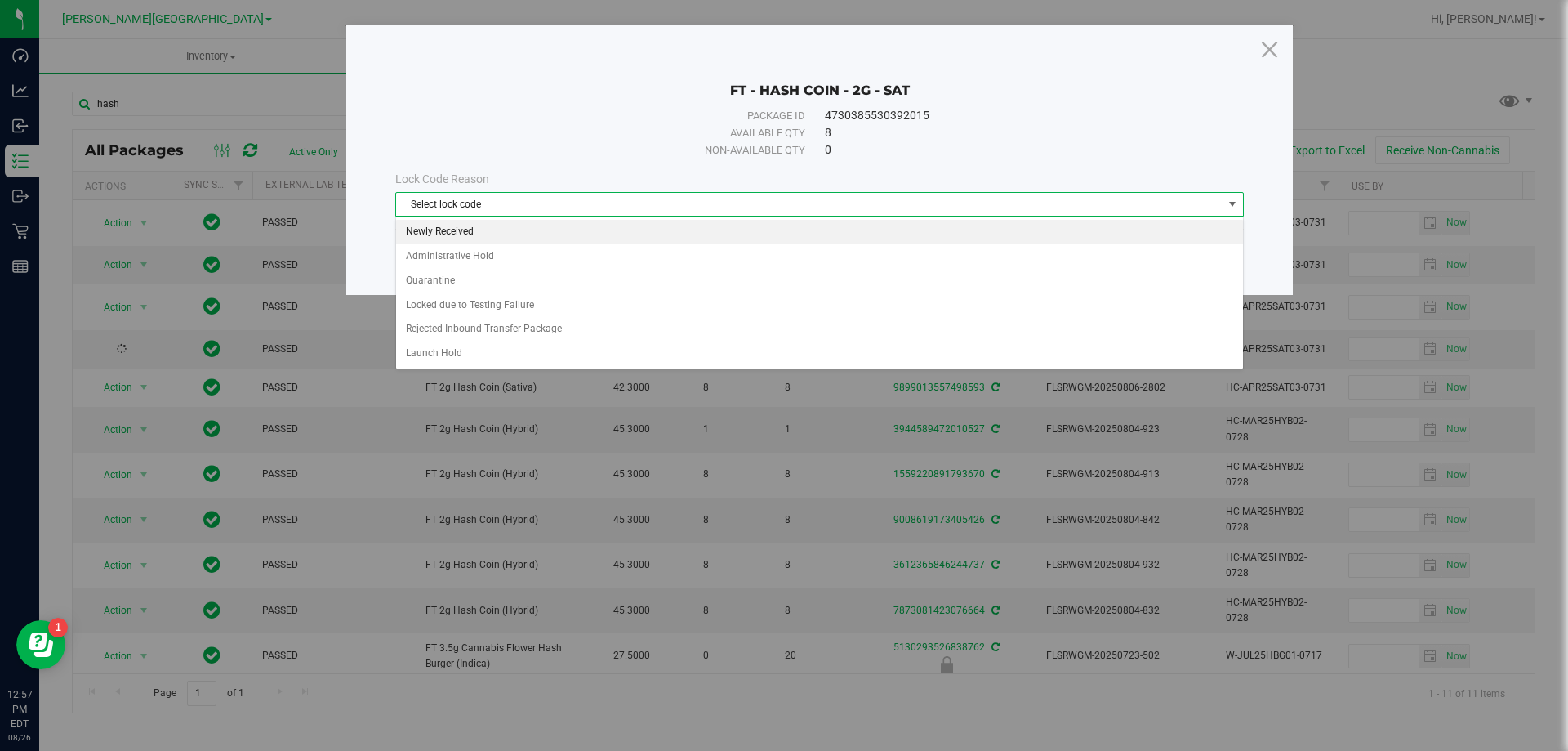
click at [453, 235] on li "Newly Received" at bounding box center [819, 232] width 847 height 25
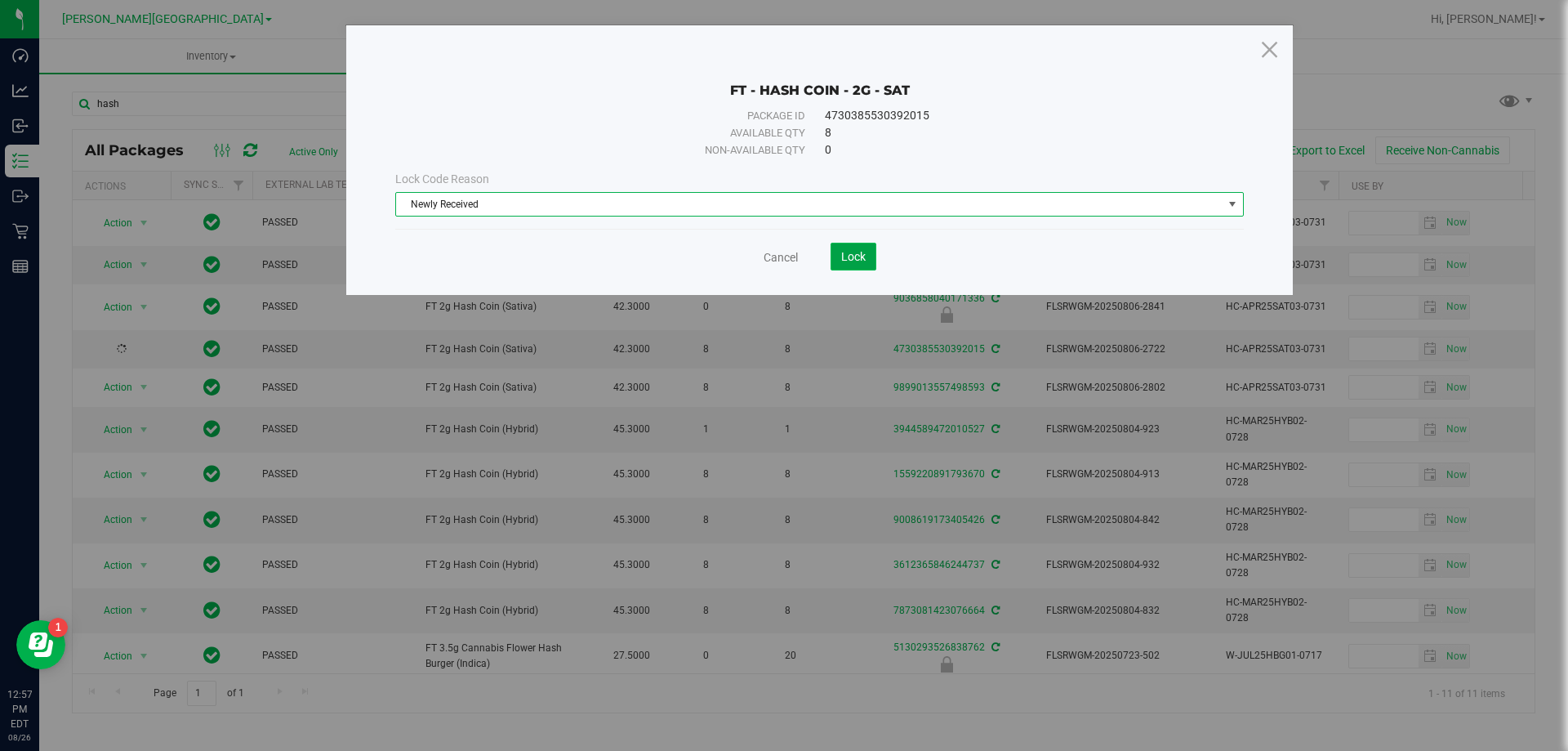
click at [859, 260] on span "Lock" at bounding box center [853, 256] width 25 height 13
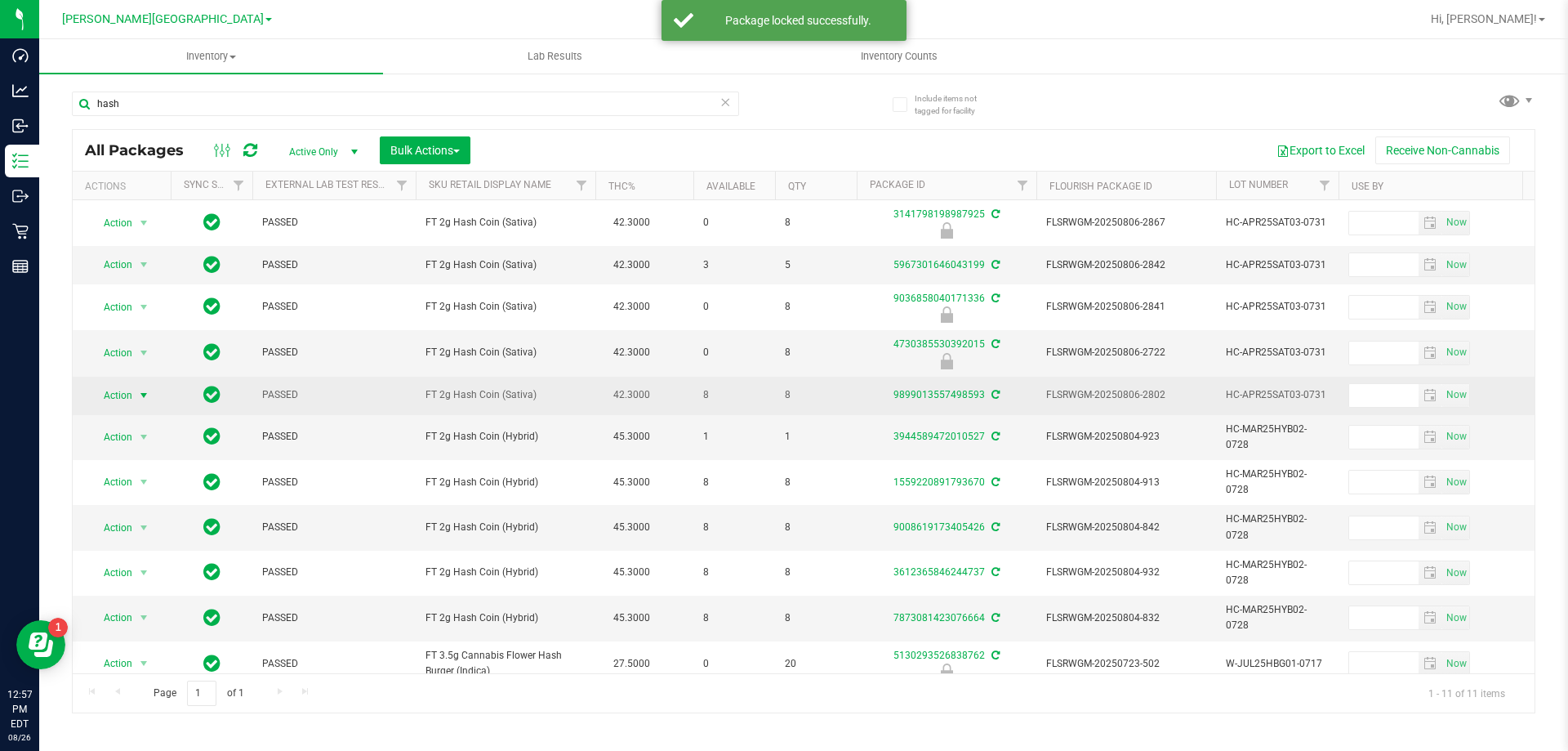
click at [145, 398] on span "select" at bounding box center [143, 395] width 13 height 13
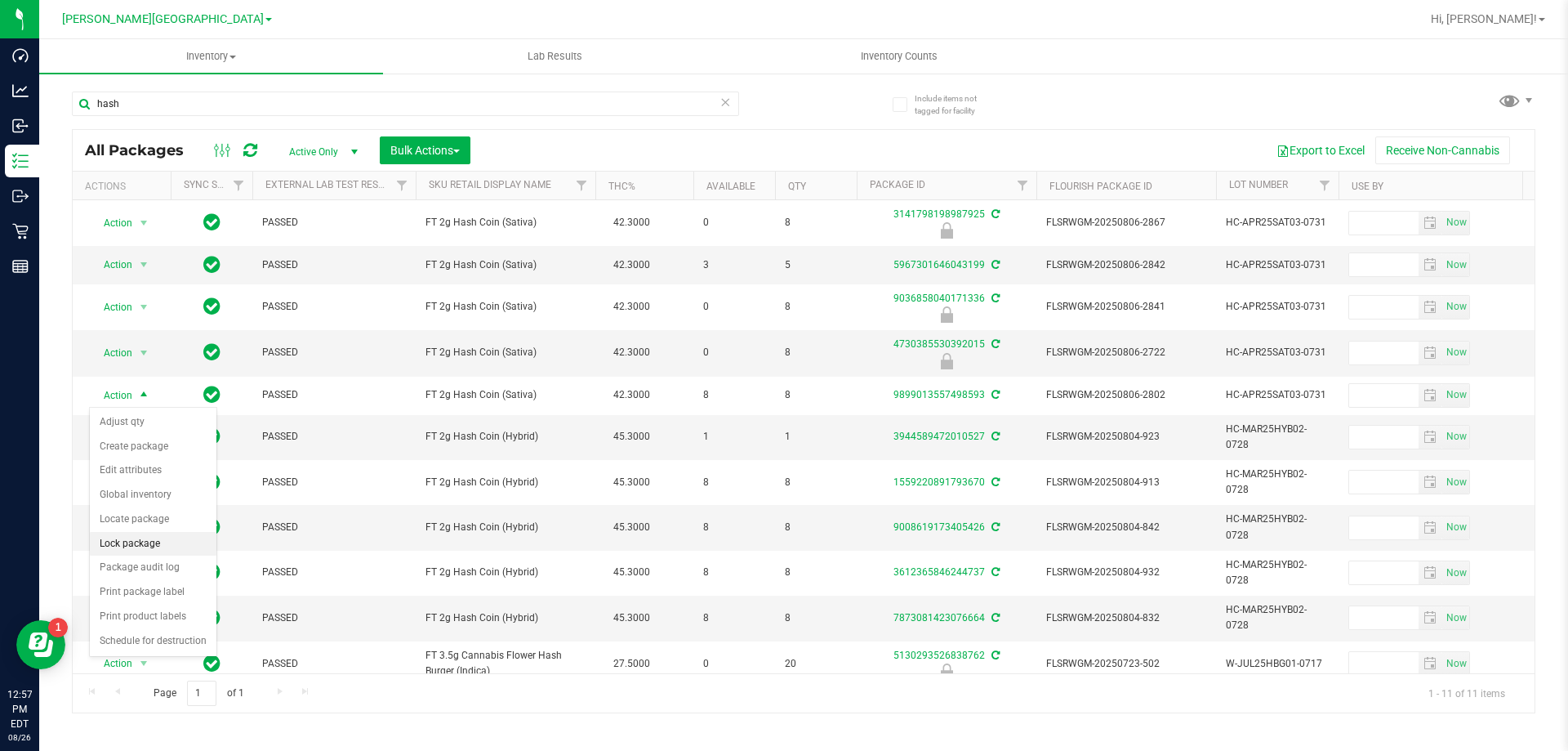
click at [178, 543] on li "Lock package" at bounding box center [152, 544] width 127 height 25
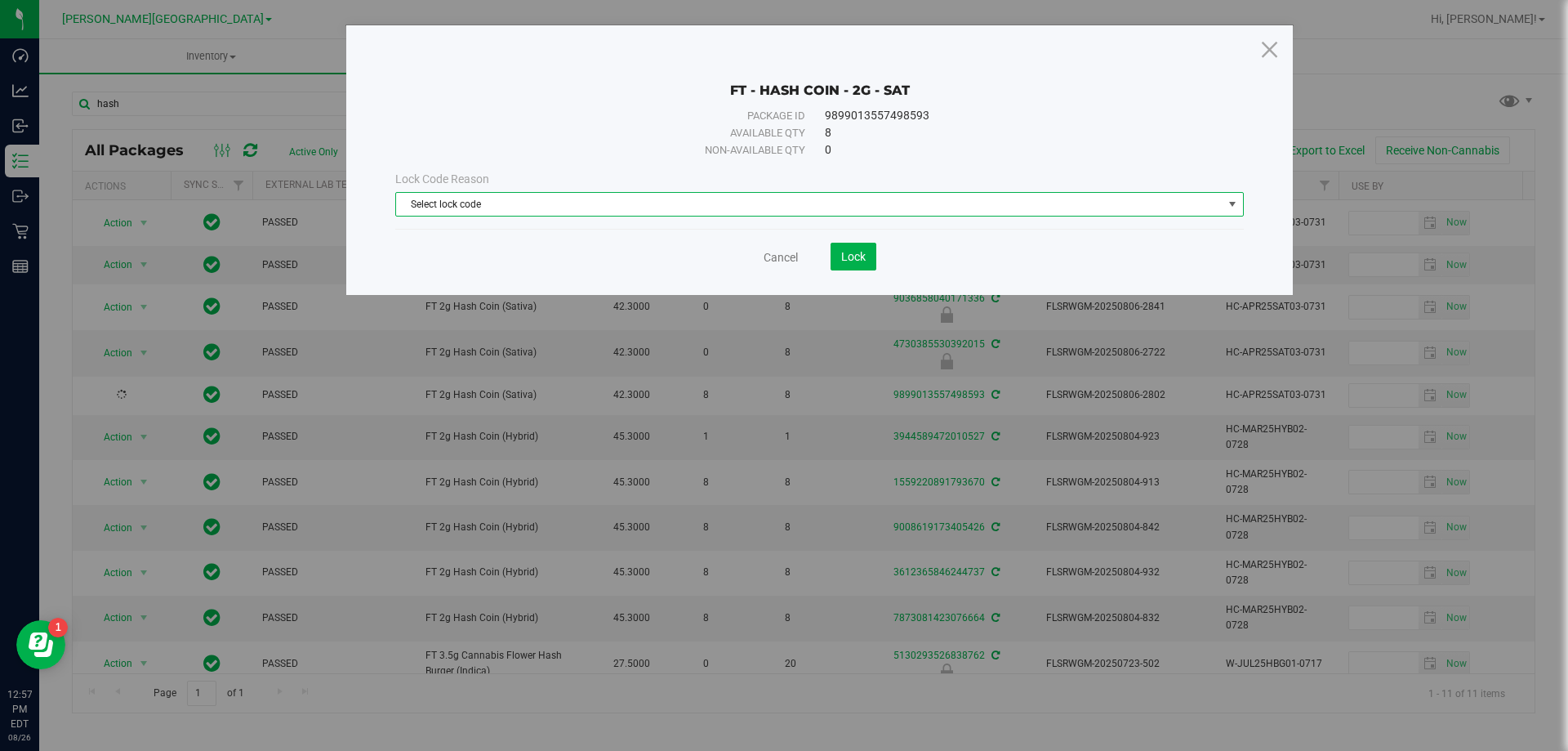
click at [1235, 205] on span "select" at bounding box center [1232, 203] width 13 height 13
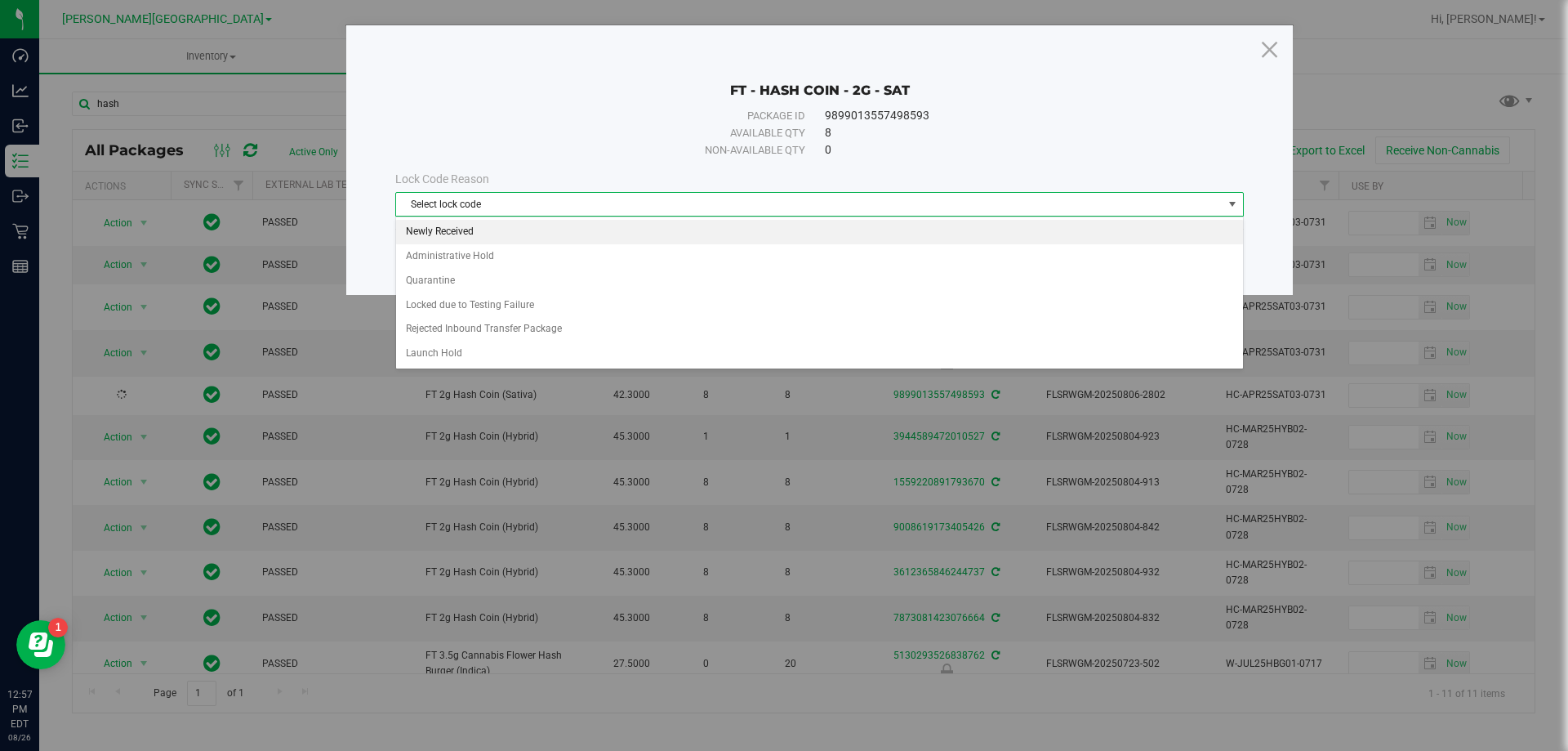
click at [470, 231] on li "Newly Received" at bounding box center [819, 232] width 847 height 25
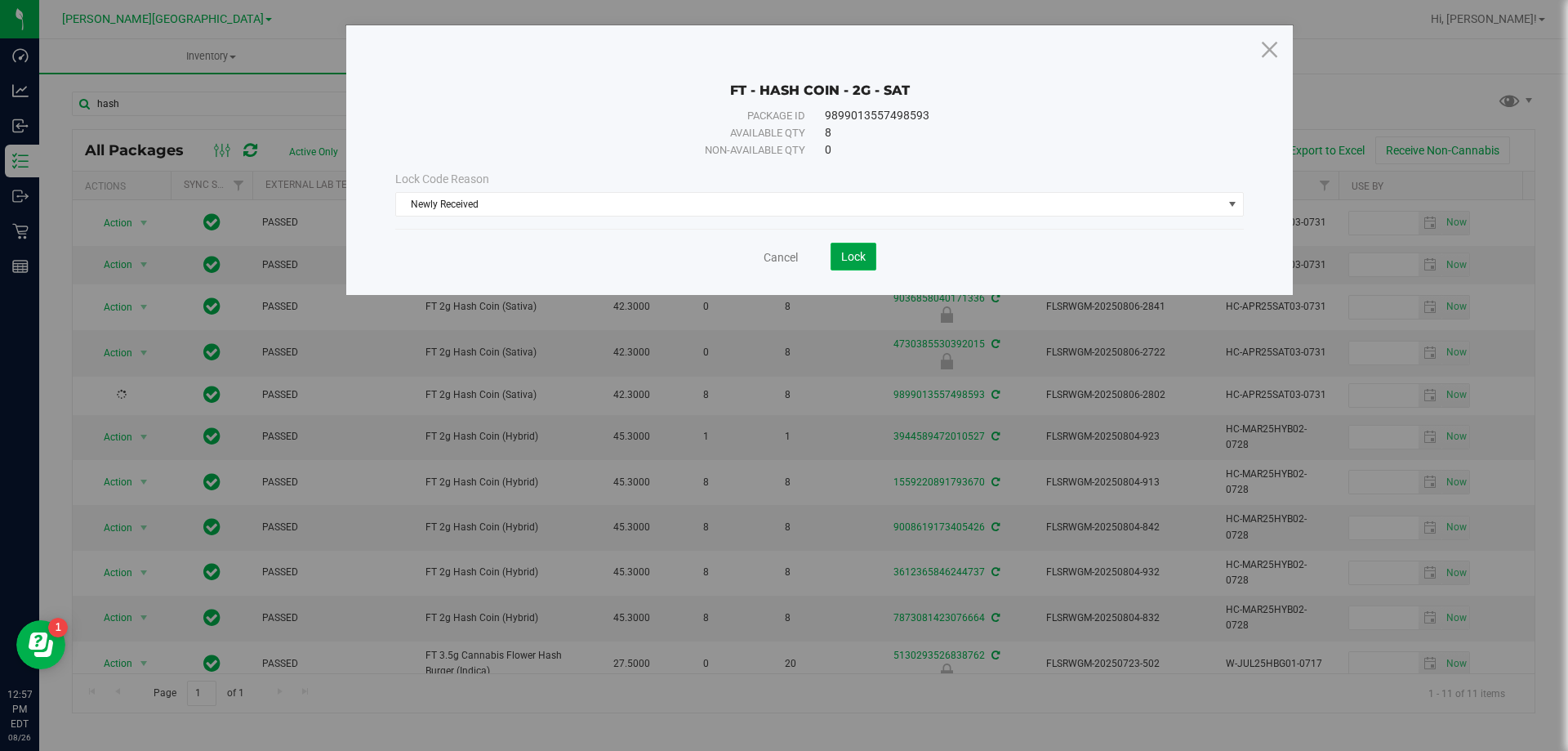
click at [858, 251] on span "Lock" at bounding box center [853, 256] width 25 height 13
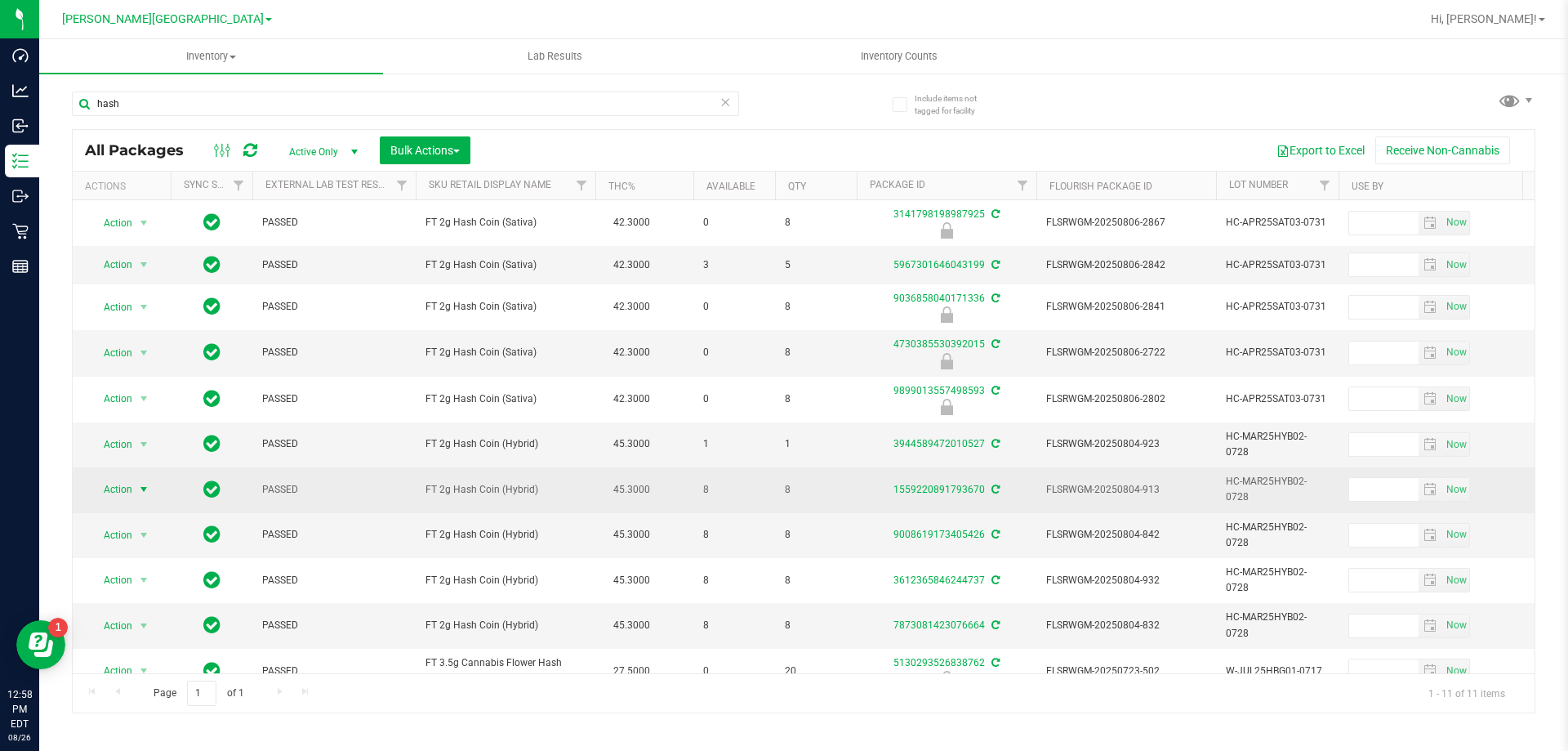
click at [139, 483] on span "select" at bounding box center [143, 489] width 13 height 13
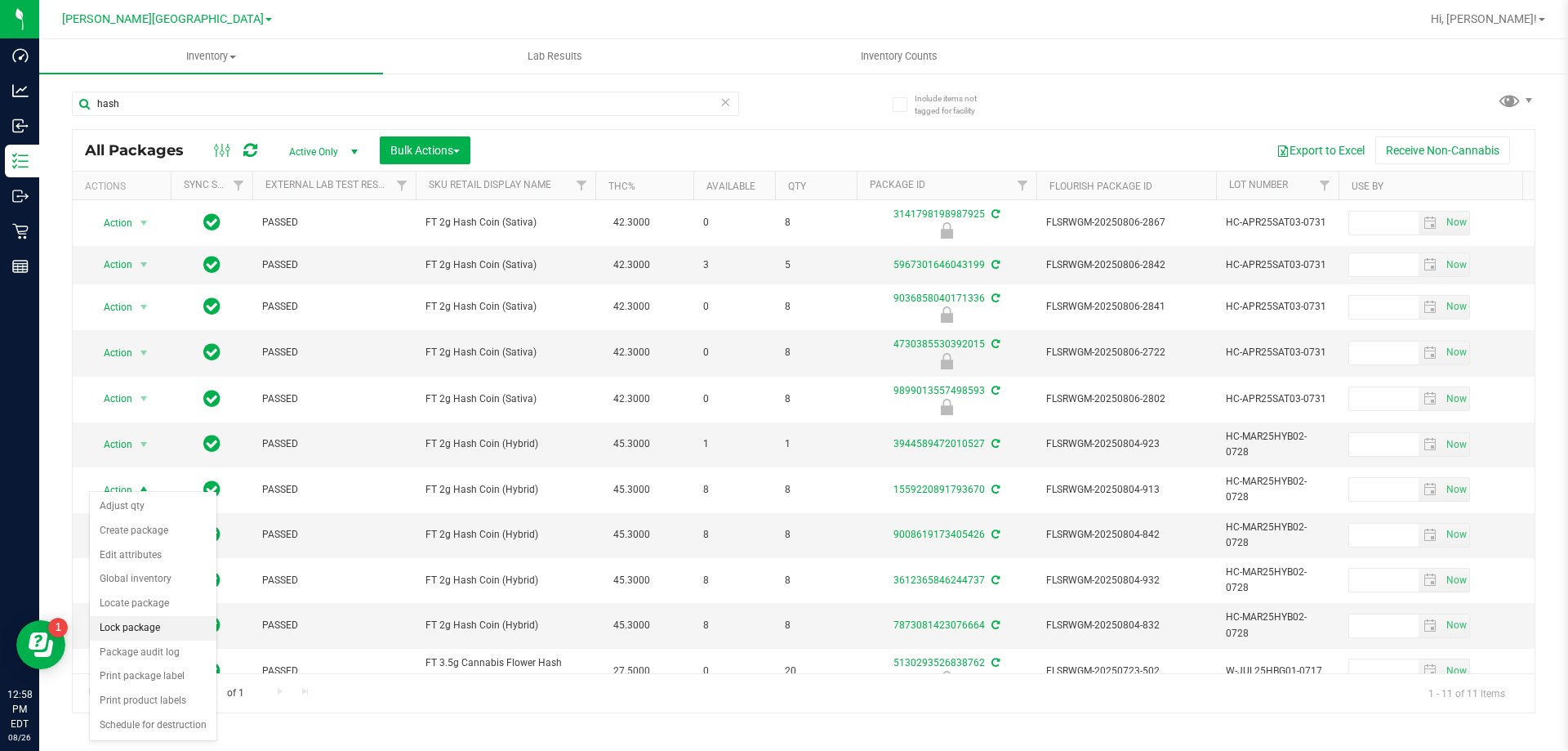
click at [160, 637] on li "Lock package" at bounding box center [152, 628] width 127 height 25
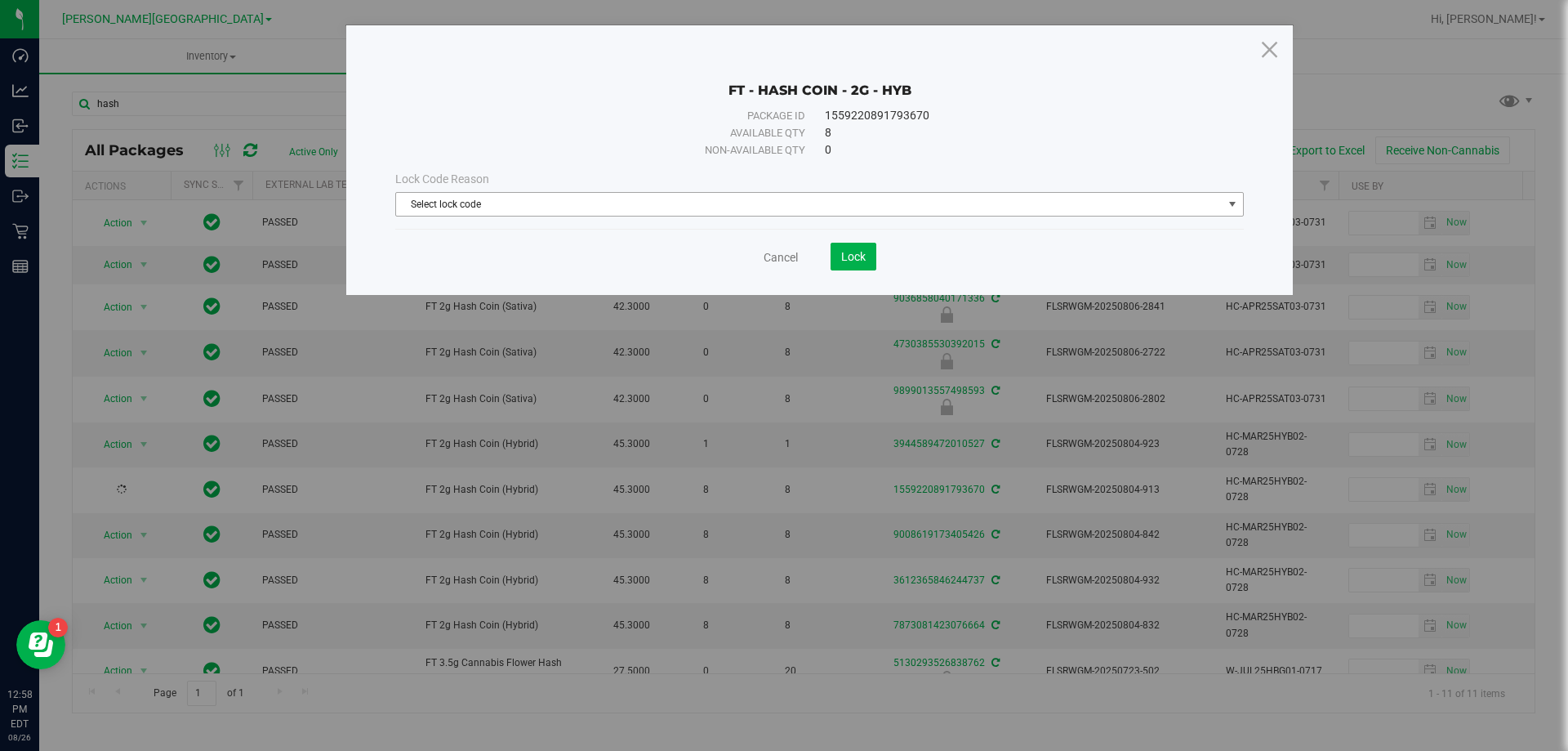
click at [1237, 202] on span "select" at bounding box center [1232, 203] width 13 height 13
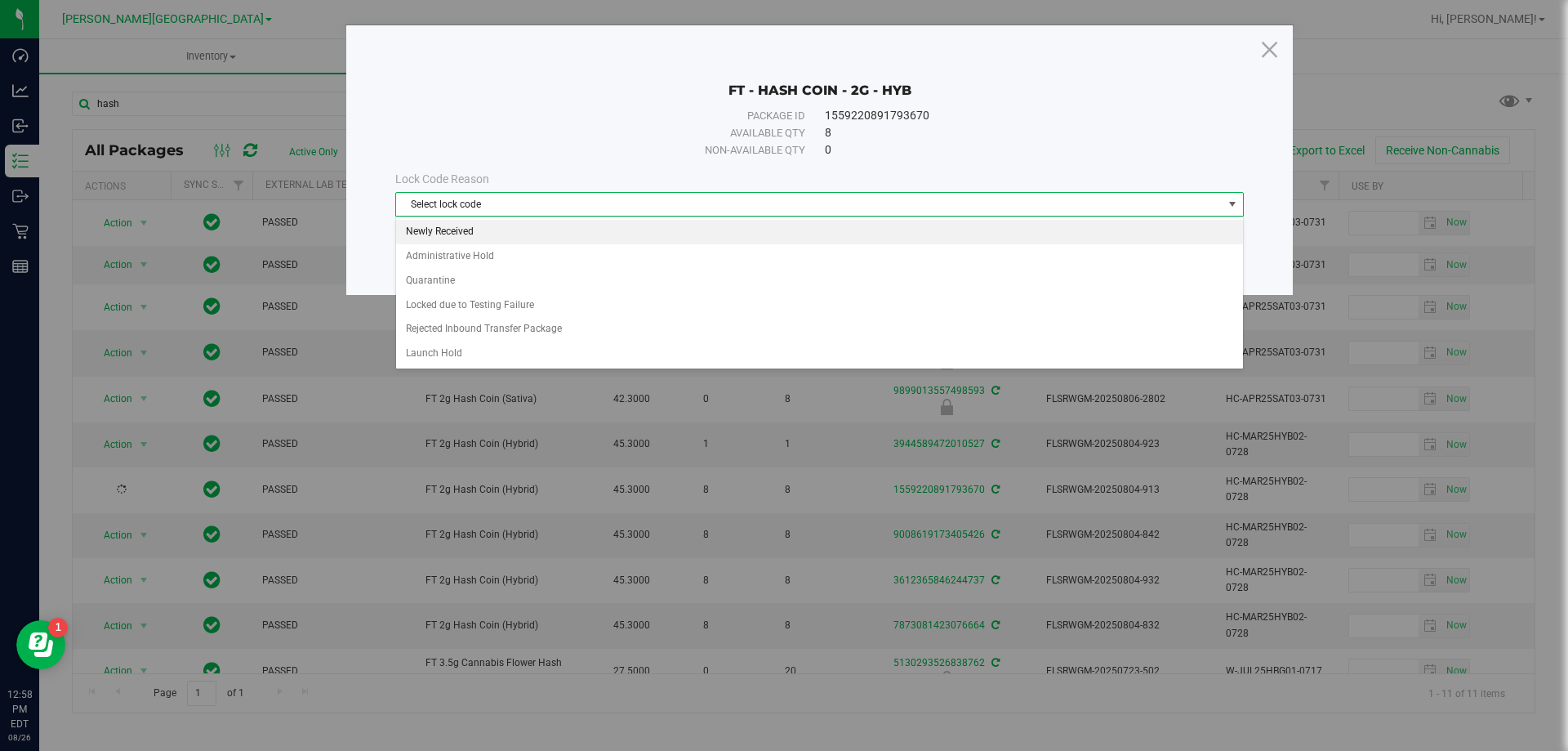
click at [456, 231] on li "Newly Received" at bounding box center [819, 232] width 847 height 25
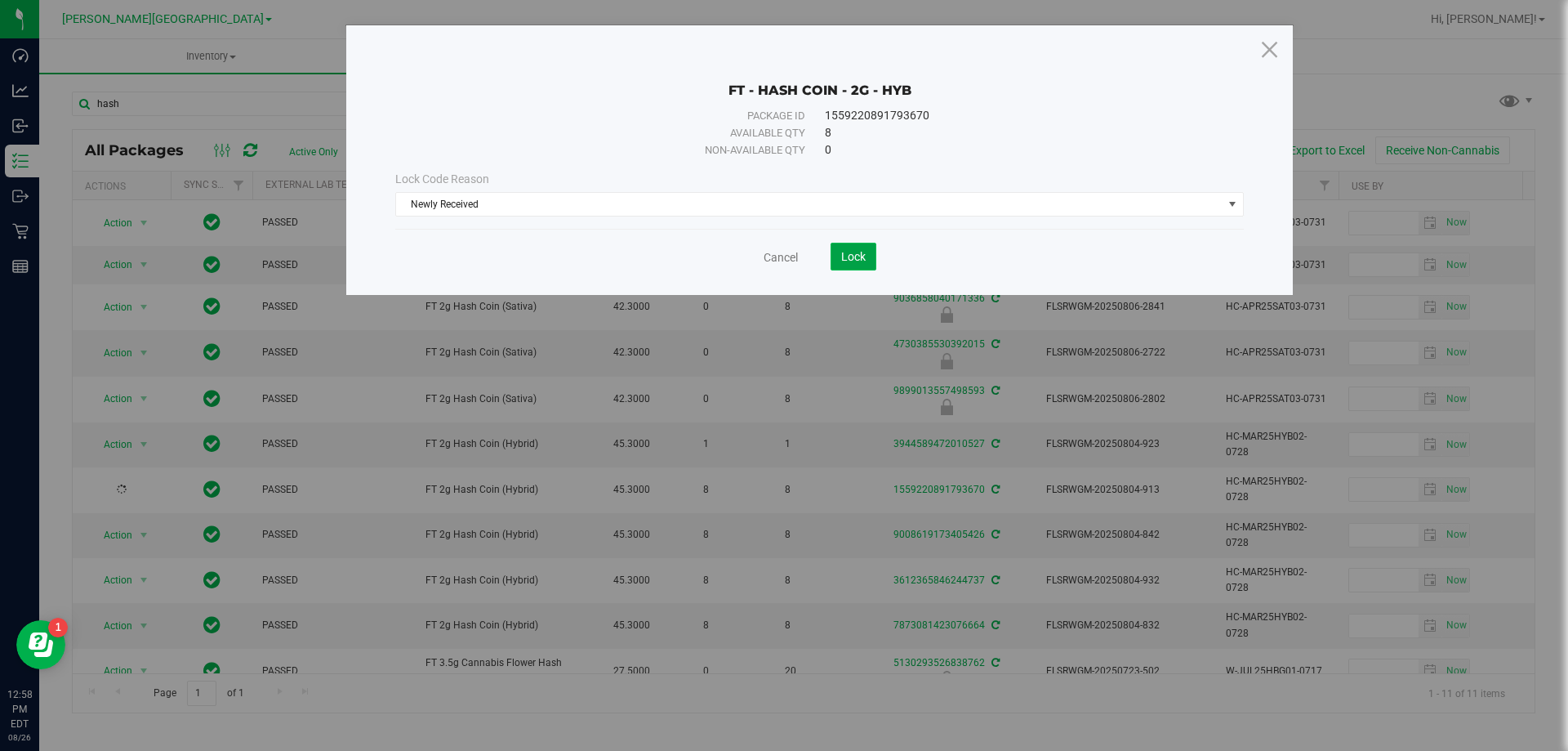
click at [847, 256] on span "Lock" at bounding box center [853, 256] width 25 height 13
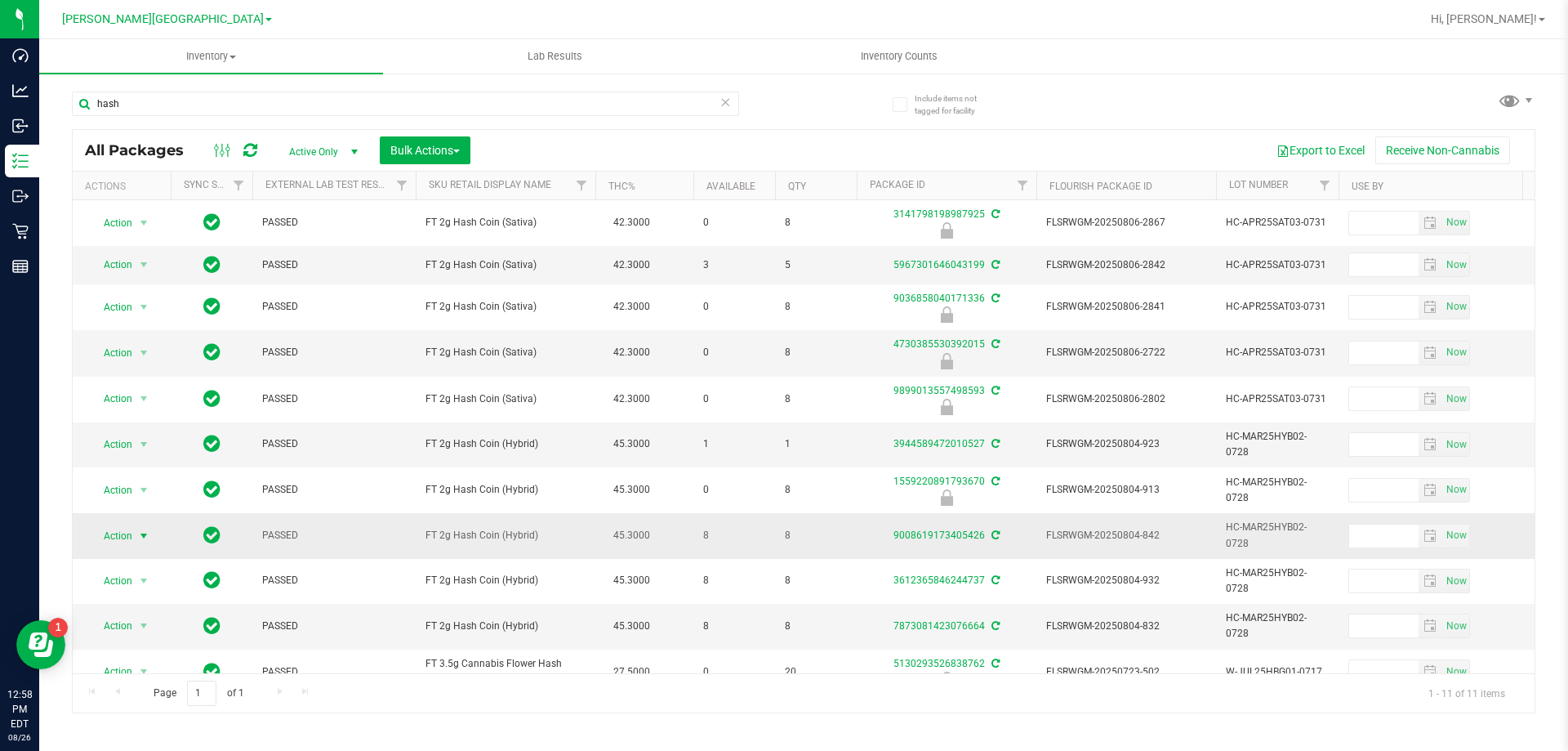
click at [140, 531] on span "select" at bounding box center [143, 536] width 13 height 13
click at [131, 399] on li "Lock package" at bounding box center [152, 401] width 127 height 25
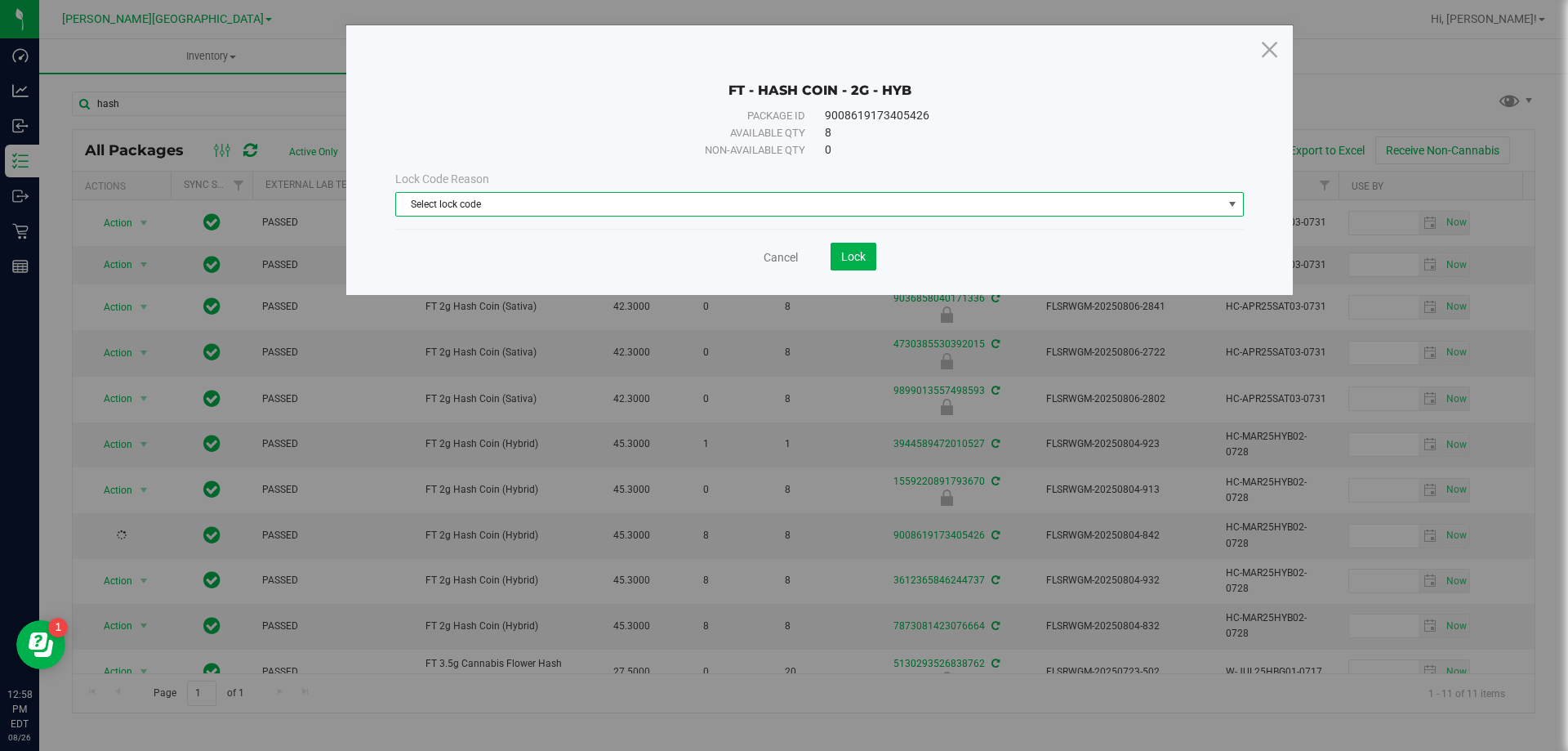
click at [1235, 199] on span "select" at bounding box center [1232, 203] width 13 height 13
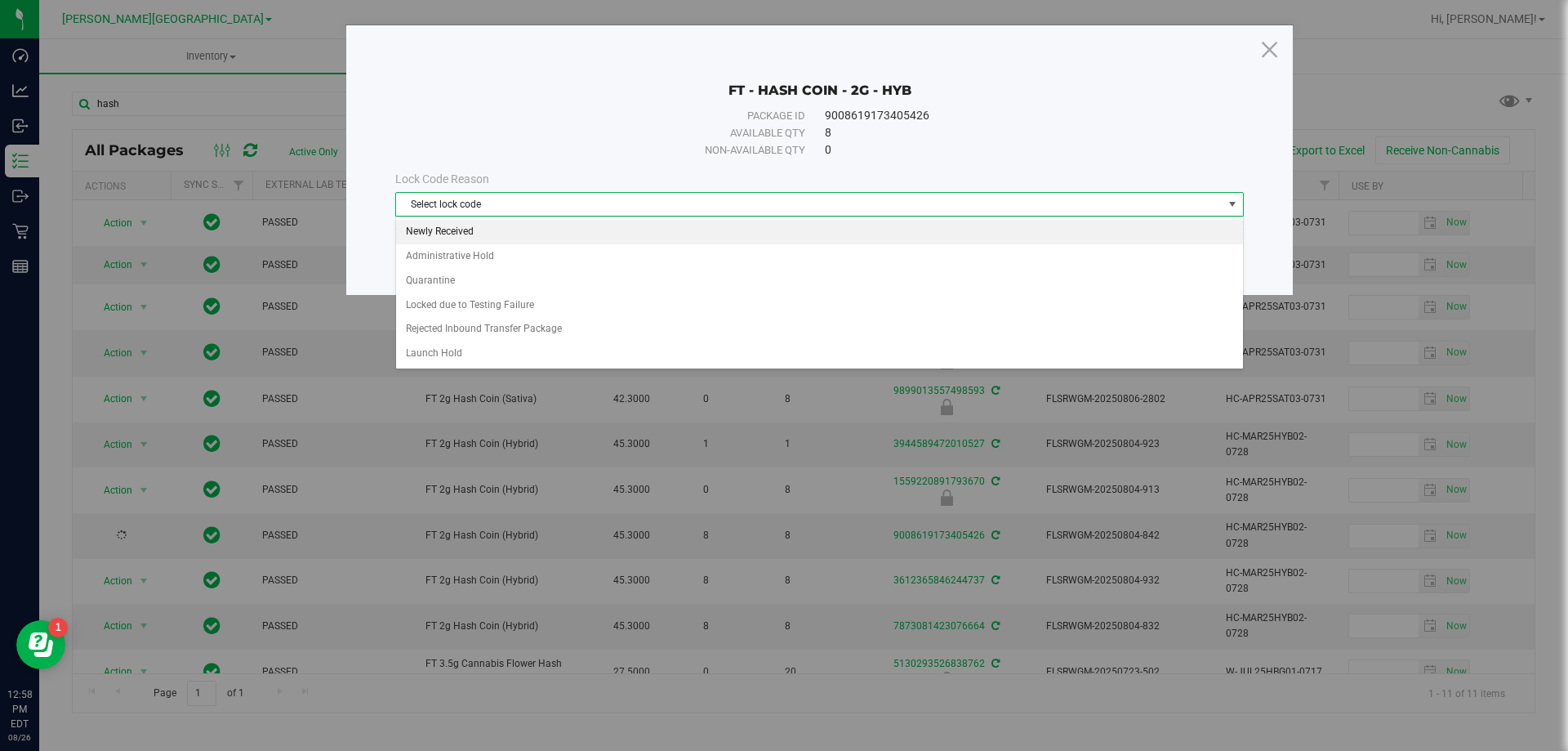
click at [463, 233] on li "Newly Received" at bounding box center [819, 232] width 847 height 25
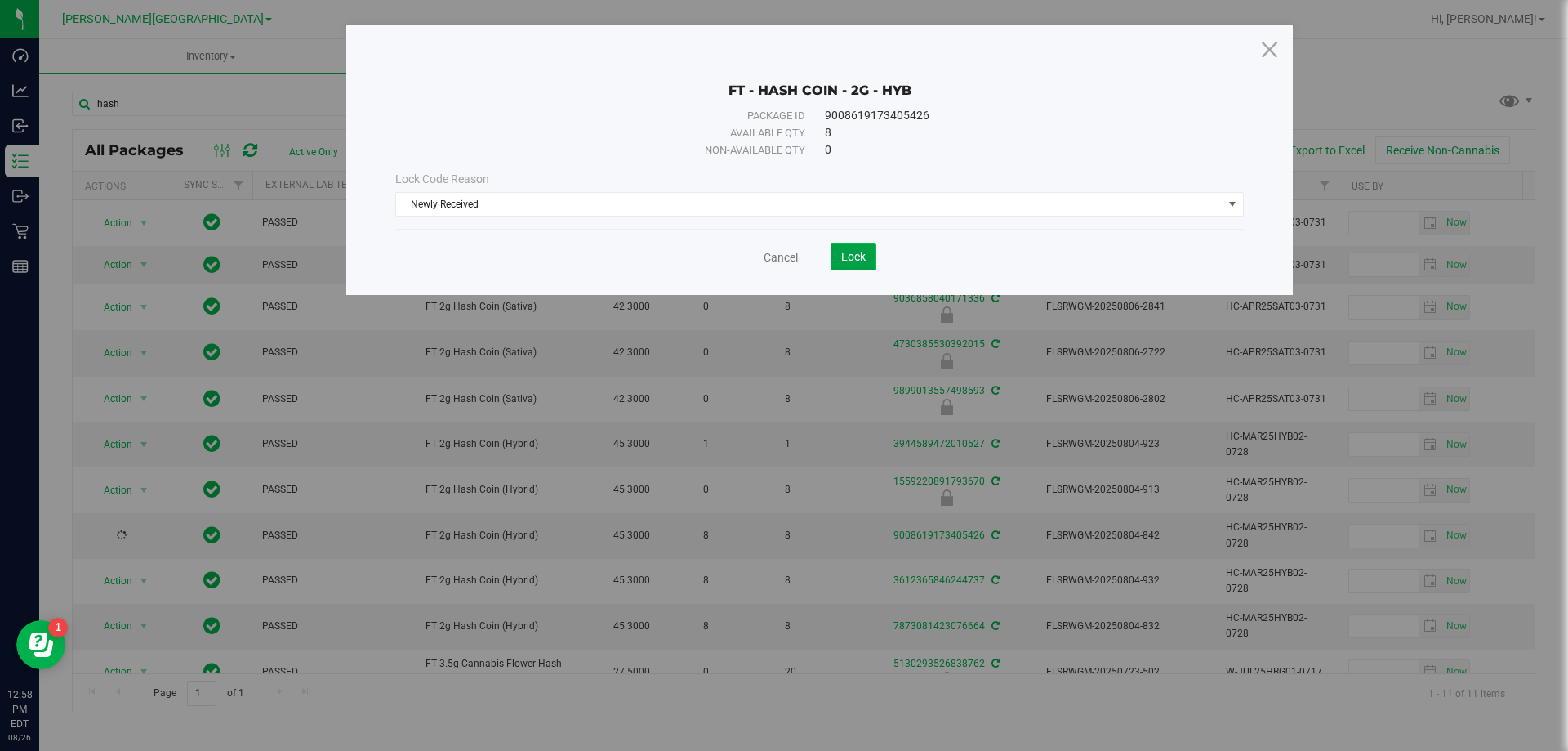
click at [845, 246] on button "Lock" at bounding box center [854, 257] width 46 height 28
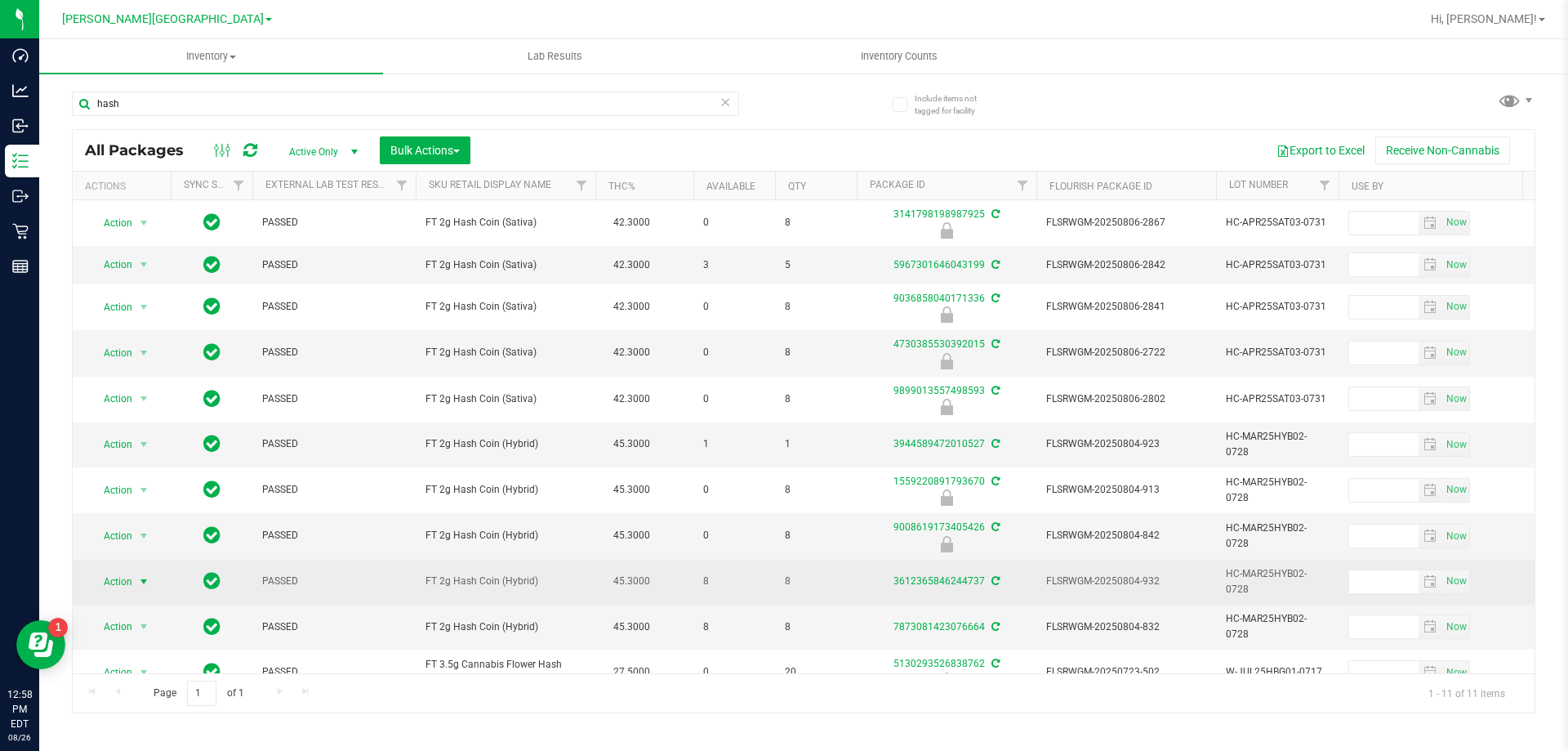
click at [140, 575] on span "select" at bounding box center [143, 581] width 13 height 13
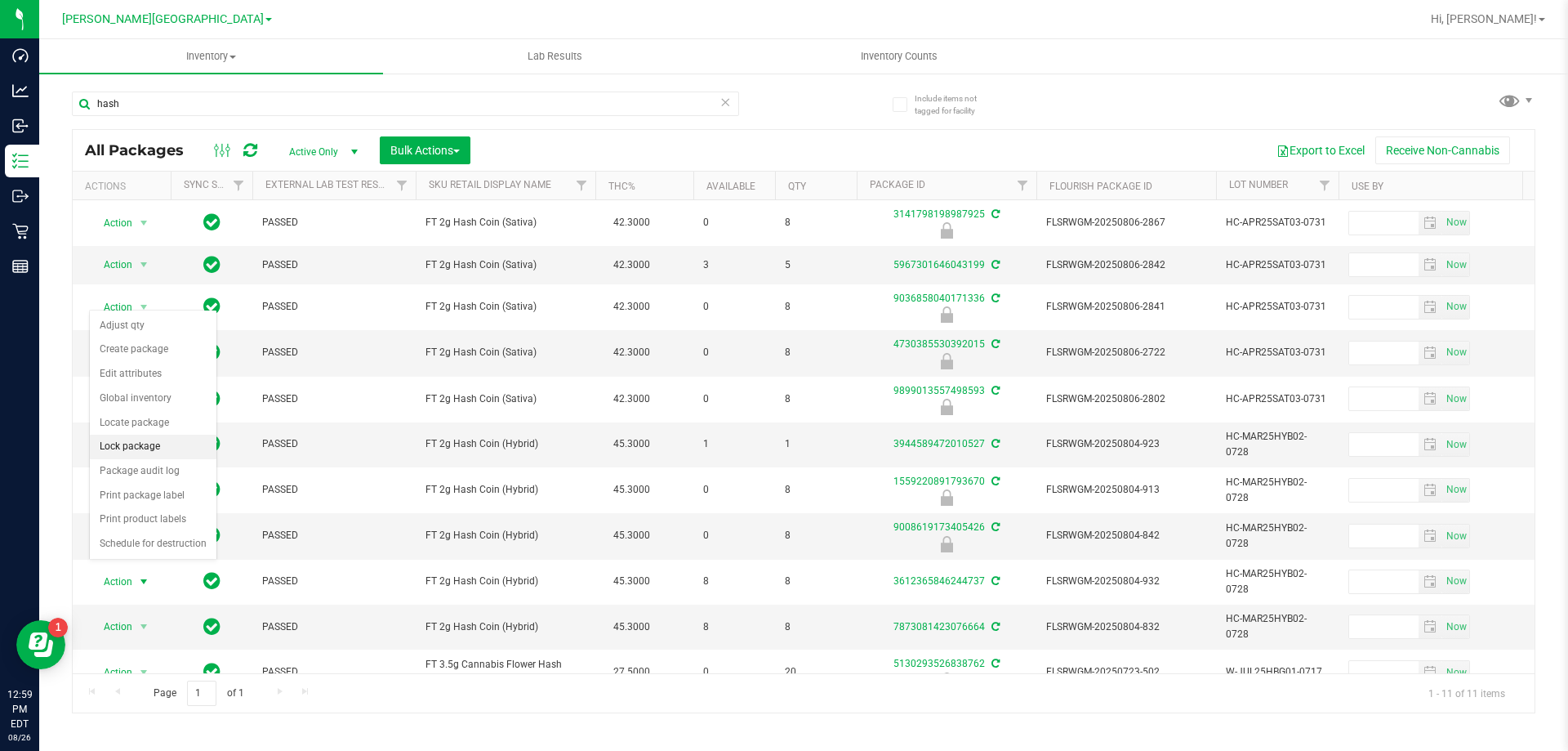
click at [141, 445] on li "Lock package" at bounding box center [152, 446] width 127 height 25
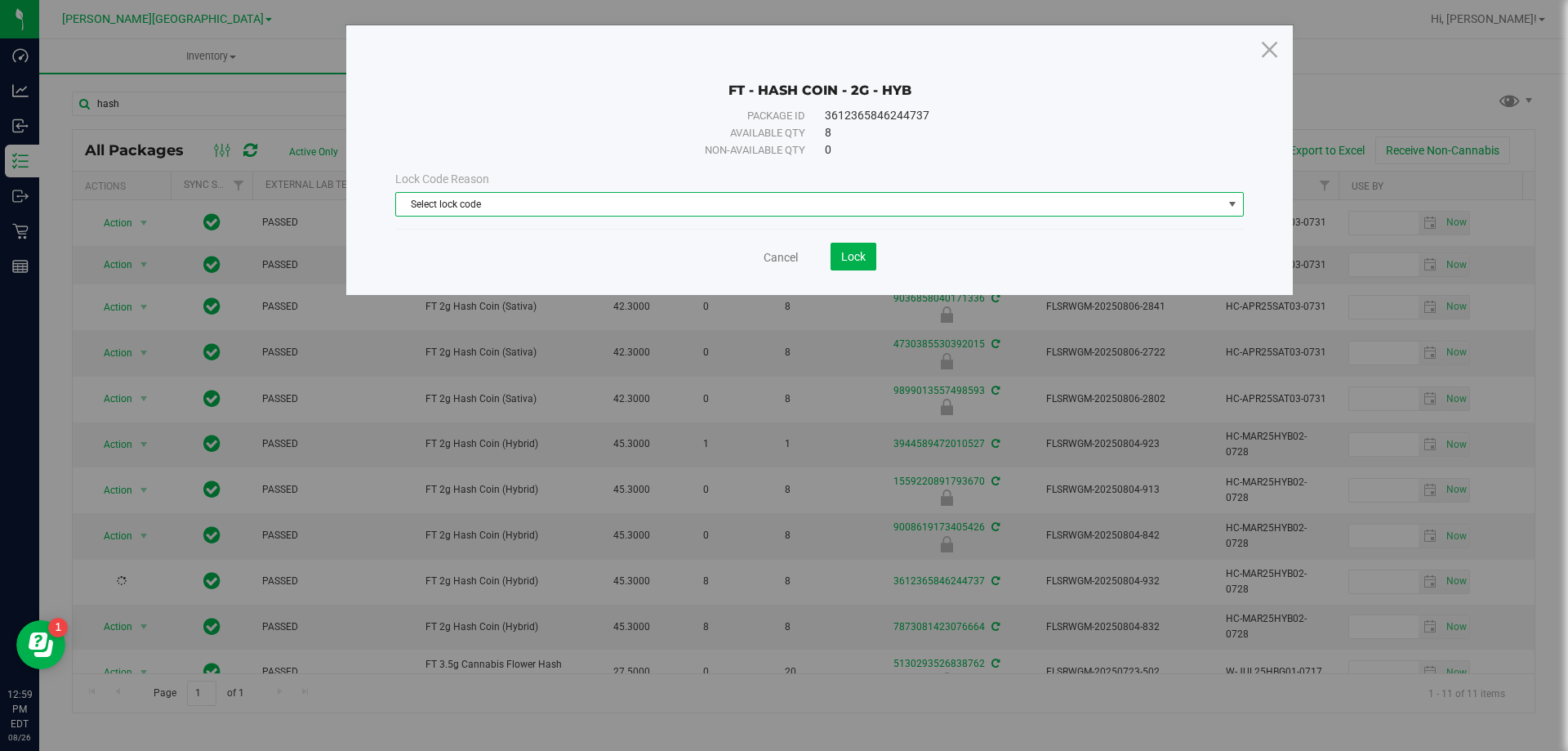
click at [1229, 204] on span "select" at bounding box center [1232, 203] width 13 height 13
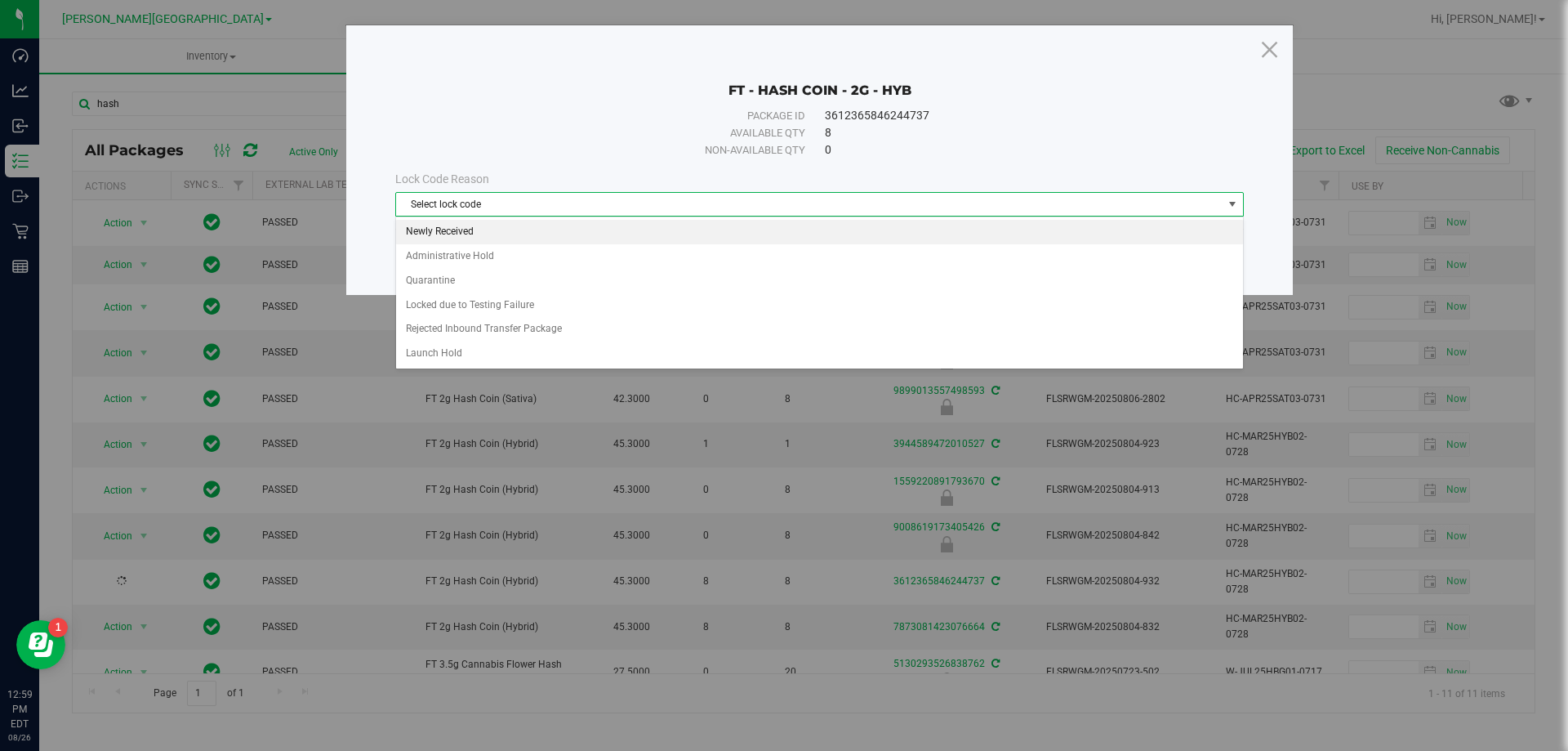
click at [459, 234] on li "Newly Received" at bounding box center [819, 232] width 847 height 25
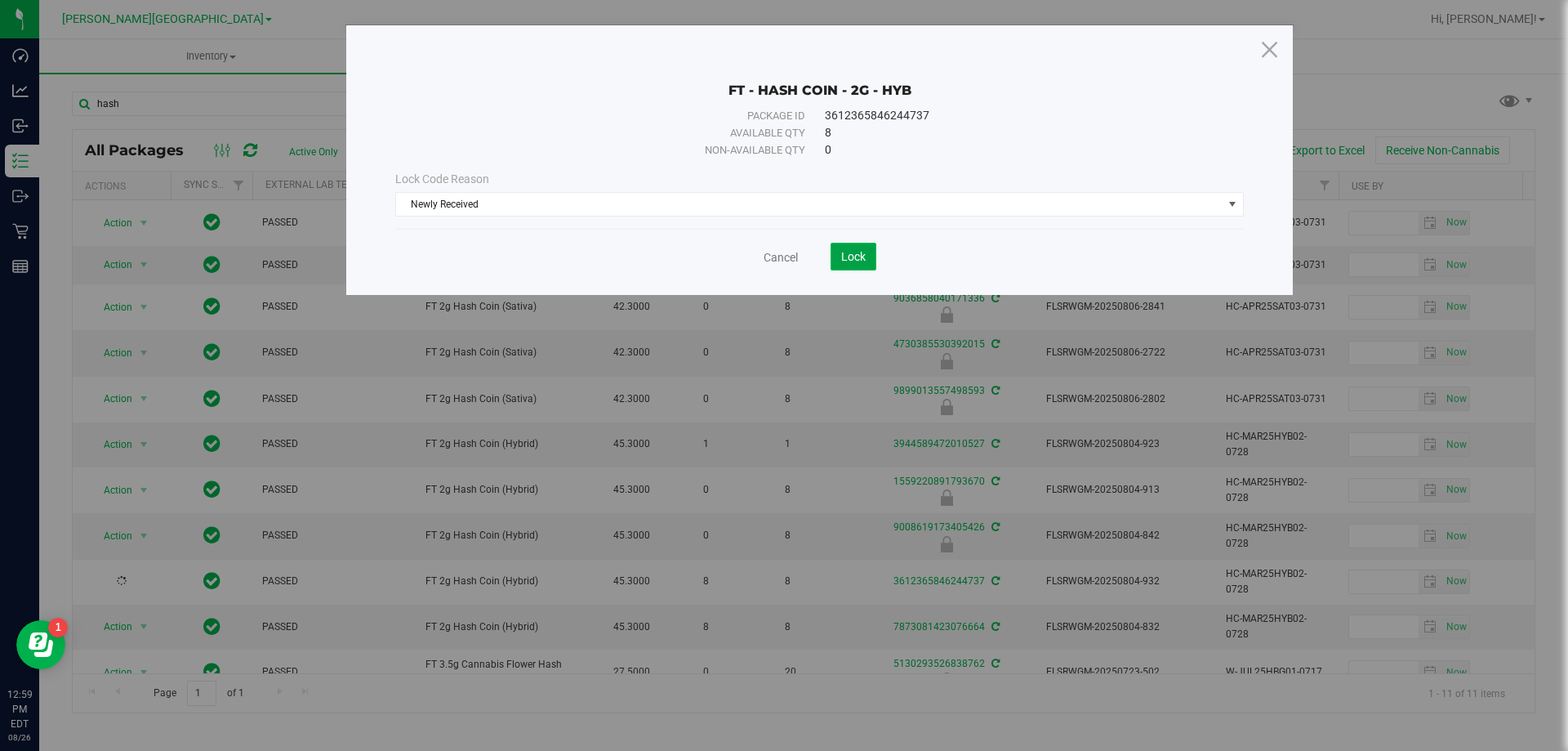
click at [865, 255] on span "Lock" at bounding box center [853, 256] width 25 height 13
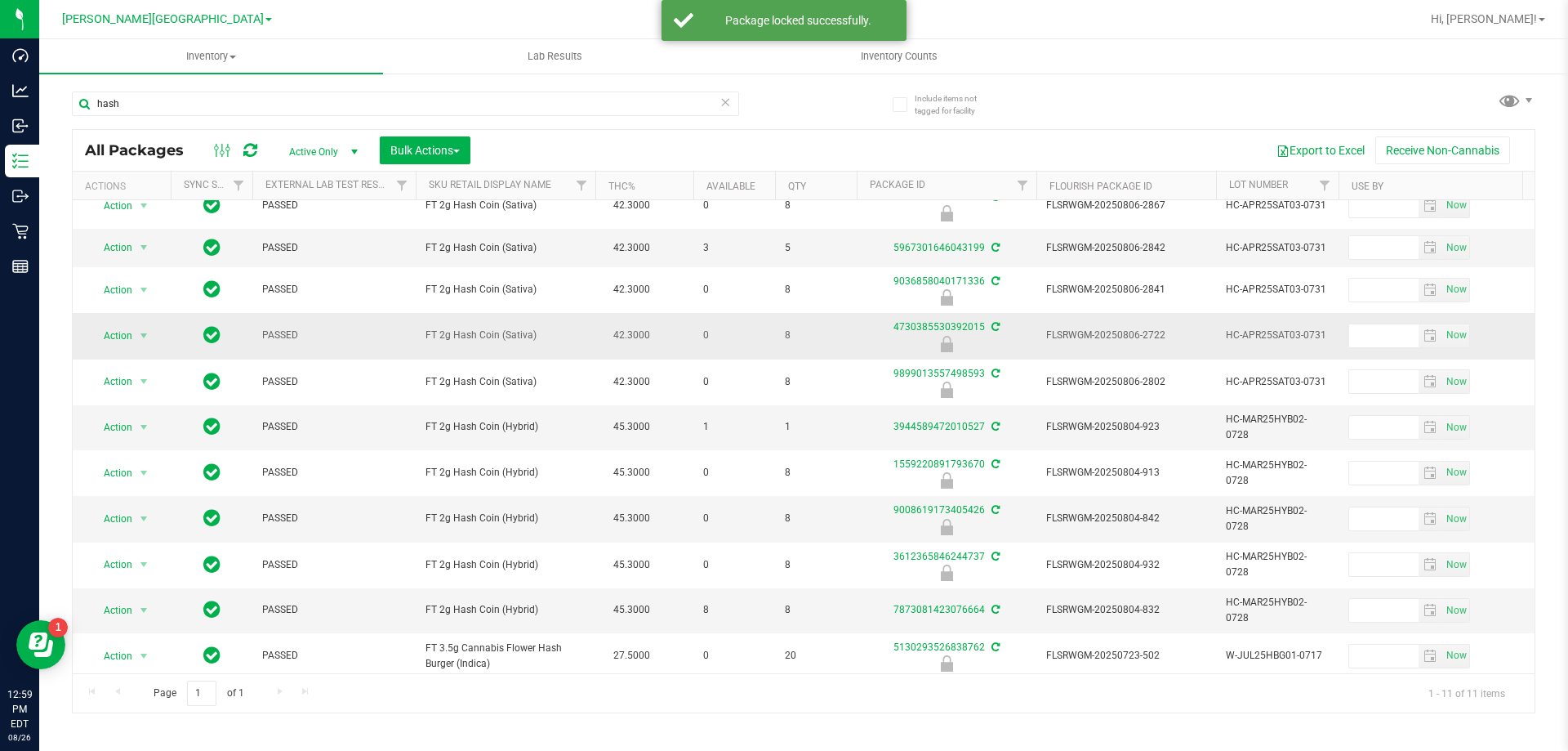
scroll to position [22, 0]
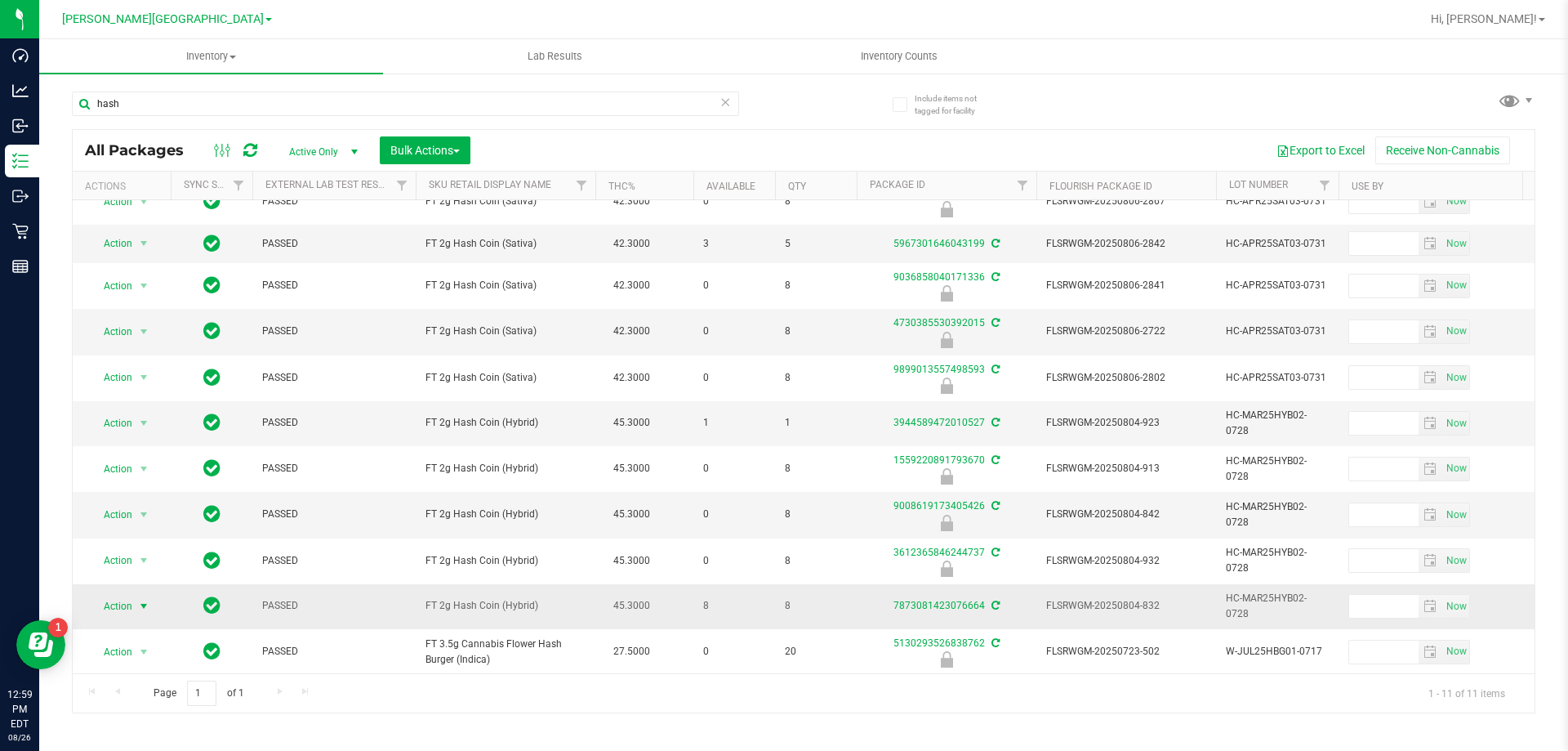
click at [136, 595] on span "select" at bounding box center [143, 606] width 21 height 23
click at [162, 478] on li "Lock package" at bounding box center [152, 471] width 127 height 25
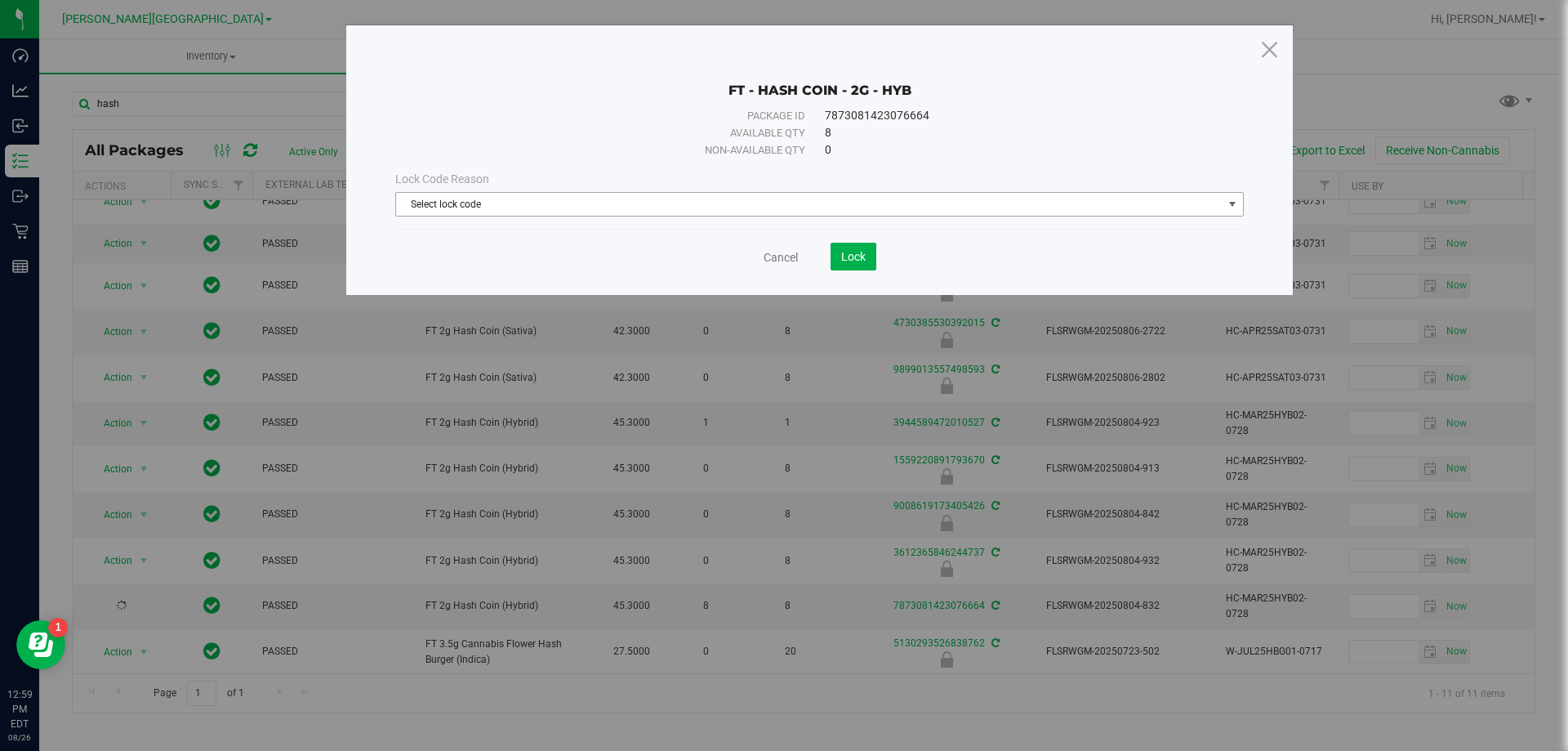
click at [1227, 199] on span "select" at bounding box center [1232, 203] width 13 height 13
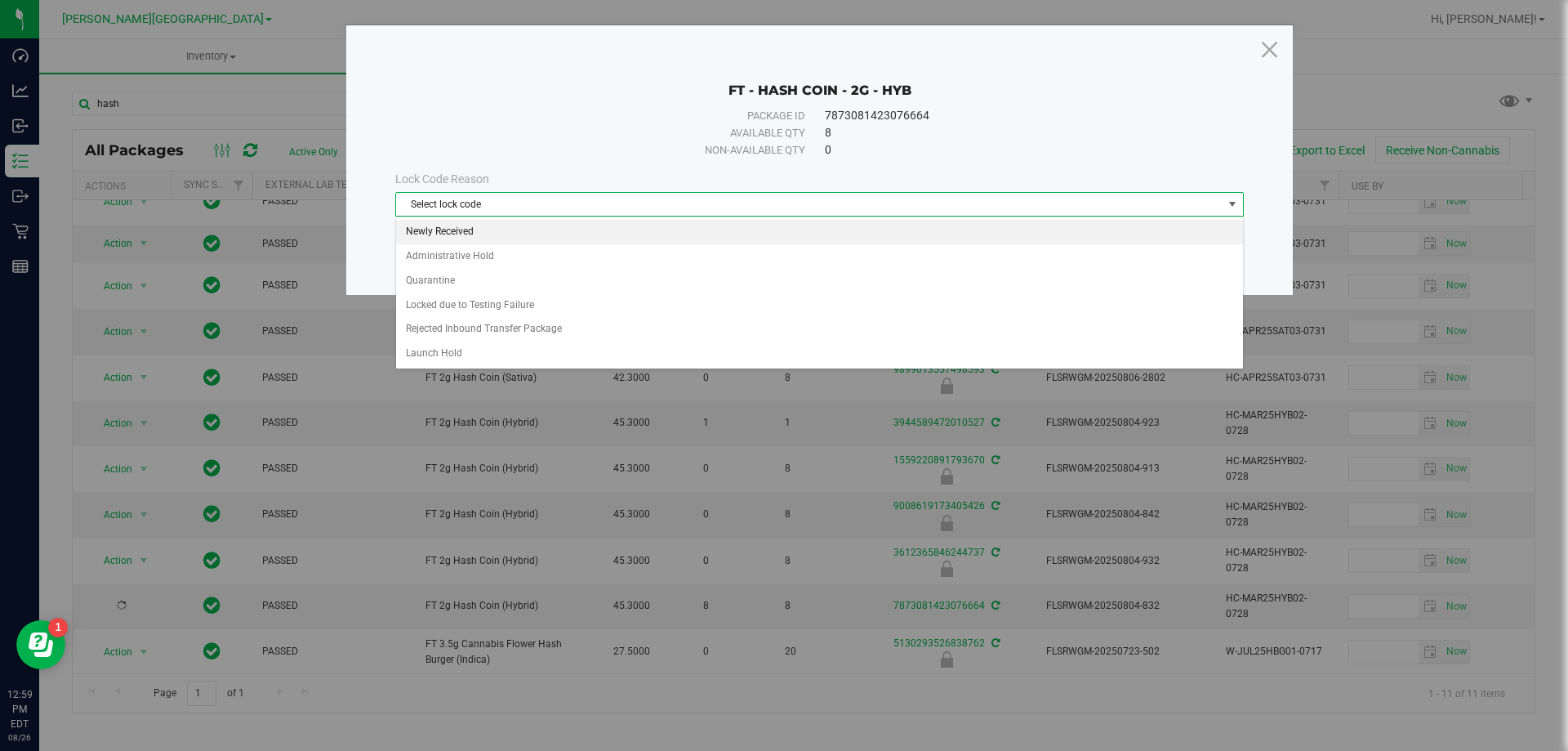
click at [466, 233] on li "Newly Received" at bounding box center [819, 232] width 847 height 25
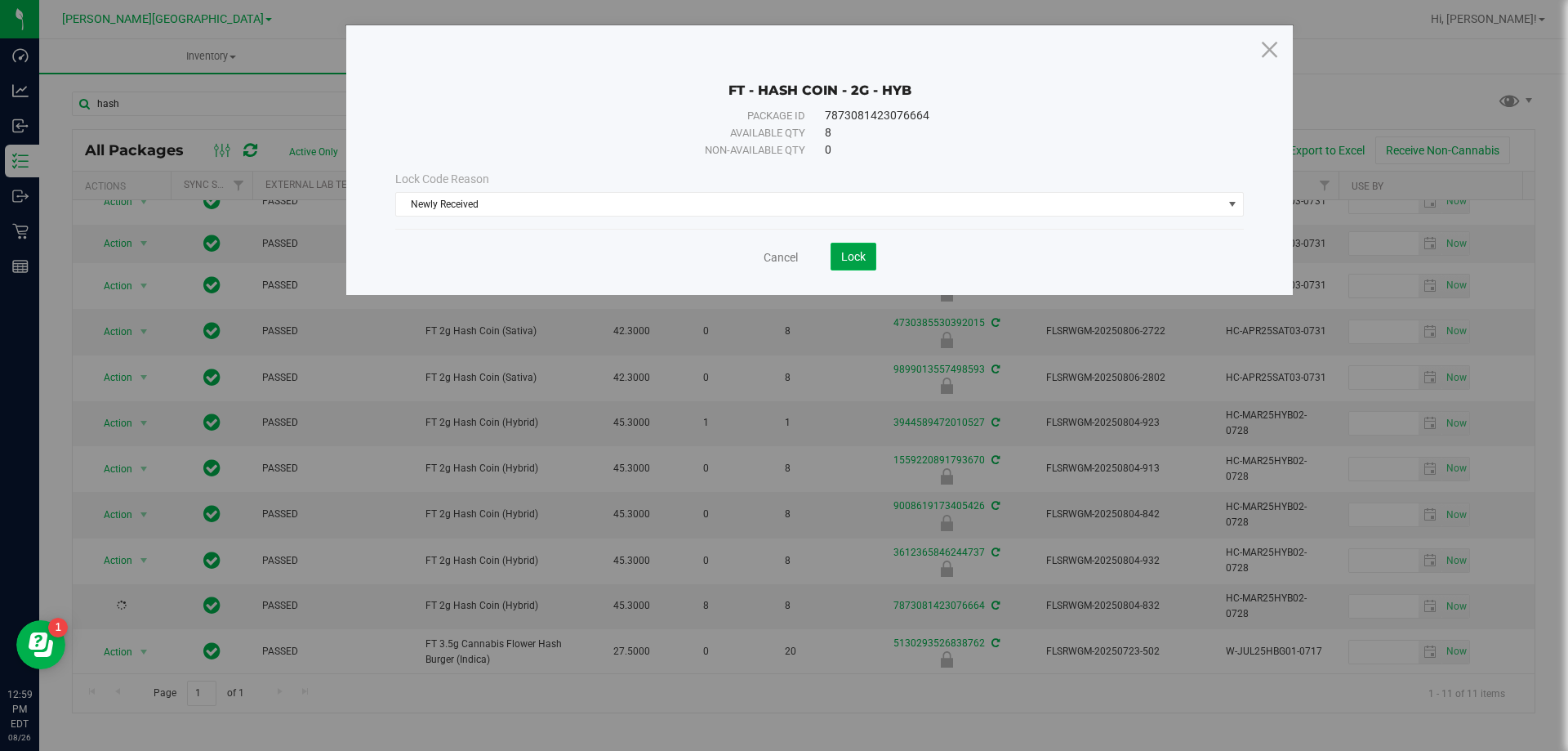
click at [855, 264] on button "Lock" at bounding box center [854, 257] width 46 height 28
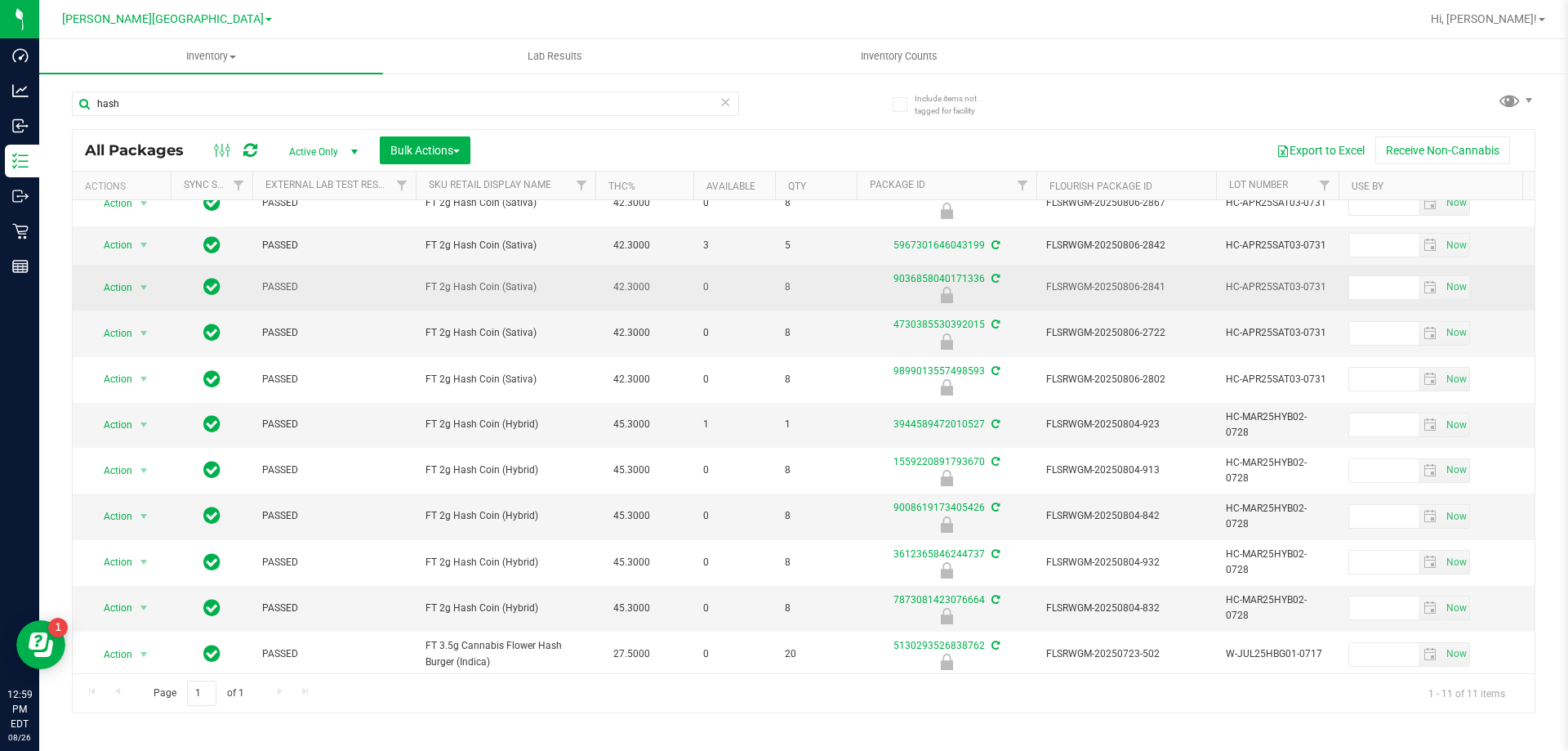
scroll to position [29, 0]
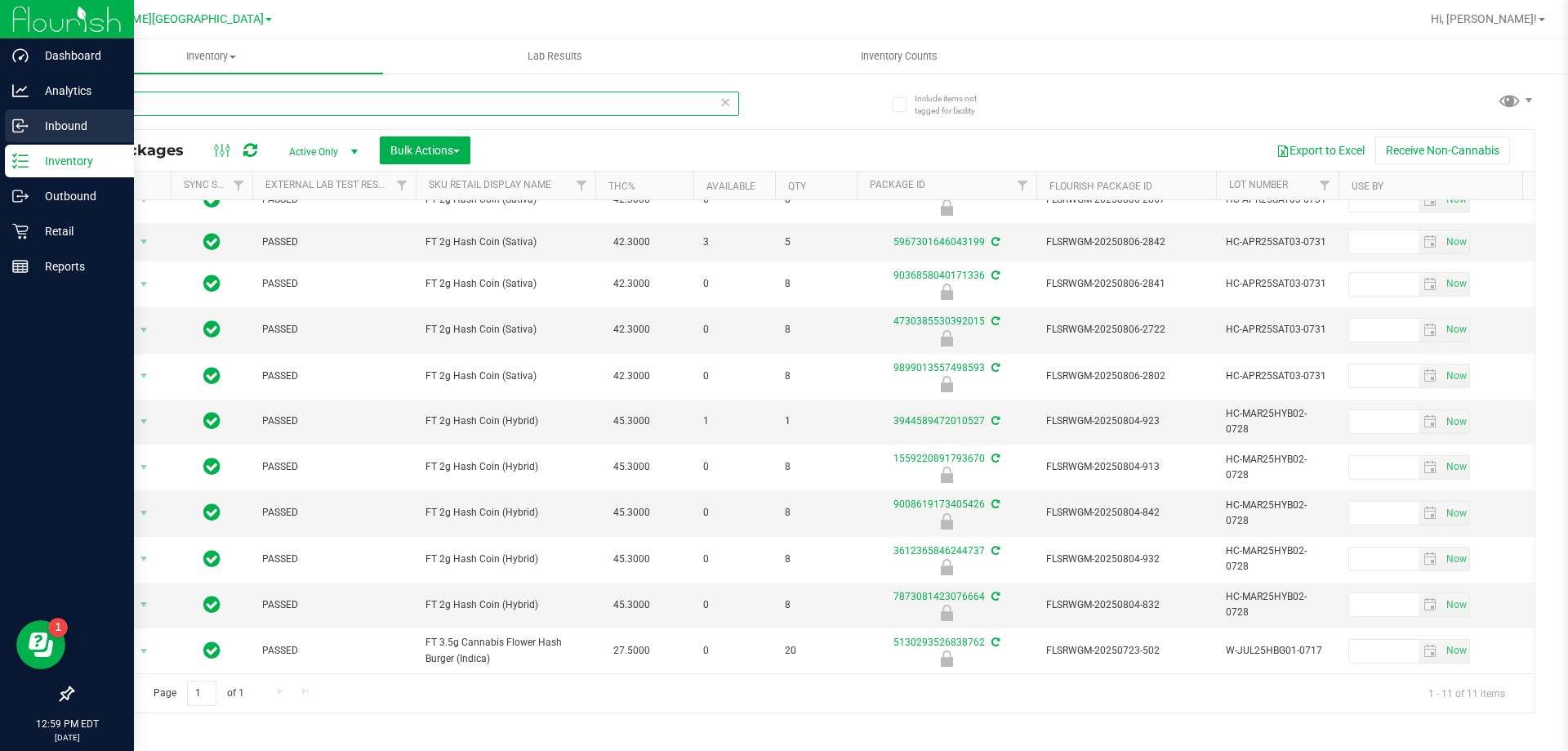
drag, startPoint x: 141, startPoint y: 102, endPoint x: 0, endPoint y: 137, distance: 145.3
click at [0, 137] on div "Dashboard Analytics Inbound Inventory Outbound Retail Reports 12:59 PM EDT [DAT…" at bounding box center [784, 376] width 1568 height 751
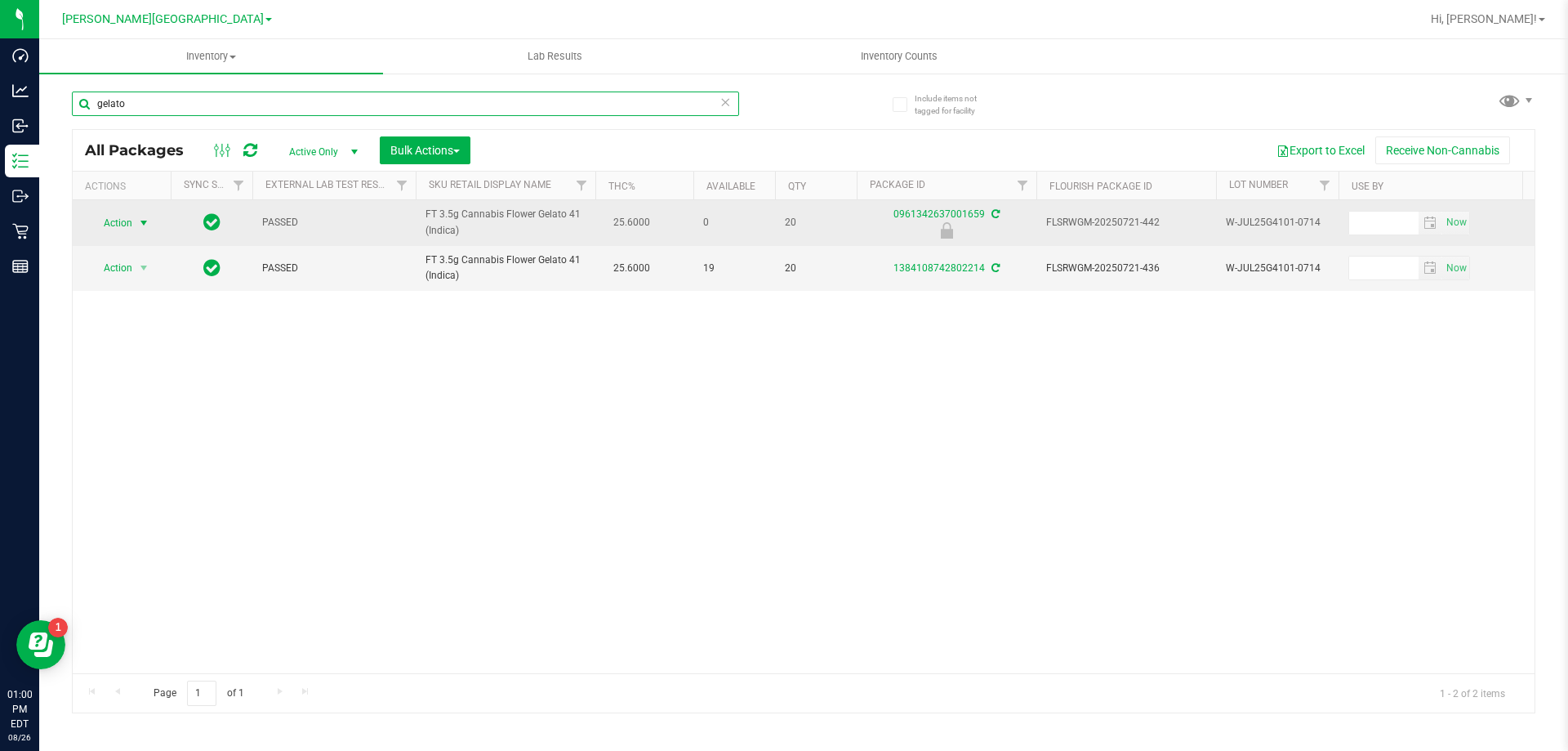
type input "gelato"
click at [145, 224] on span "select" at bounding box center [143, 222] width 13 height 13
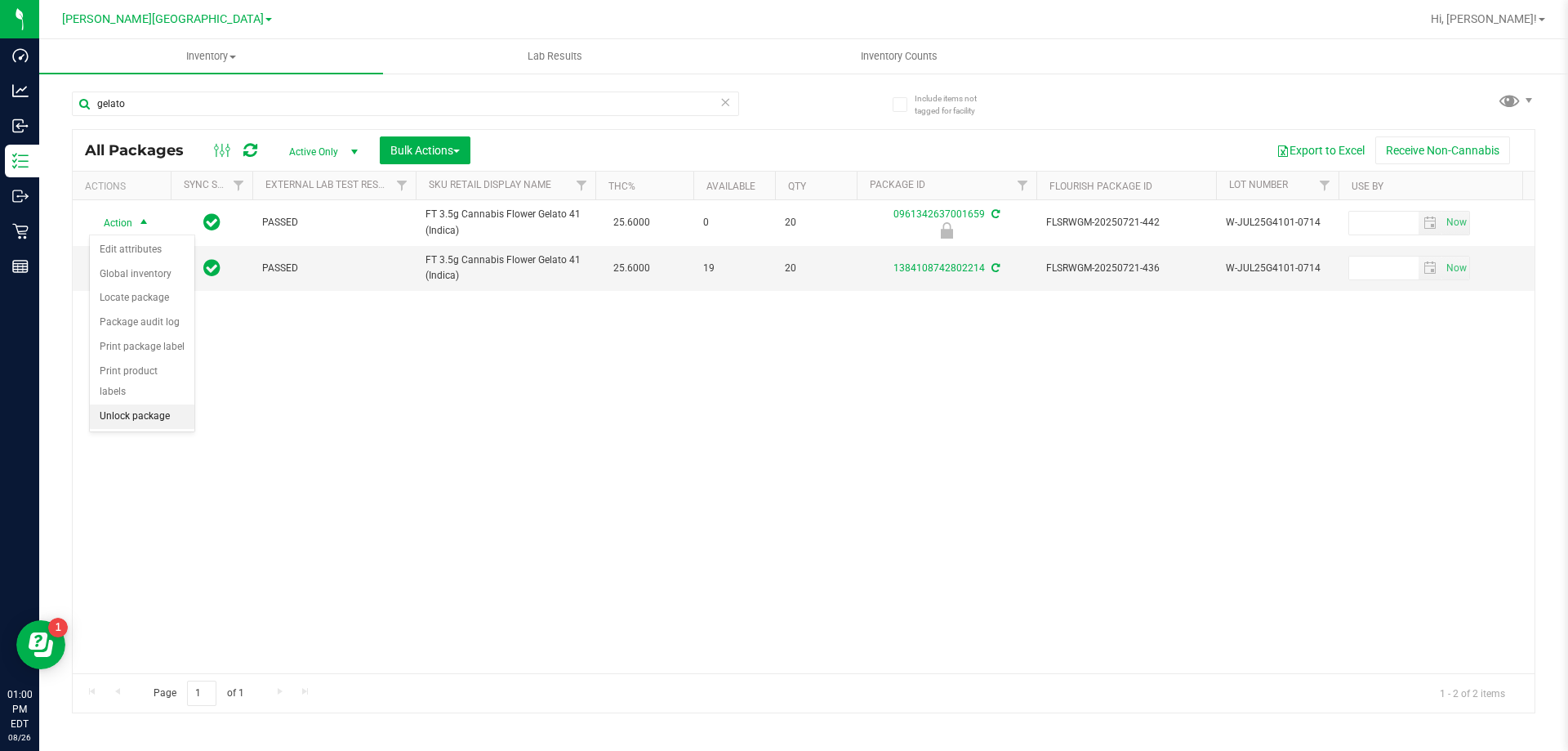
click at [136, 405] on li "Unlock package" at bounding box center [141, 417] width 104 height 25
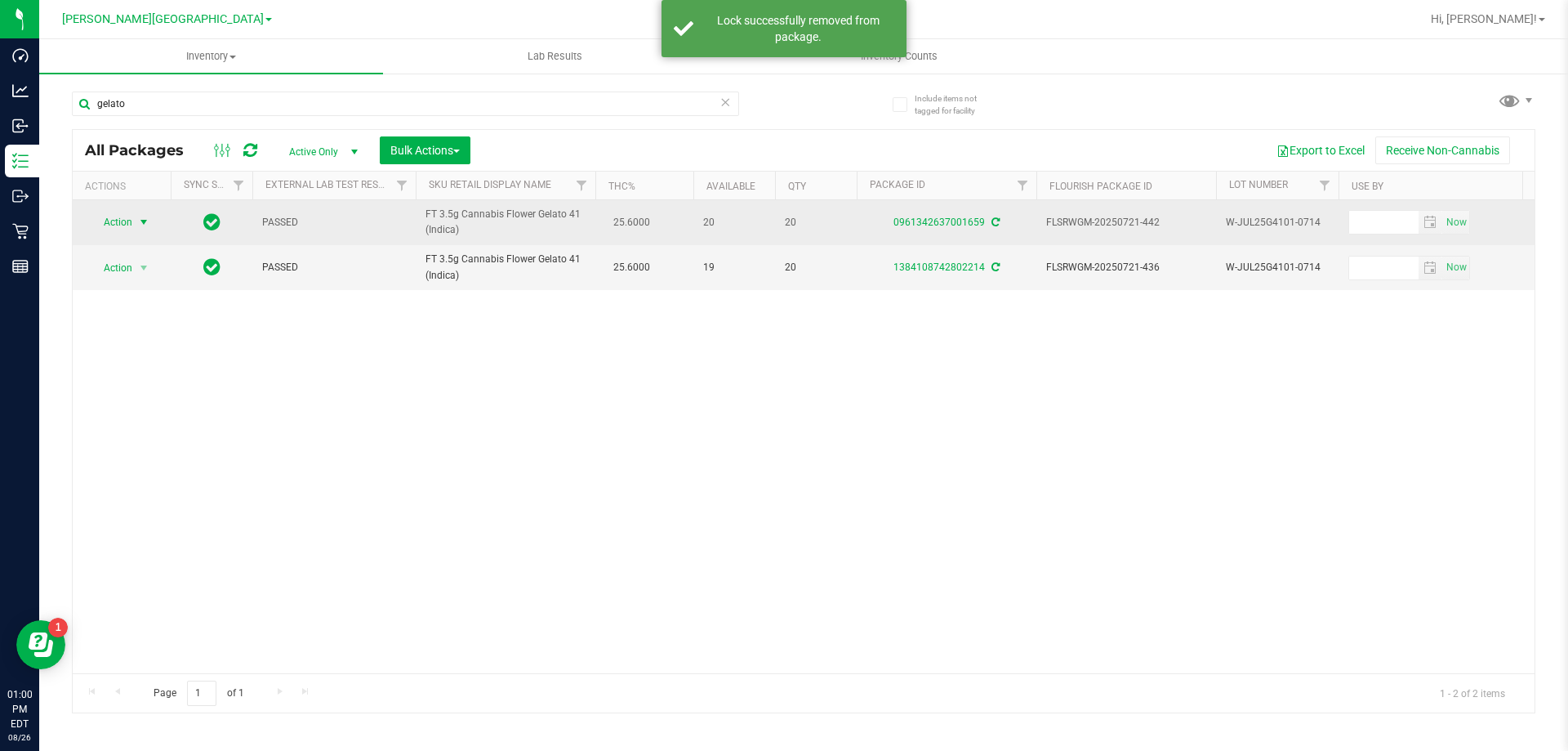
click at [145, 220] on span "select" at bounding box center [143, 221] width 13 height 13
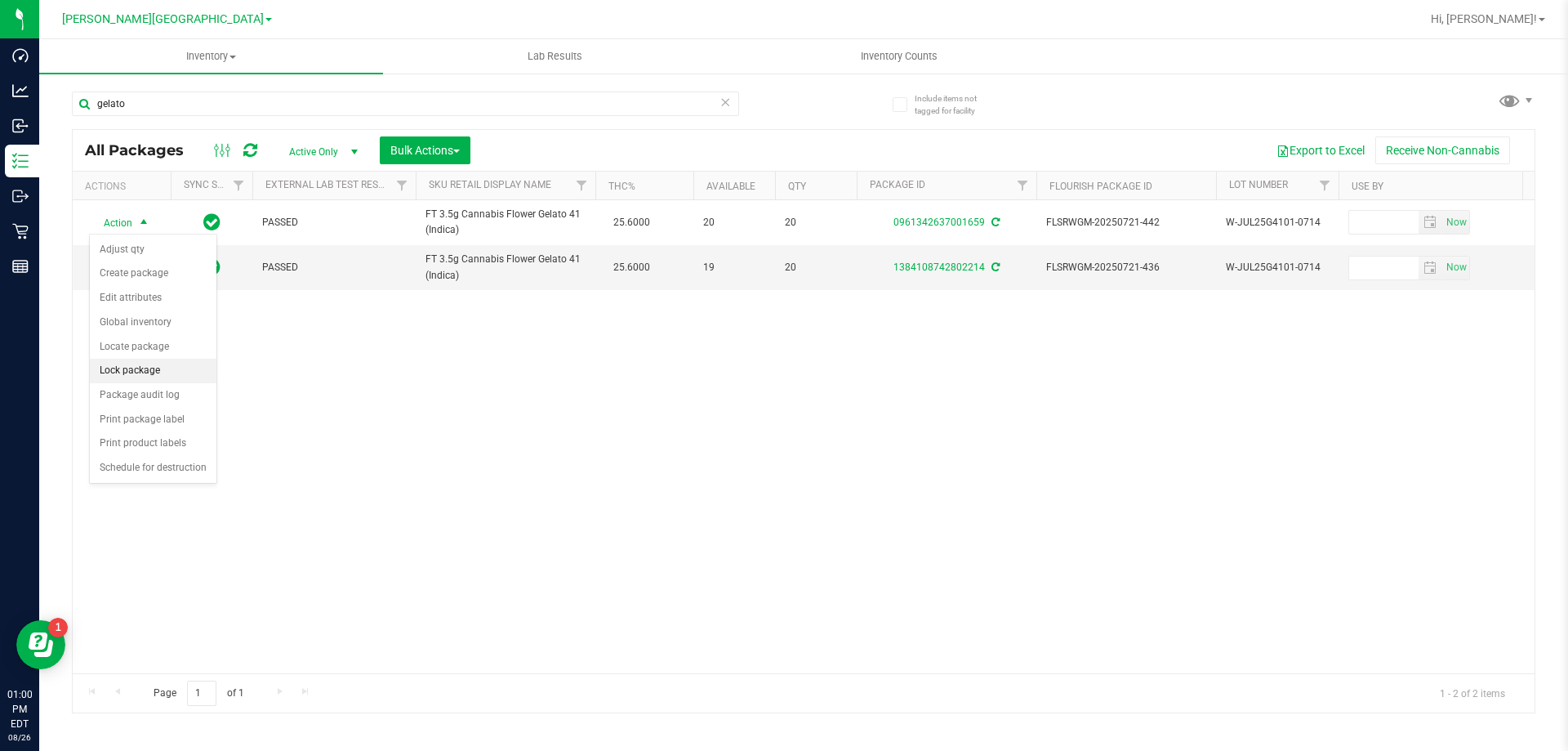
click at [153, 375] on li "Lock package" at bounding box center [152, 371] width 127 height 25
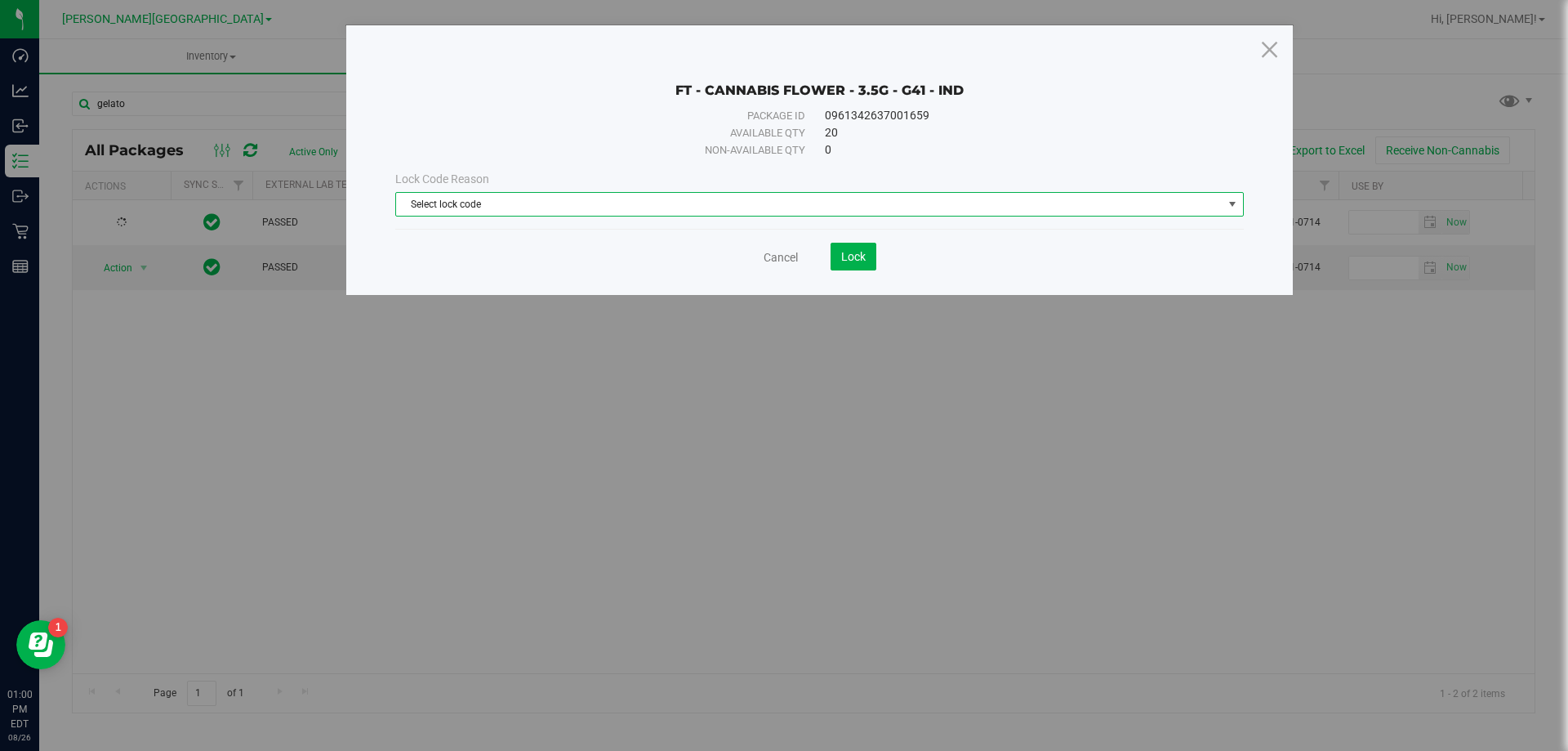
click at [1230, 204] on span "select" at bounding box center [1232, 203] width 13 height 13
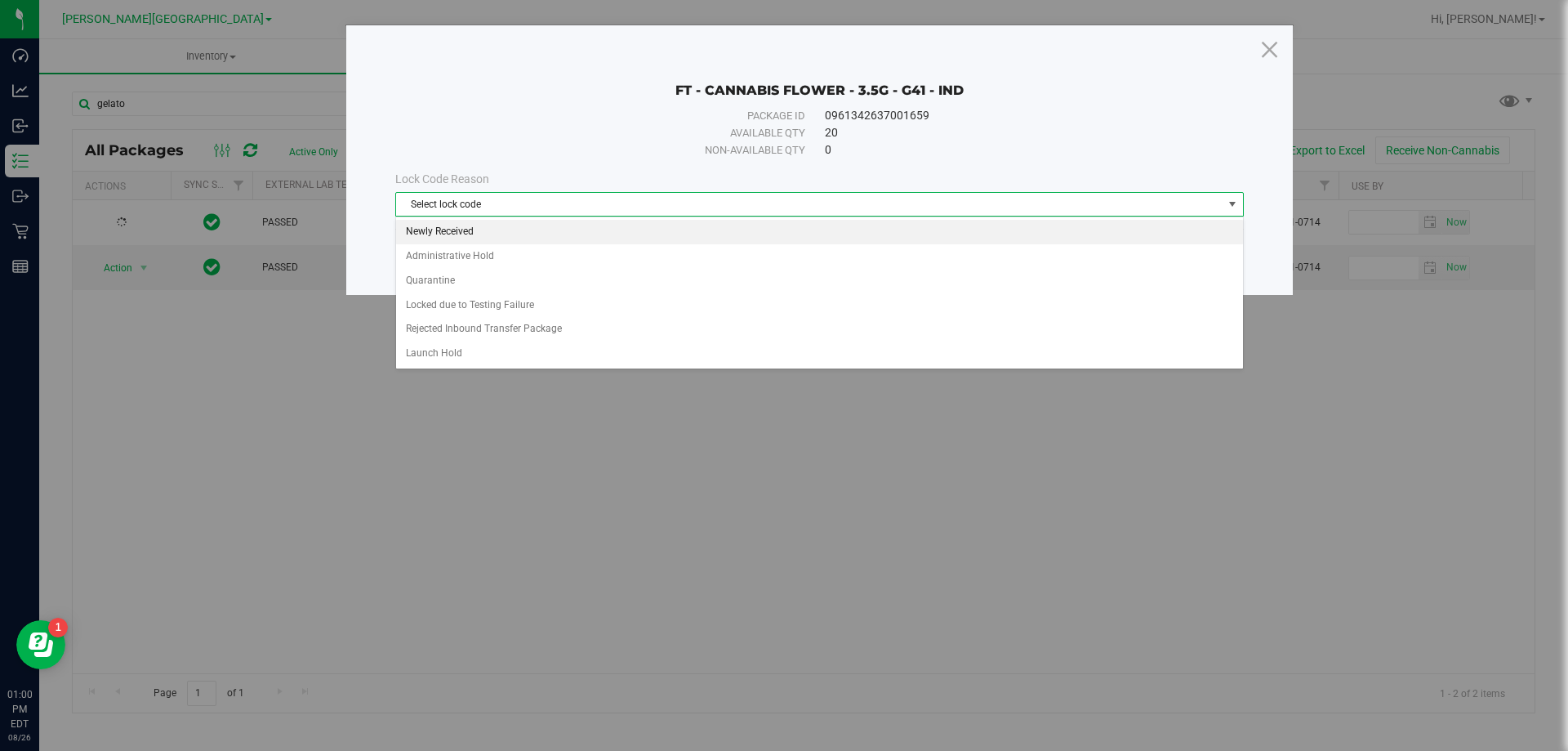
click at [458, 230] on li "Newly Received" at bounding box center [819, 232] width 847 height 25
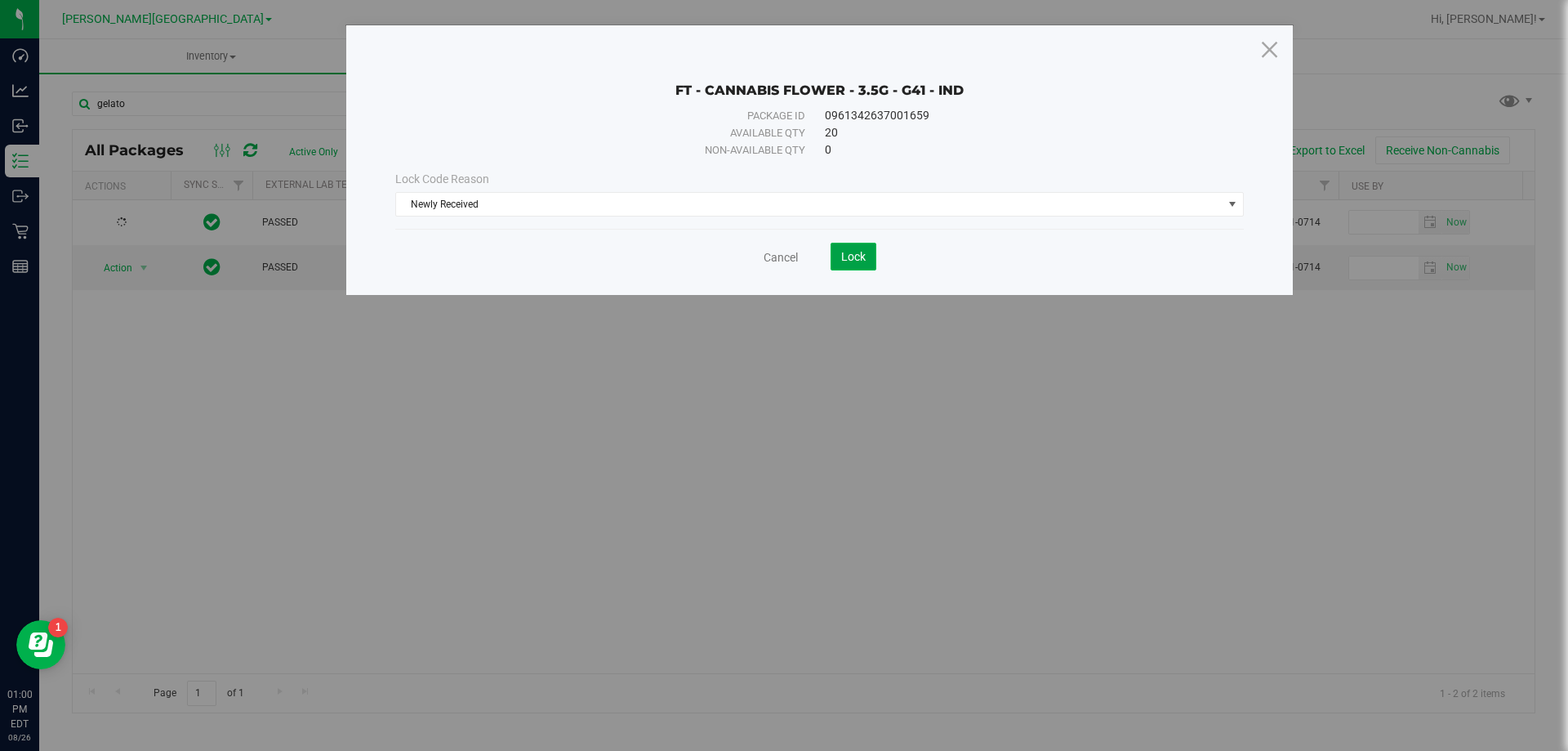
click at [858, 260] on span "Lock" at bounding box center [853, 256] width 25 height 13
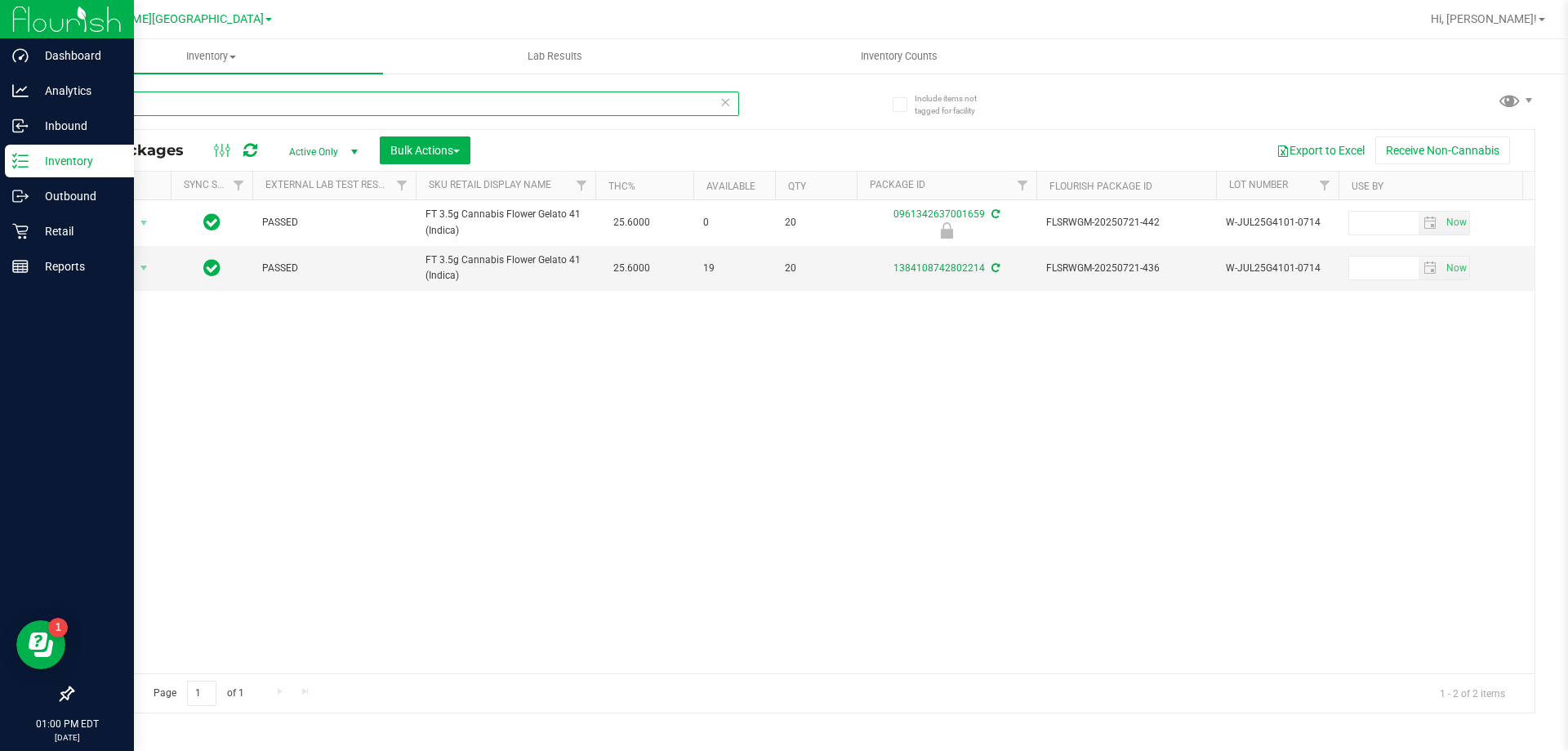
drag, startPoint x: 149, startPoint y: 101, endPoint x: 0, endPoint y: 149, distance: 156.5
click at [0, 149] on div "Dashboard Analytics Inbound Inventory Outbound Retail Reports 01:00 PM EDT [DAT…" at bounding box center [784, 376] width 1568 height 751
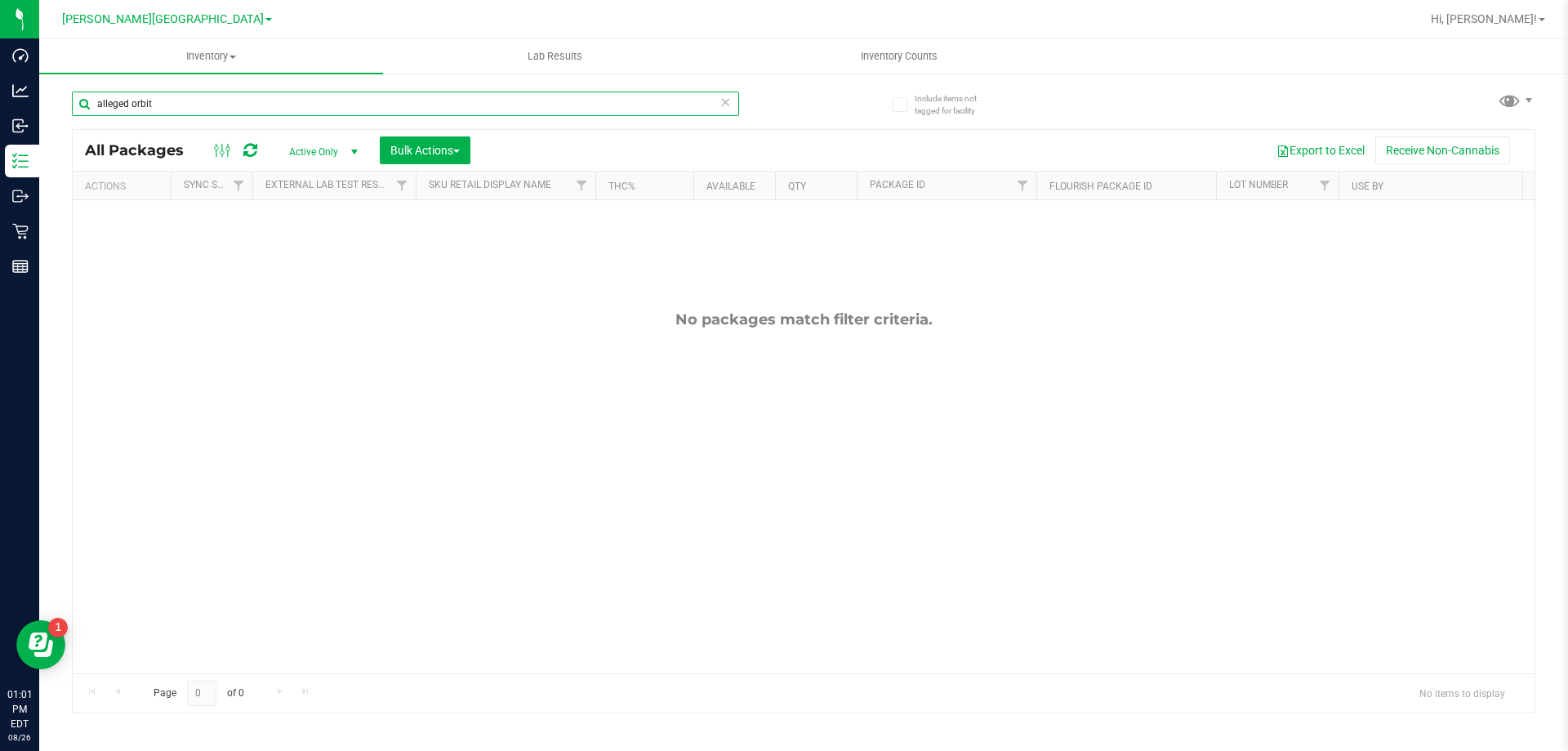
type input "alleged orbit"
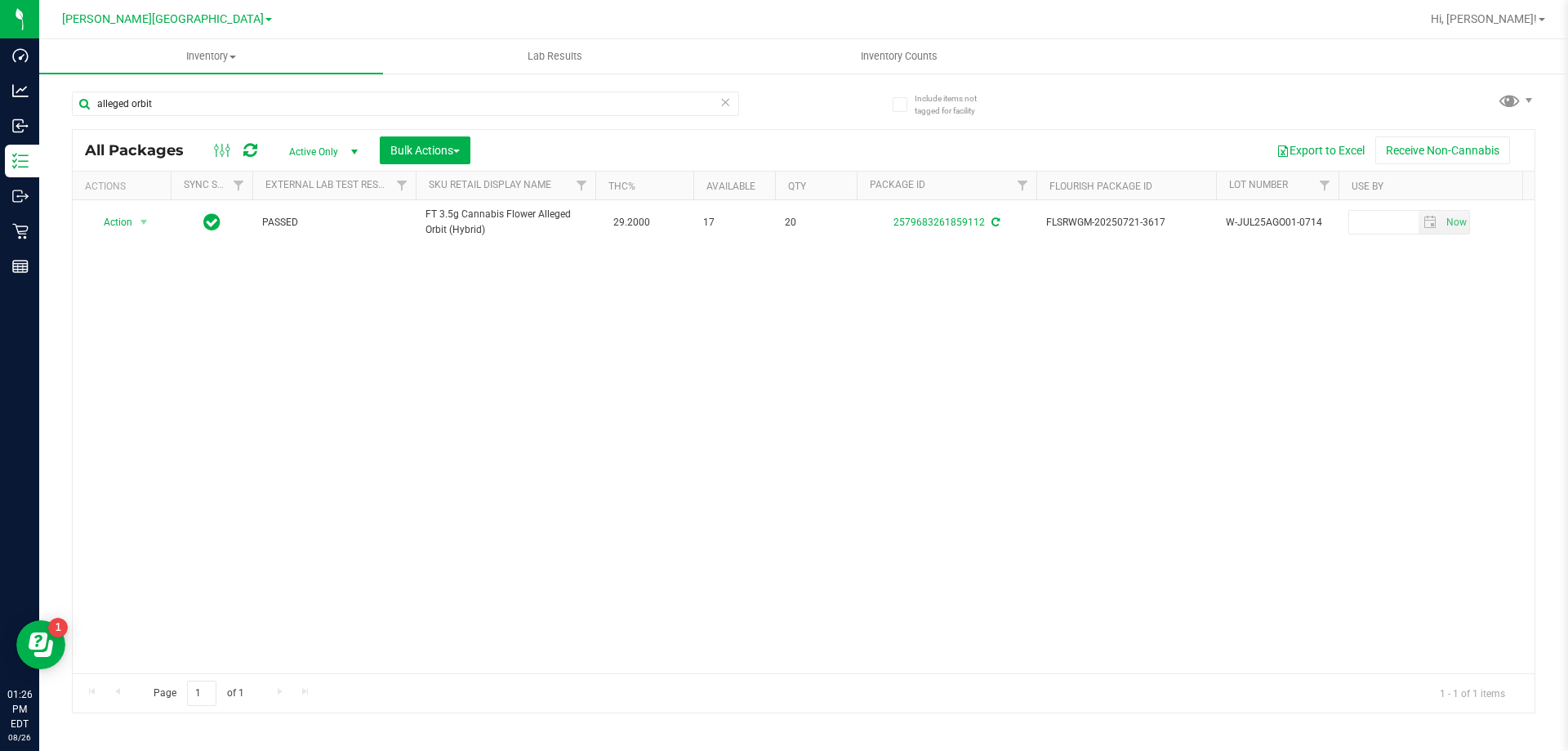
click at [822, 356] on div "Action Action Adjust qty Create package Edit attributes Global inventory Locate…" at bounding box center [804, 436] width 1462 height 473
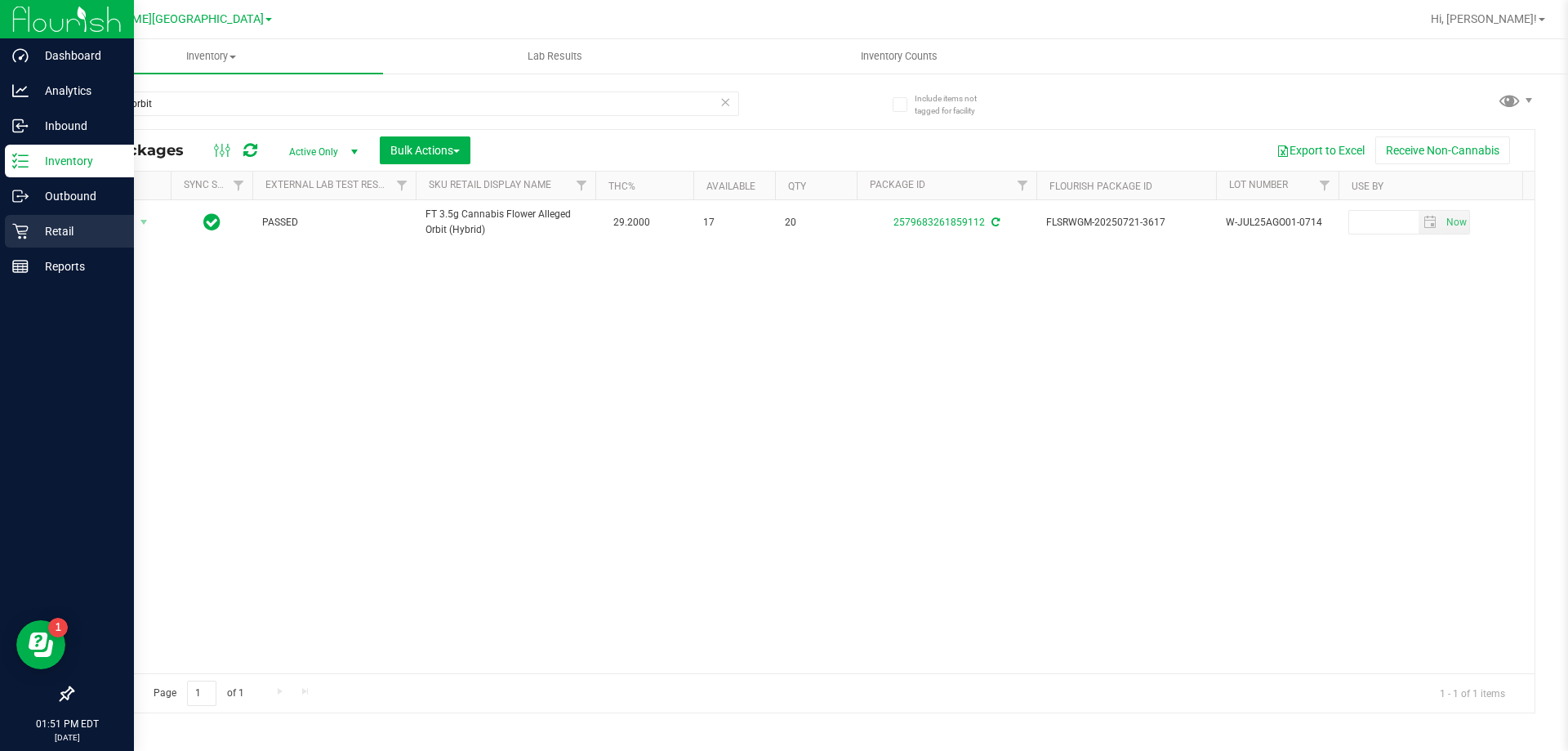
click at [28, 243] on div "Retail" at bounding box center [69, 231] width 129 height 32
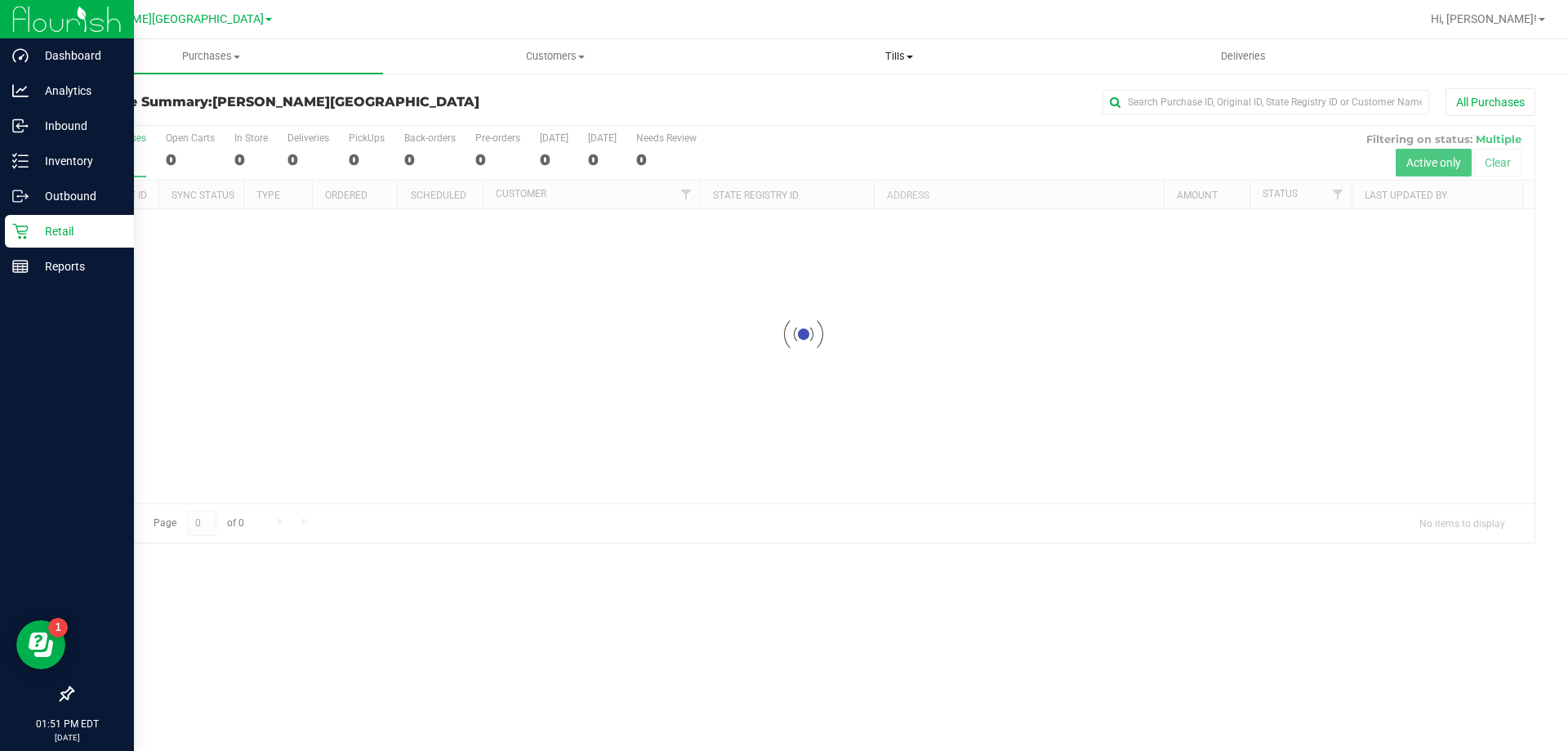
click at [894, 52] on span "Tills" at bounding box center [899, 56] width 342 height 15
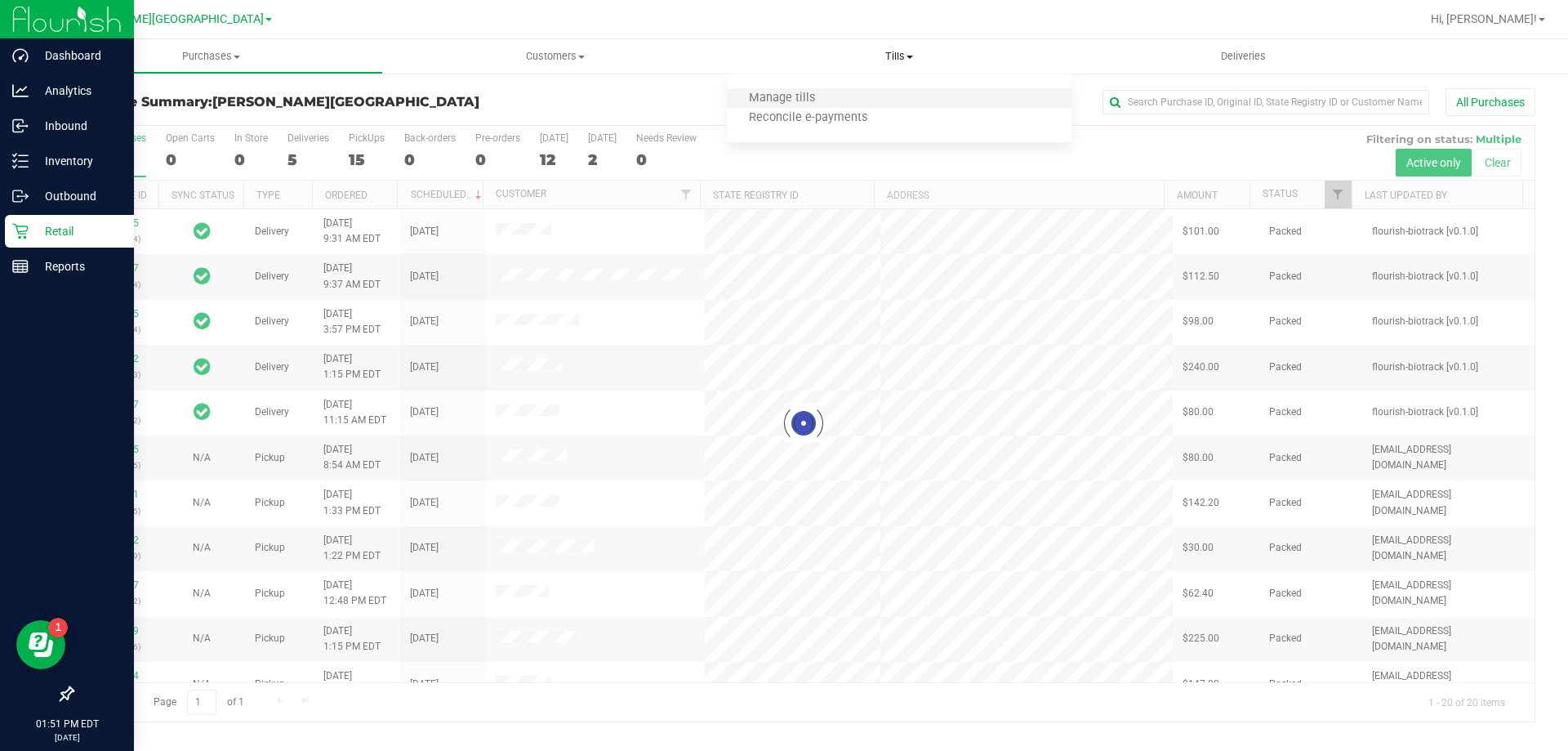
click at [872, 102] on li "Manage tills" at bounding box center [899, 99] width 344 height 20
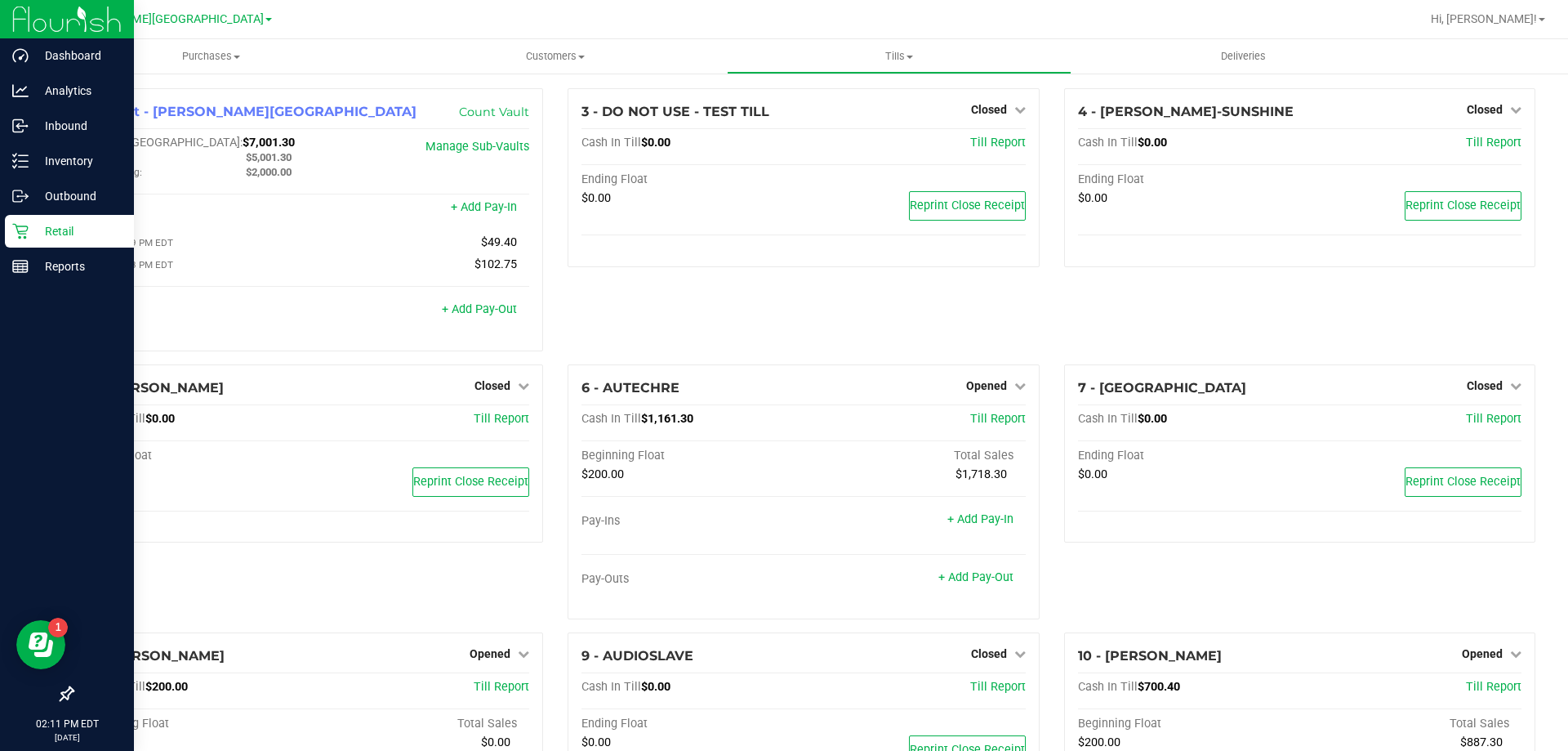
click at [803, 304] on div "3 - DO NOT USE - TEST TILL Closed Open Till Cash In Till $0.00 Till Report Endi…" at bounding box center [803, 226] width 496 height 276
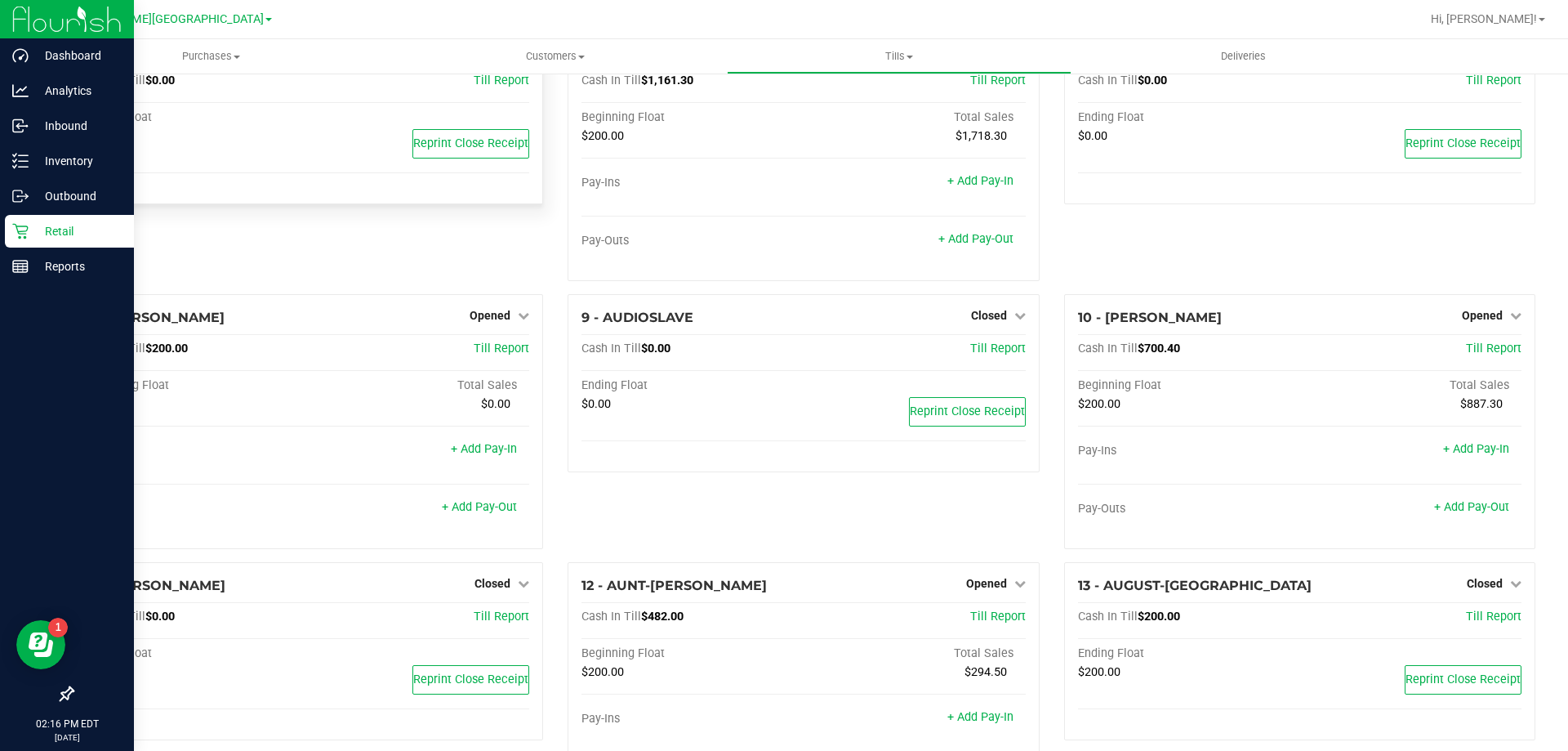
scroll to position [409, 0]
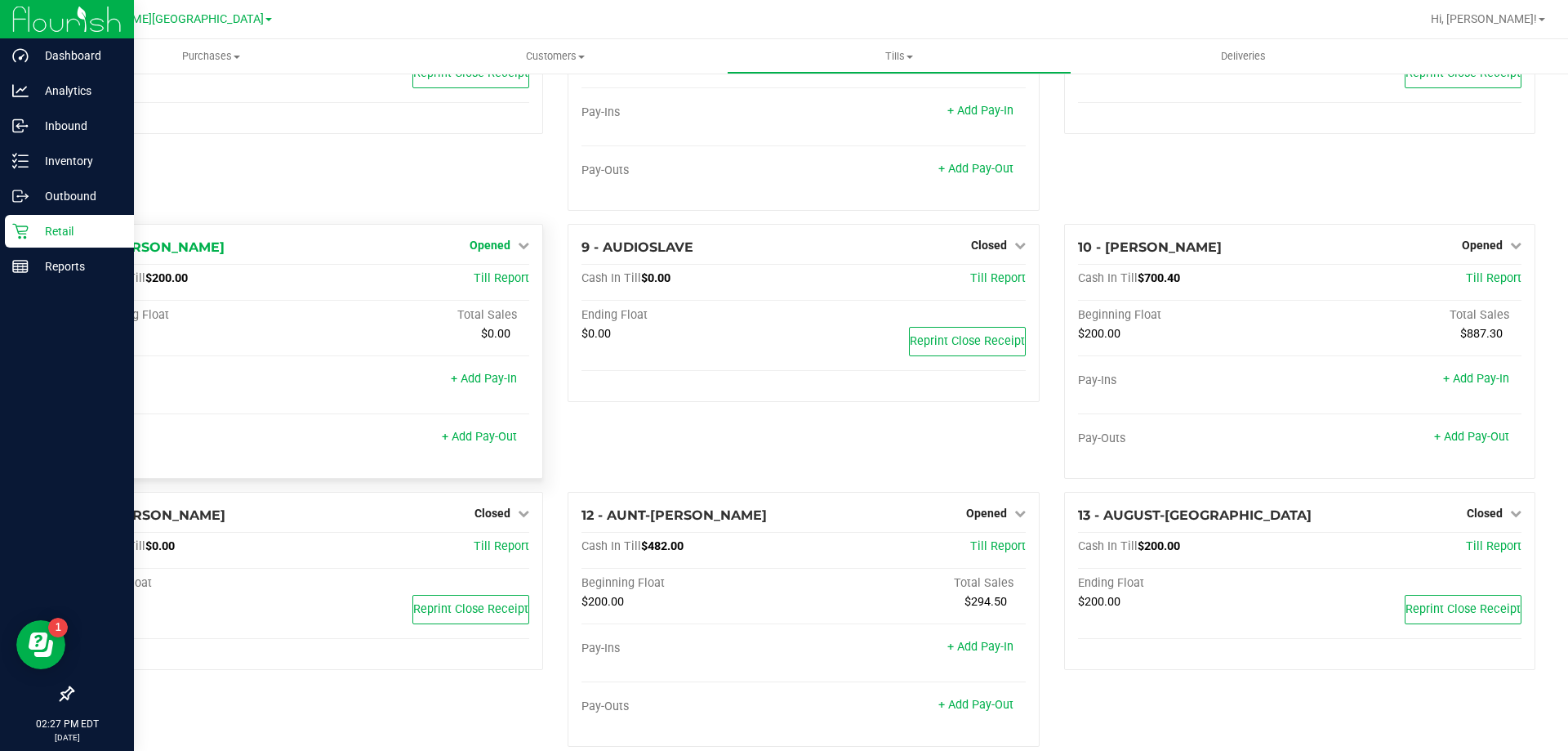
click at [523, 246] on icon at bounding box center [524, 246] width 12 height 12
click at [505, 284] on link "Close Till" at bounding box center [492, 278] width 44 height 13
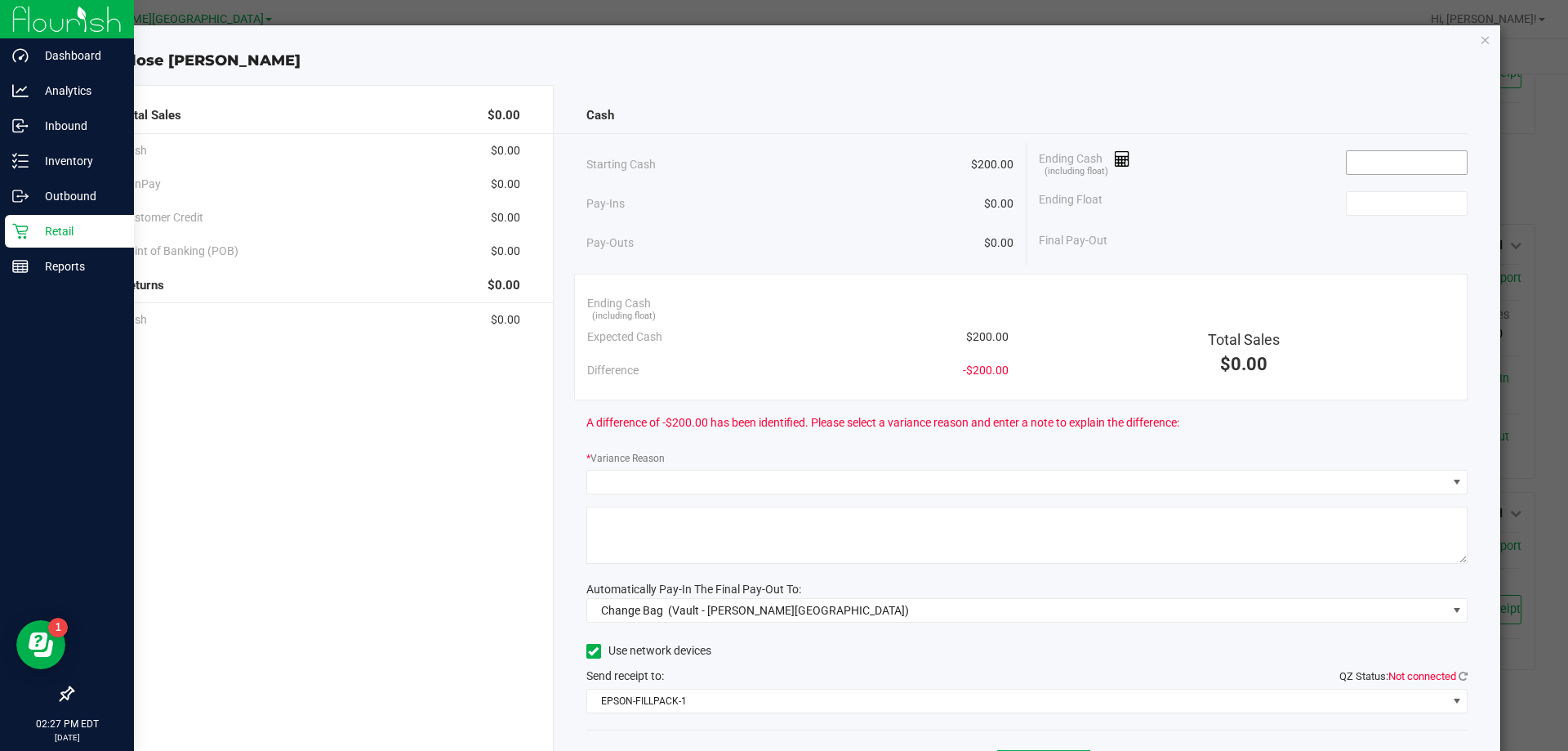
click at [1385, 165] on input at bounding box center [1407, 162] width 120 height 23
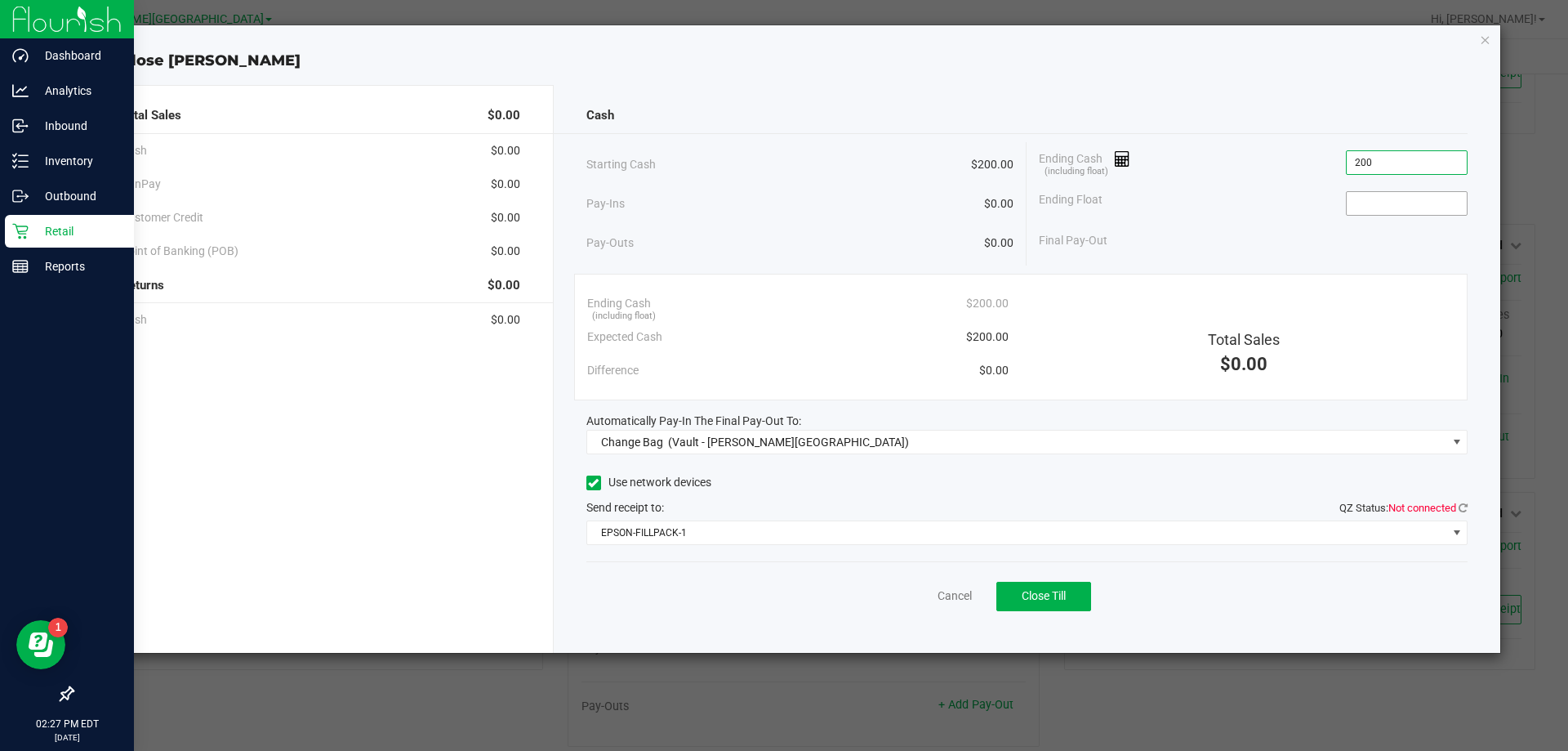
type input "$200.00"
click at [1384, 208] on input at bounding box center [1407, 202] width 120 height 23
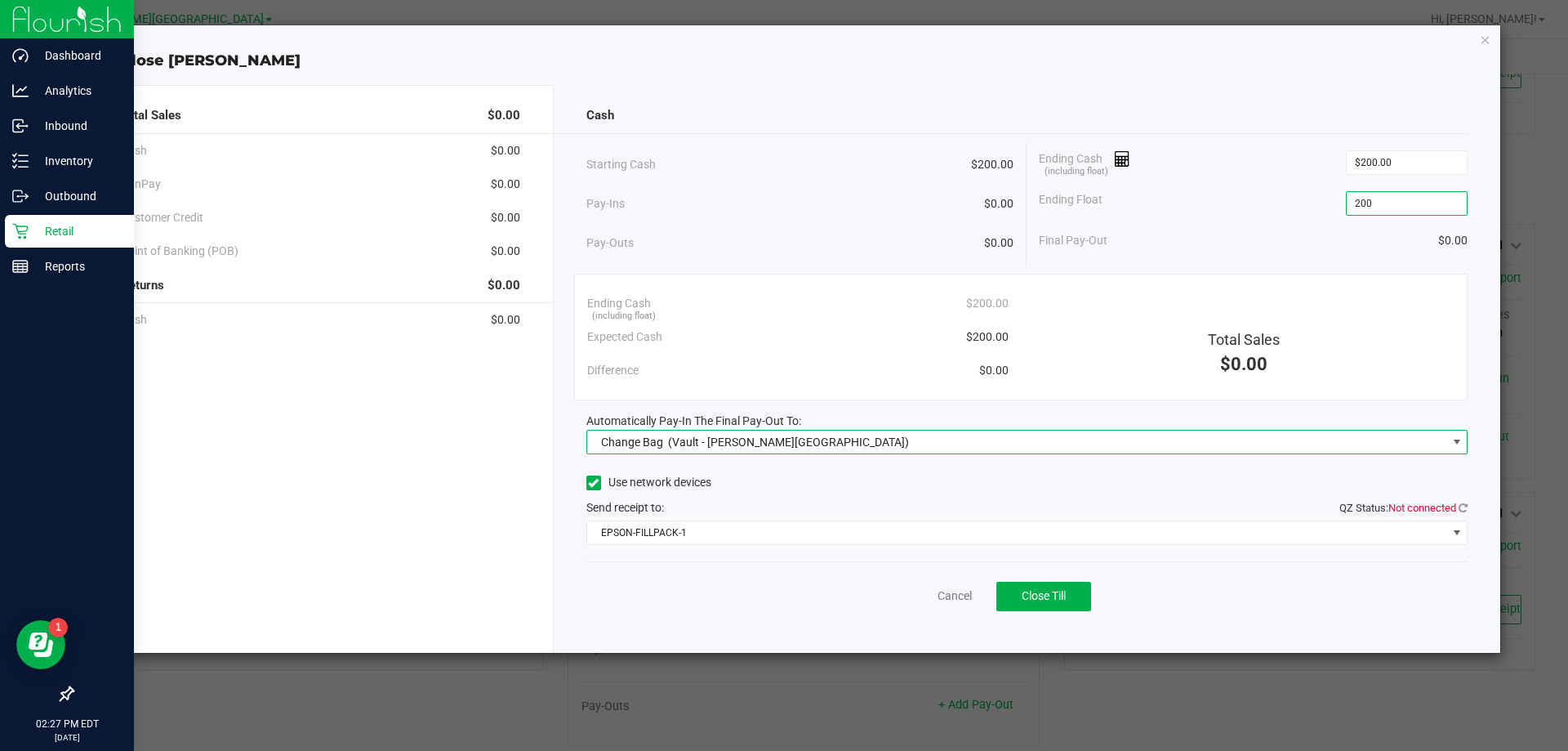
type input "$200.00"
click at [1457, 437] on span at bounding box center [1457, 441] width 13 height 13
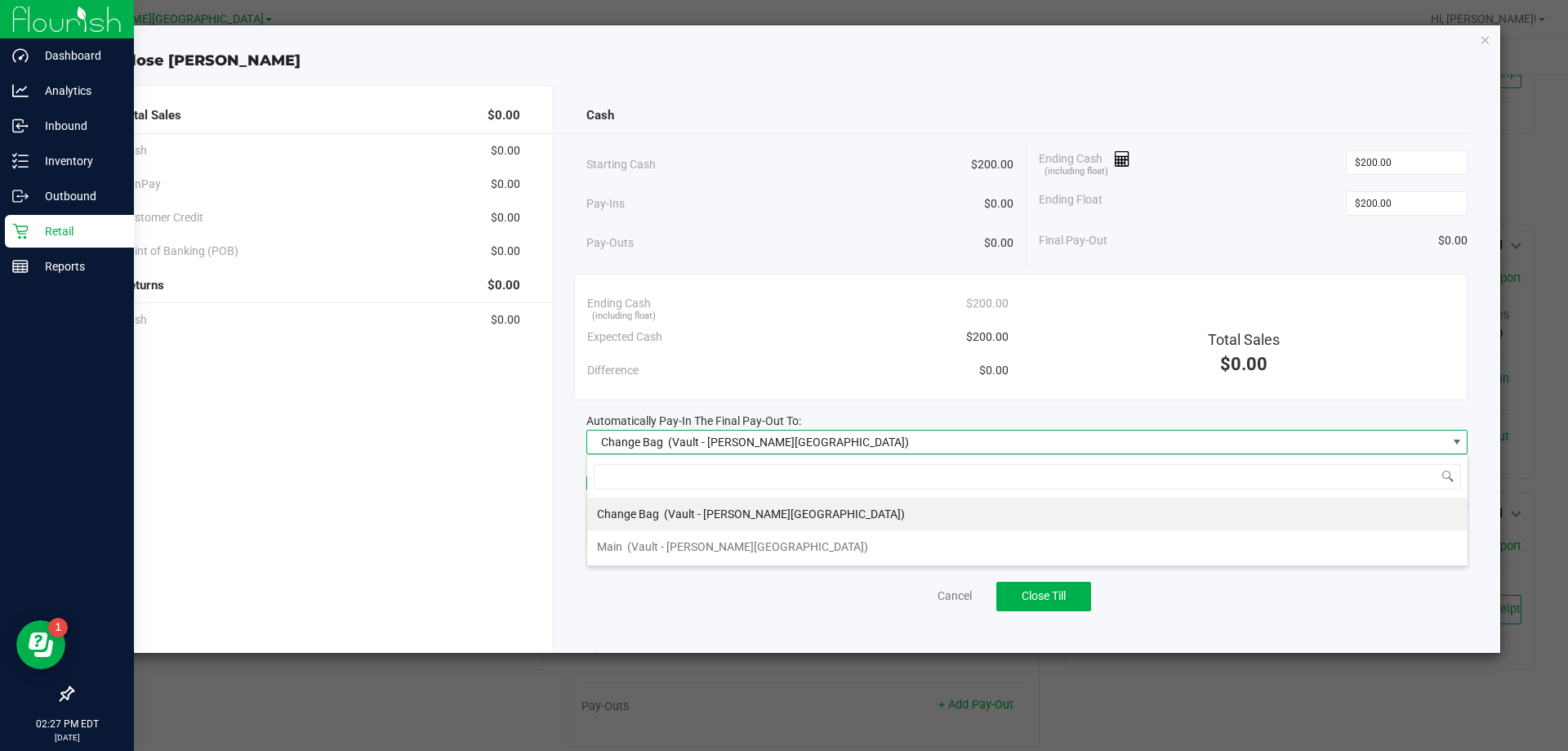
scroll to position [25, 881]
click at [684, 550] on span "(Vault - [PERSON_NAME][GEOGRAPHIC_DATA])" at bounding box center [747, 547] width 241 height 13
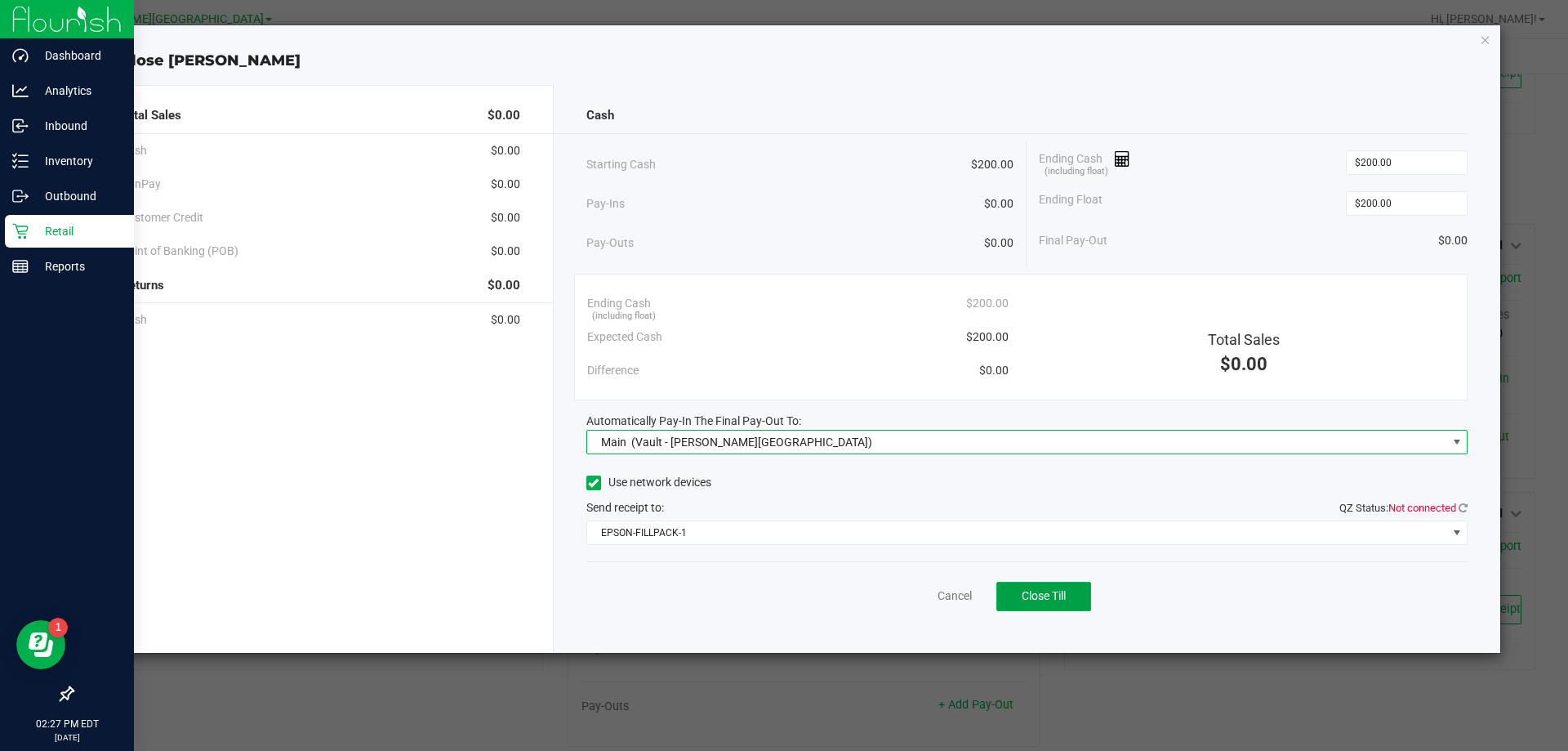
click at [1055, 596] on span "Close Till" at bounding box center [1043, 595] width 44 height 13
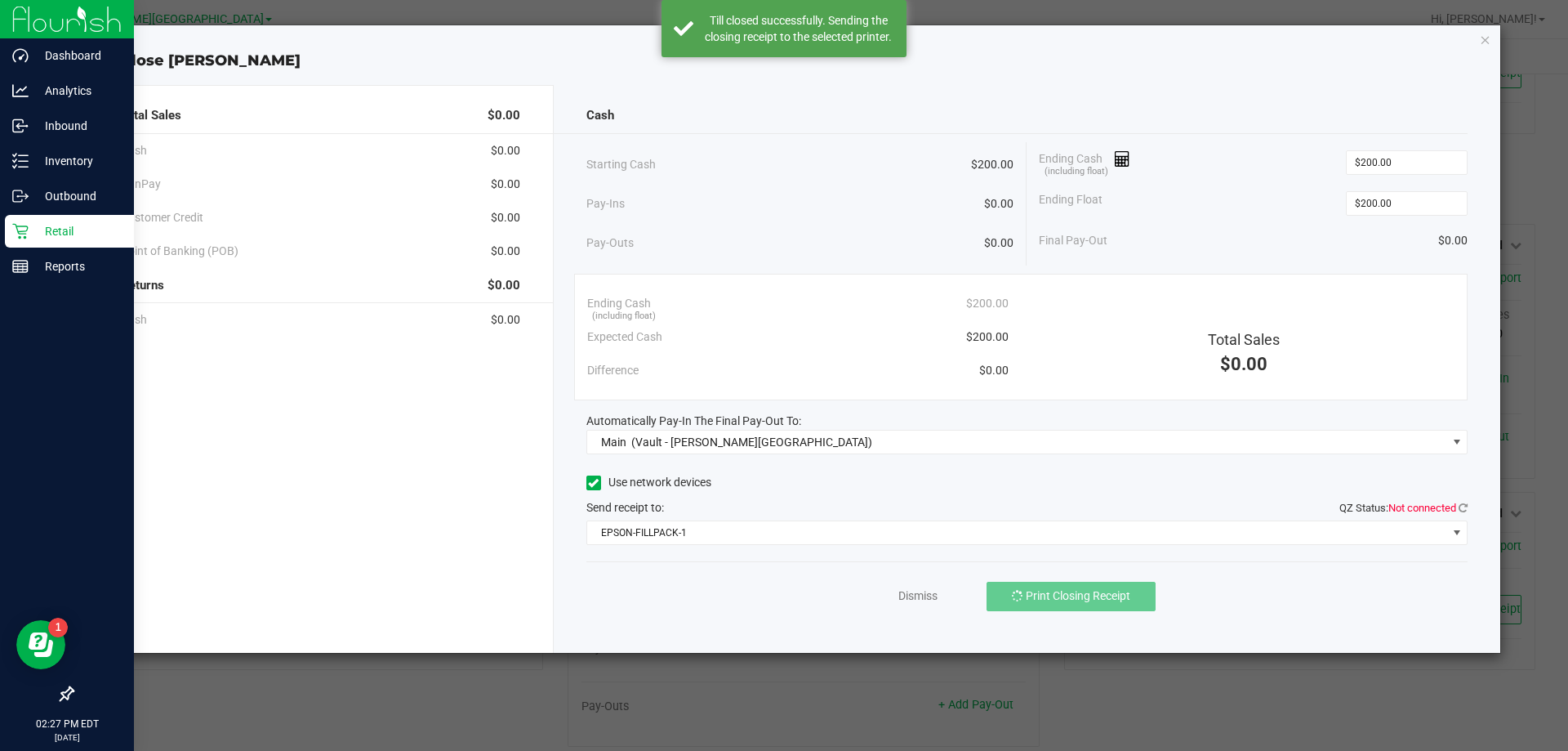
click at [1487, 42] on icon "button" at bounding box center [1485, 39] width 12 height 20
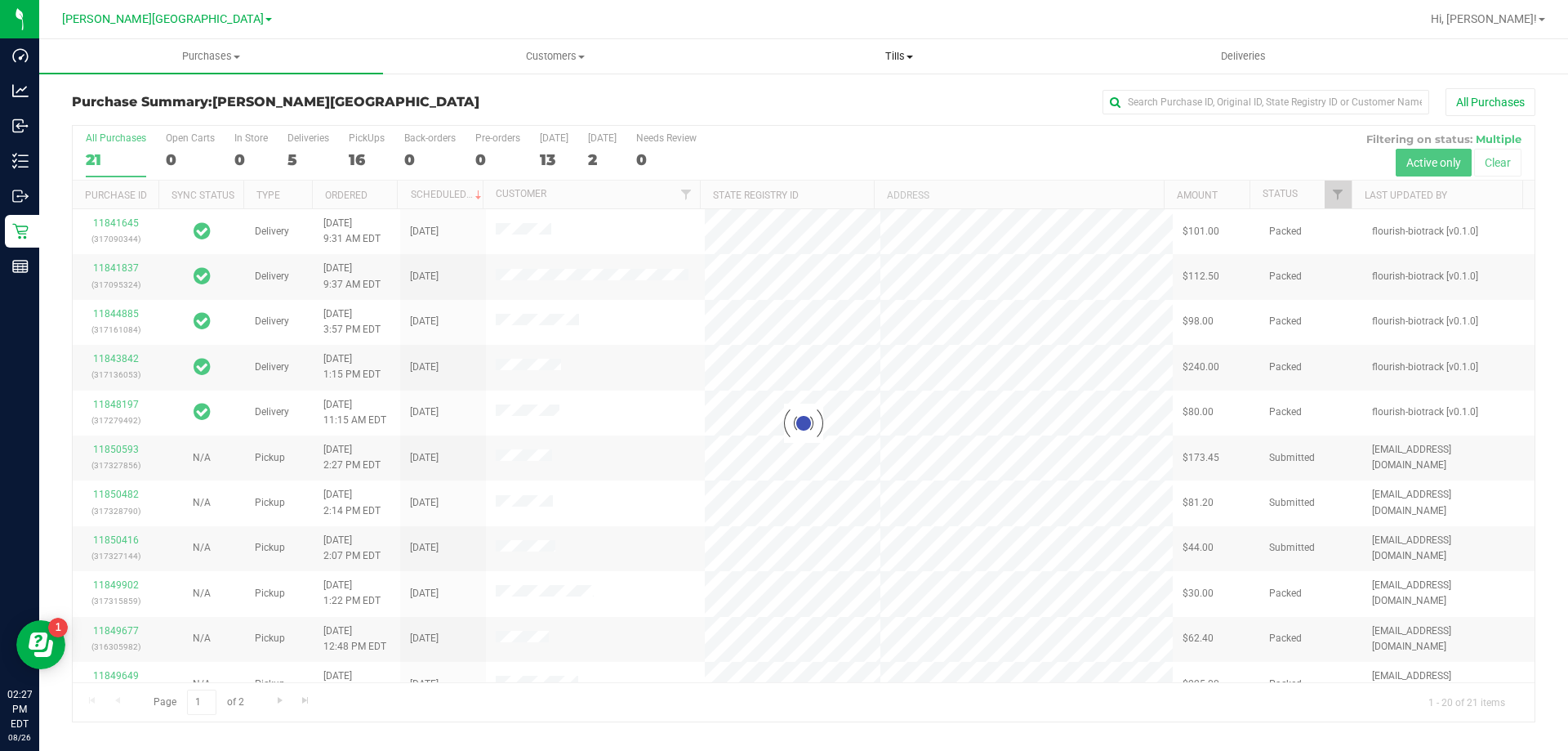
click at [899, 51] on span "Tills" at bounding box center [899, 56] width 342 height 15
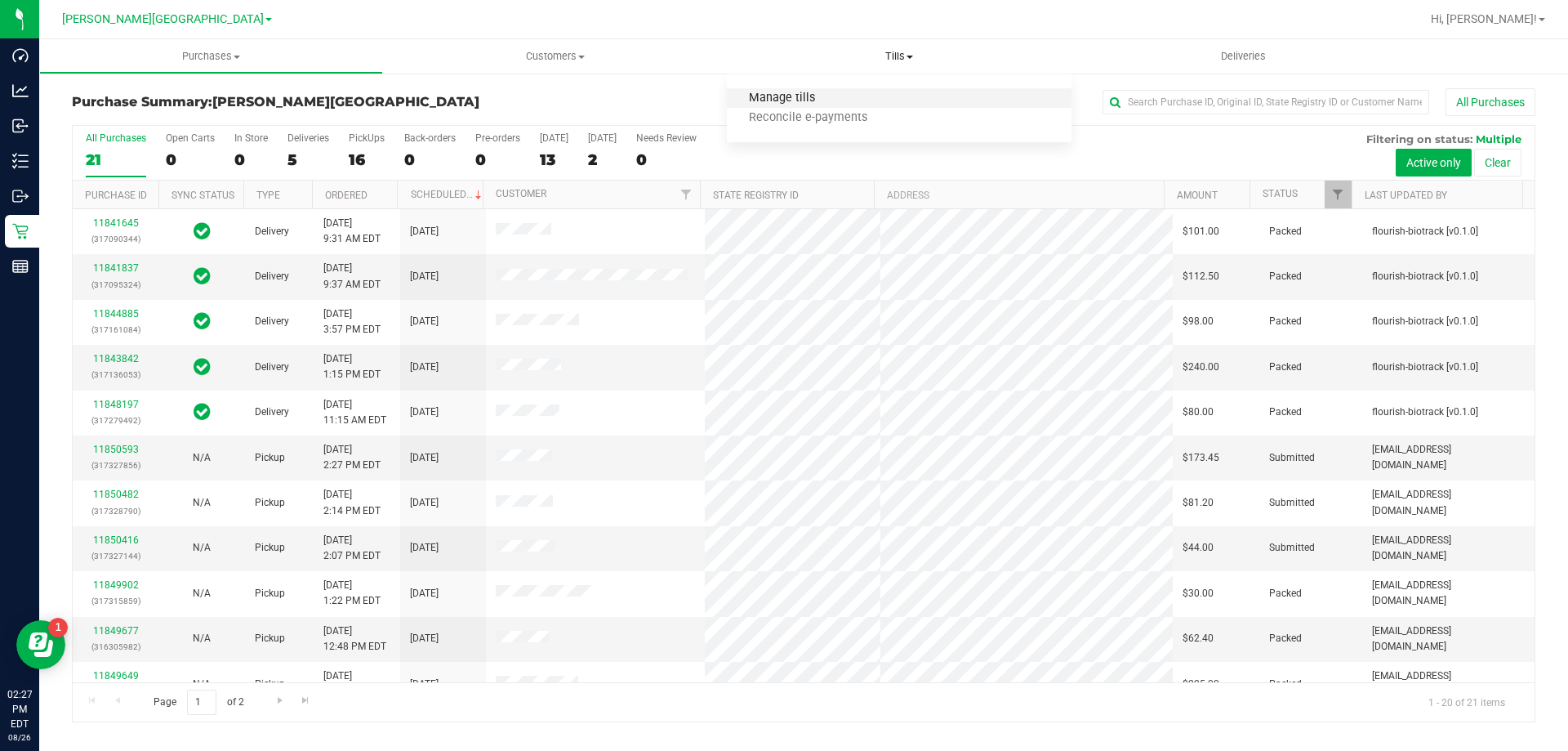
click at [789, 104] on span "Manage tills" at bounding box center [782, 98] width 110 height 14
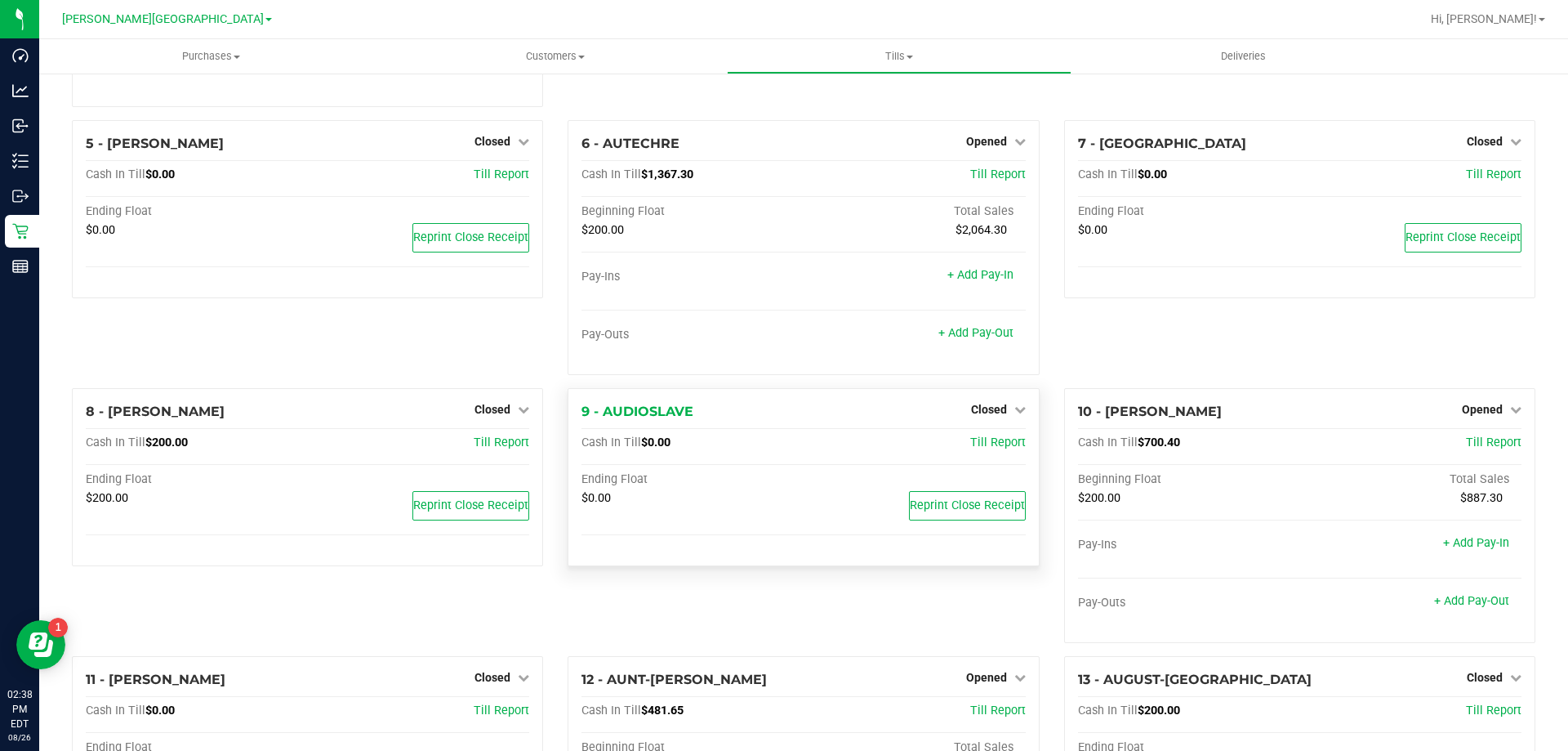
scroll to position [243, 0]
click at [1482, 607] on link "+ Add Pay-Out" at bounding box center [1472, 603] width 75 height 14
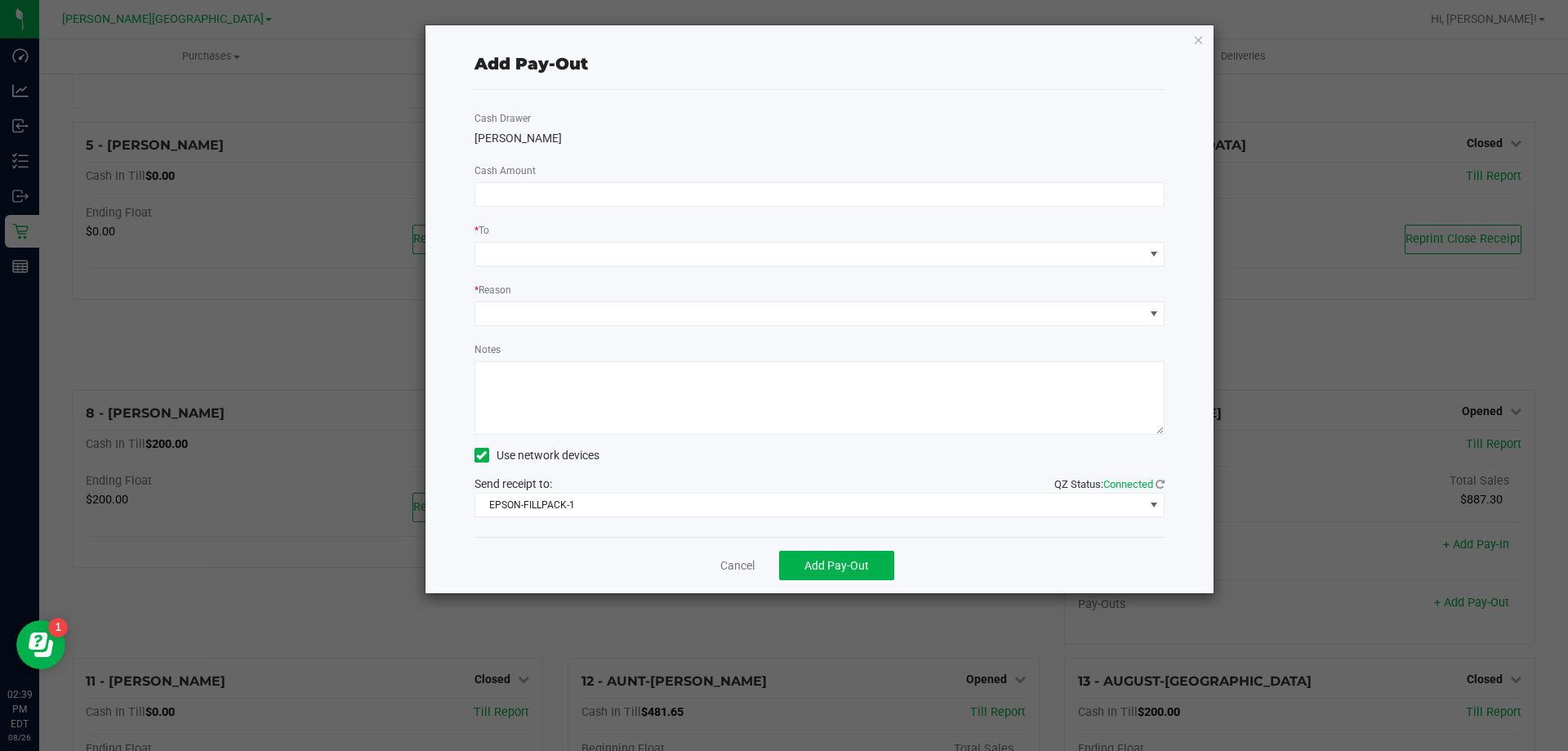
click at [1207, 47] on div "Add Pay-Out Cash Drawer [PERSON_NAME] Cash Amount * To * Reason Notes Use netwo…" at bounding box center [819, 310] width 789 height 568
click at [1199, 35] on icon "button" at bounding box center [1200, 39] width 12 height 20
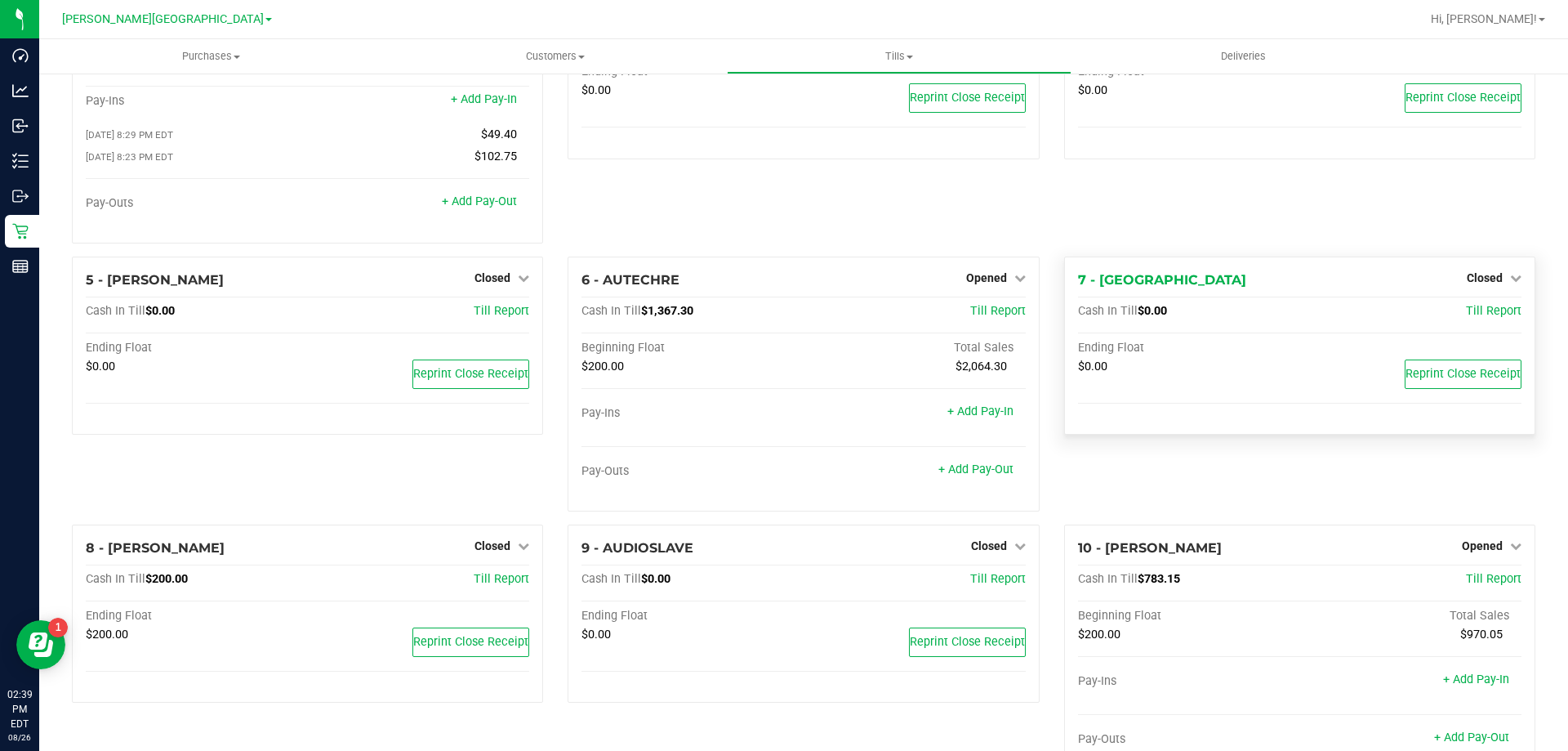
scroll to position [163, 0]
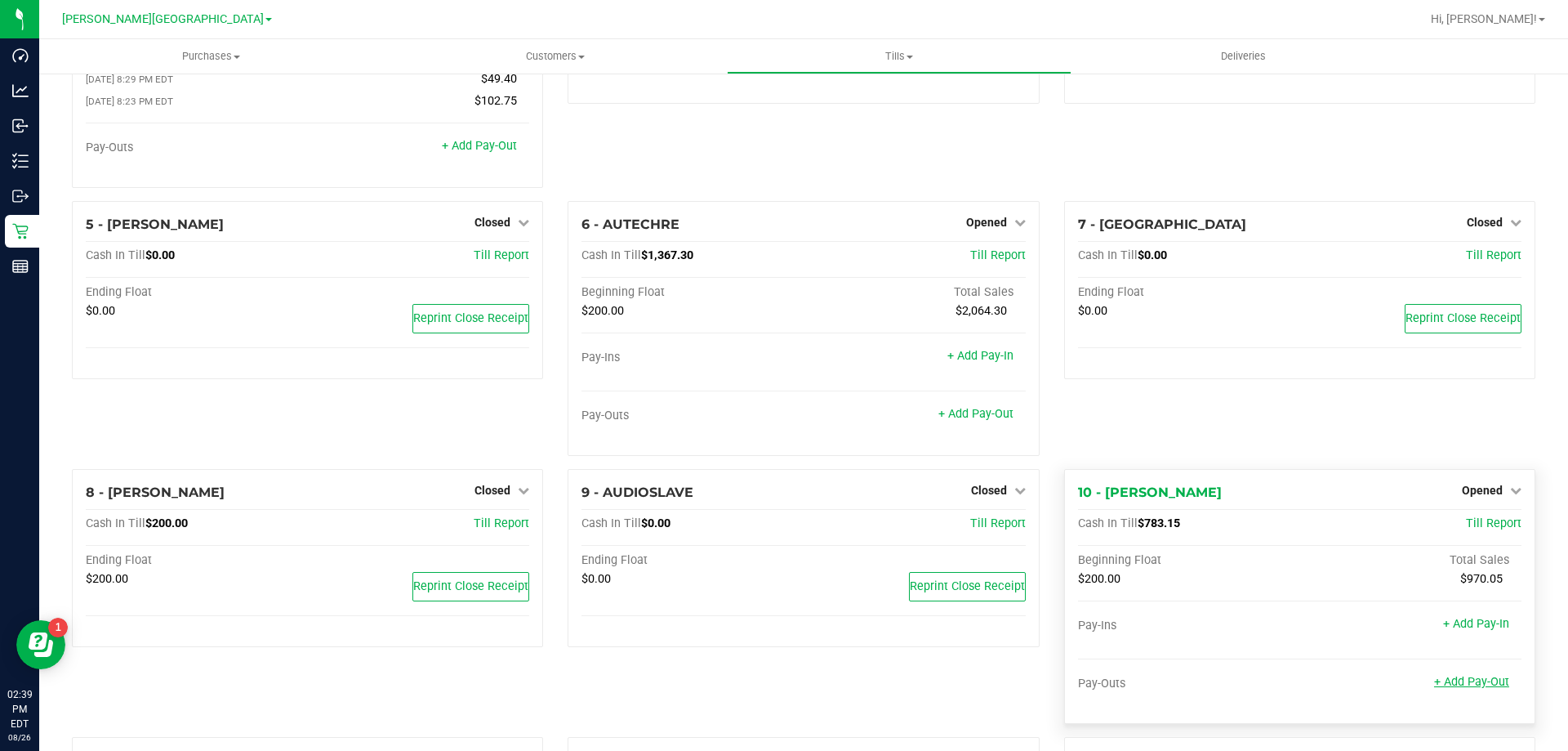
click at [1474, 688] on link "+ Add Pay-Out" at bounding box center [1472, 682] width 75 height 14
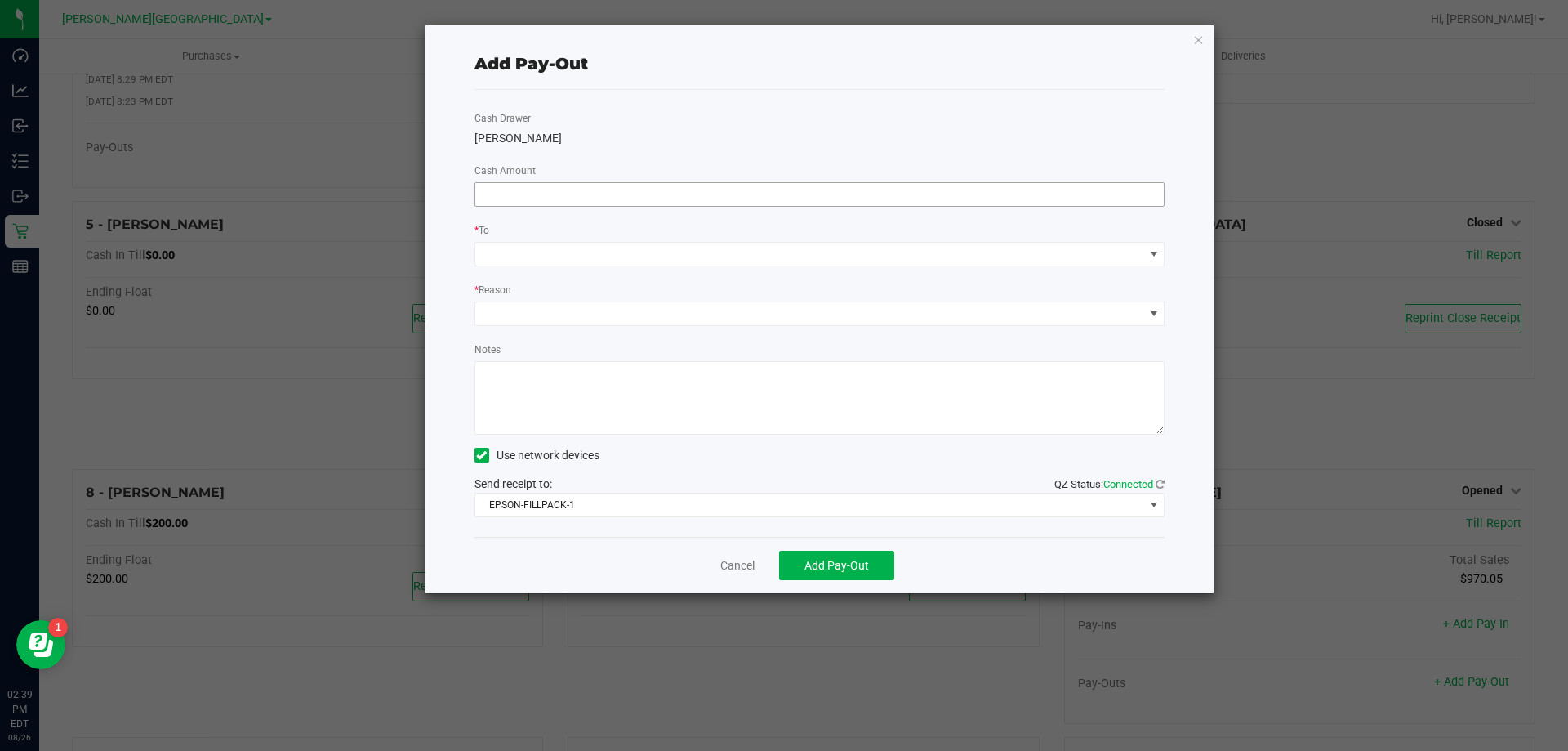
click at [595, 194] on input at bounding box center [820, 194] width 690 height 23
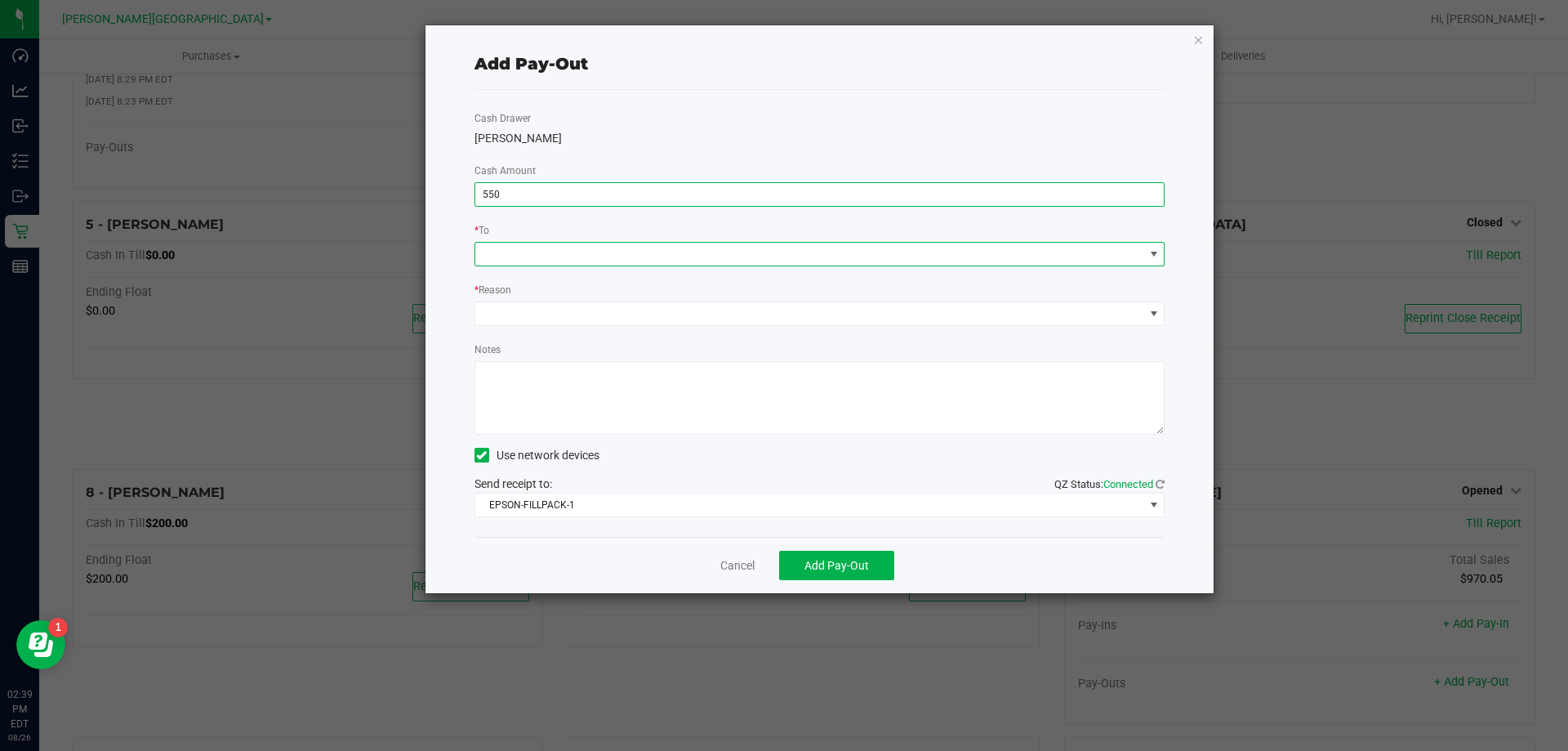
type input "$550.00"
click at [1153, 260] on span at bounding box center [1153, 254] width 13 height 13
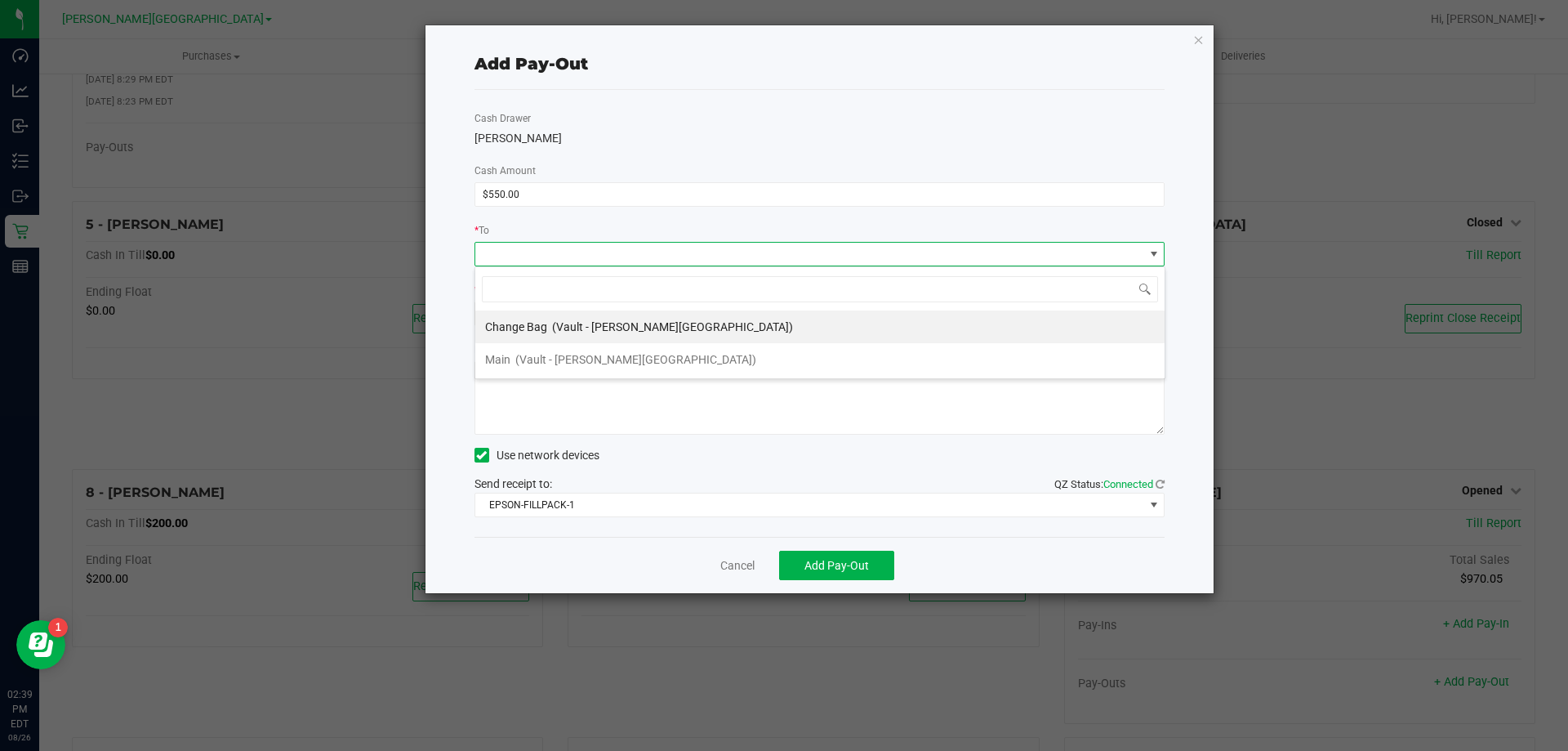
scroll to position [25, 691]
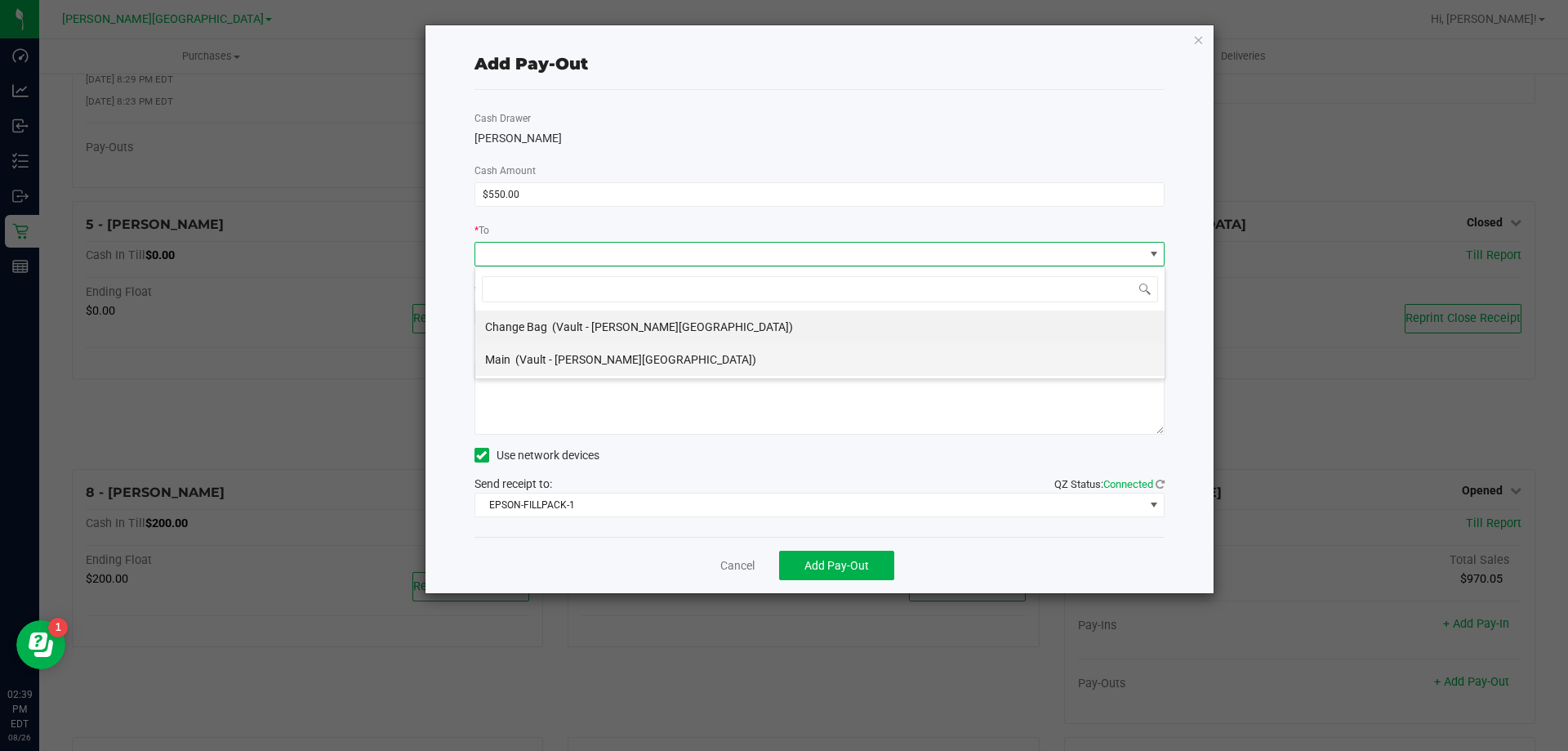
click at [613, 361] on span "(Vault - [PERSON_NAME][GEOGRAPHIC_DATA])" at bounding box center [636, 359] width 241 height 13
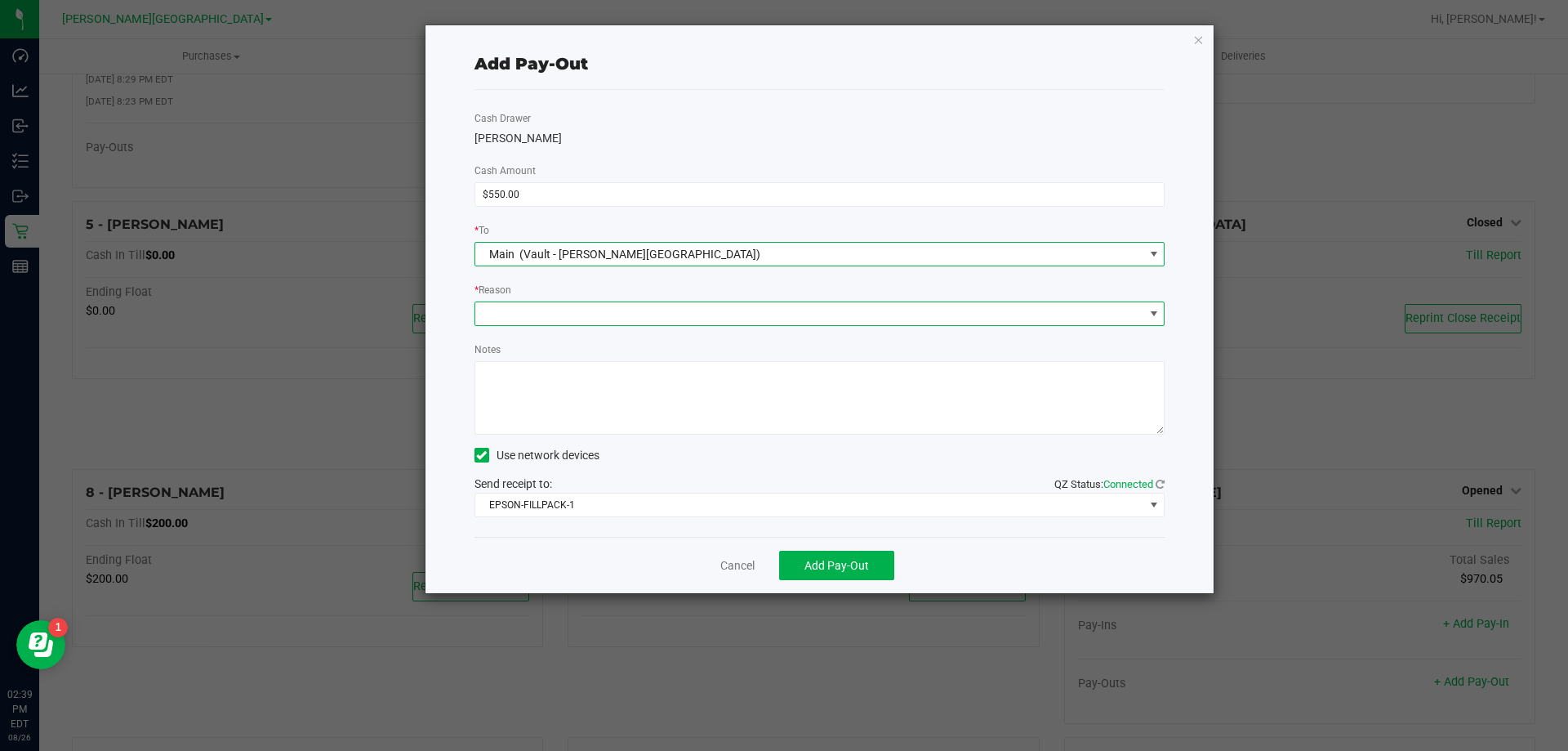
click at [1151, 316] on span at bounding box center [1153, 314] width 13 height 13
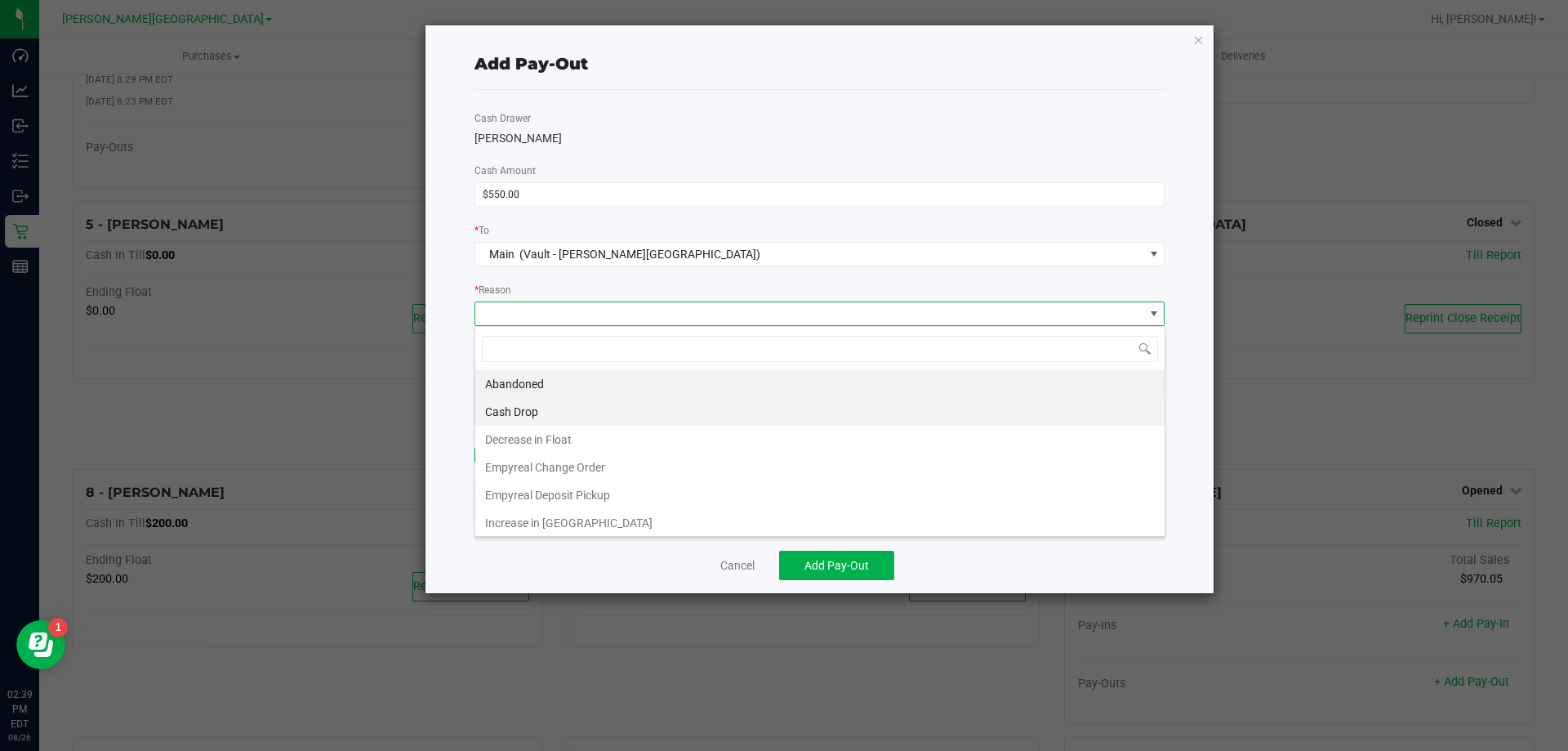
click at [519, 410] on li "Cash Drop" at bounding box center [820, 412] width 690 height 28
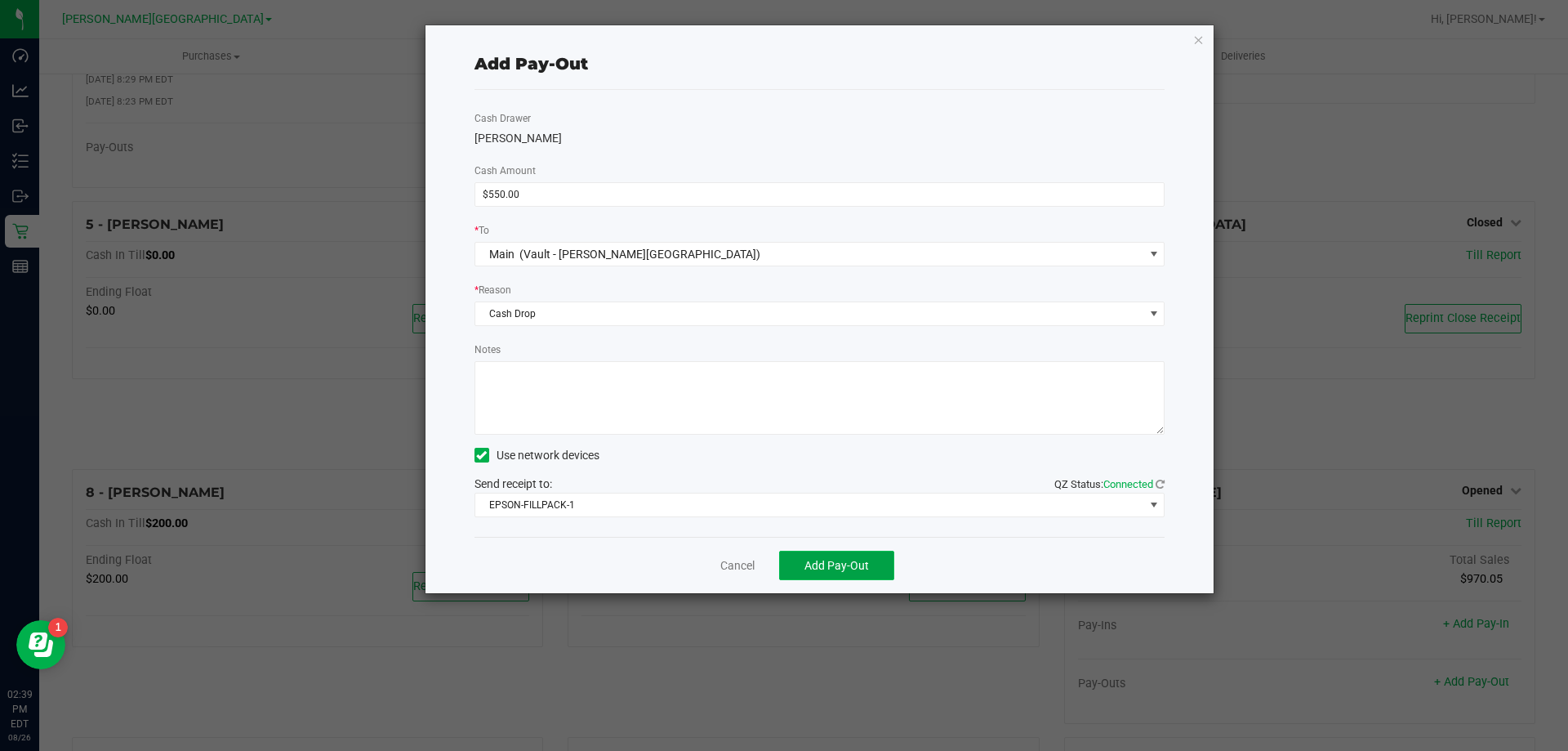
click at [862, 566] on span "Add Pay-Out" at bounding box center [837, 565] width 65 height 13
click at [1198, 35] on icon "button" at bounding box center [1200, 39] width 12 height 20
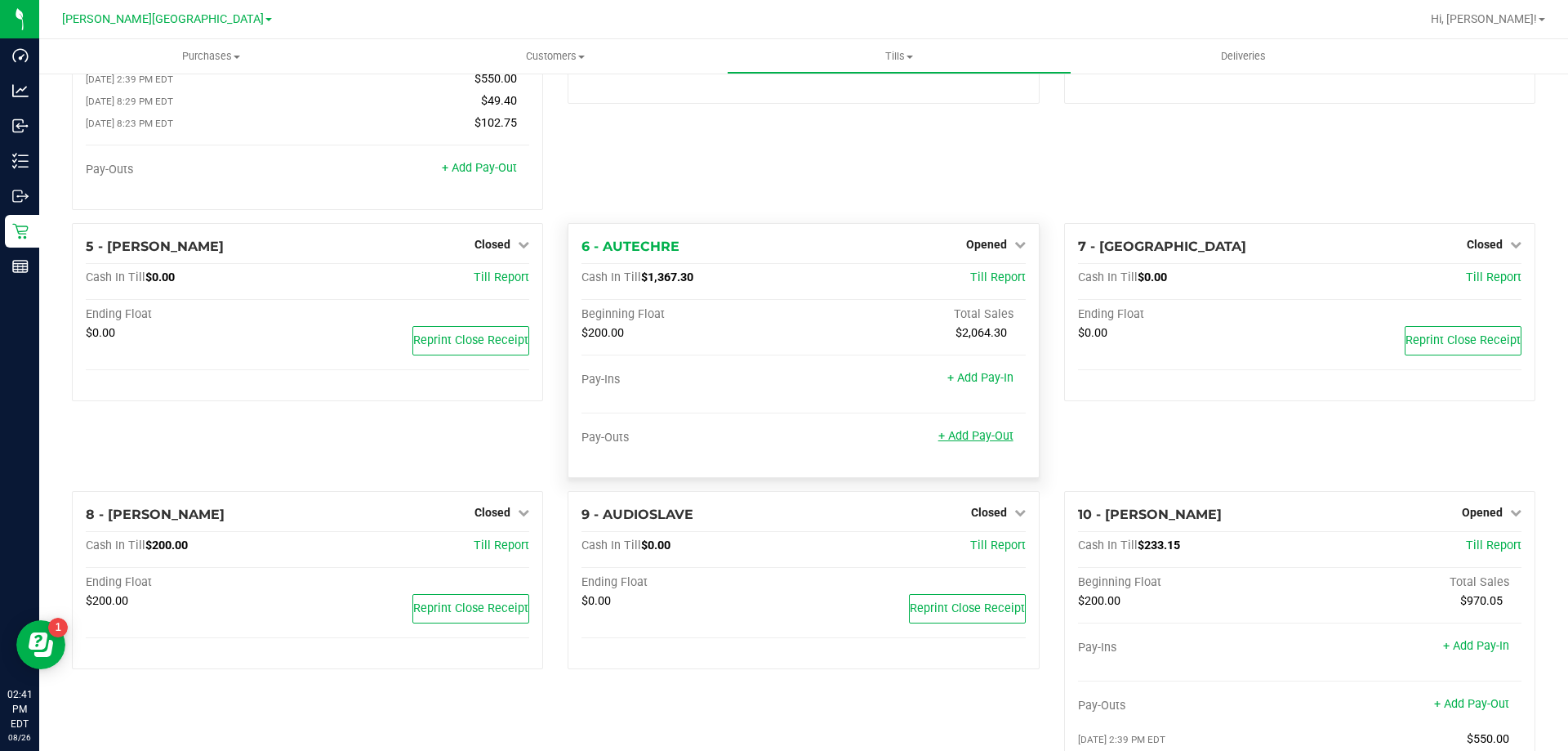
click at [981, 443] on link "+ Add Pay-Out" at bounding box center [976, 435] width 75 height 14
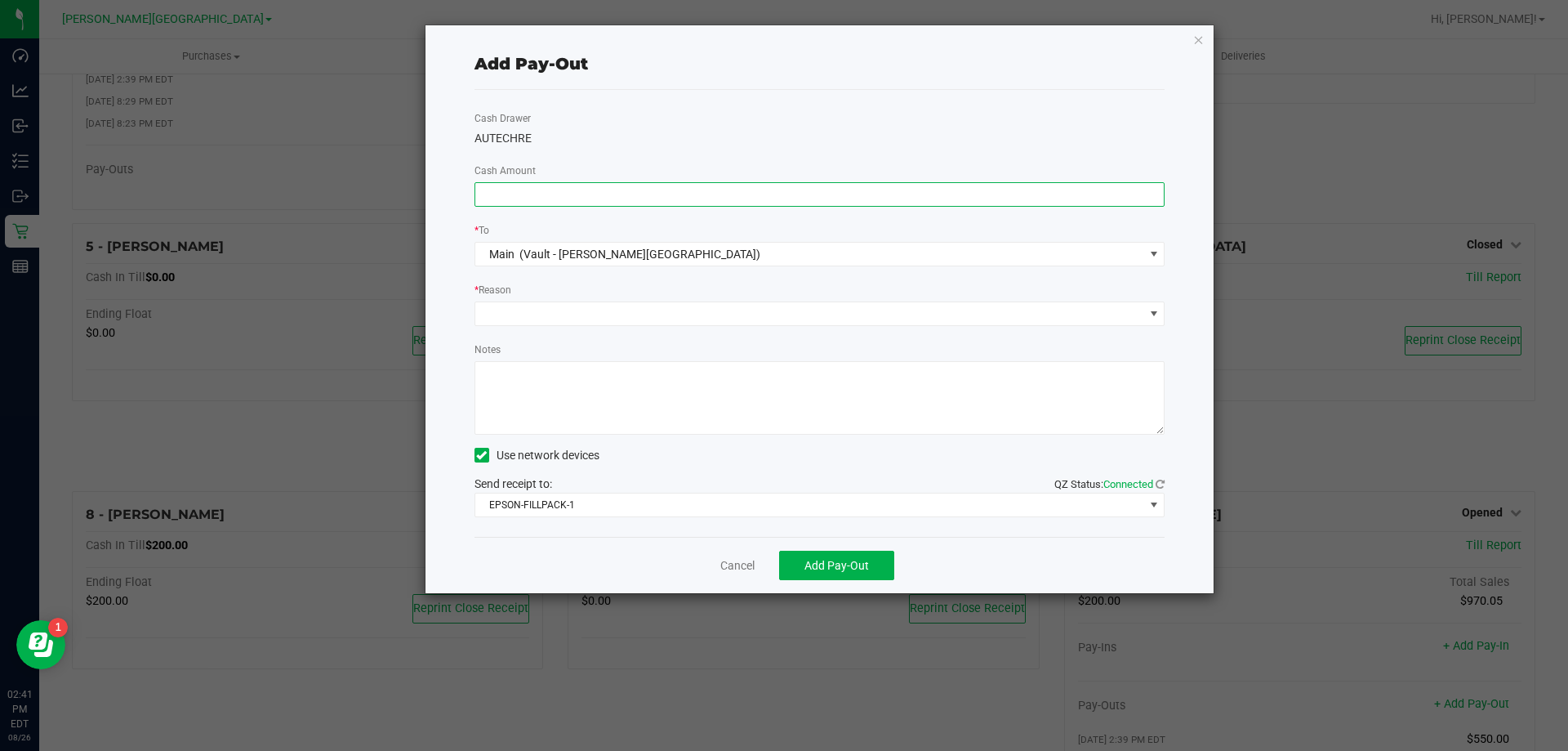
click at [559, 196] on input at bounding box center [820, 194] width 690 height 23
type input "$1,150.00"
click at [1156, 320] on span at bounding box center [1153, 314] width 21 height 23
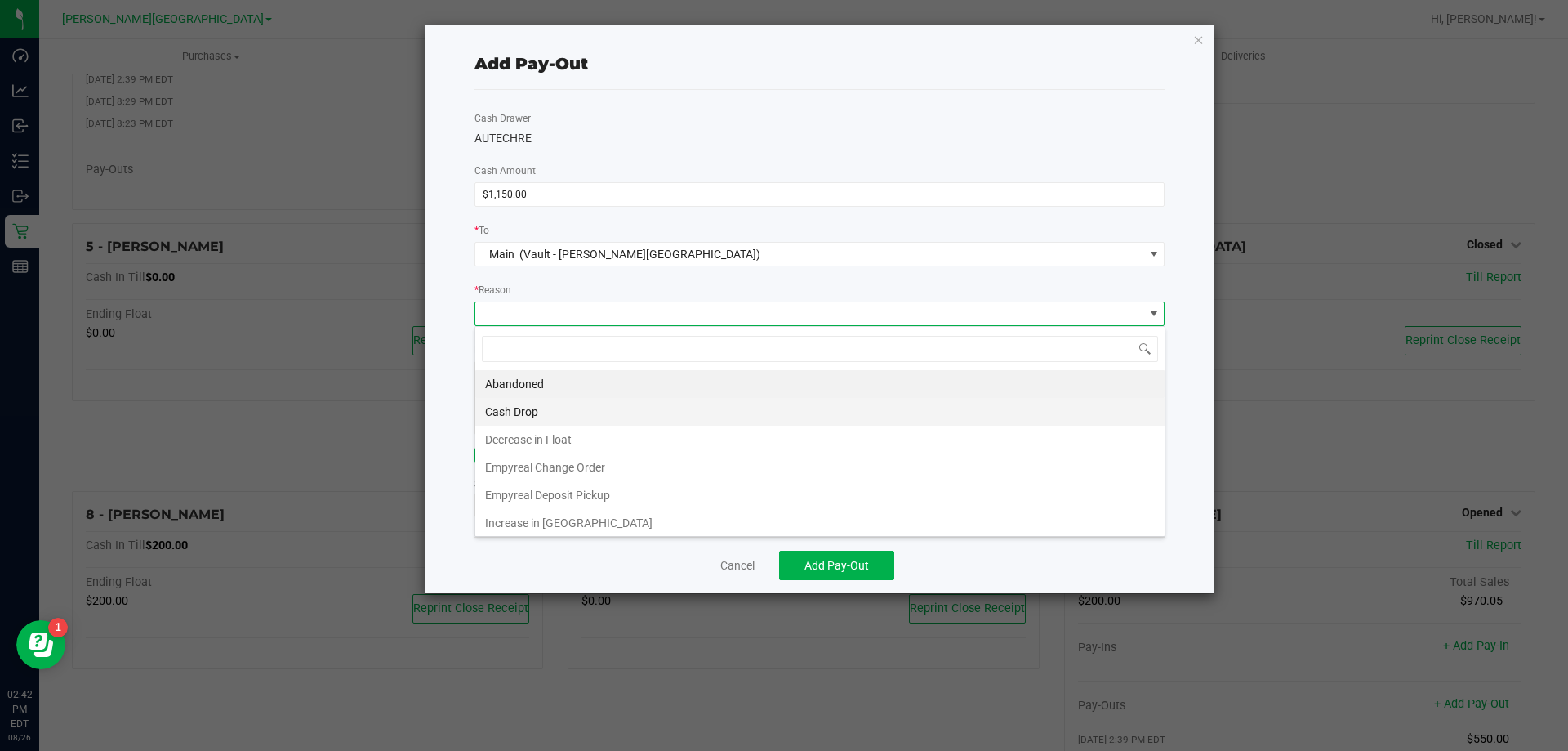
click at [522, 413] on li "Cash Drop" at bounding box center [820, 412] width 690 height 28
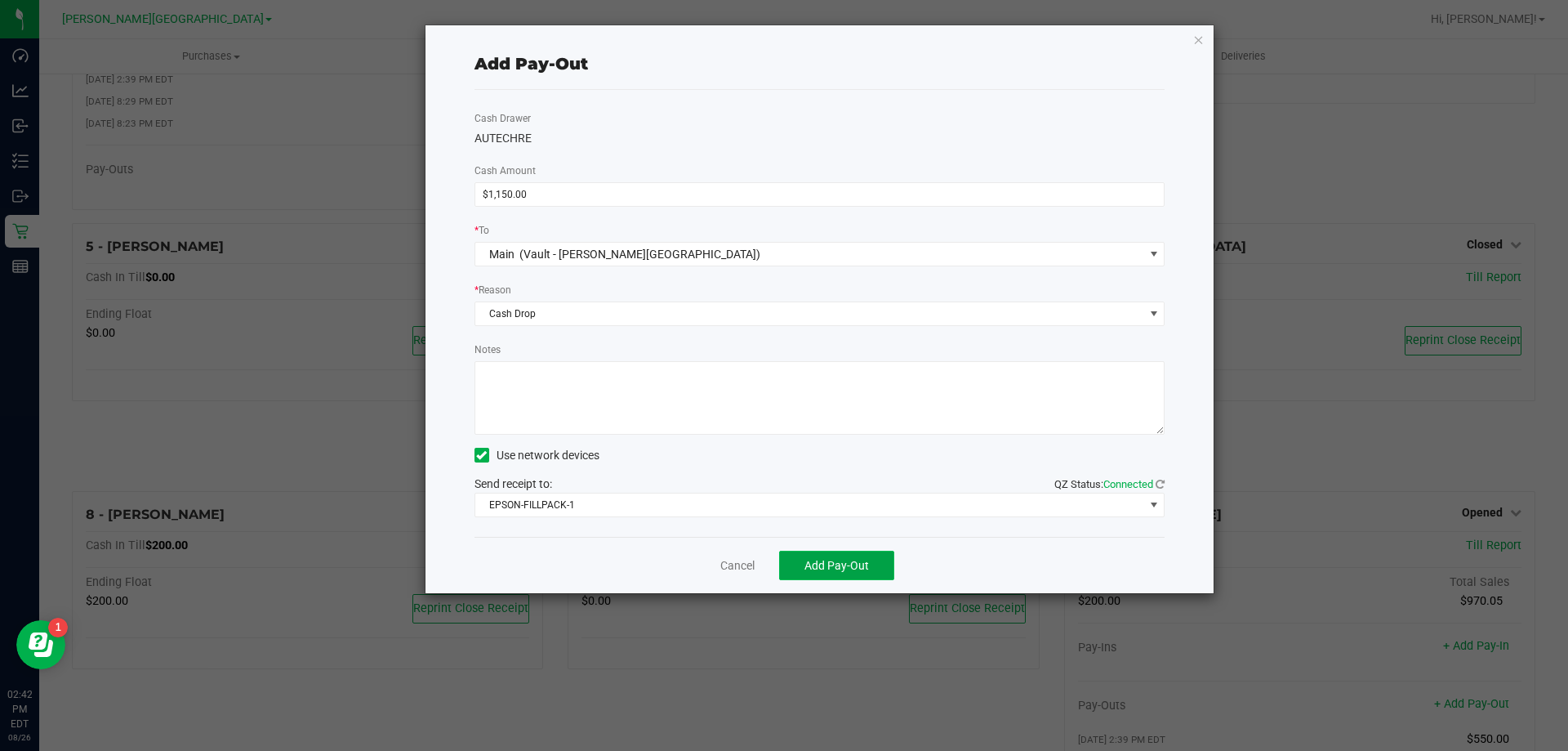
click at [860, 562] on span "Add Pay-Out" at bounding box center [837, 565] width 65 height 13
click at [1201, 40] on icon "button" at bounding box center [1200, 39] width 12 height 20
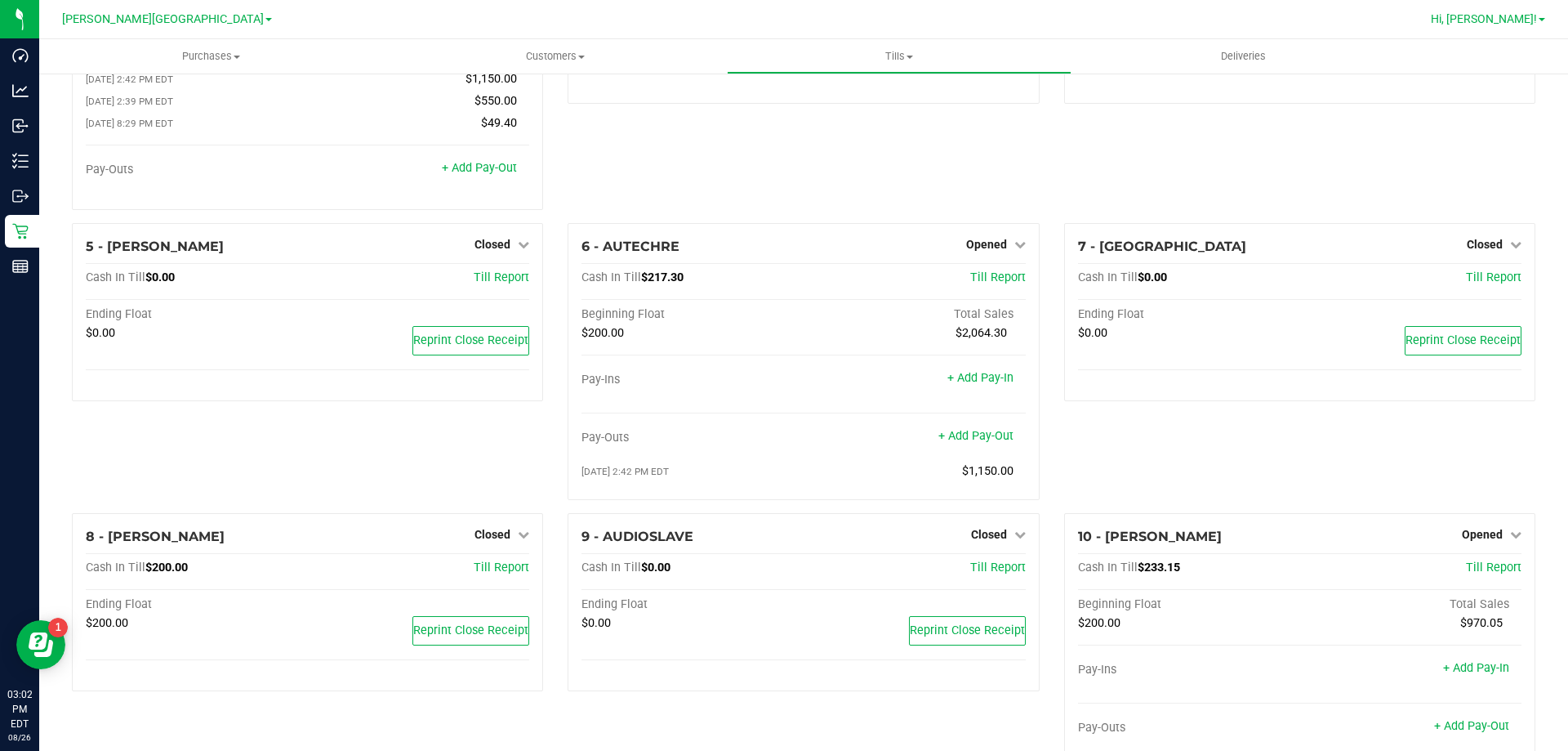
click at [1516, 23] on span "Hi, [PERSON_NAME]!" at bounding box center [1484, 18] width 106 height 13
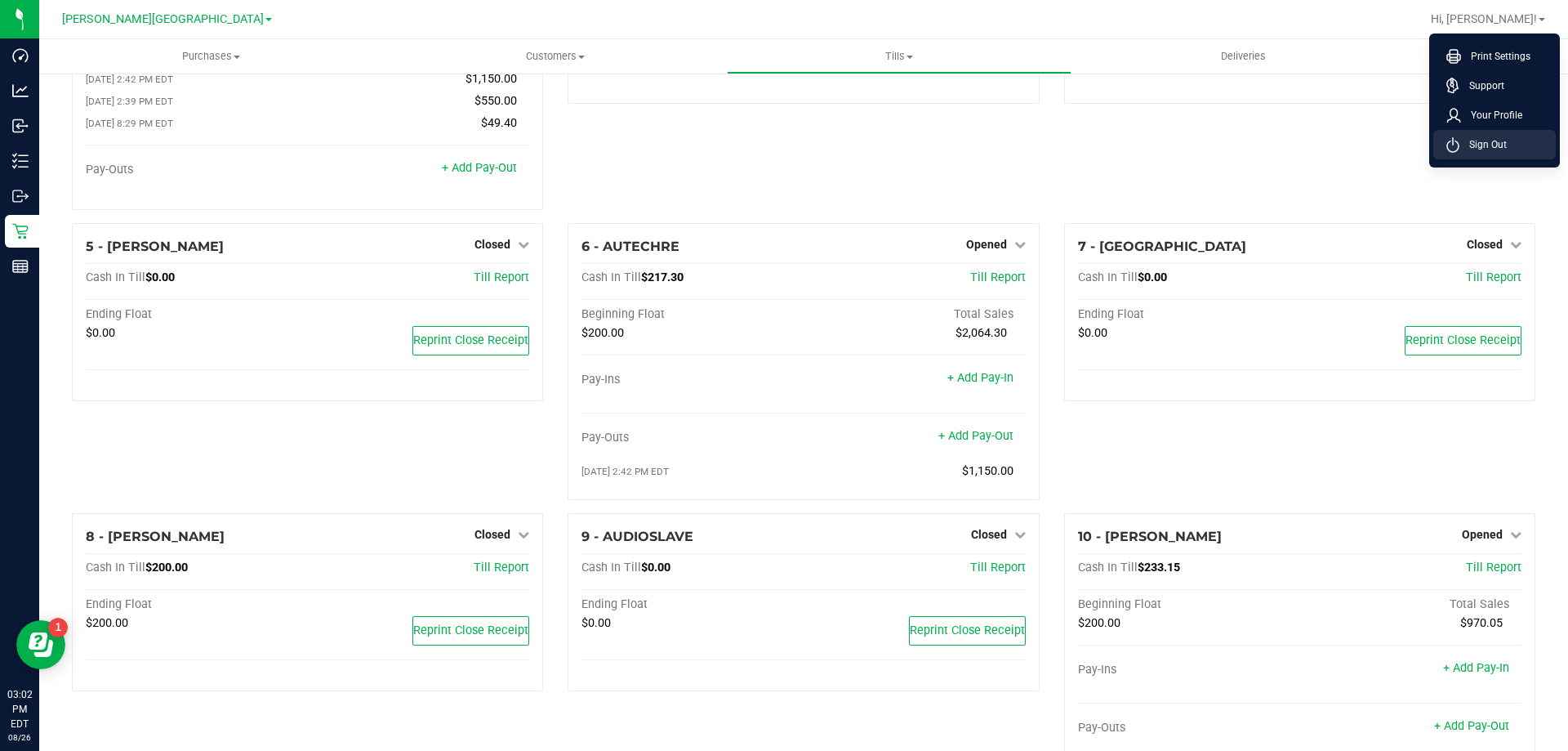
click at [1498, 138] on span "Sign Out" at bounding box center [1484, 144] width 47 height 17
